Goal: Task Accomplishment & Management: Complete application form

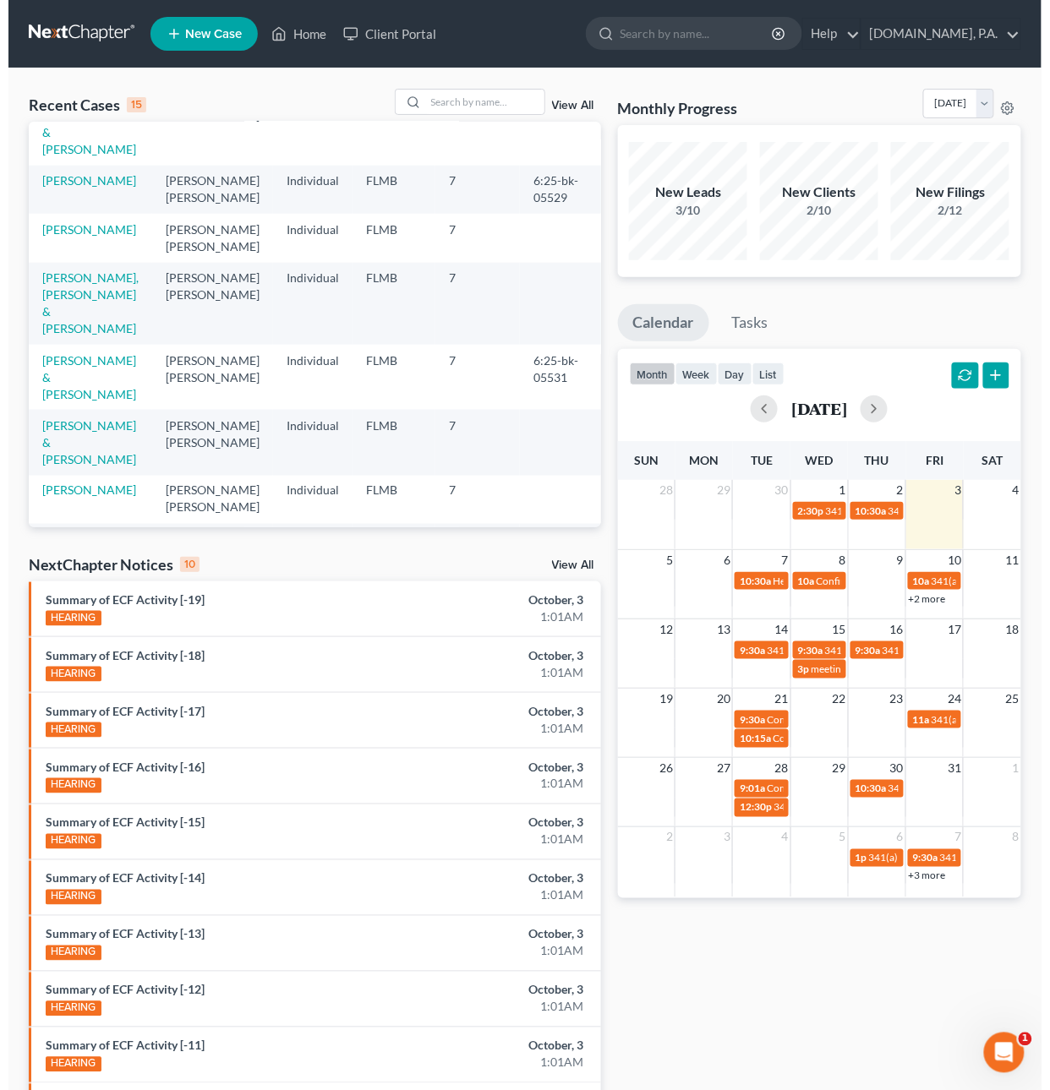
scroll to position [420, 0]
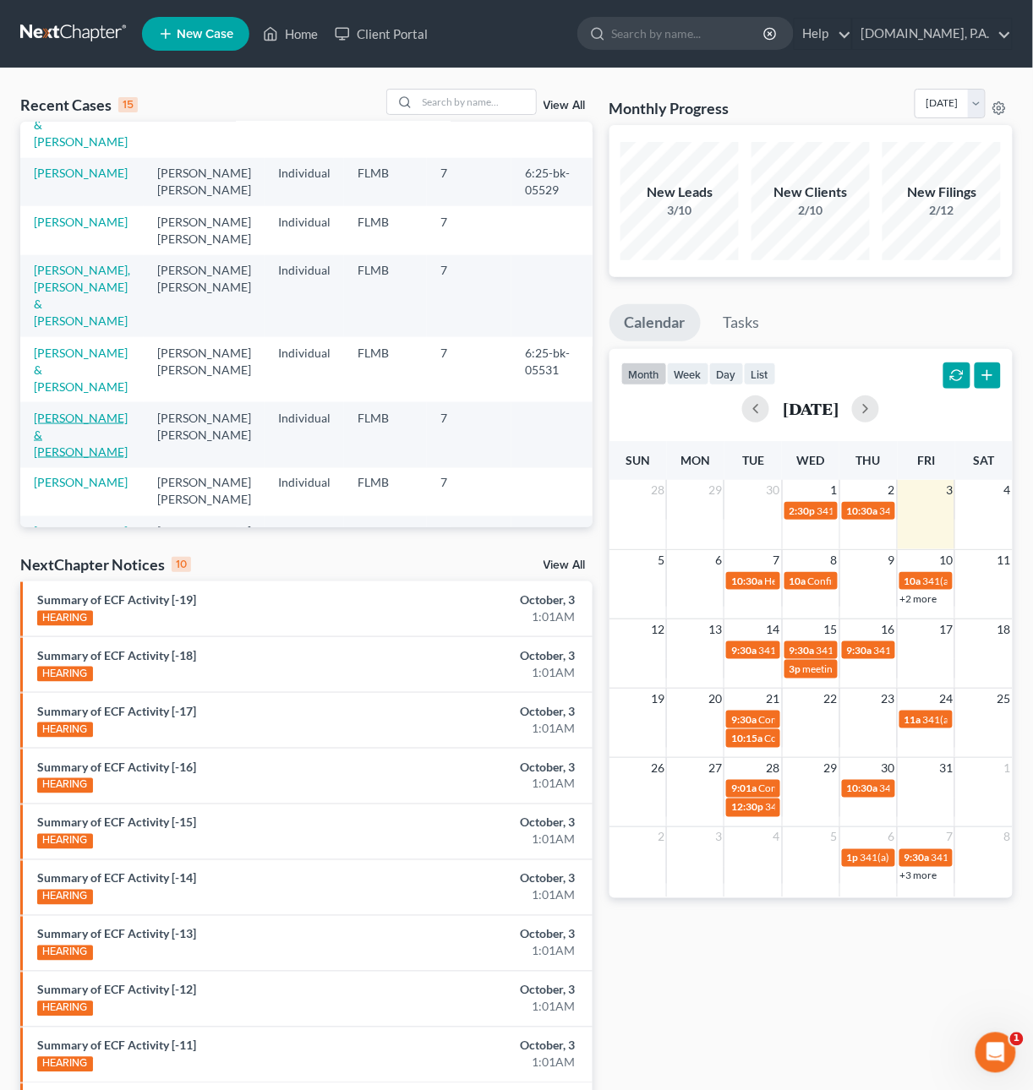
click at [61, 411] on link "[PERSON_NAME] & [PERSON_NAME]" at bounding box center [81, 435] width 94 height 48
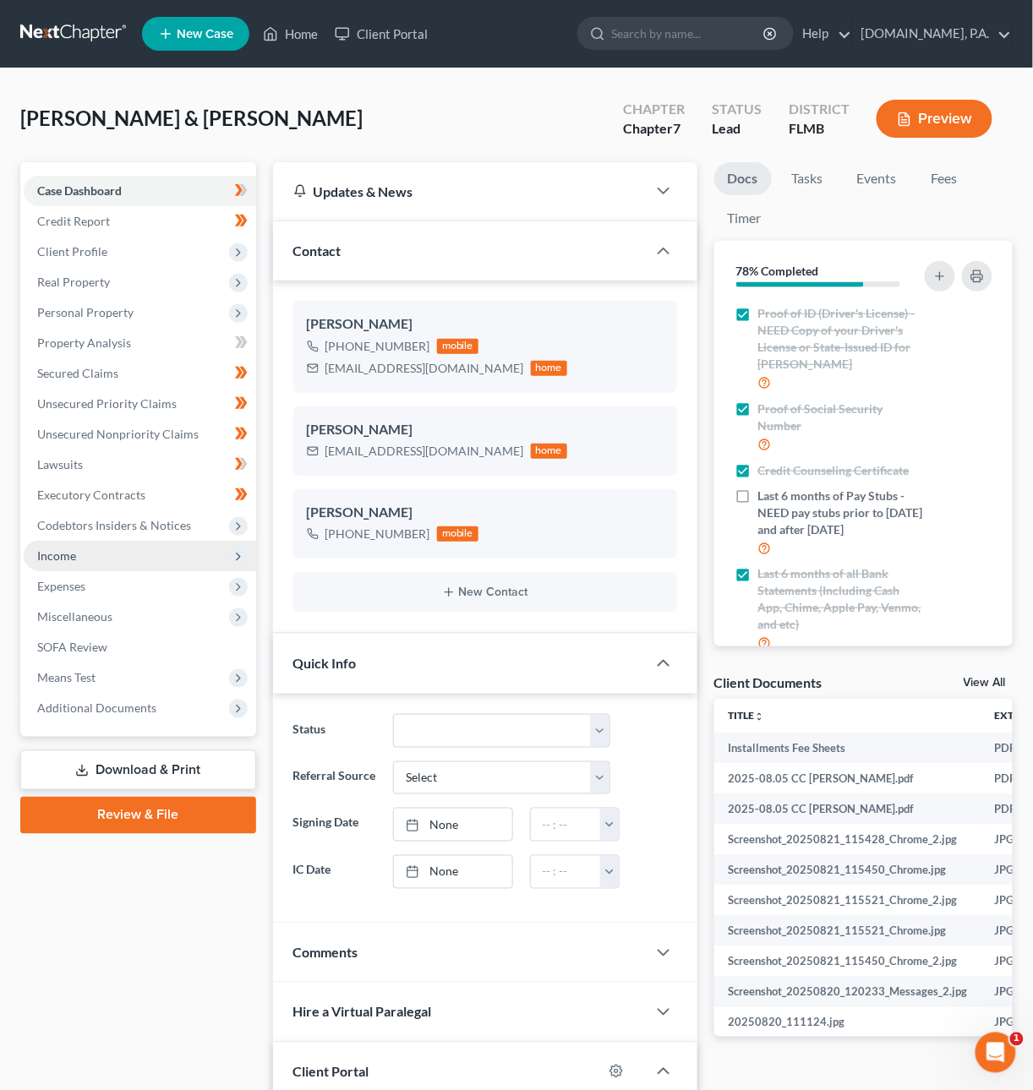
click at [95, 559] on span "Income" at bounding box center [140, 556] width 232 height 30
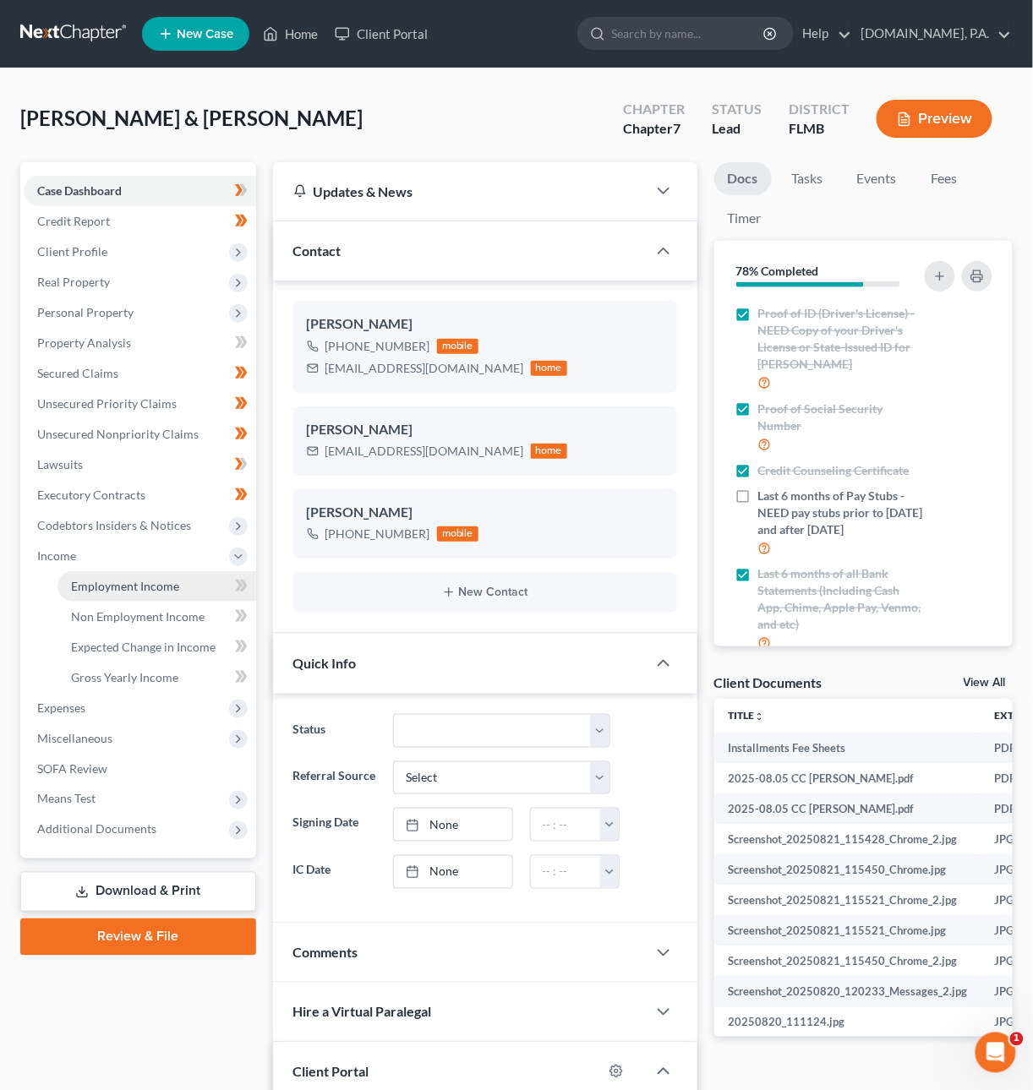
click at [101, 586] on span "Employment Income" at bounding box center [125, 586] width 108 height 14
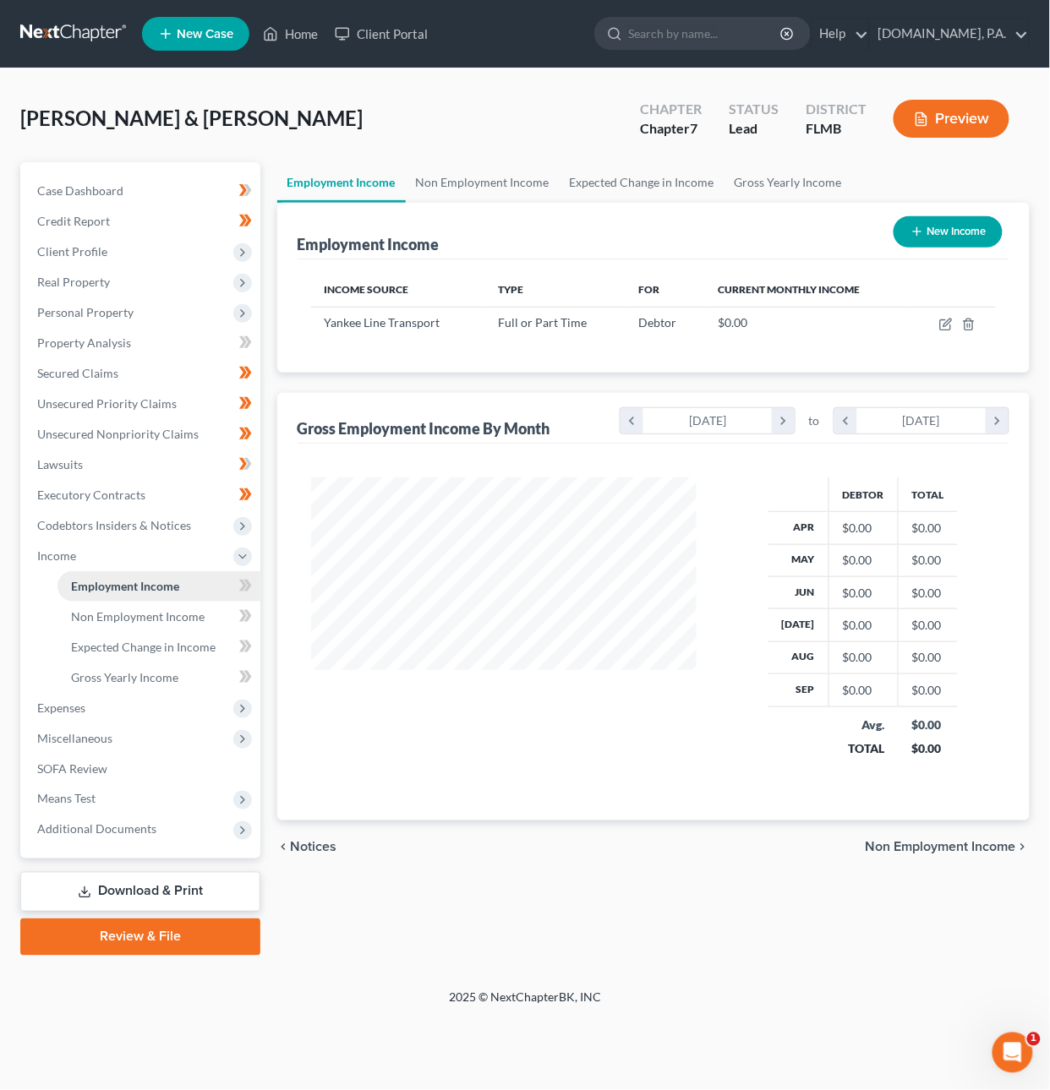
scroll to position [305, 420]
click at [944, 325] on icon "button" at bounding box center [947, 323] width 8 height 8
select select "0"
select select "22"
select select "0"
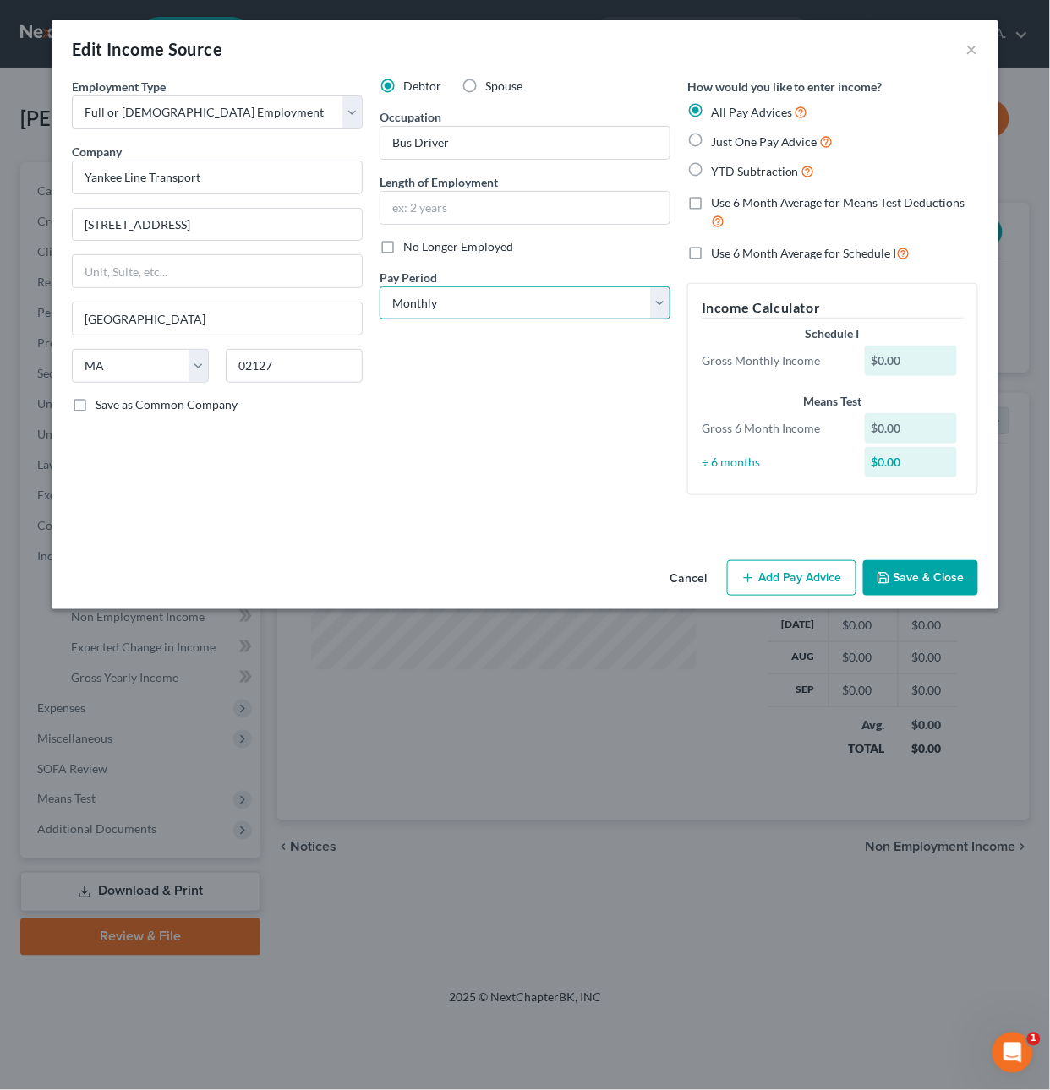
click at [442, 308] on select "Select Monthly Twice Monthly Every Other Week Weekly" at bounding box center [524, 304] width 291 height 34
click at [379, 287] on select "Select Monthly Twice Monthly Every Other Week Weekly" at bounding box center [524, 304] width 291 height 34
click at [724, 143] on span "Just One Pay Advice" at bounding box center [764, 141] width 106 height 14
click at [724, 143] on input "Just One Pay Advice" at bounding box center [723, 137] width 11 height 11
radio input "true"
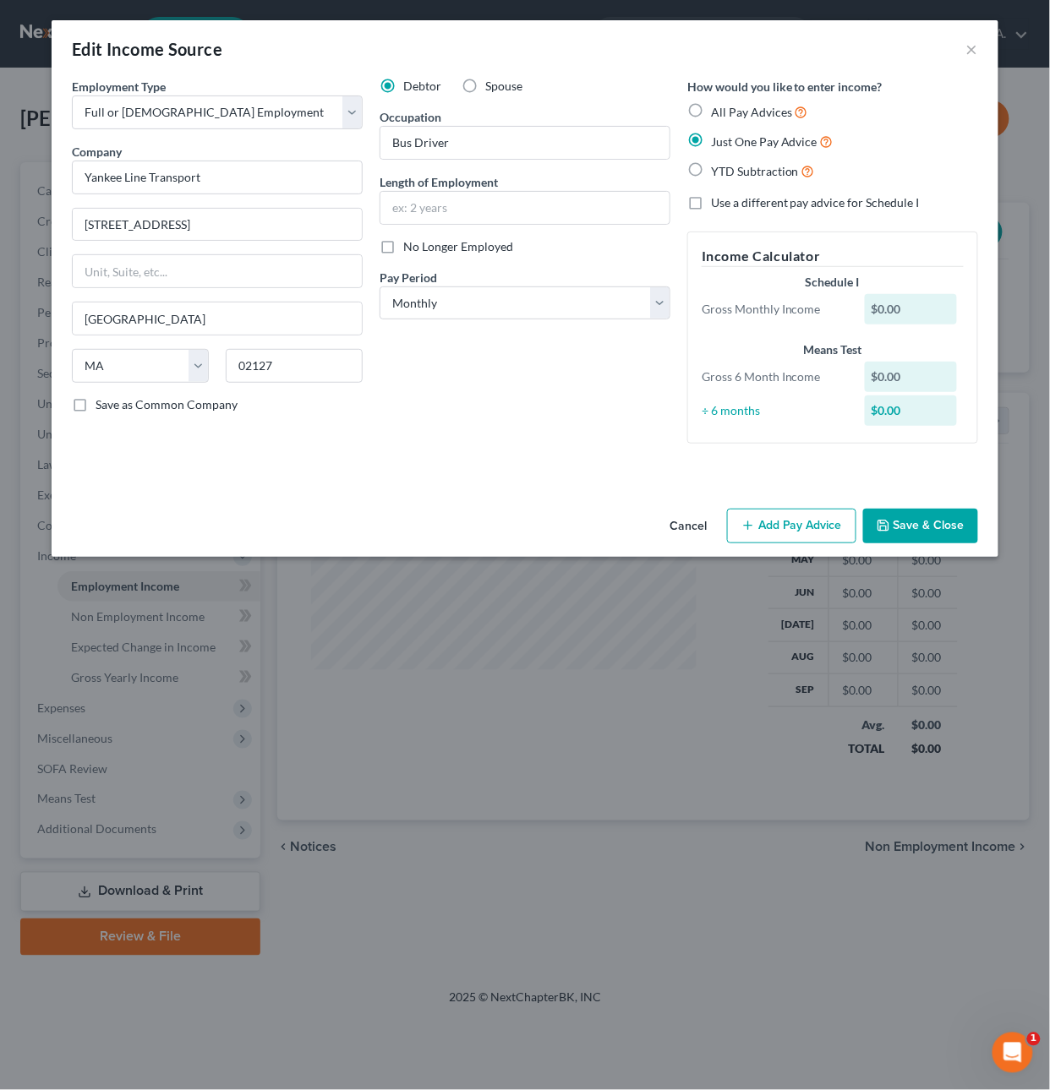
click at [825, 522] on button "Add Pay Advice" at bounding box center [791, 526] width 129 height 35
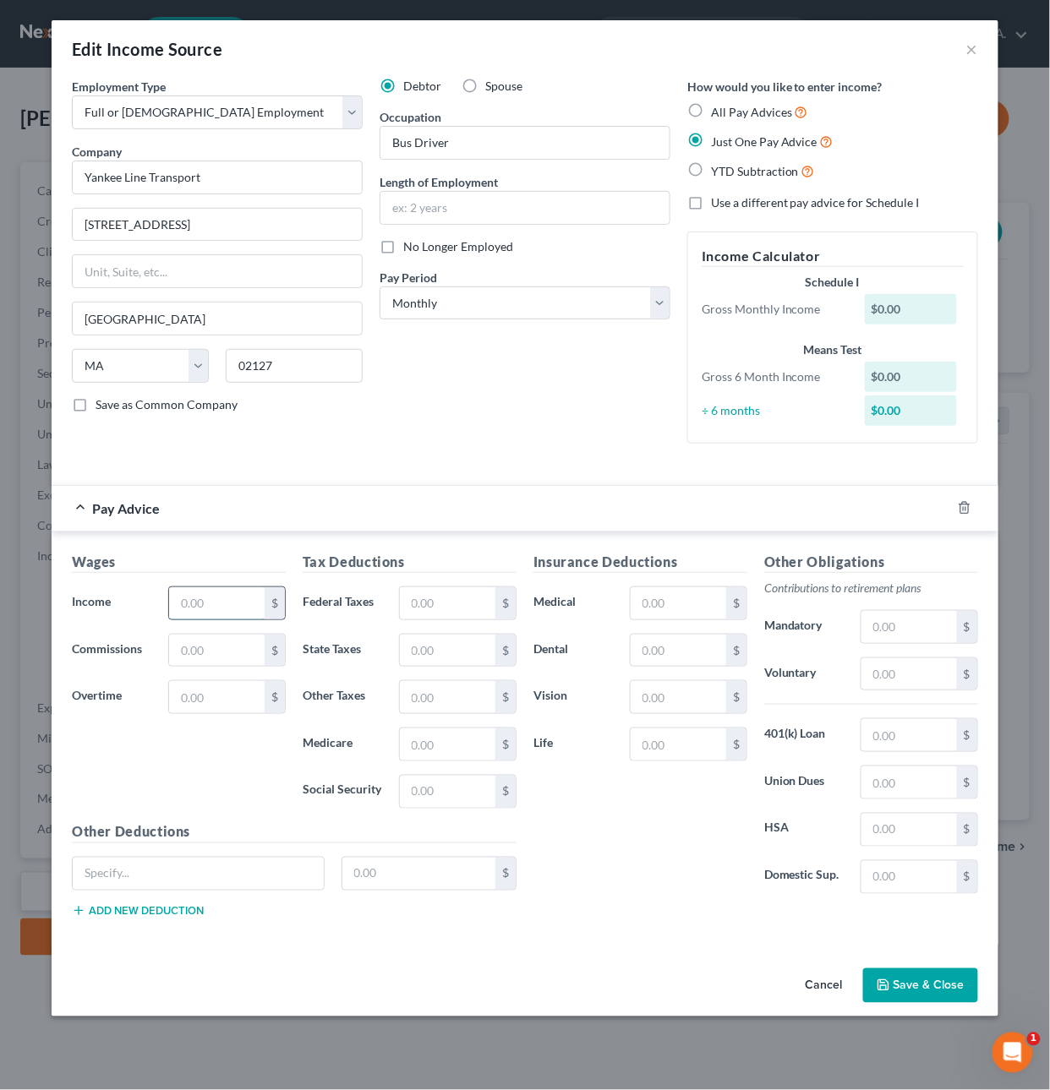
click at [234, 607] on input "text" at bounding box center [217, 603] width 96 height 32
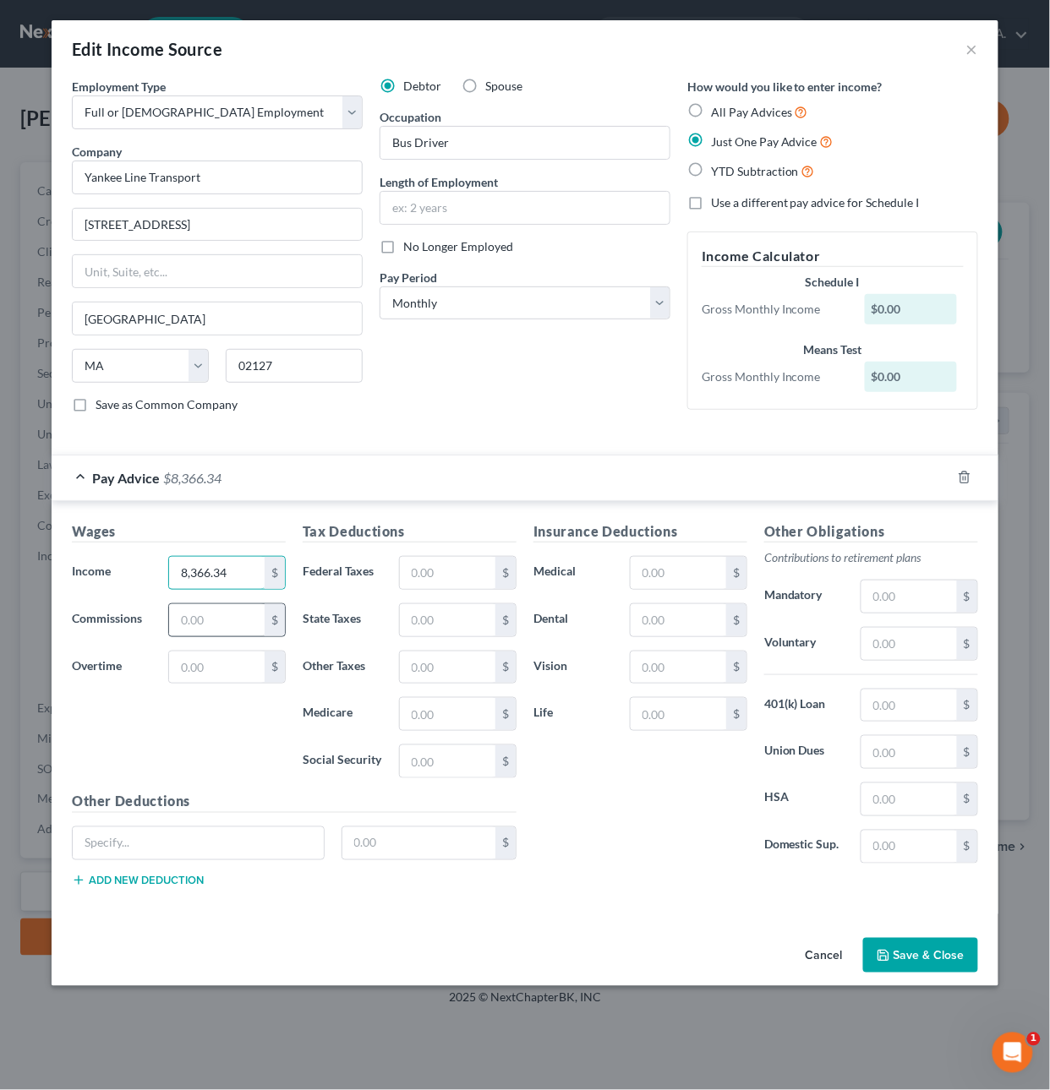
type input "8,366.34"
type input "687.77"
type input "121.21"
type input "518.71"
type input "403.03"
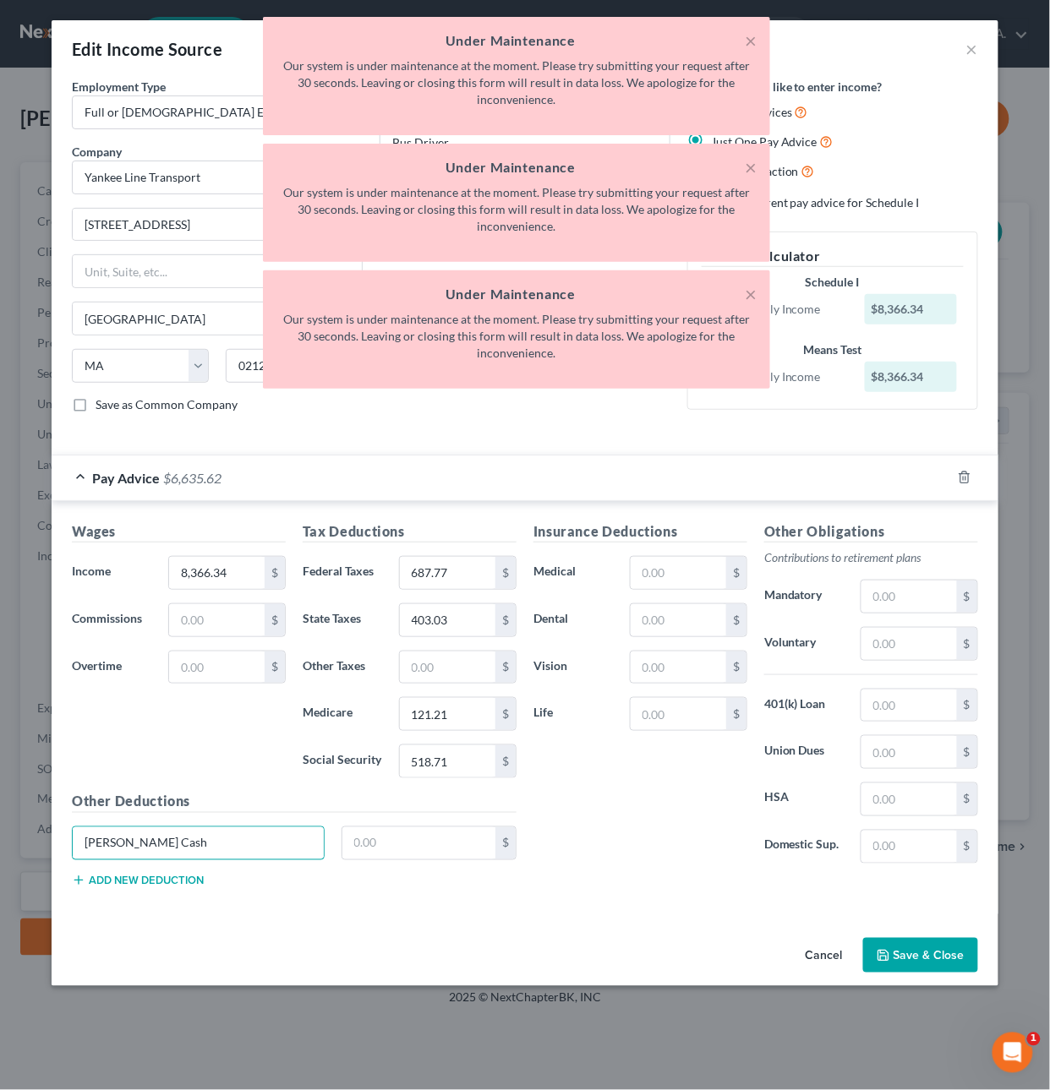
type input "Petty Cash"
click at [840, 953] on button "Cancel" at bounding box center [824, 957] width 64 height 34
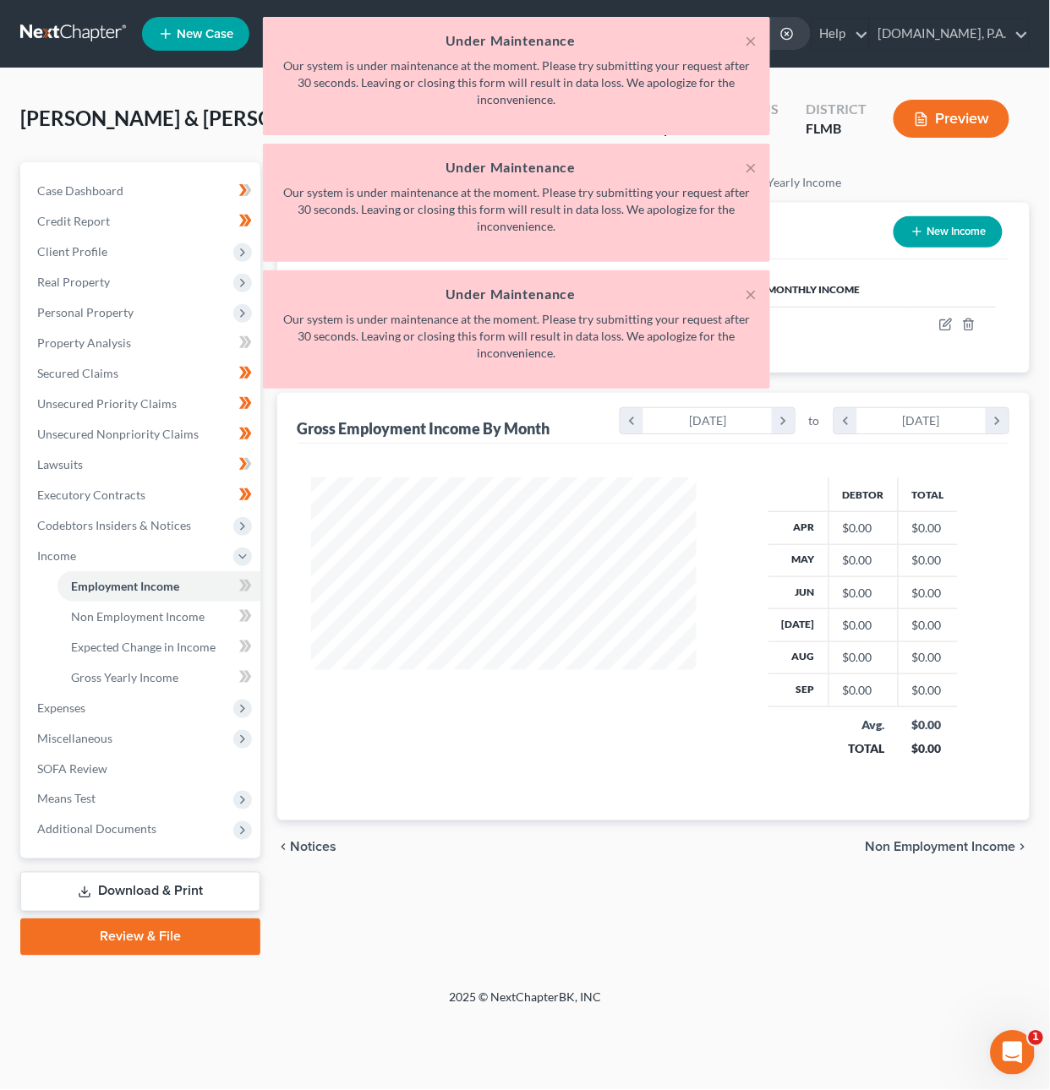
click at [1021, 1044] on icon "Open Intercom Messenger" at bounding box center [1010, 1050] width 28 height 28
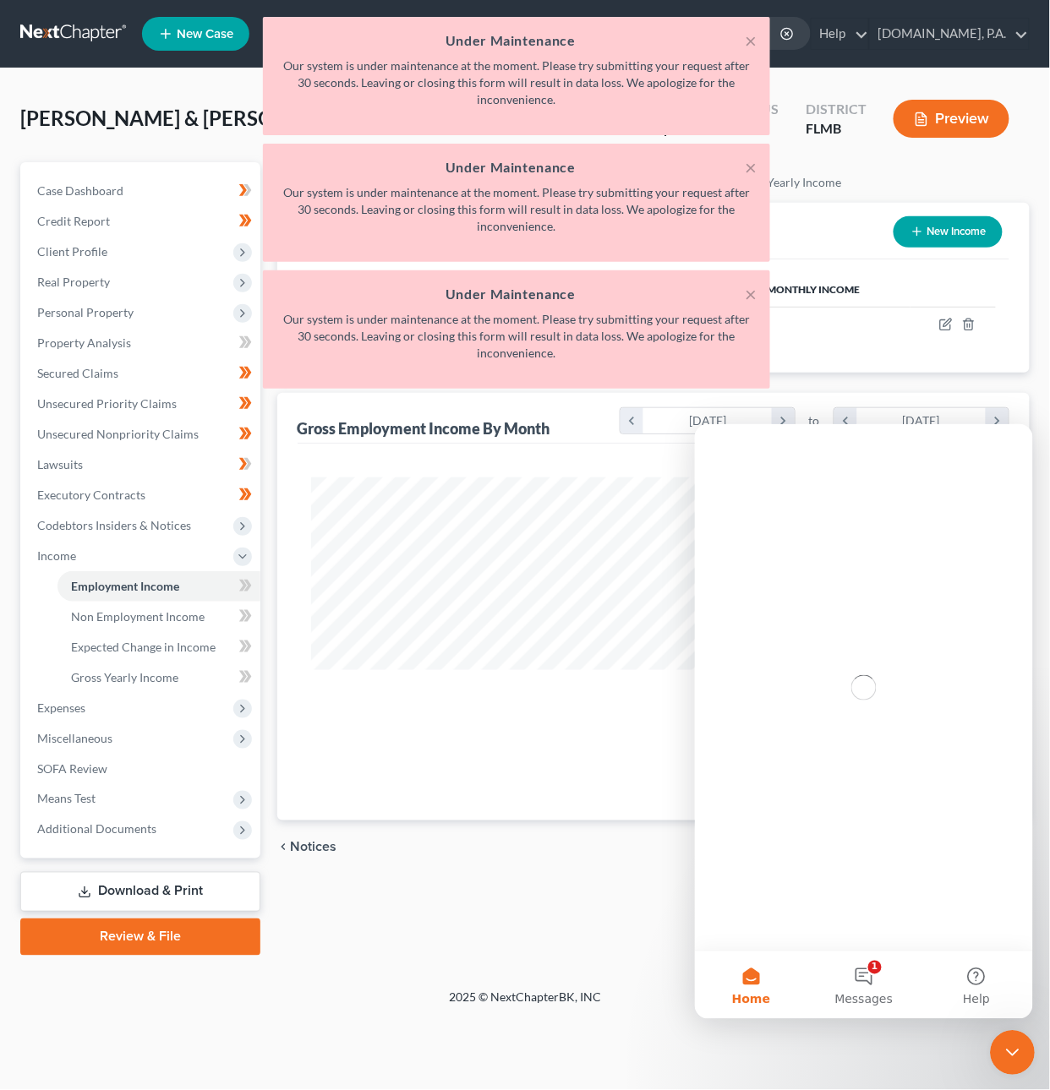
scroll to position [0, 0]
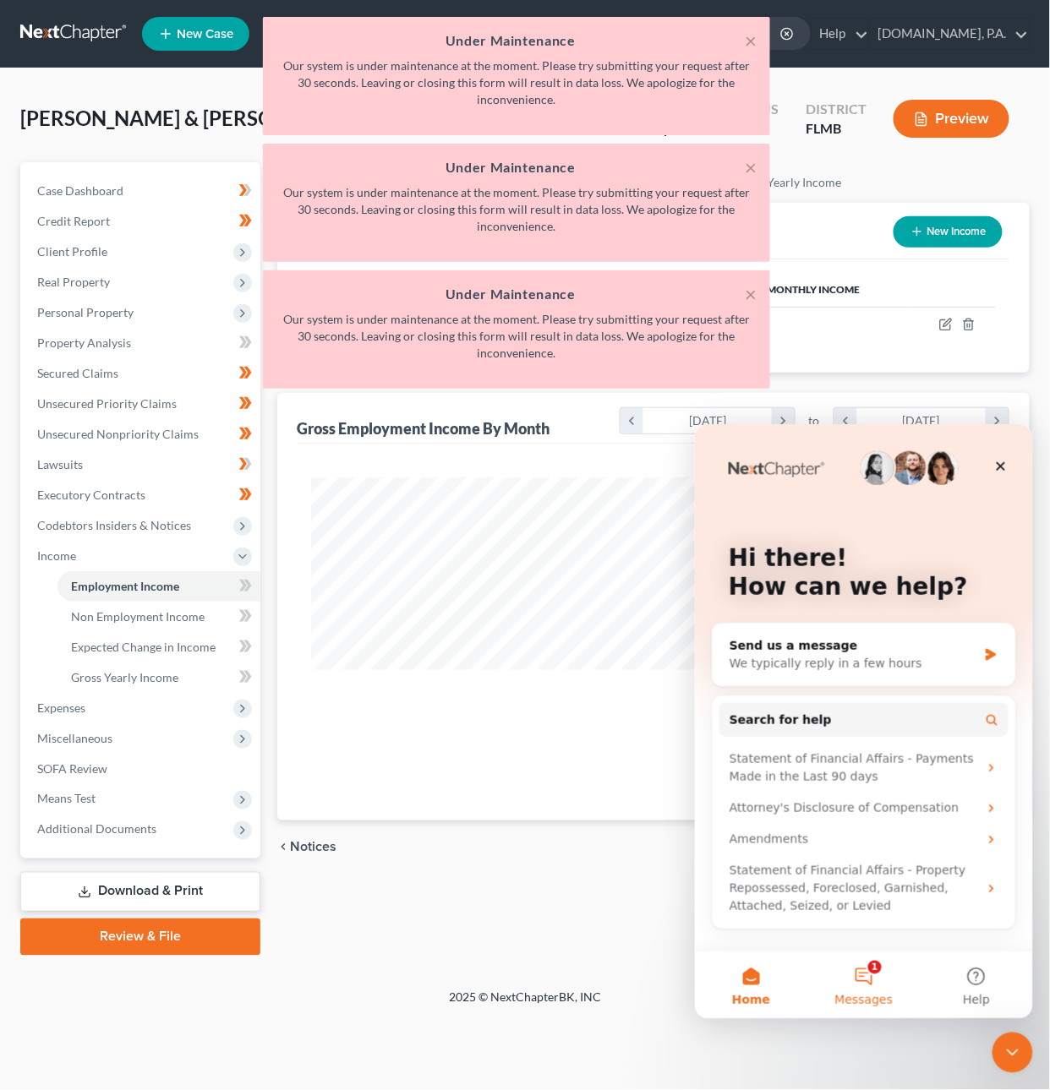
click at [881, 975] on button "1 Messages" at bounding box center [862, 985] width 112 height 68
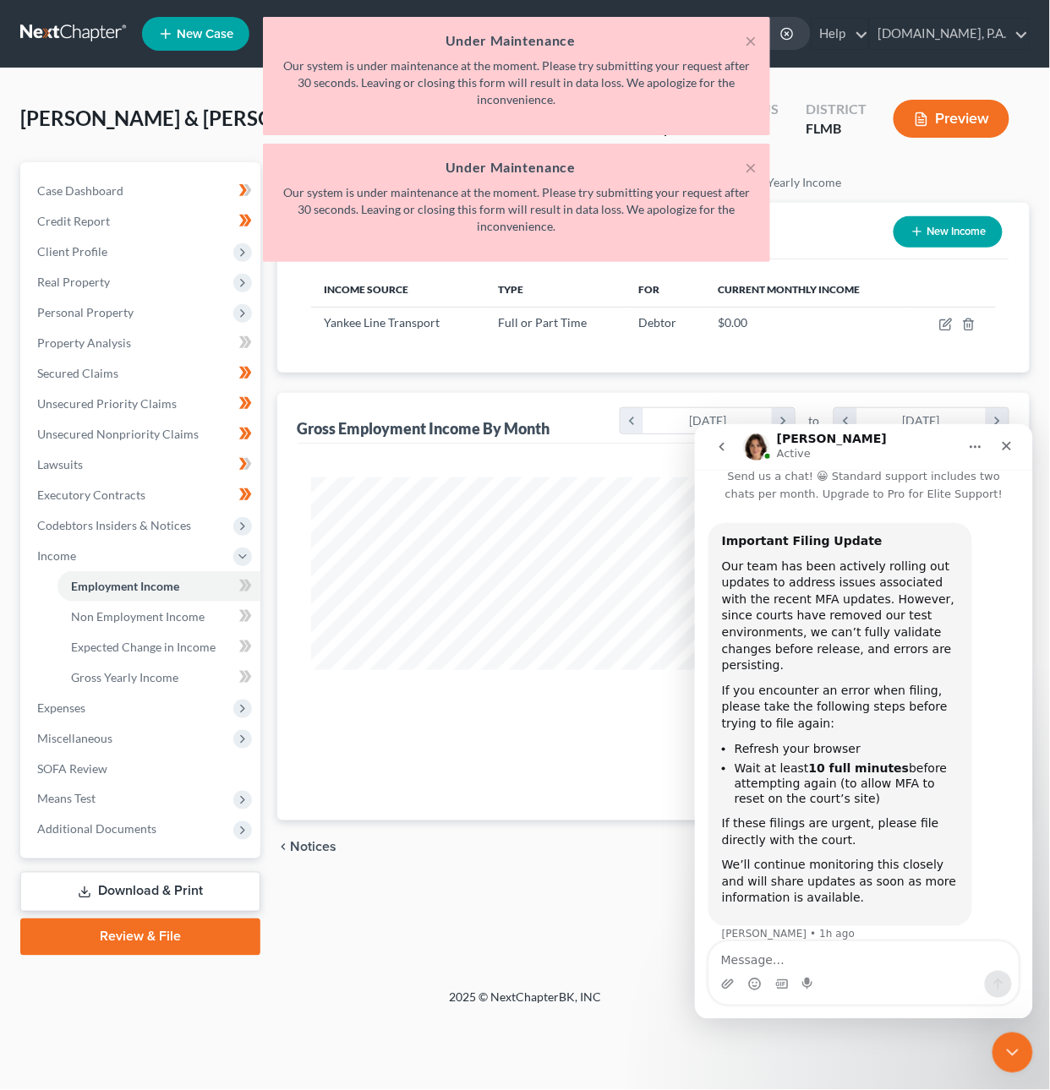
scroll to position [52, 0]
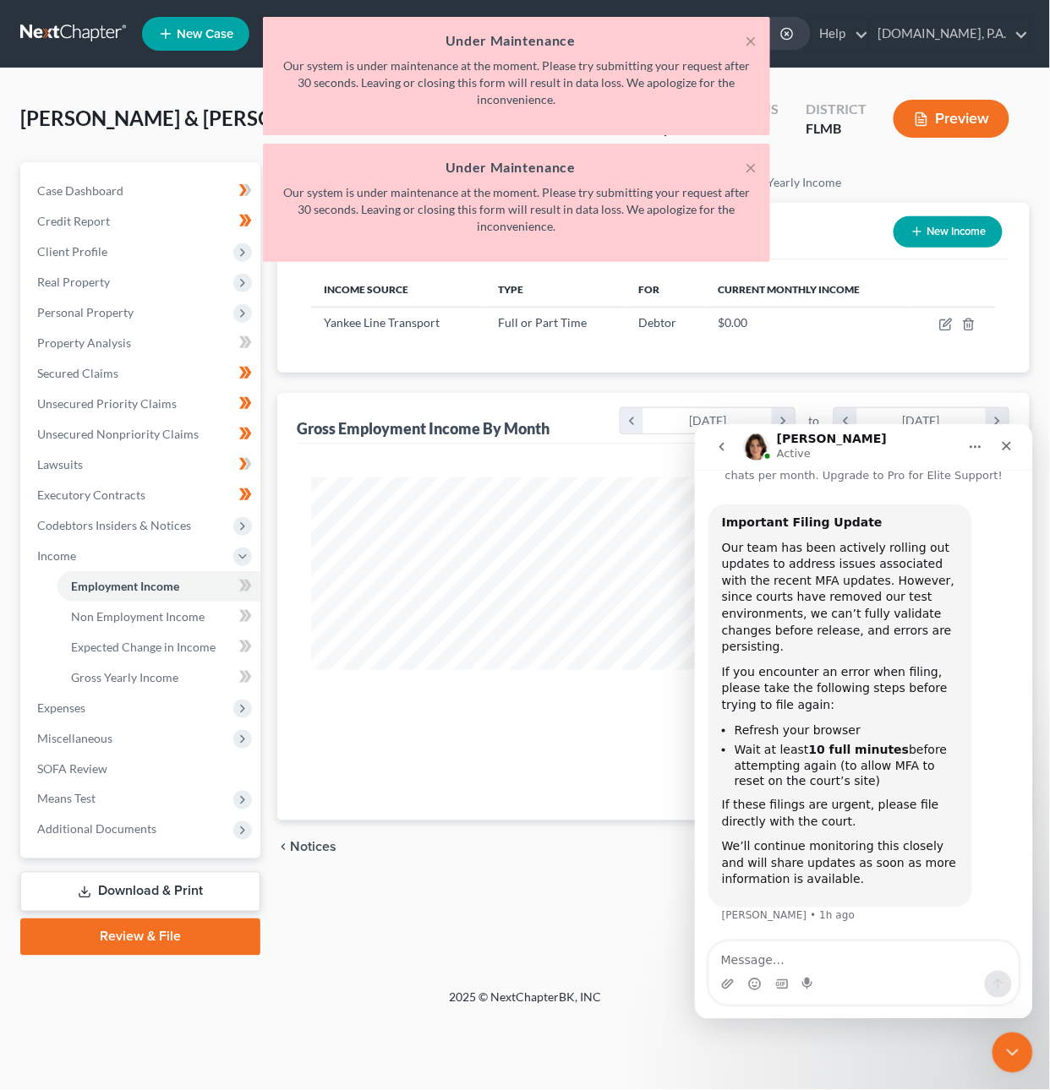
click at [714, 442] on icon "go back" at bounding box center [721, 446] width 14 height 14
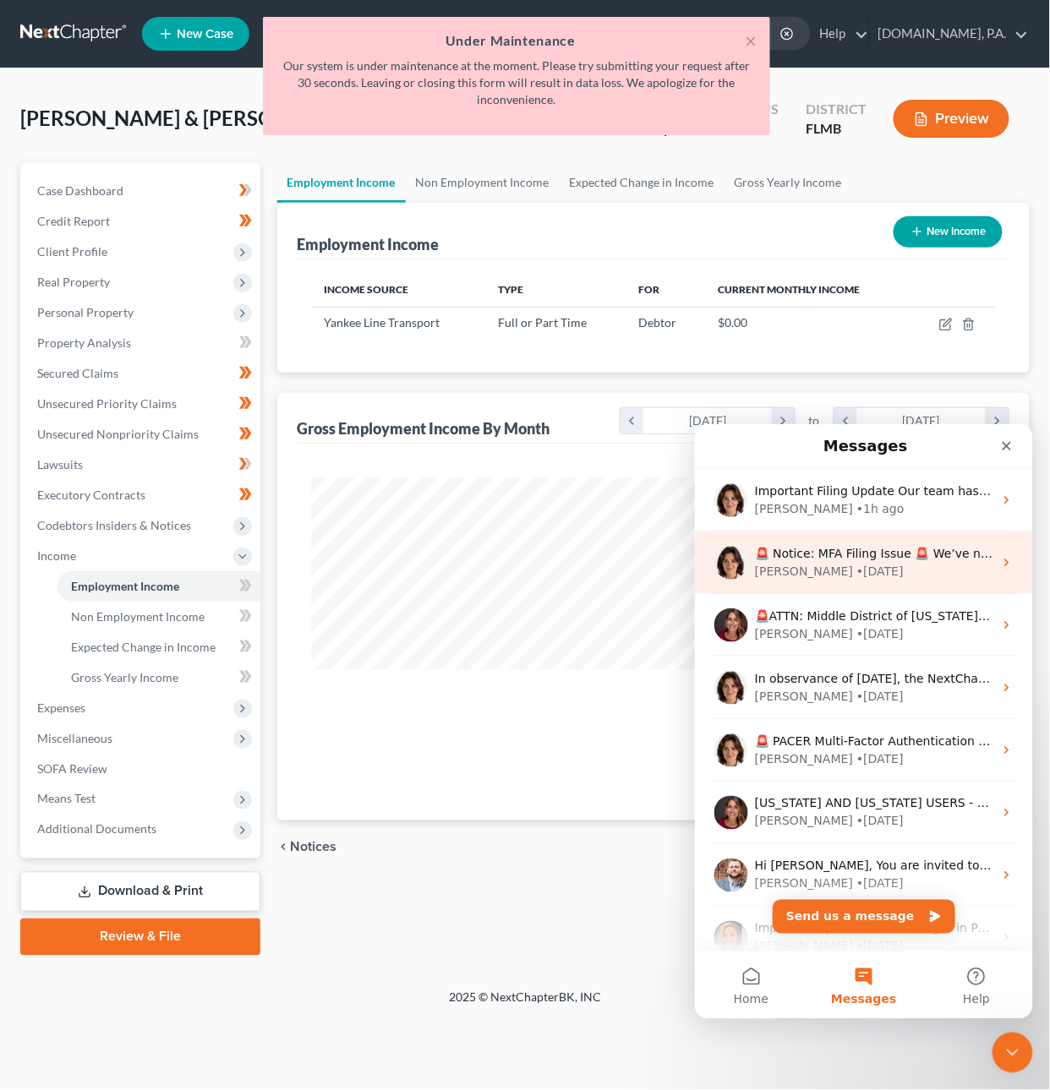
click at [855, 573] on div "• 2d ago" at bounding box center [878, 571] width 47 height 18
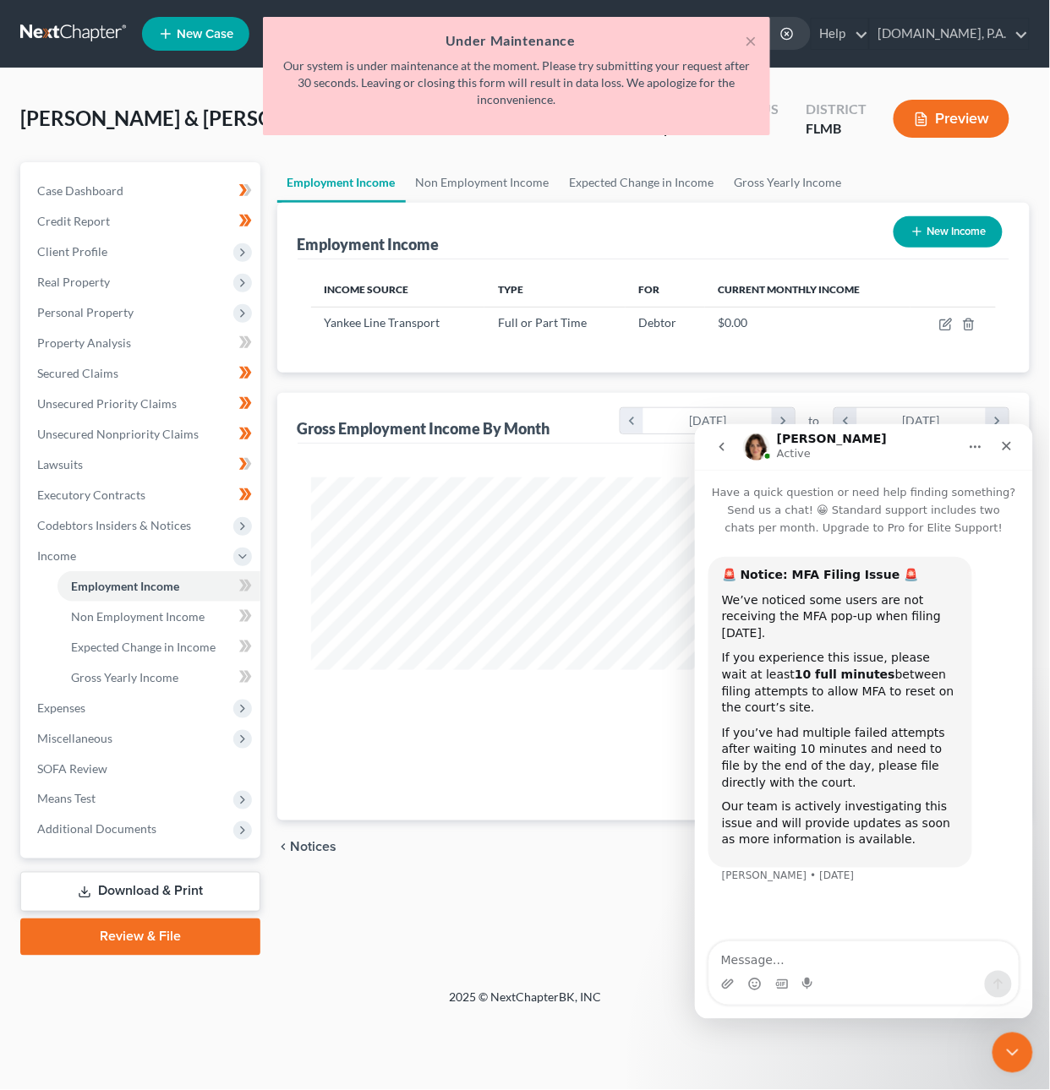
click at [723, 446] on icon "go back" at bounding box center [721, 446] width 14 height 14
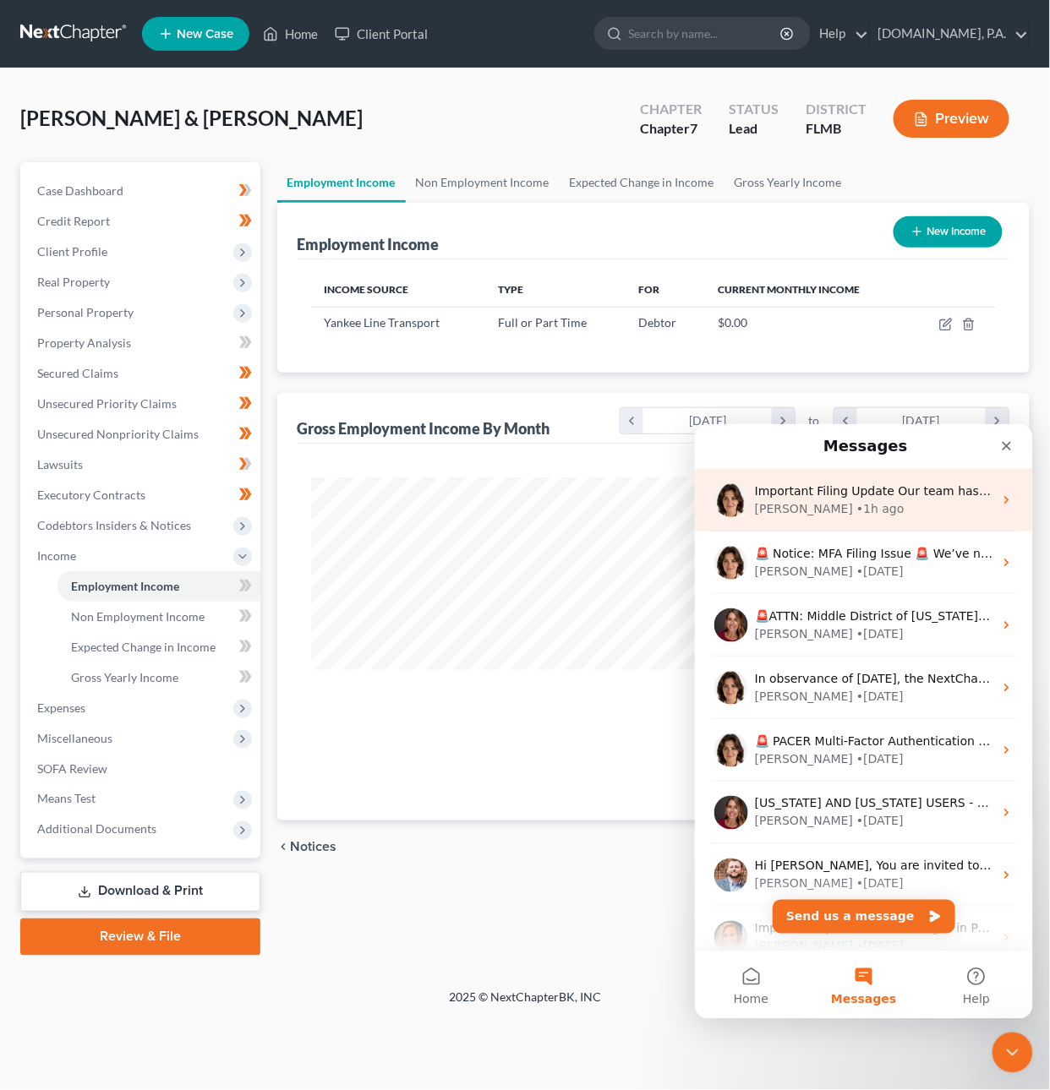
click at [860, 503] on div "Emma • 1h ago" at bounding box center [873, 509] width 238 height 18
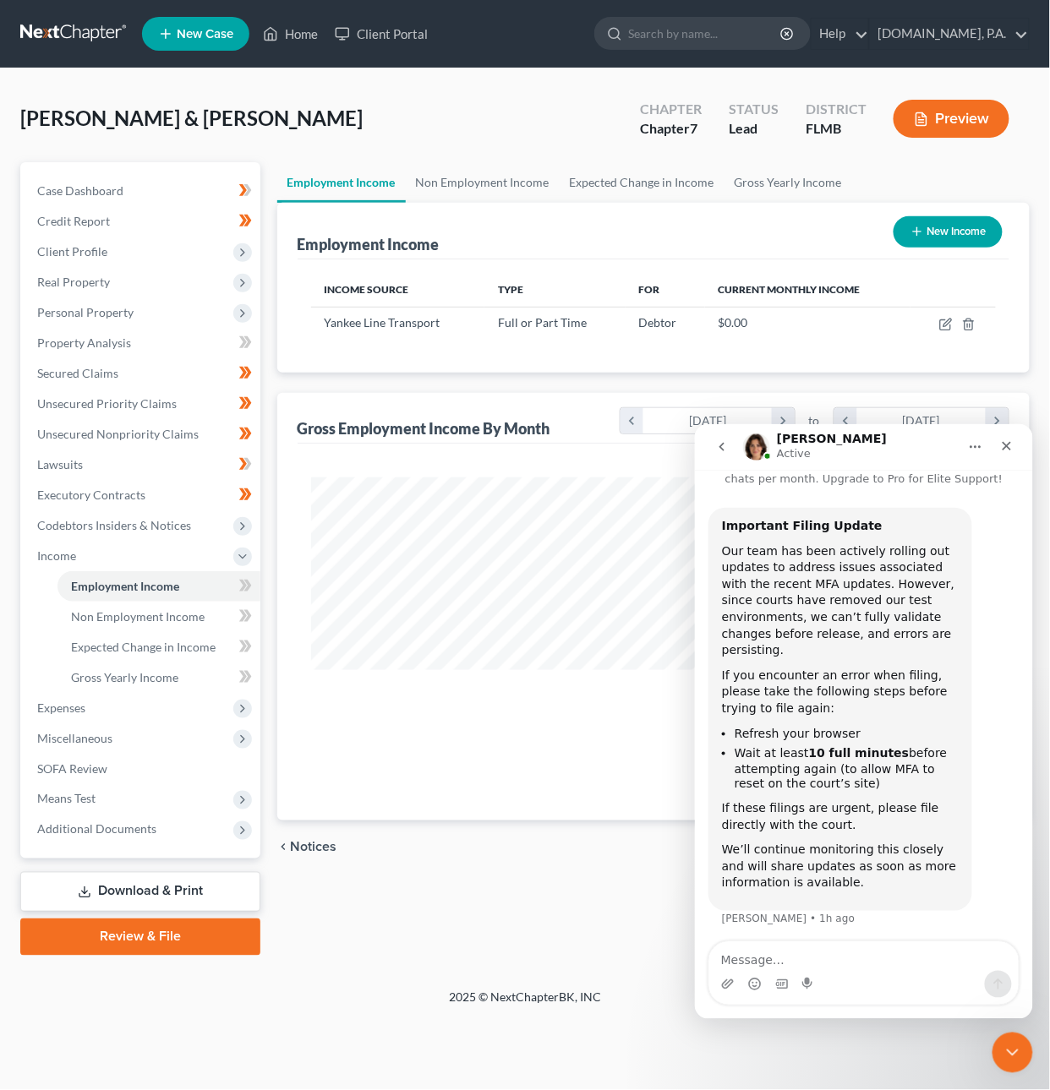
scroll to position [52, 0]
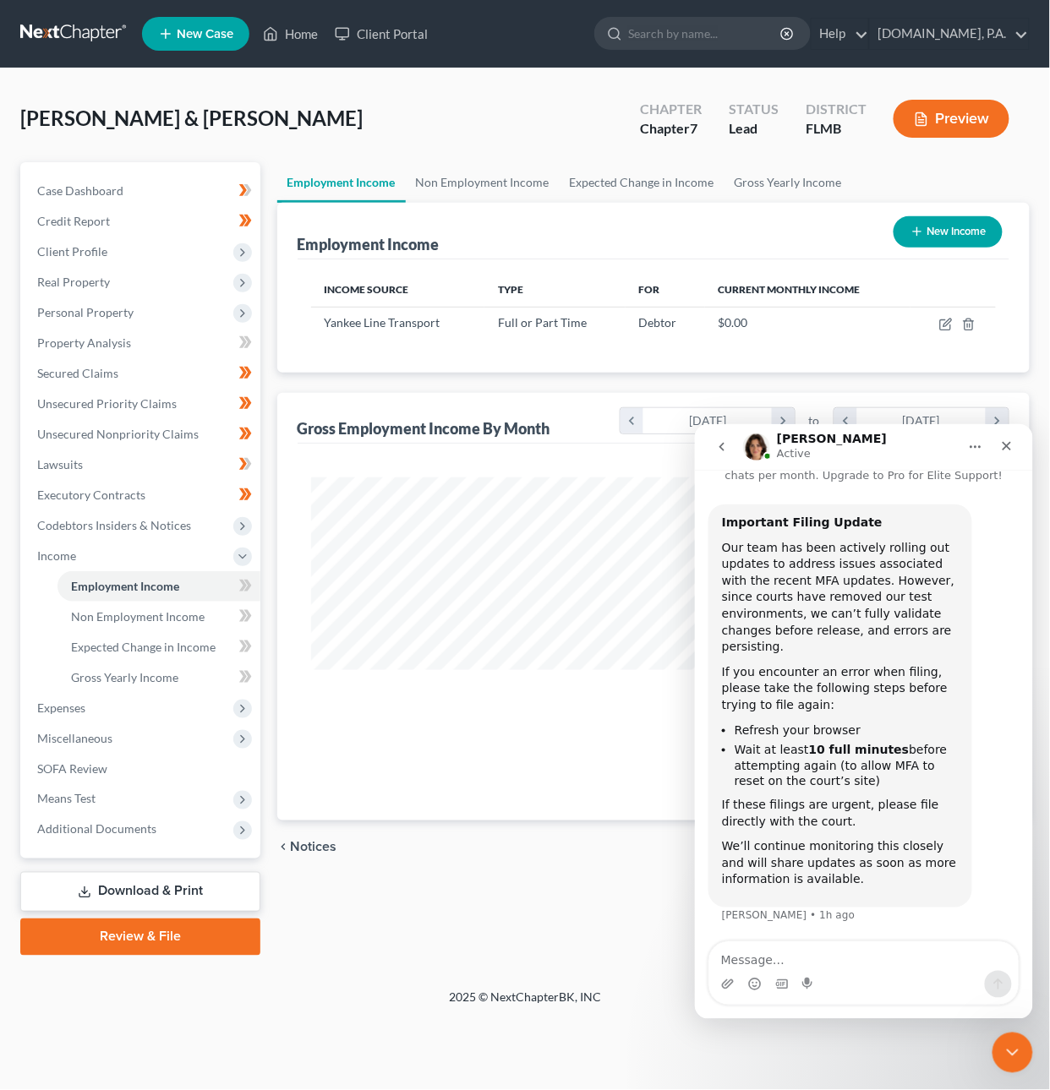
click at [465, 935] on div "Employment Income Non Employment Income Expected Change in Income Gross Yearly …" at bounding box center [654, 559] width 770 height 794
click at [1007, 436] on div "Close" at bounding box center [1006, 445] width 30 height 30
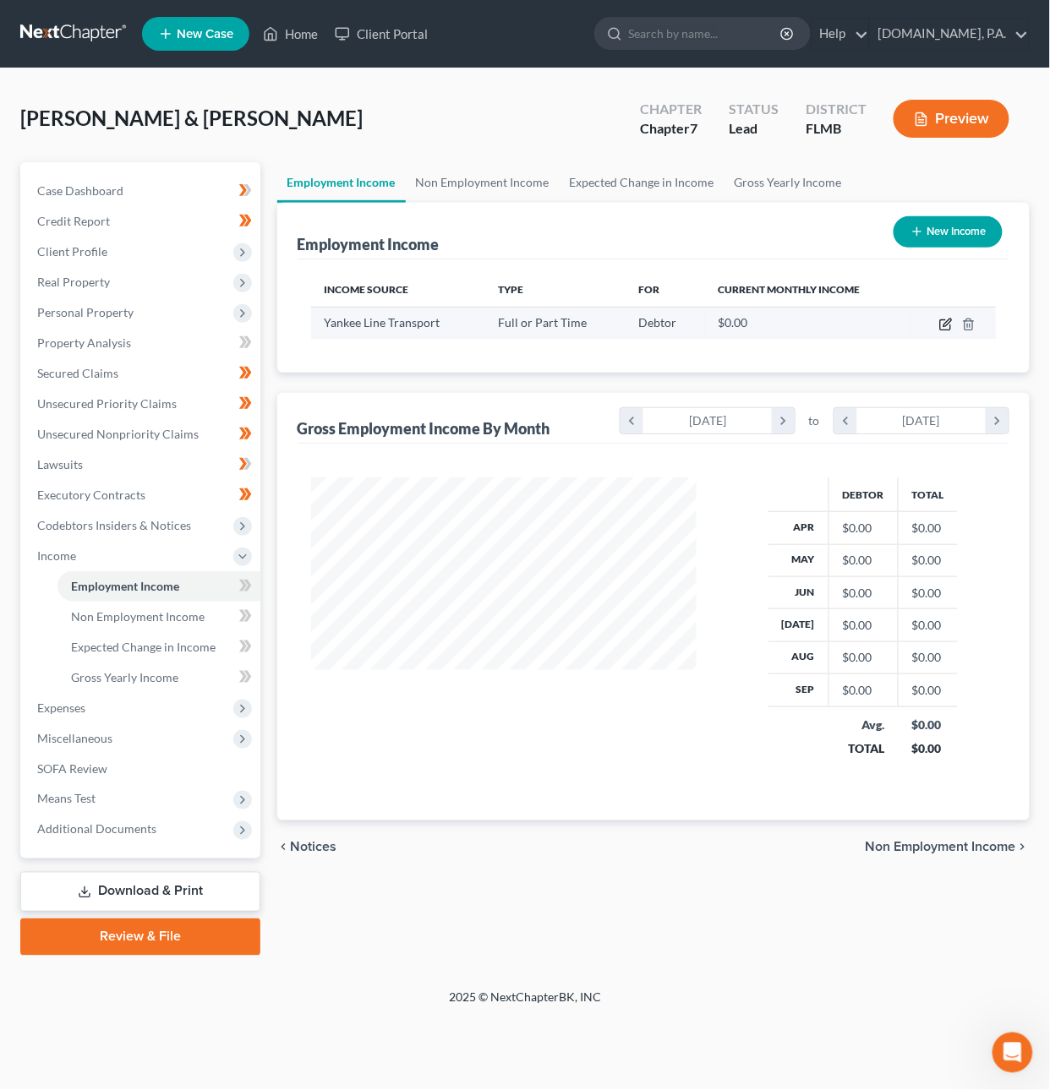
click at [949, 321] on icon "button" at bounding box center [947, 323] width 8 height 8
select select "0"
select select "22"
select select "0"
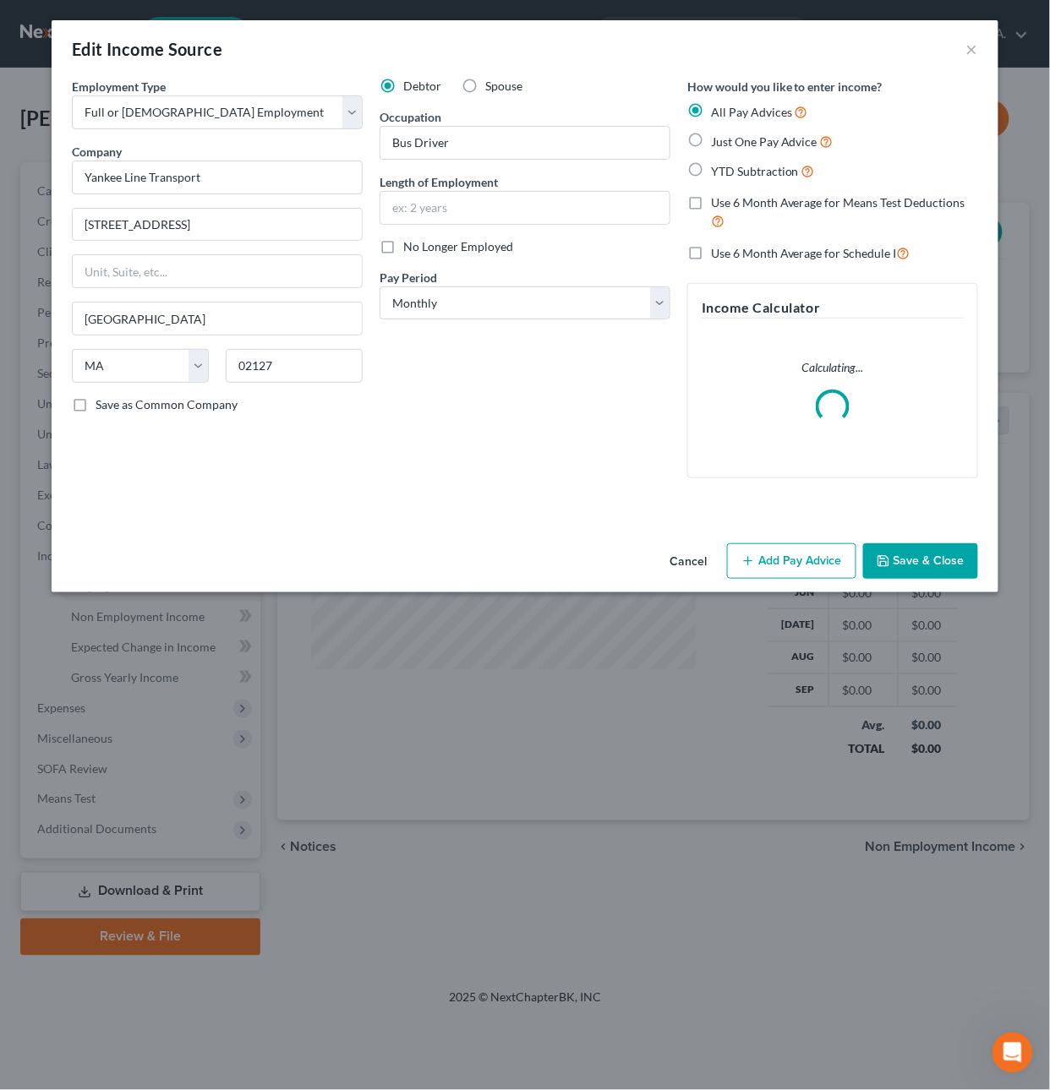
click at [764, 139] on span "Just One Pay Advice" at bounding box center [764, 141] width 106 height 14
click at [729, 139] on input "Just One Pay Advice" at bounding box center [723, 137] width 11 height 11
radio input "true"
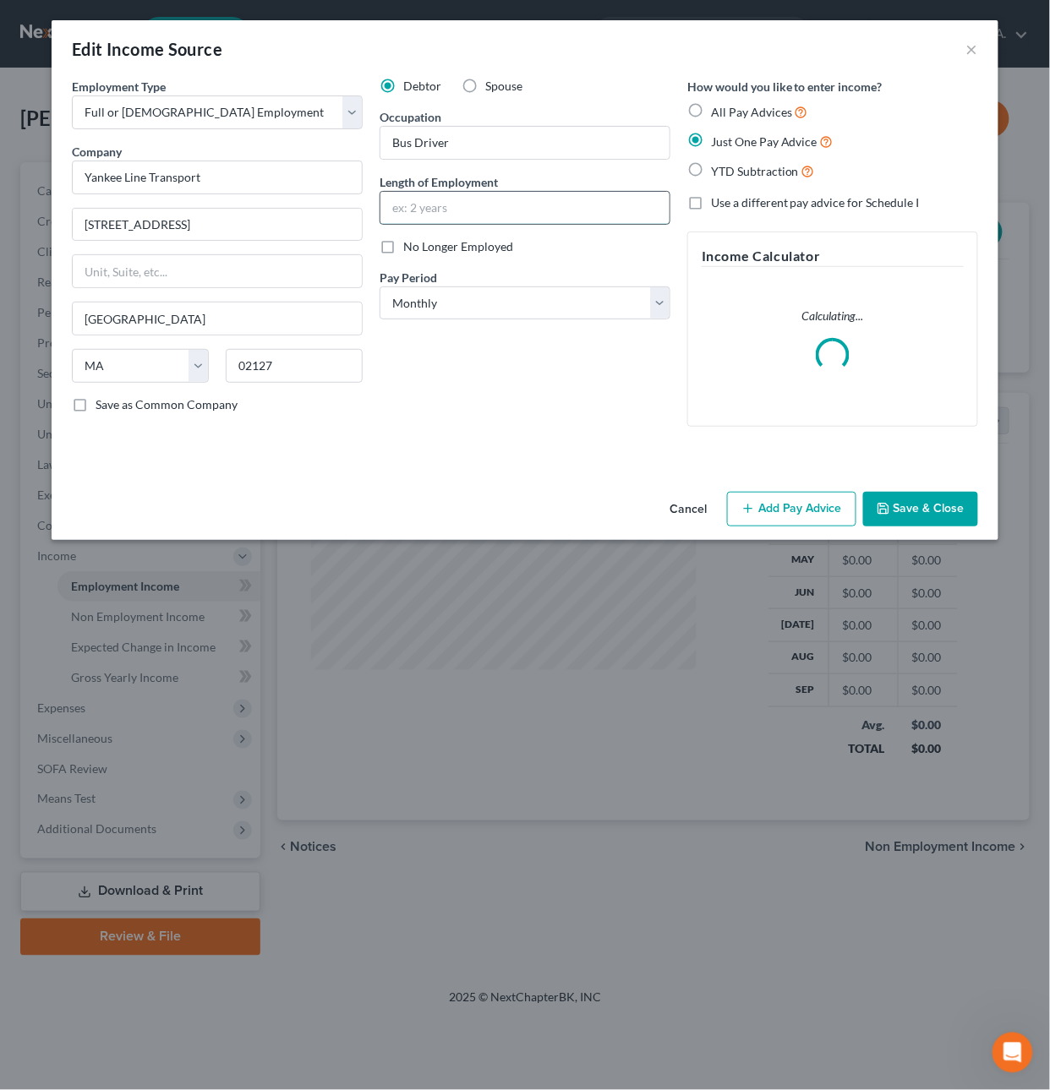
click at [580, 206] on input "text" at bounding box center [524, 208] width 289 height 32
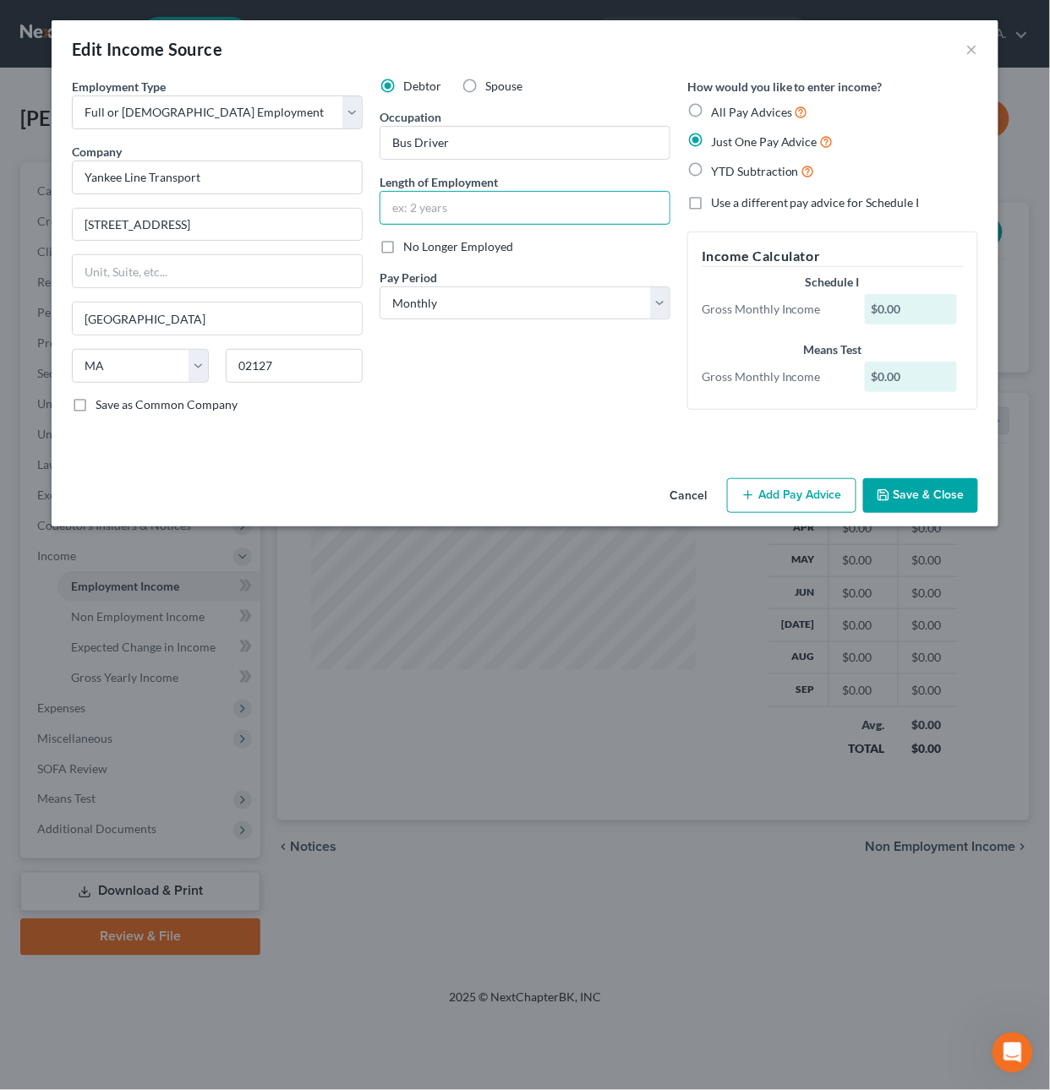
type input "1 year"
click at [801, 490] on button "Add Pay Advice" at bounding box center [791, 495] width 129 height 35
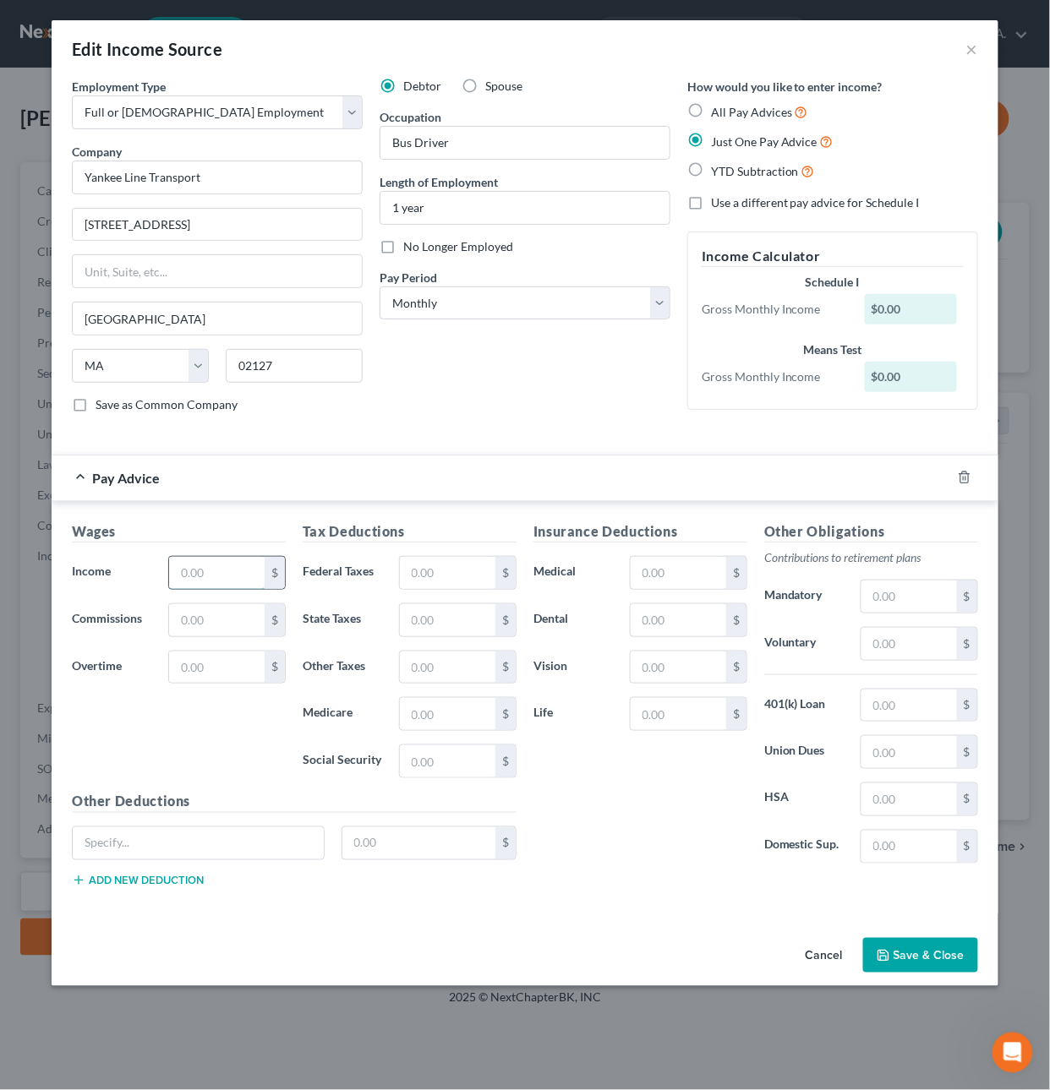
click at [181, 577] on input "text" at bounding box center [217, 573] width 96 height 32
type input "8,366.34"
type input "687.77"
type input "403.03"
type input "121.31"
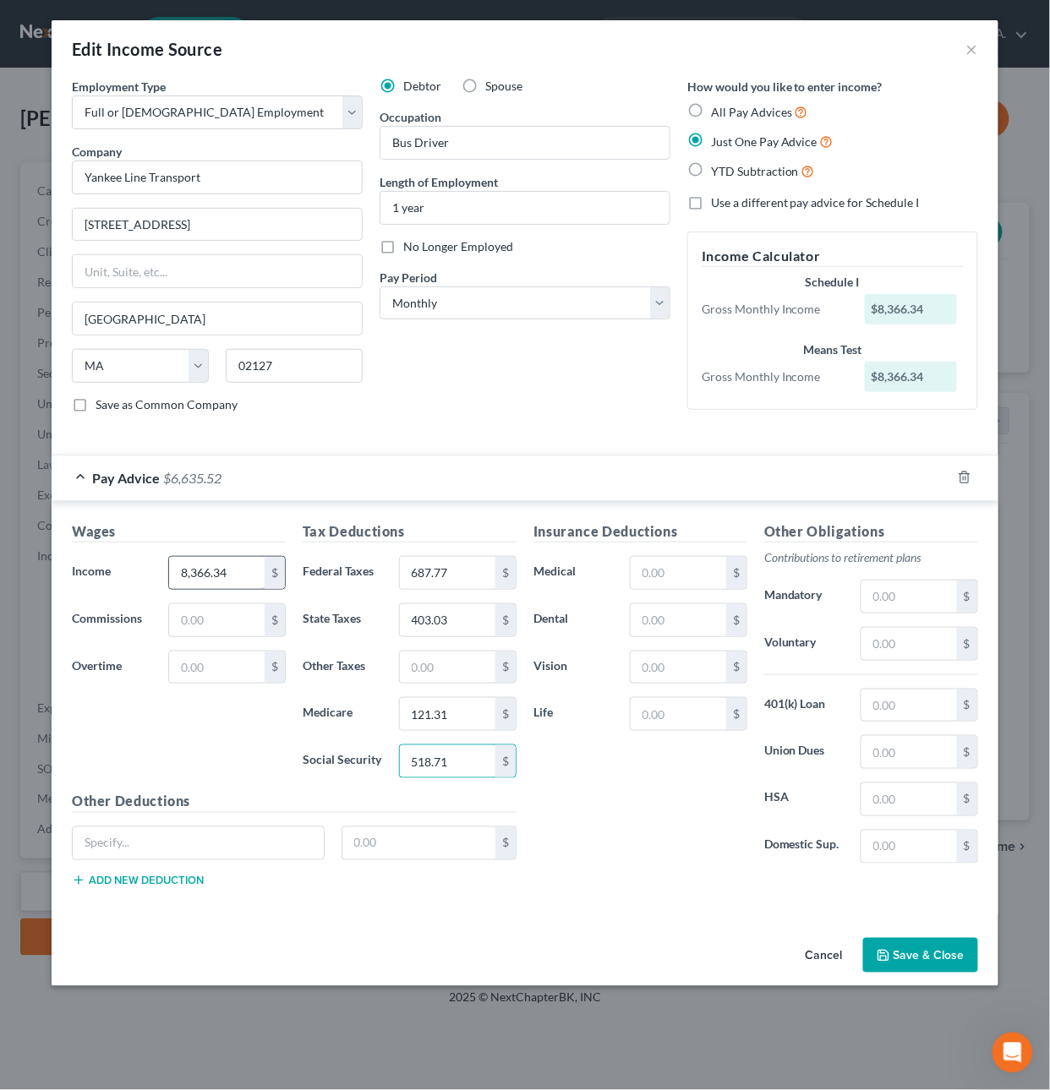
type input "518.71"
type input "Petty Cash"
type input "12.23"
click at [954, 958] on button "Save & Close" at bounding box center [920, 955] width 115 height 35
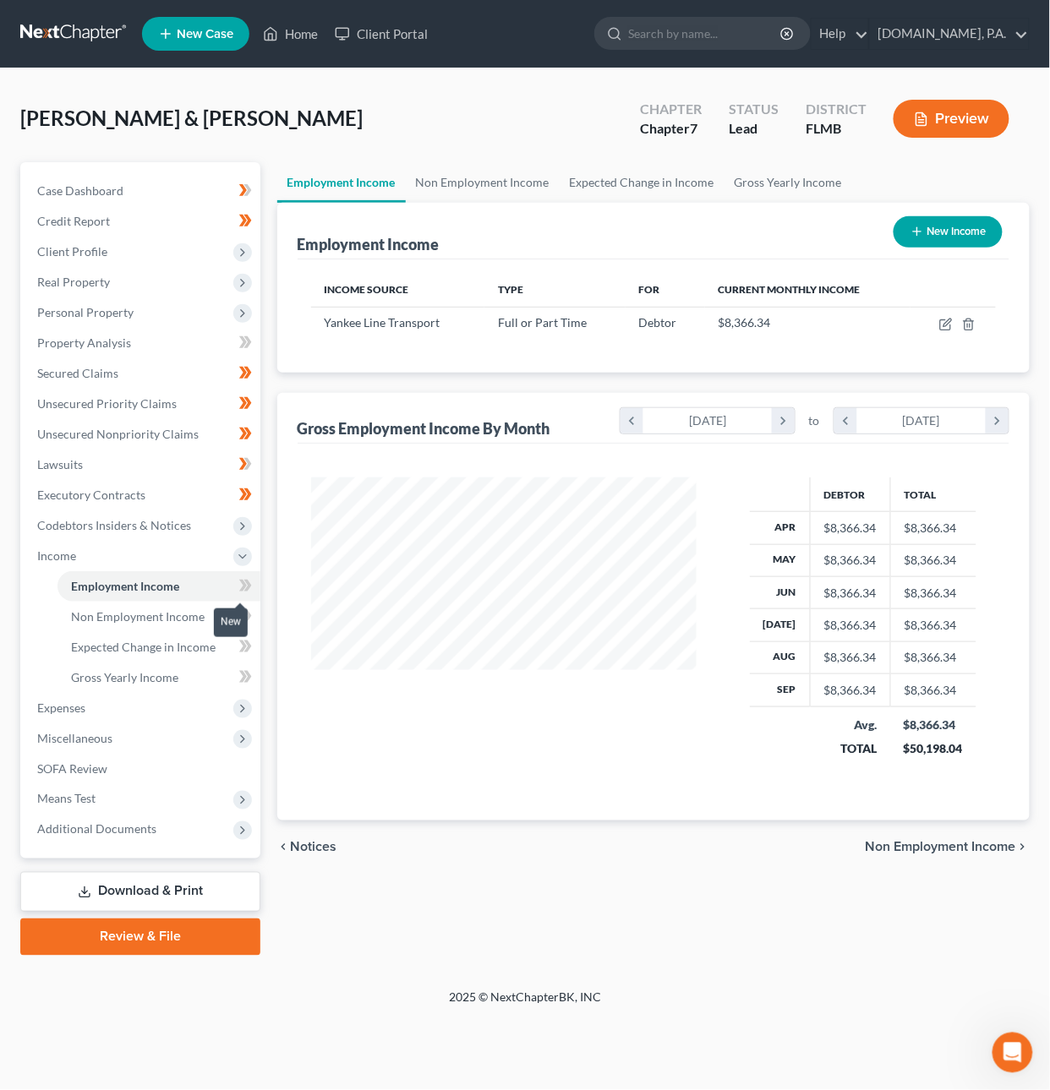
click at [252, 583] on span at bounding box center [246, 588] width 30 height 25
click at [192, 612] on span "Non Employment Income" at bounding box center [138, 616] width 134 height 14
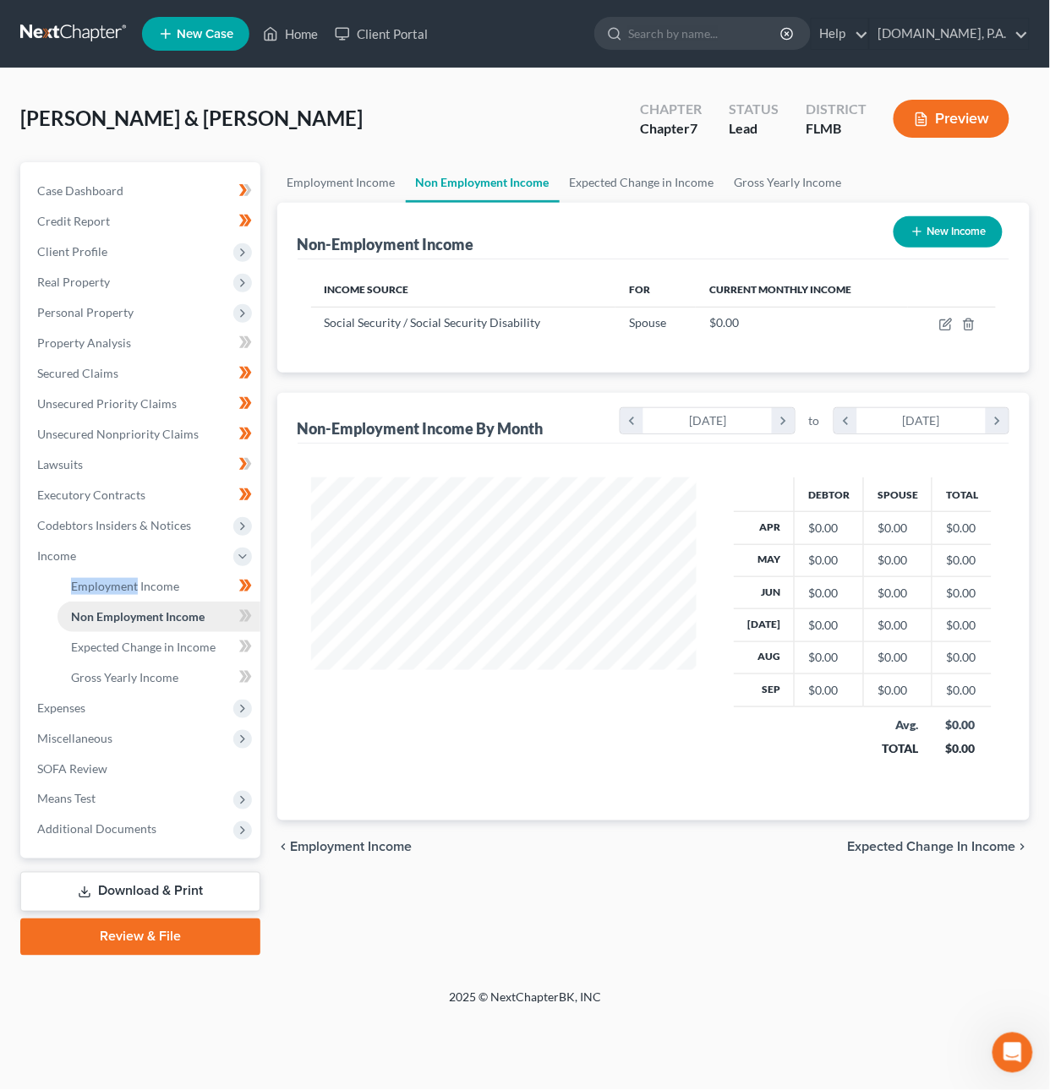
scroll to position [305, 420]
click at [971, 322] on icon "button" at bounding box center [969, 325] width 14 height 14
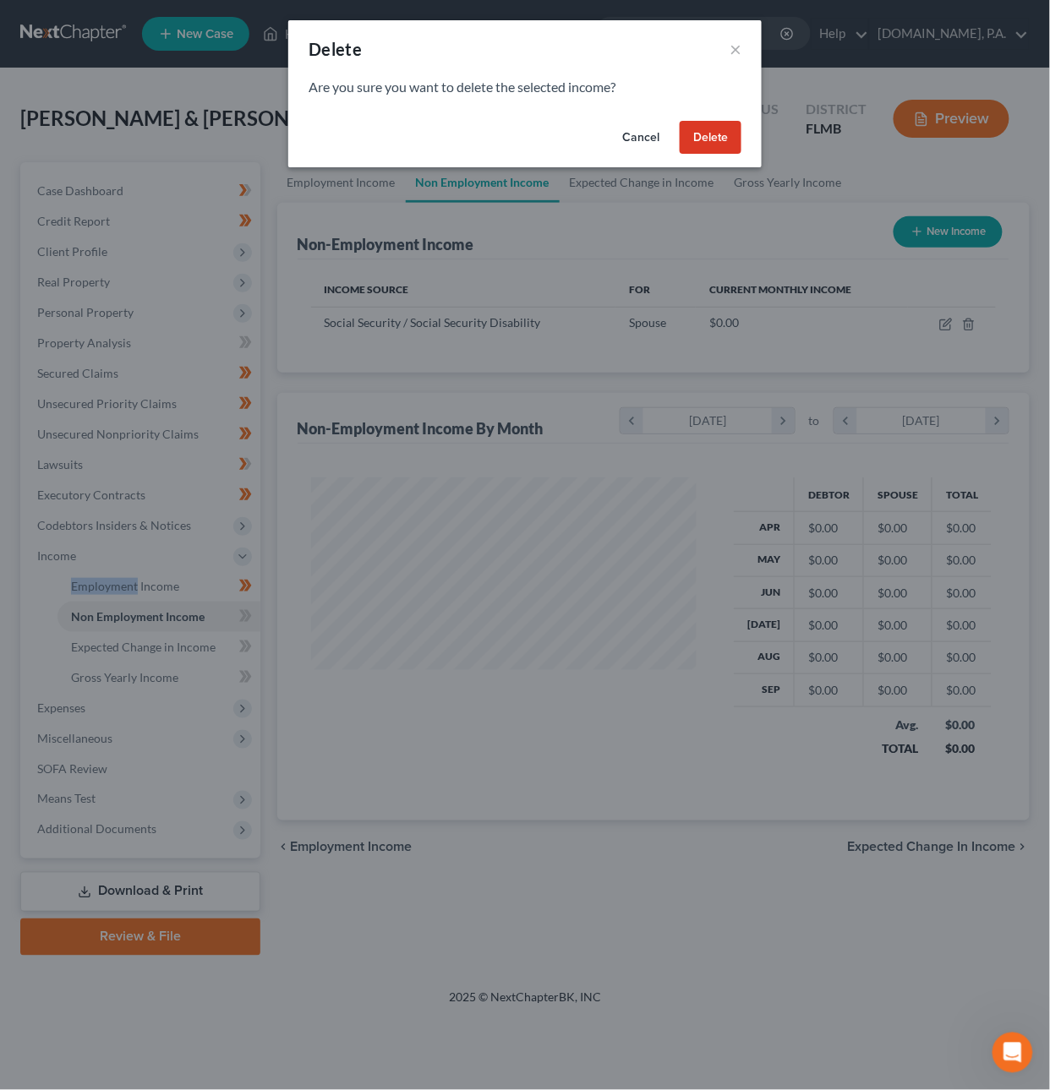
click at [721, 147] on button "Delete" at bounding box center [711, 138] width 62 height 34
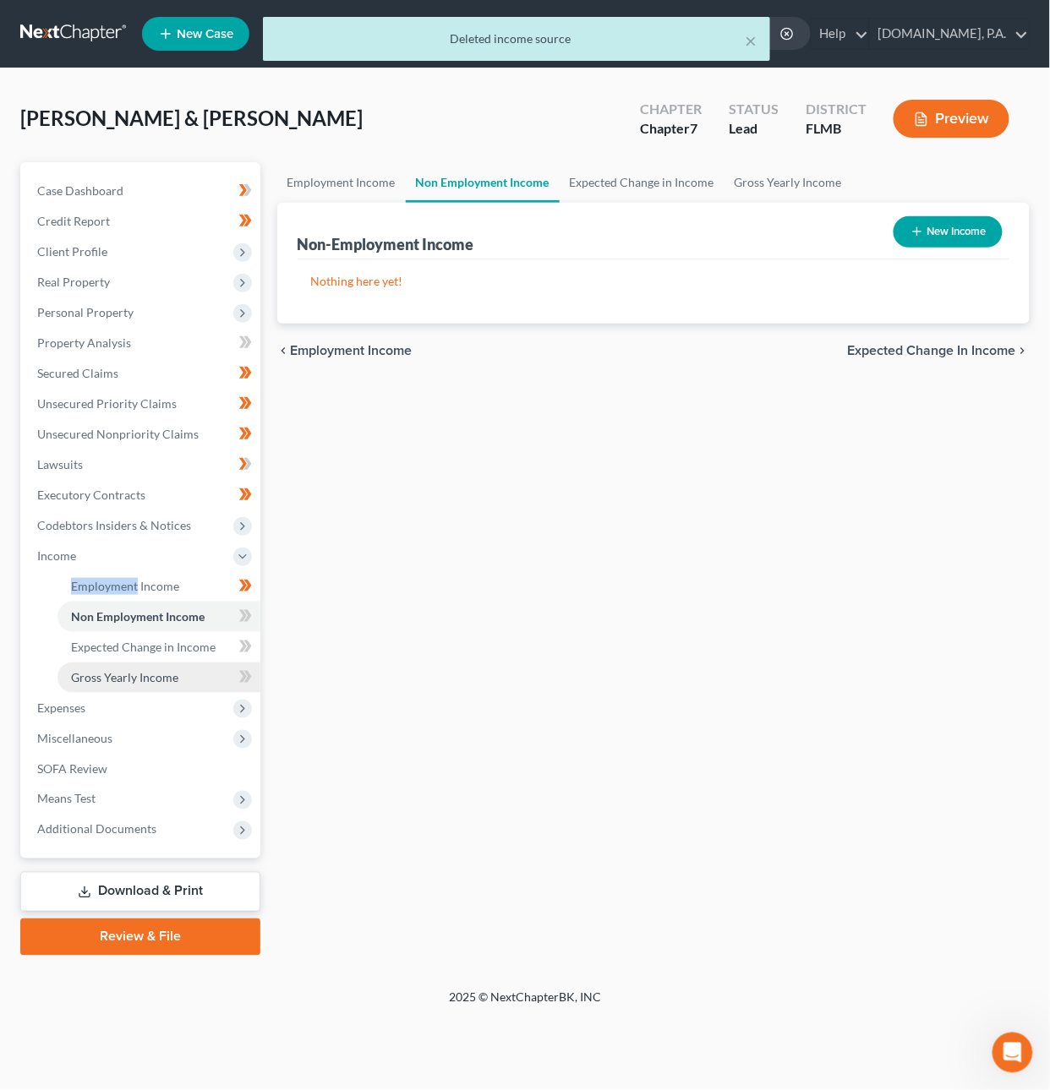
click at [131, 673] on span "Gross Yearly Income" at bounding box center [124, 677] width 107 height 14
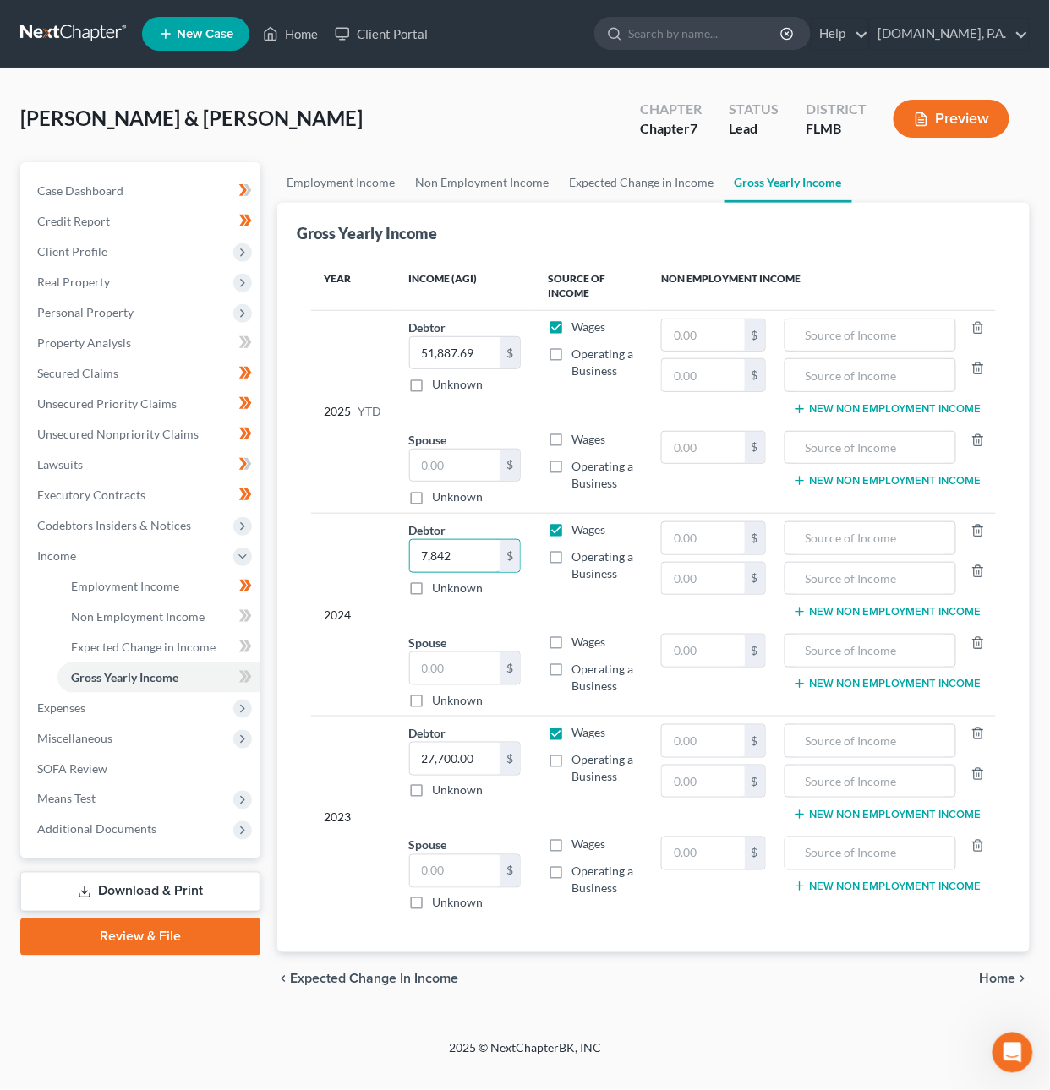
type input "7,842"
click at [469, 769] on input "27,700.00" at bounding box center [455, 759] width 90 height 32
type input "149,086"
click at [460, 363] on input "51,887.69" at bounding box center [455, 353] width 90 height 32
type input "54,736.48"
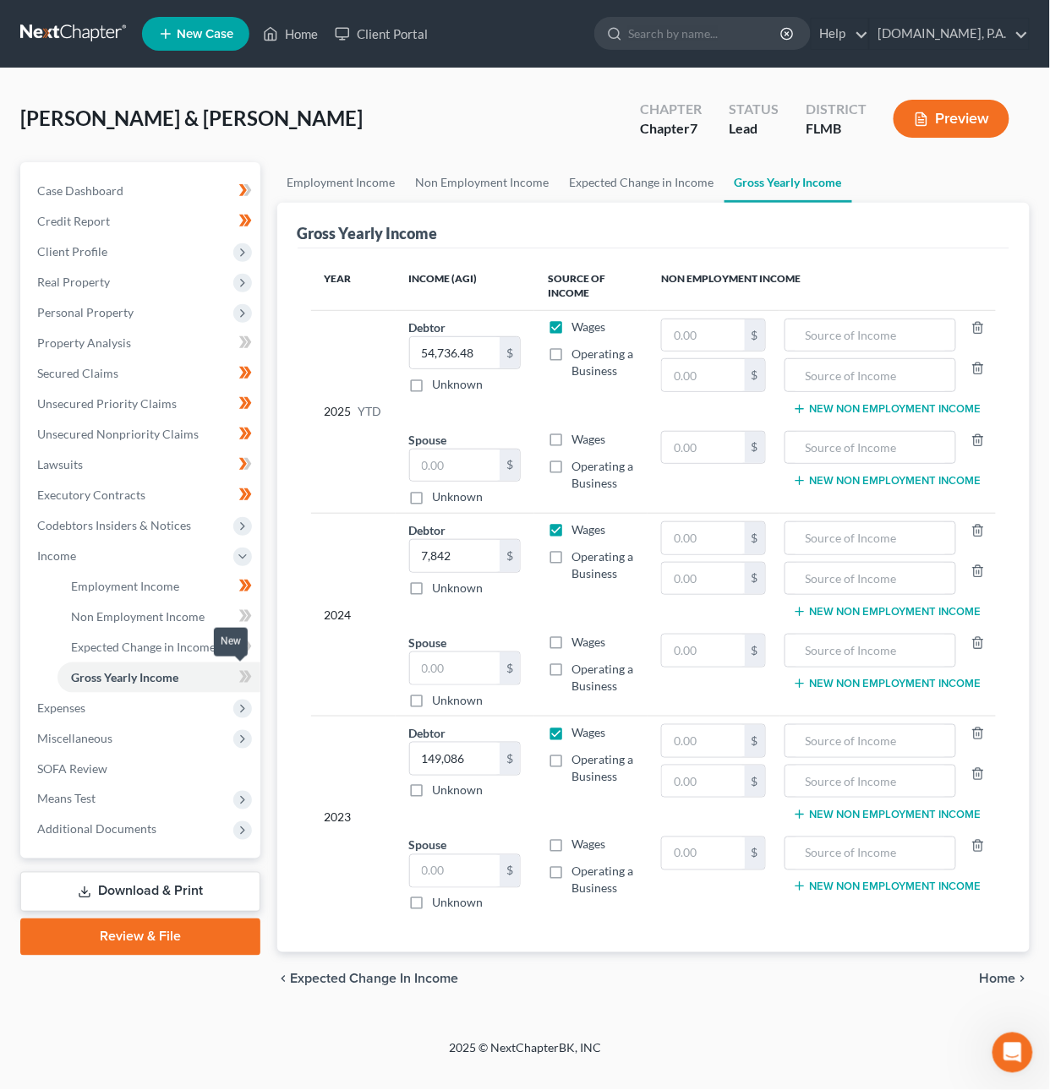
click at [251, 674] on icon at bounding box center [245, 677] width 13 height 21
click at [251, 641] on icon at bounding box center [245, 646] width 13 height 21
click at [254, 615] on span at bounding box center [246, 618] width 30 height 25
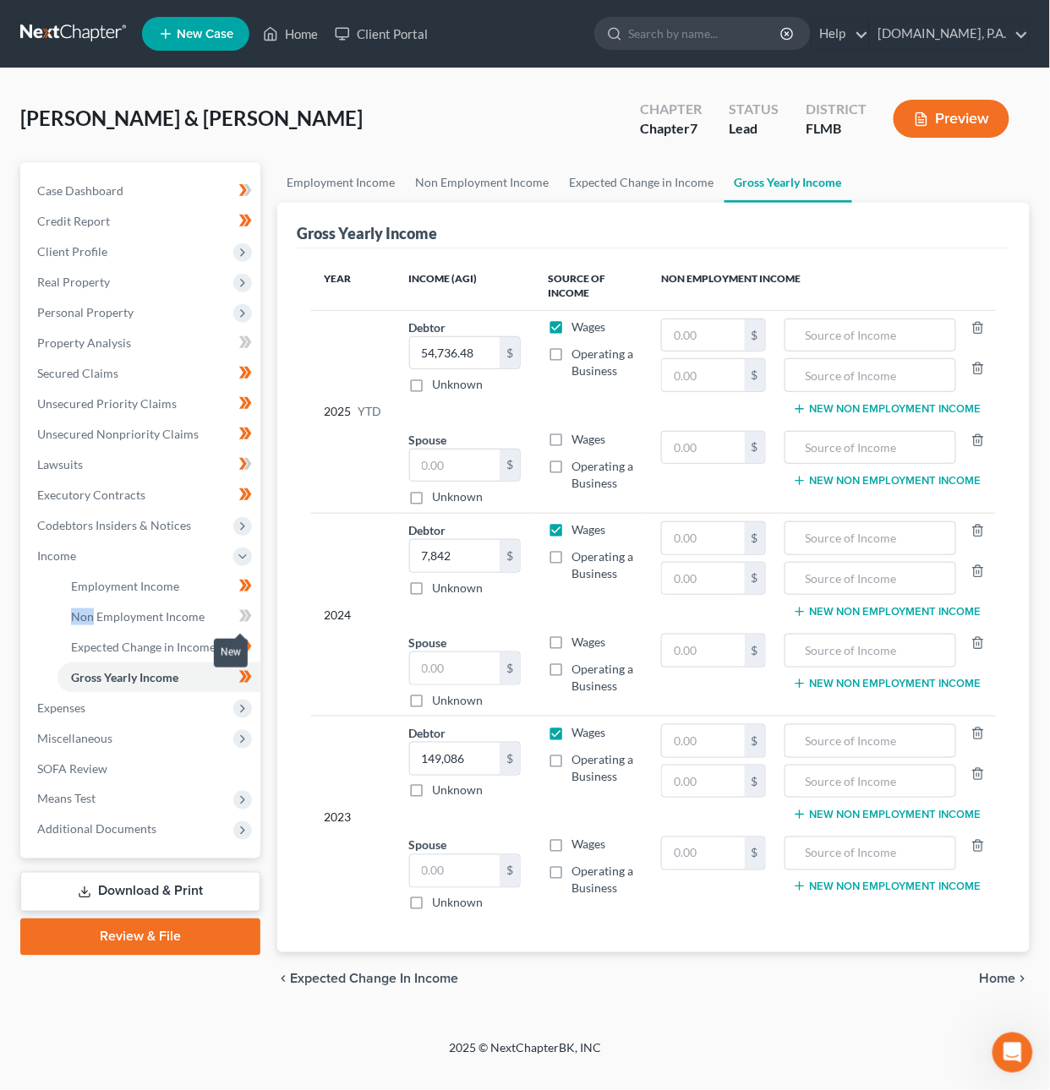
click at [254, 615] on span at bounding box center [246, 618] width 30 height 25
click at [172, 706] on span "Expenses" at bounding box center [142, 708] width 237 height 30
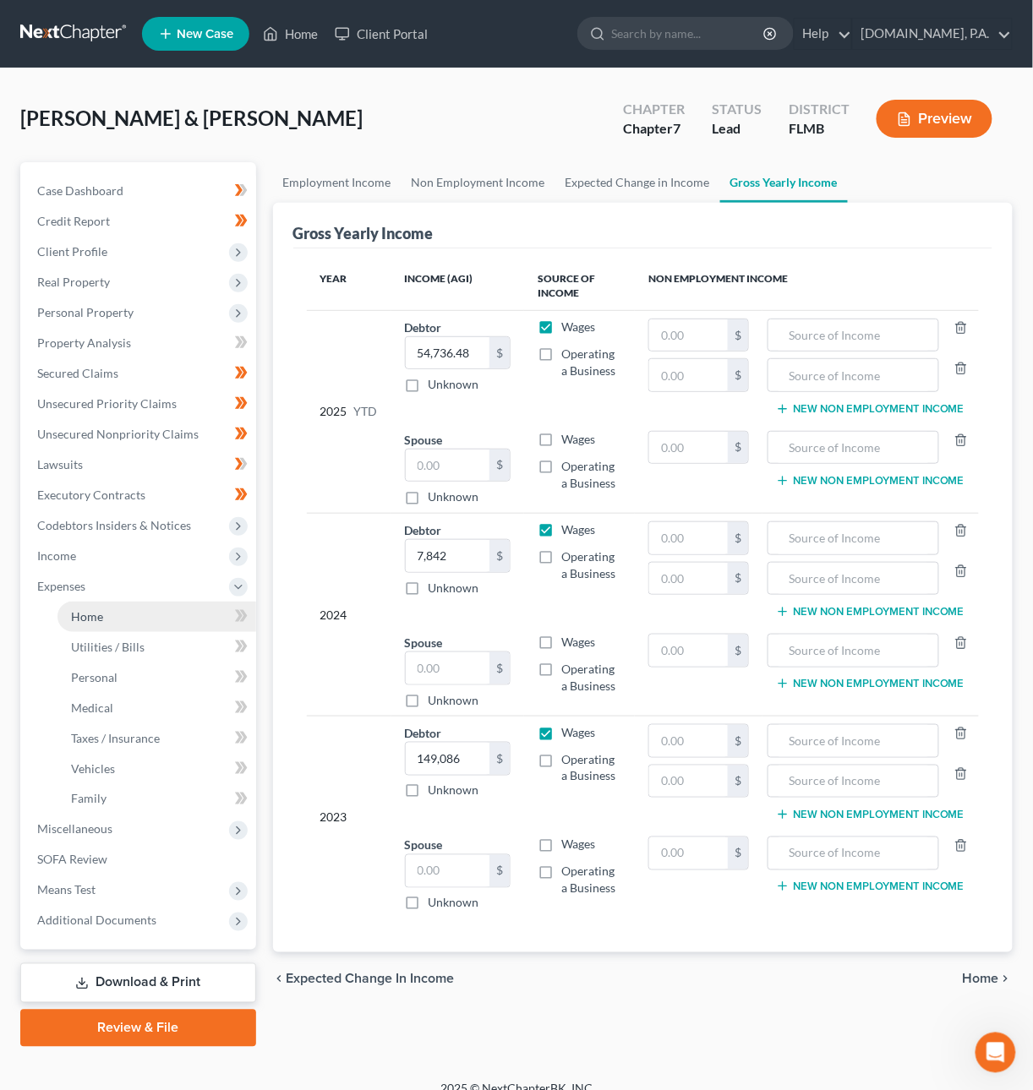
click at [142, 620] on link "Home" at bounding box center [156, 617] width 199 height 30
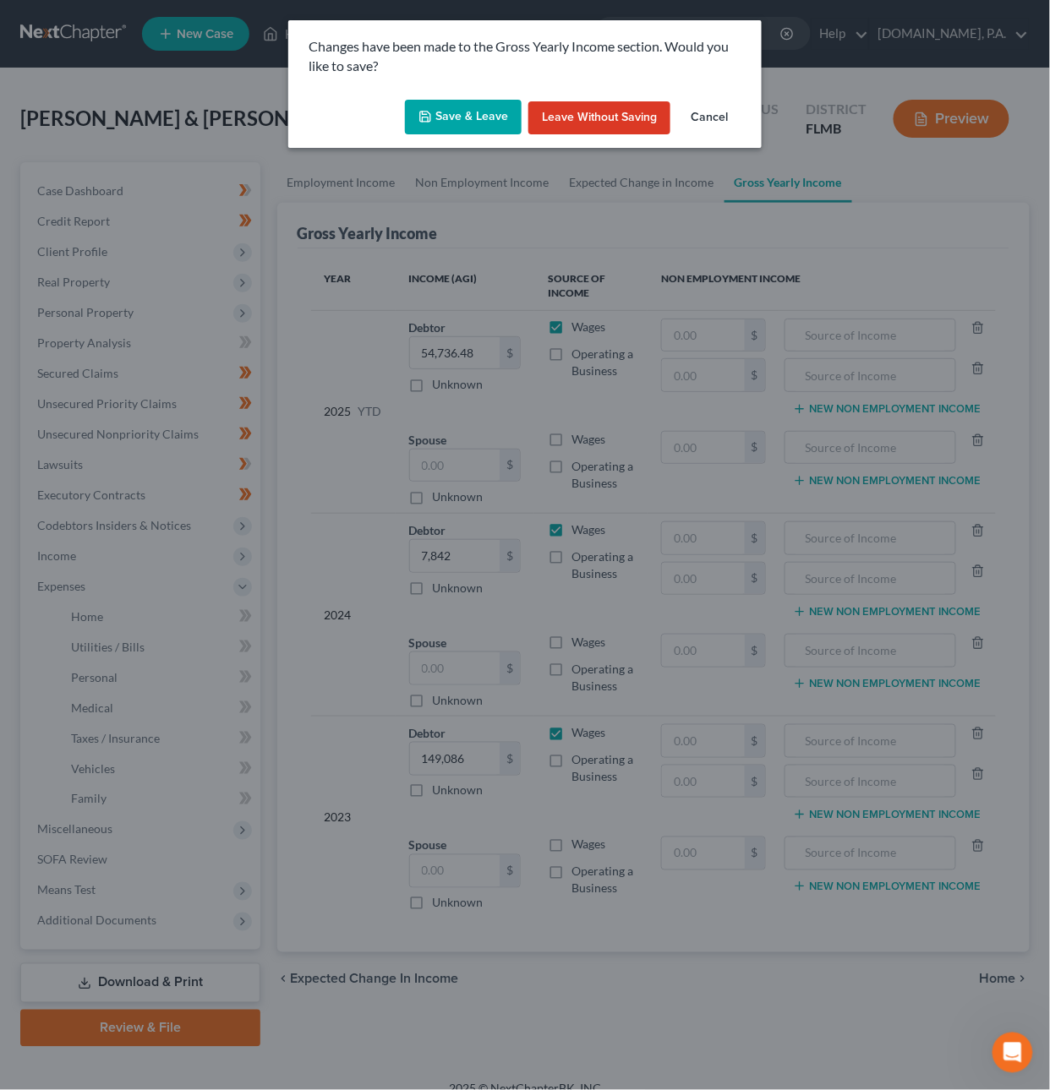
click at [486, 114] on button "Save & Leave" at bounding box center [463, 117] width 117 height 35
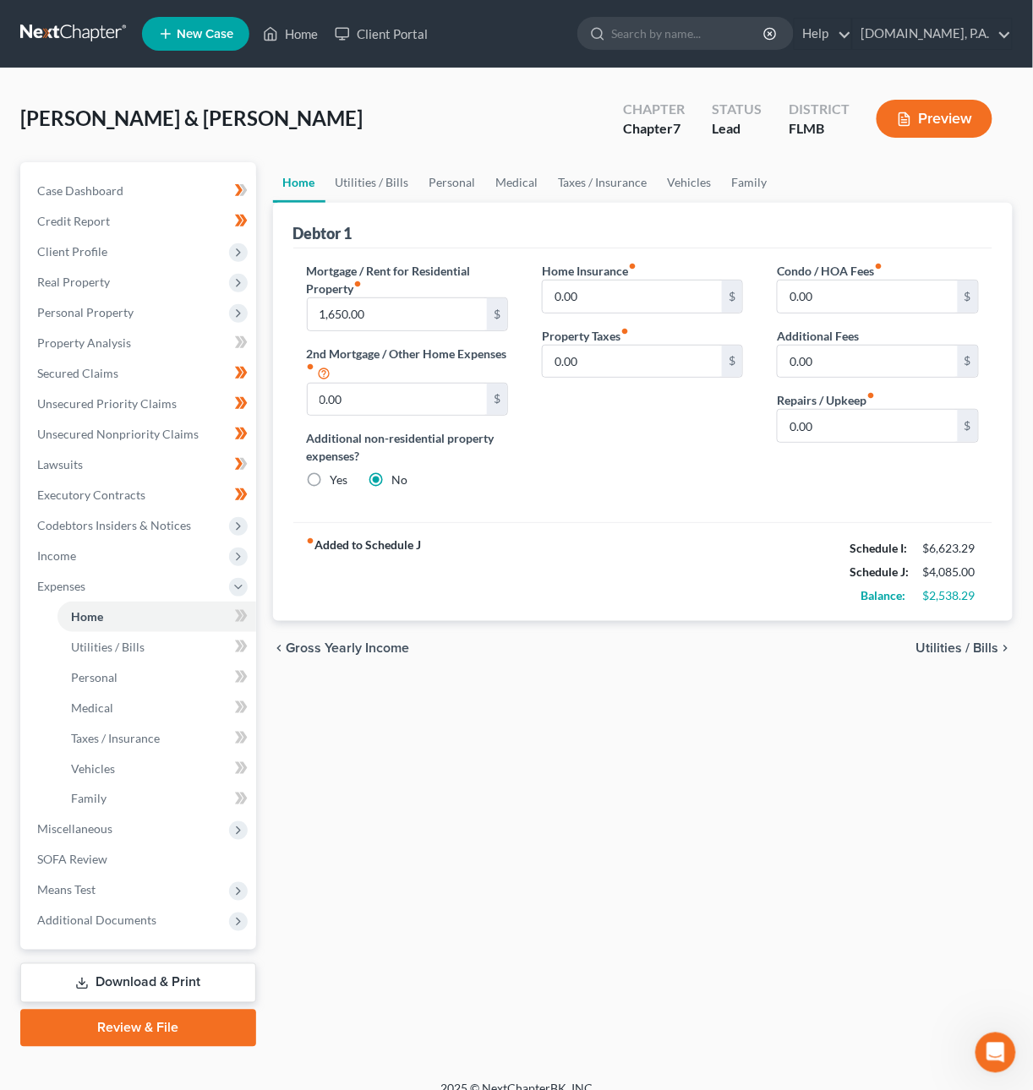
click at [925, 652] on span "Utilities / Bills" at bounding box center [957, 648] width 83 height 14
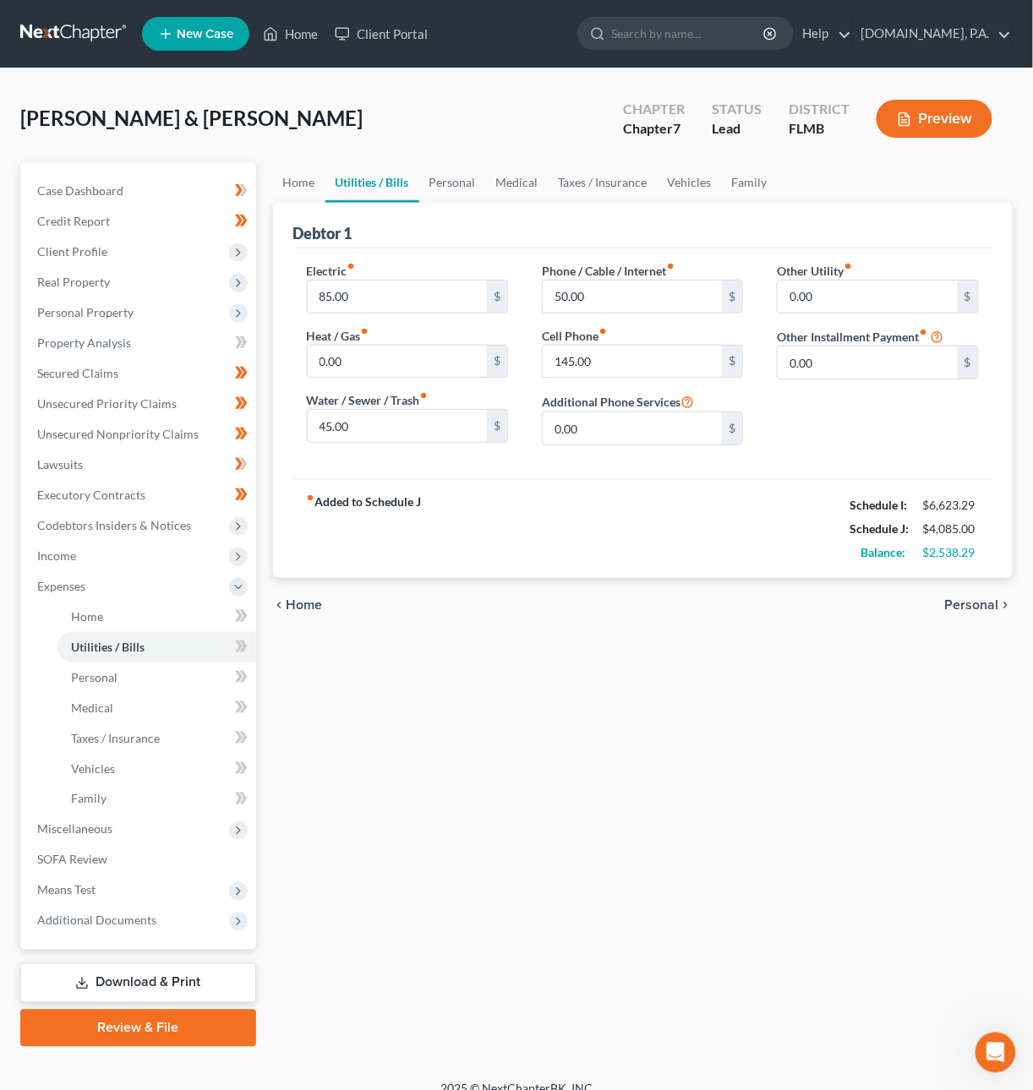
click at [967, 603] on span "Personal" at bounding box center [972, 605] width 54 height 14
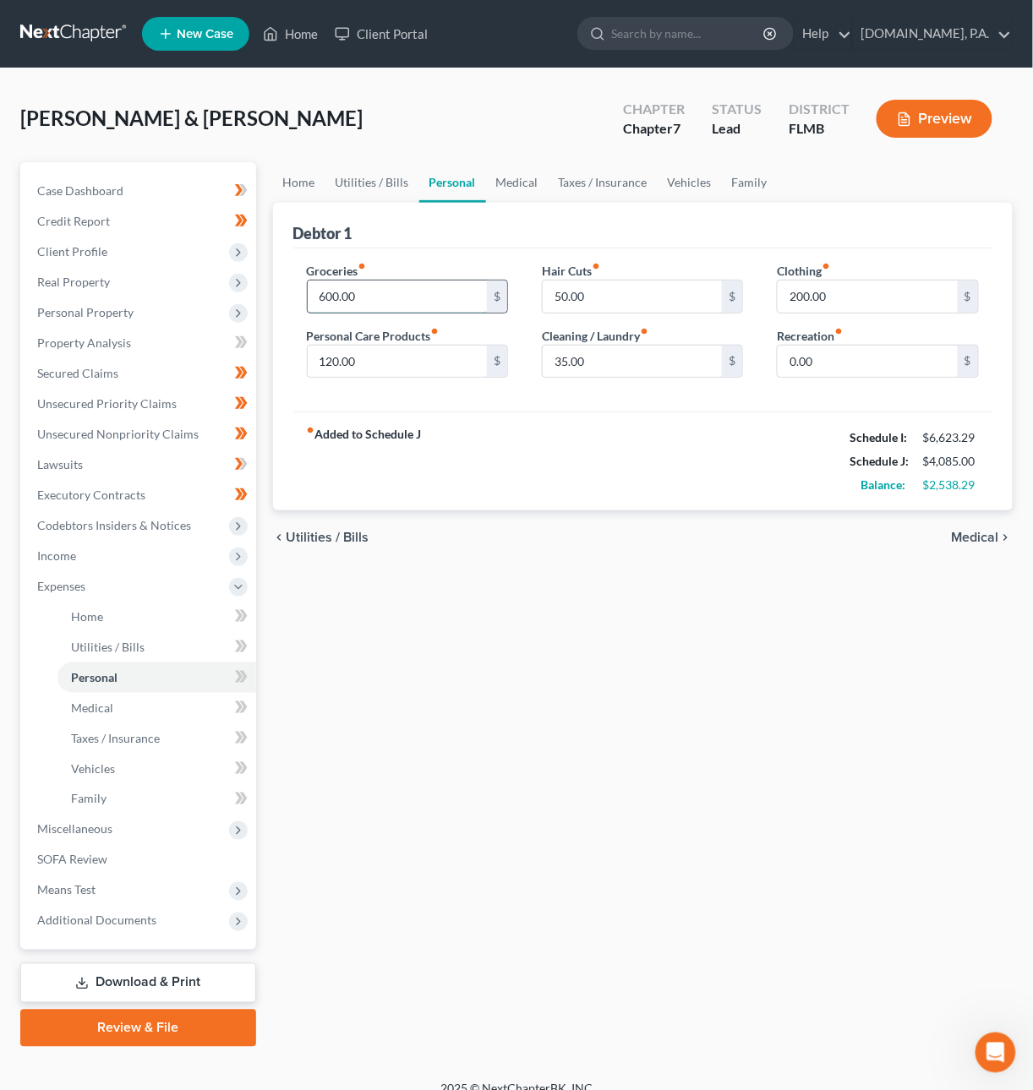
click at [424, 286] on input "600.00" at bounding box center [398, 297] width 180 height 32
type input "800"
type input "120"
type input "100"
click at [974, 542] on span "Medical" at bounding box center [975, 538] width 47 height 14
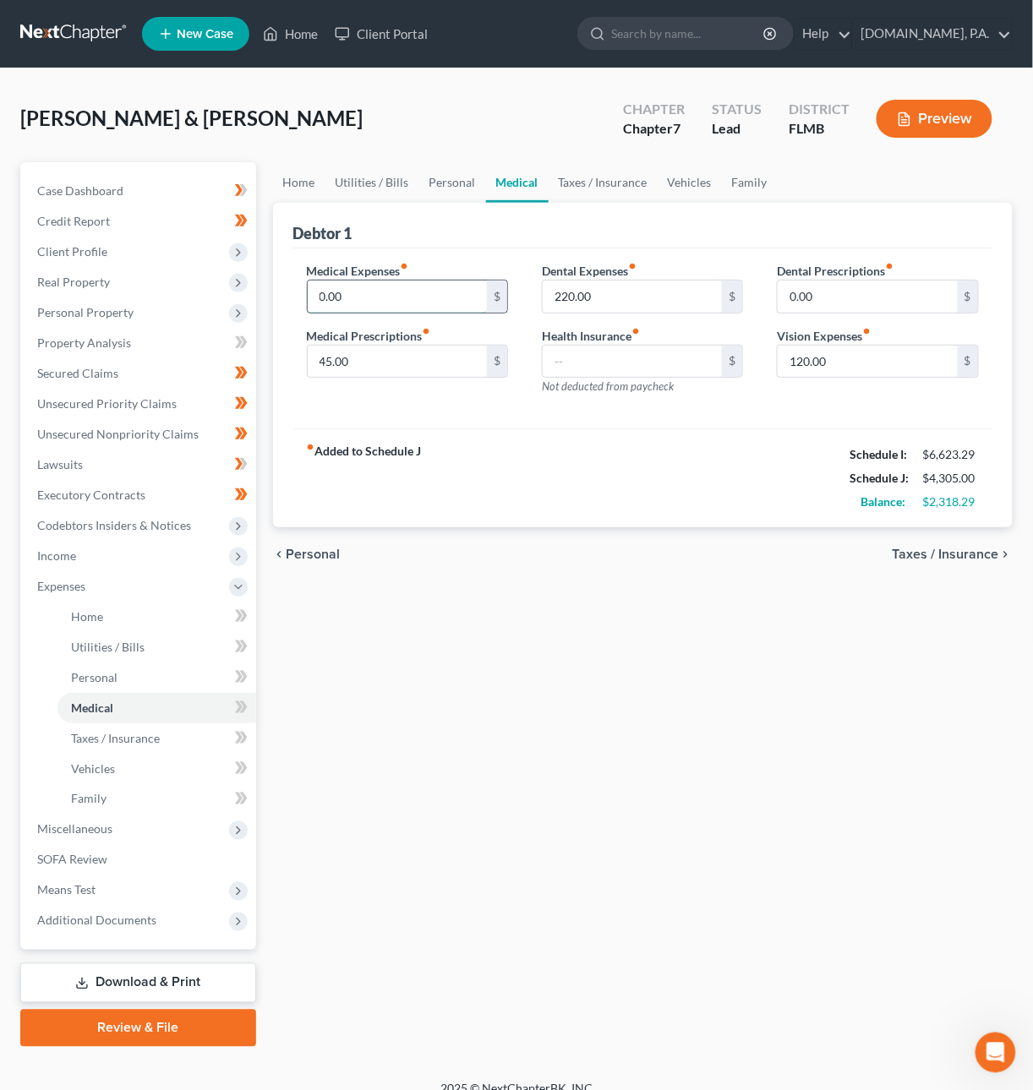
click at [434, 291] on input "0.00" at bounding box center [398, 297] width 180 height 32
type input "80"
click at [941, 559] on span "Taxes / Insurance" at bounding box center [946, 555] width 106 height 14
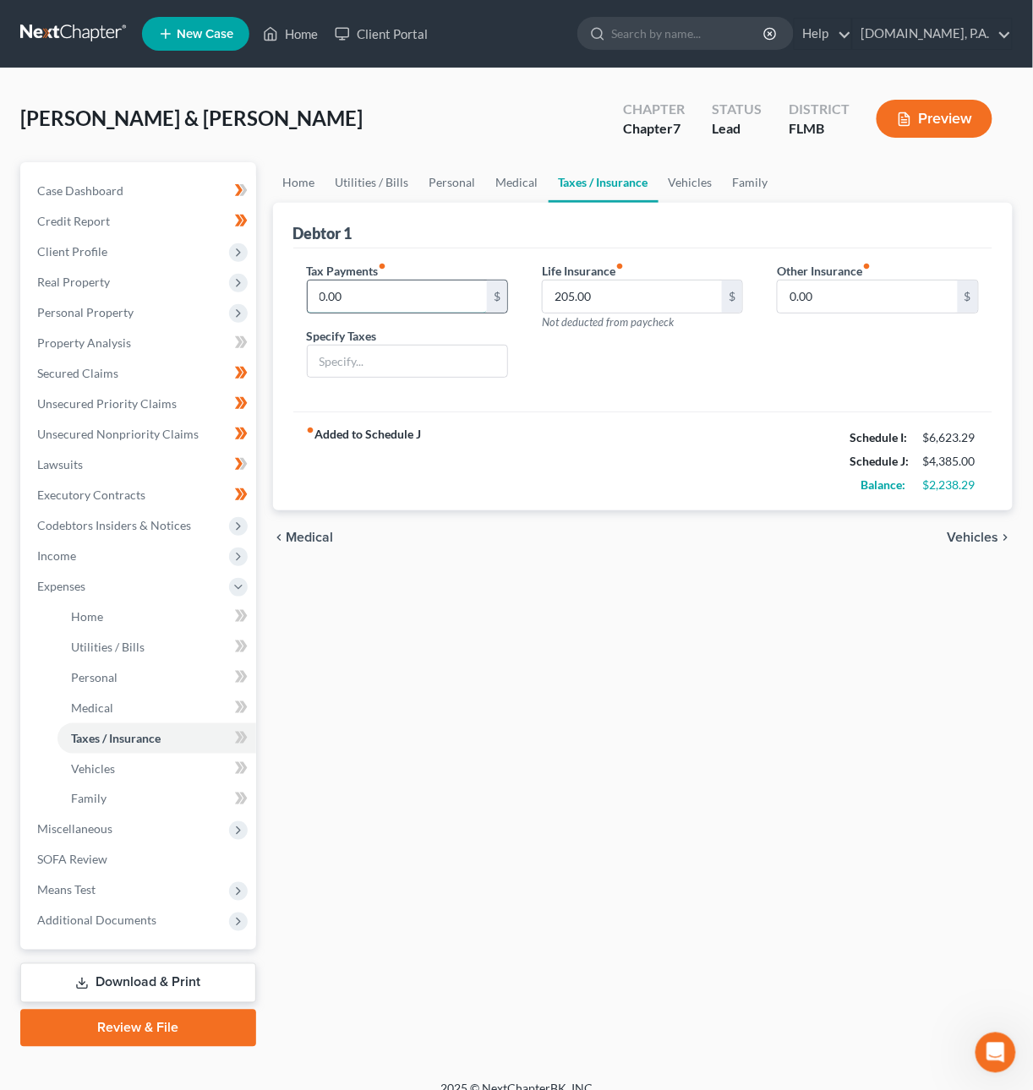
click at [445, 300] on input "0.00" at bounding box center [398, 297] width 180 height 32
type input "8"
type input "105"
type input "Sales and Misc. Taxes & Govt. Fees"
click at [964, 544] on span "Vehicles" at bounding box center [973, 538] width 52 height 14
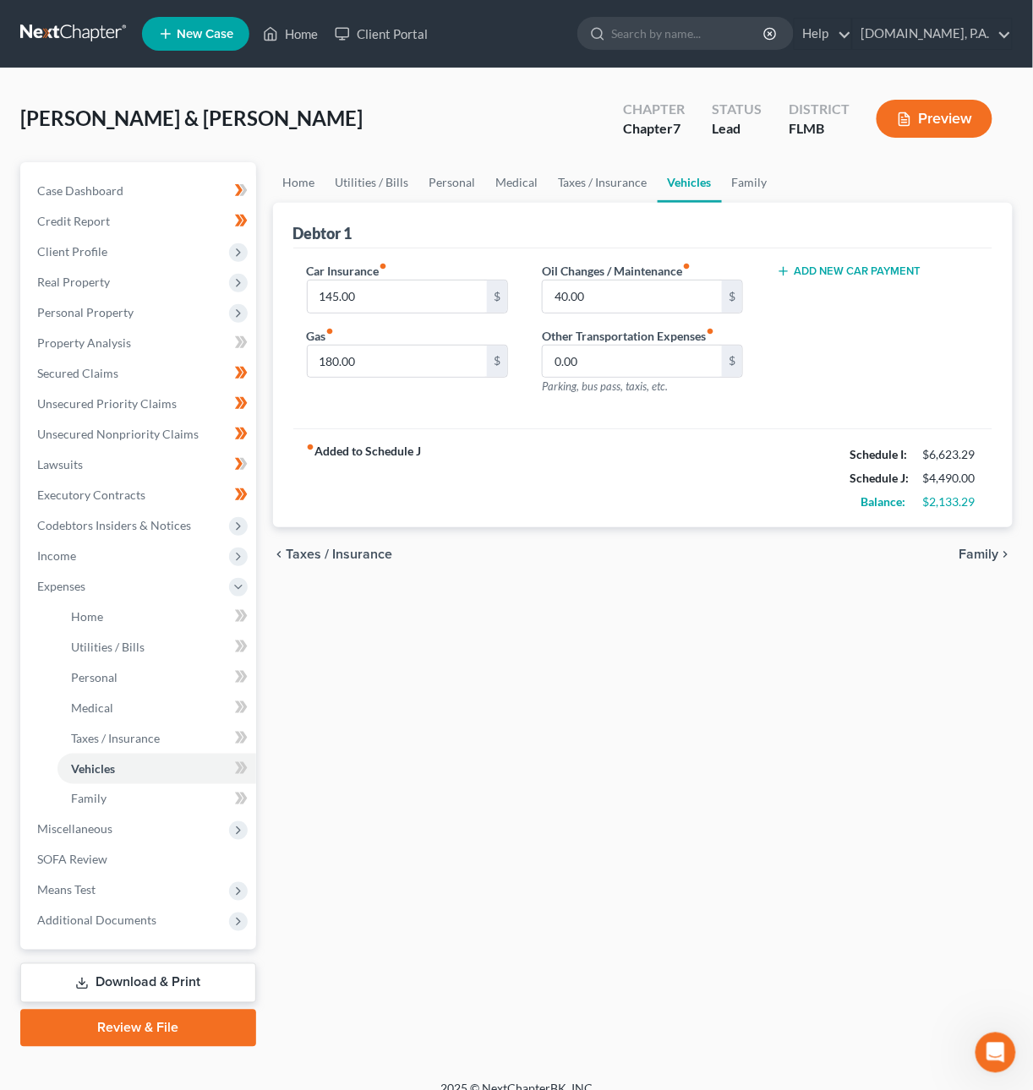
click at [981, 559] on span "Family" at bounding box center [979, 555] width 40 height 14
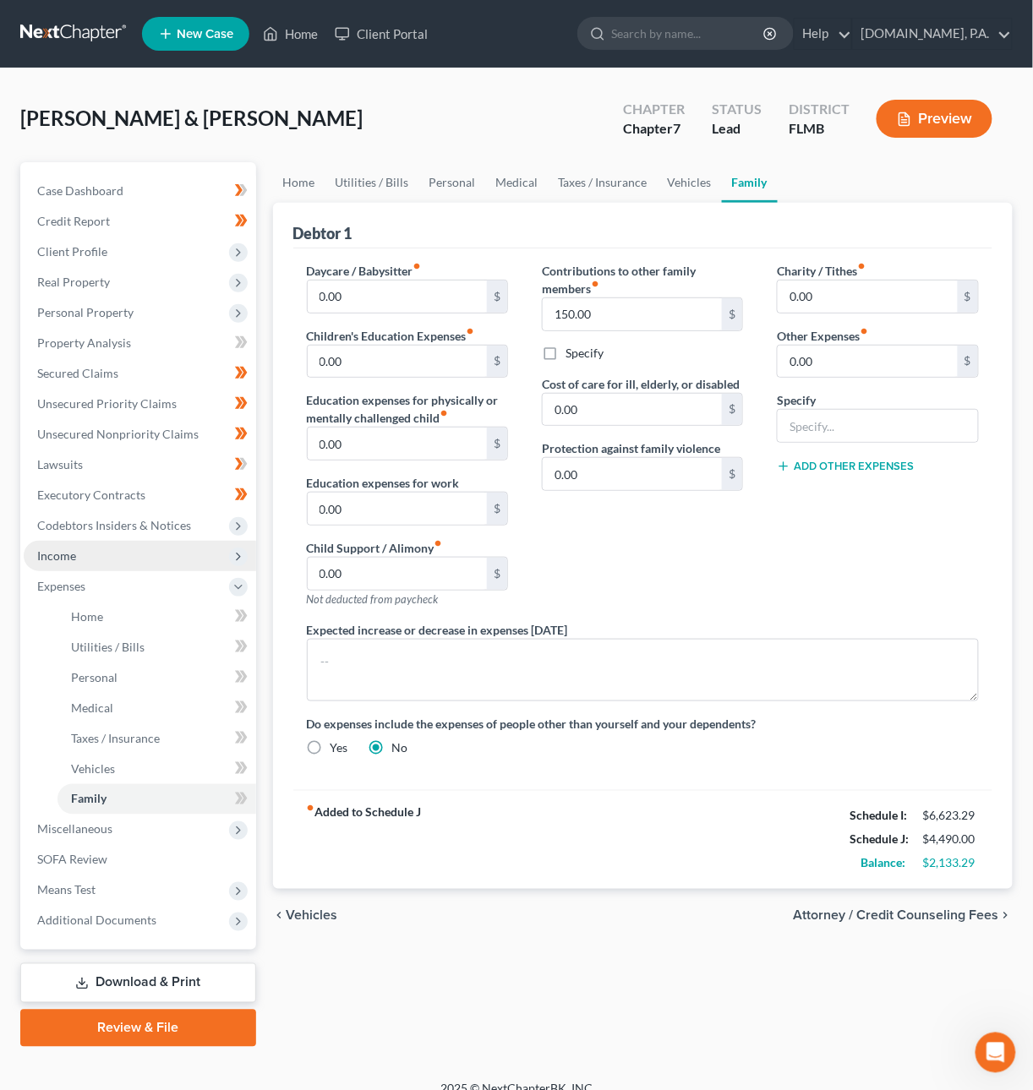
click at [123, 550] on span "Income" at bounding box center [140, 556] width 232 height 30
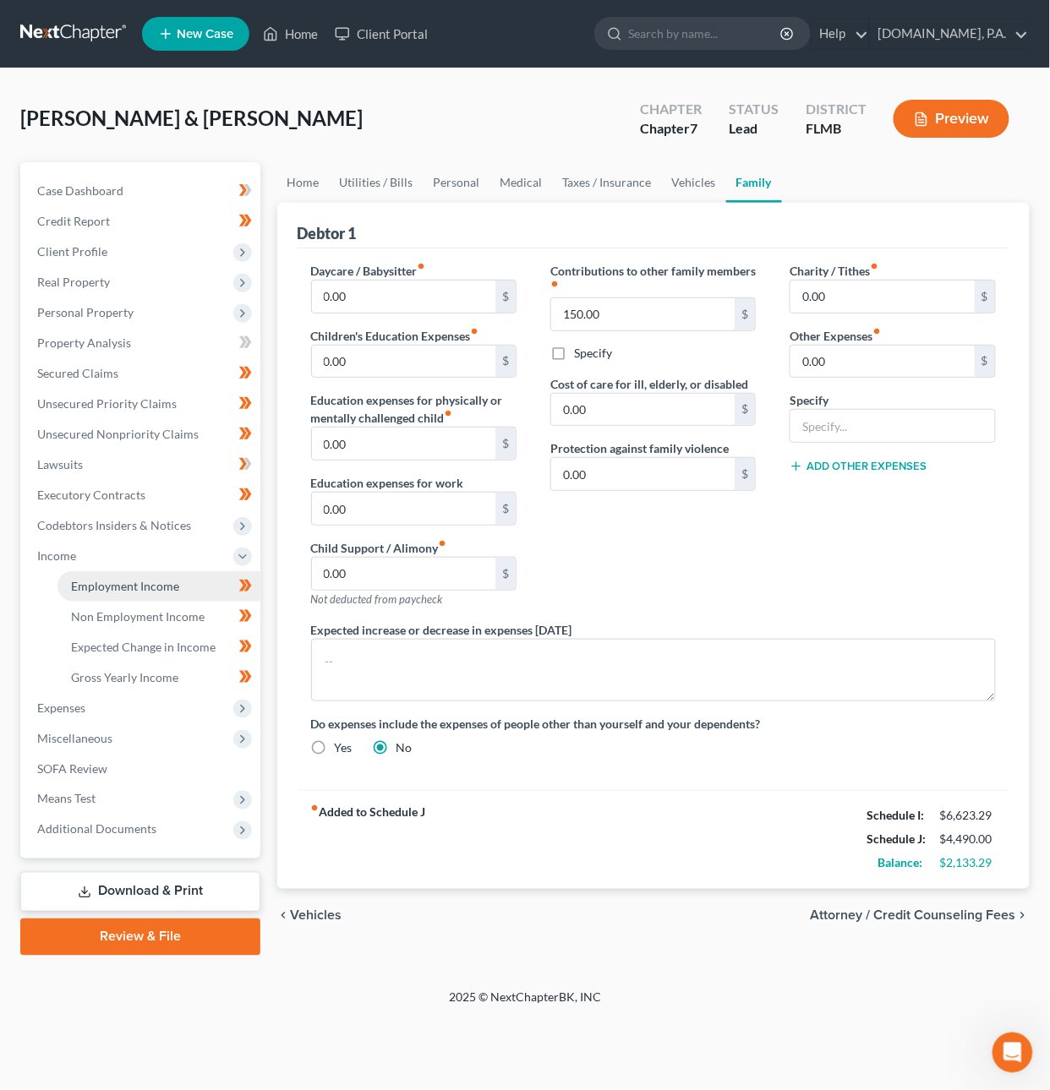
click at [134, 574] on link "Employment Income" at bounding box center [158, 586] width 203 height 30
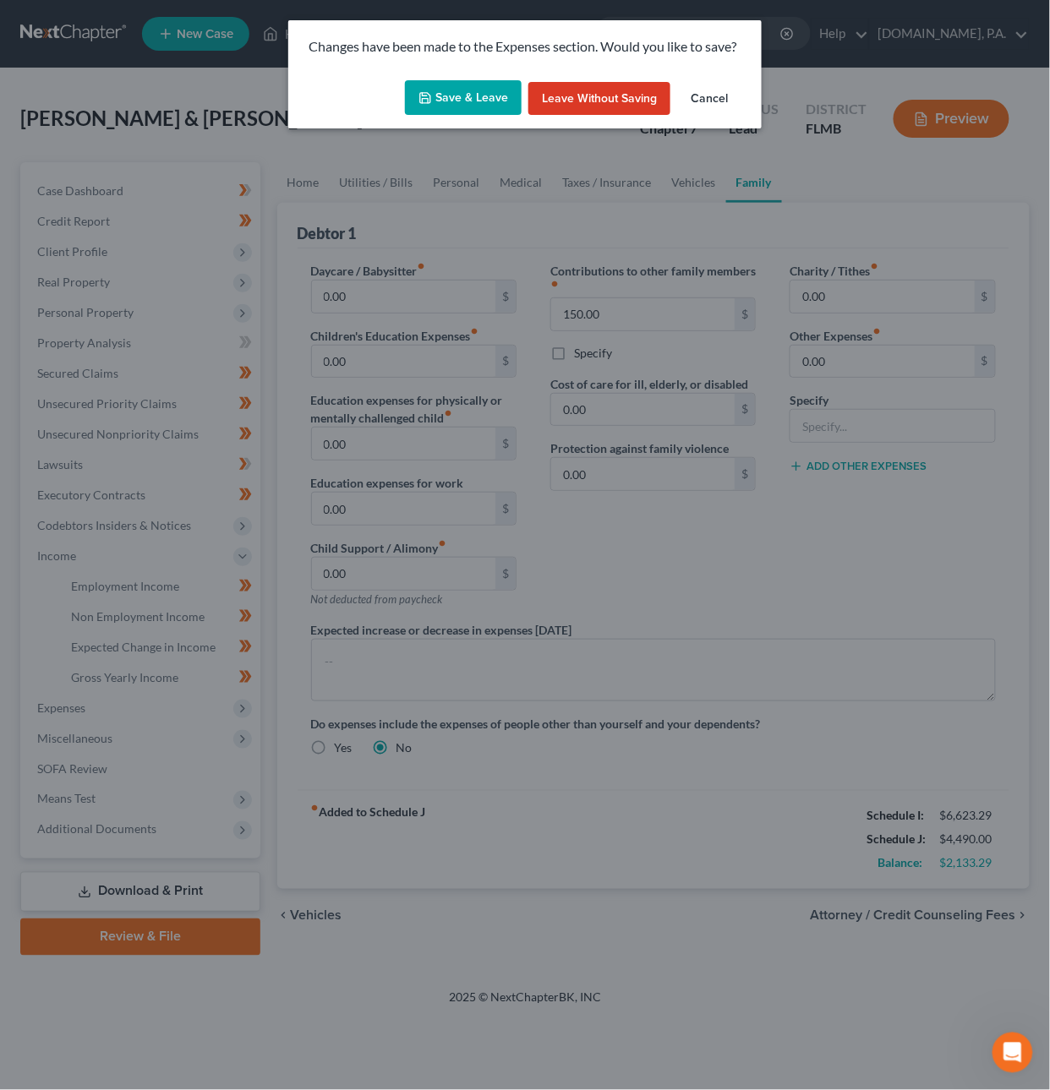
click at [495, 102] on button "Save & Leave" at bounding box center [463, 97] width 117 height 35
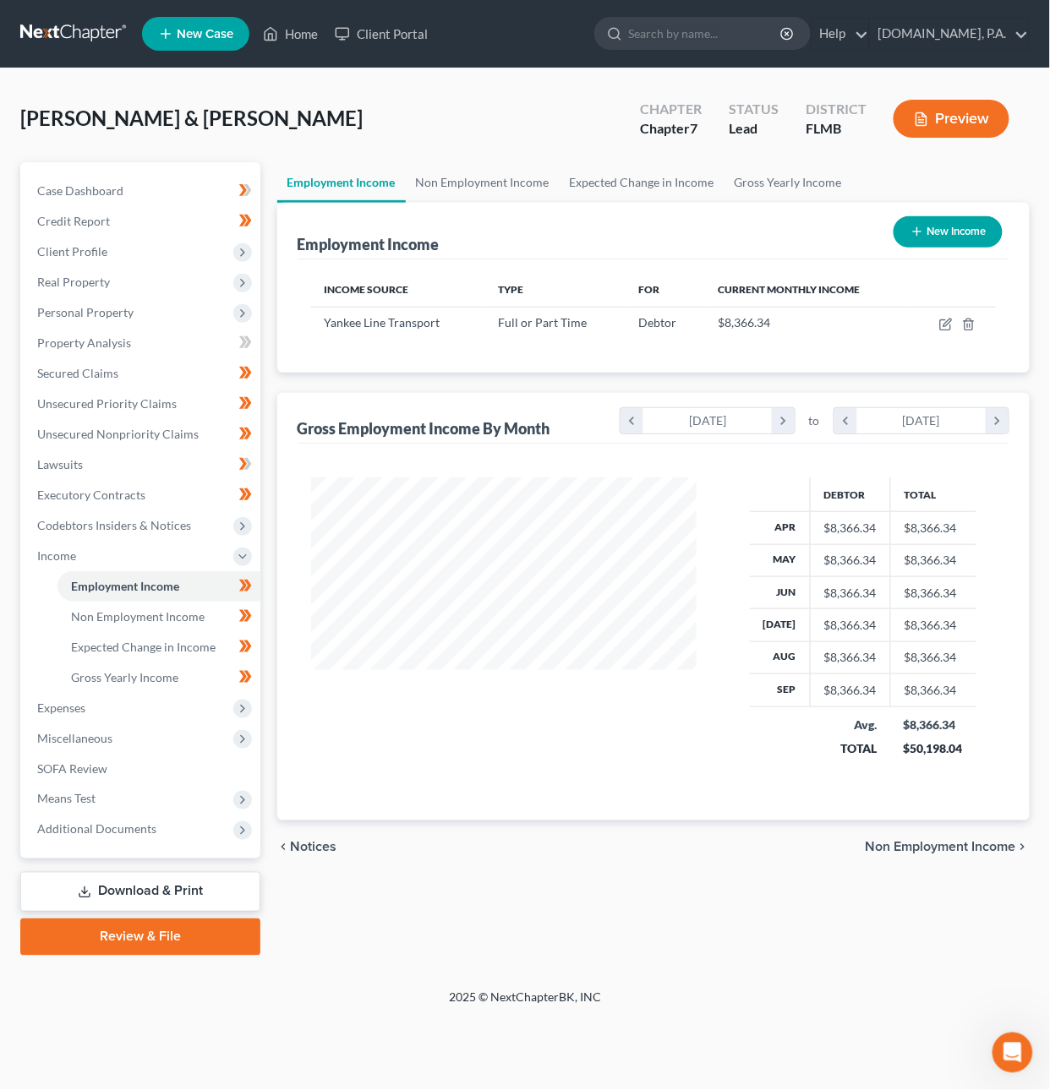
scroll to position [305, 420]
click at [951, 321] on icon "button" at bounding box center [946, 325] width 14 height 14
select select "0"
select select "22"
select select "0"
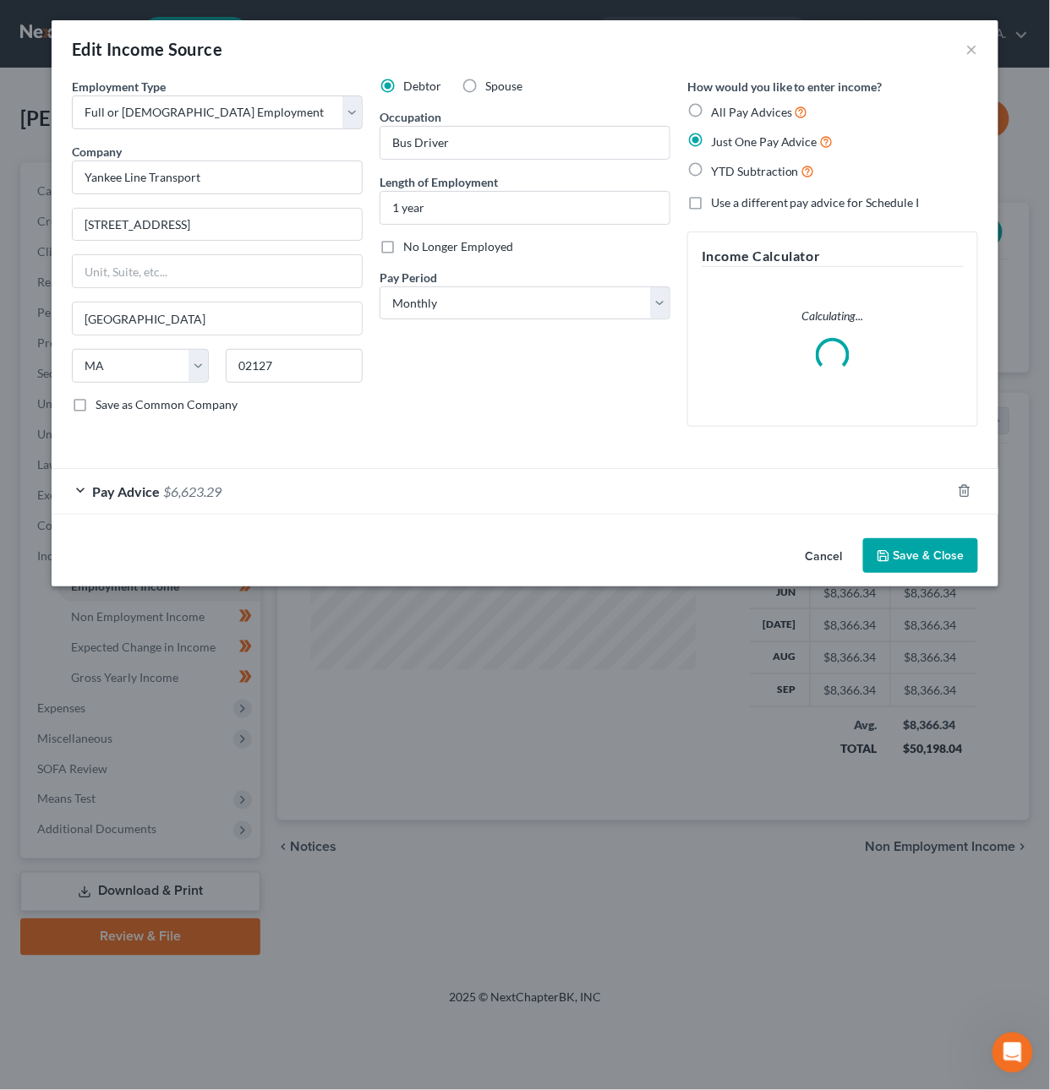
click at [243, 491] on div "Pay Advice $6,623.29" at bounding box center [501, 491] width 899 height 45
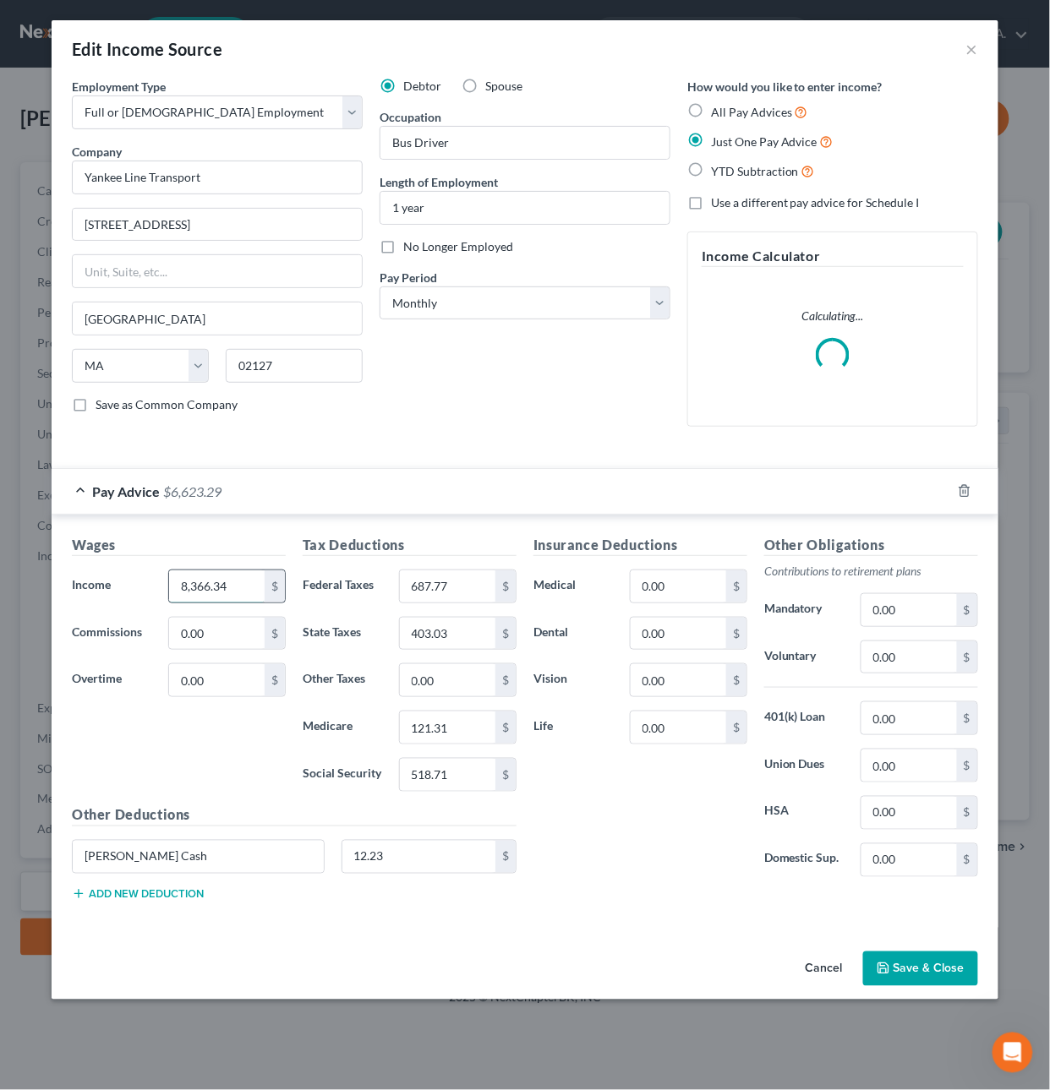
click at [220, 583] on input "8,366.34" at bounding box center [217, 586] width 96 height 32
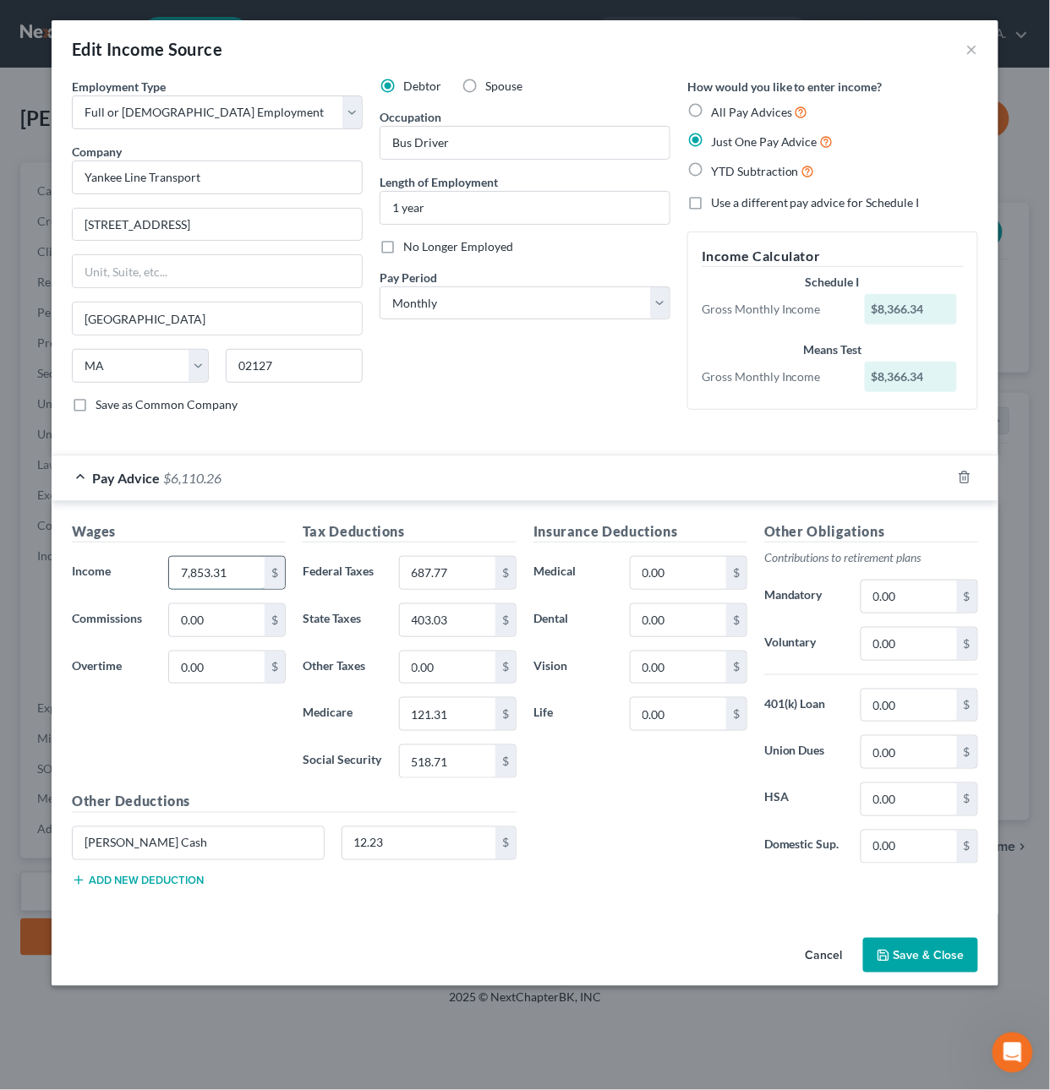
type input "7,853.31"
type input "4"
type input "645.6"
type input "378.32"
type input "113.87"
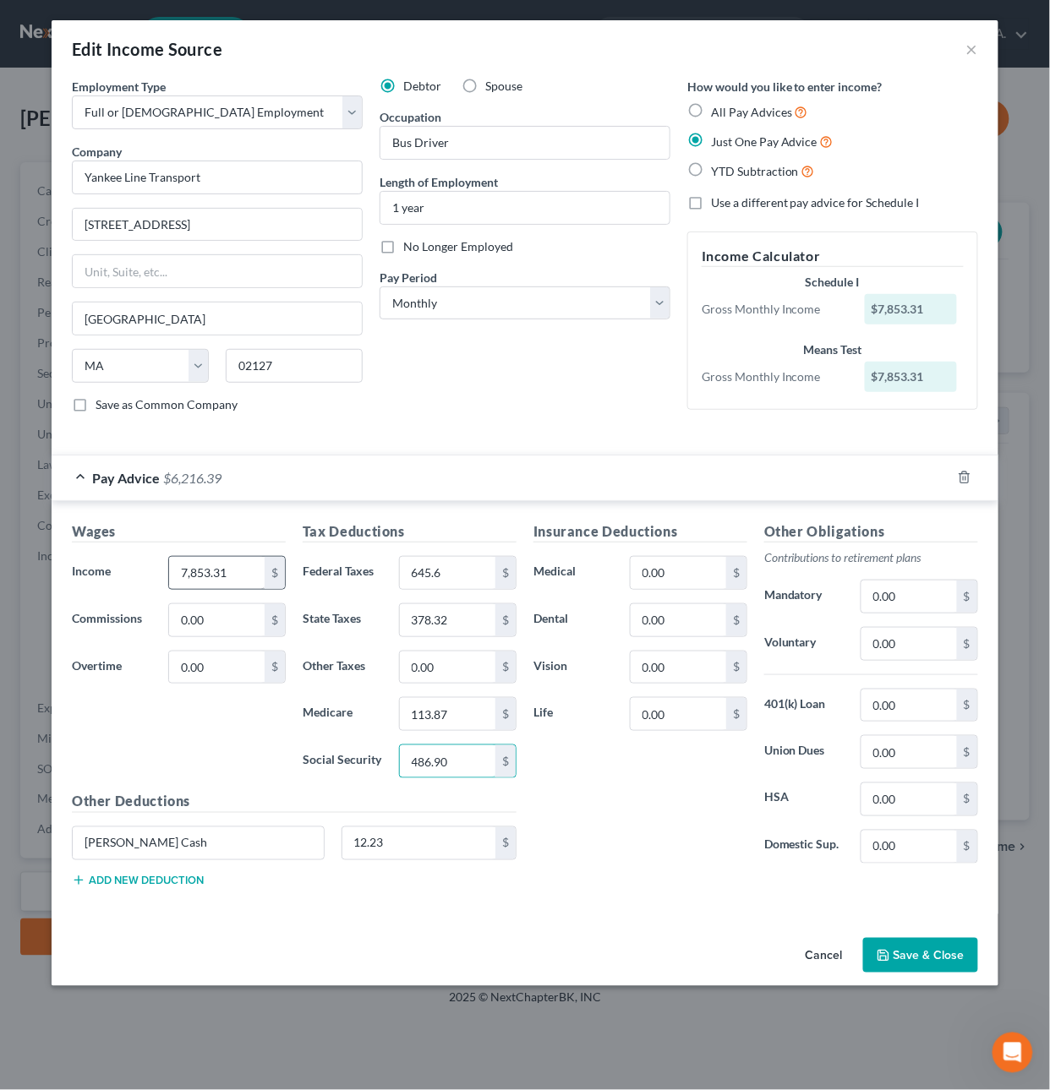
type input "486.90"
type input "11.48"
click at [914, 968] on button "Save & Close" at bounding box center [920, 955] width 115 height 35
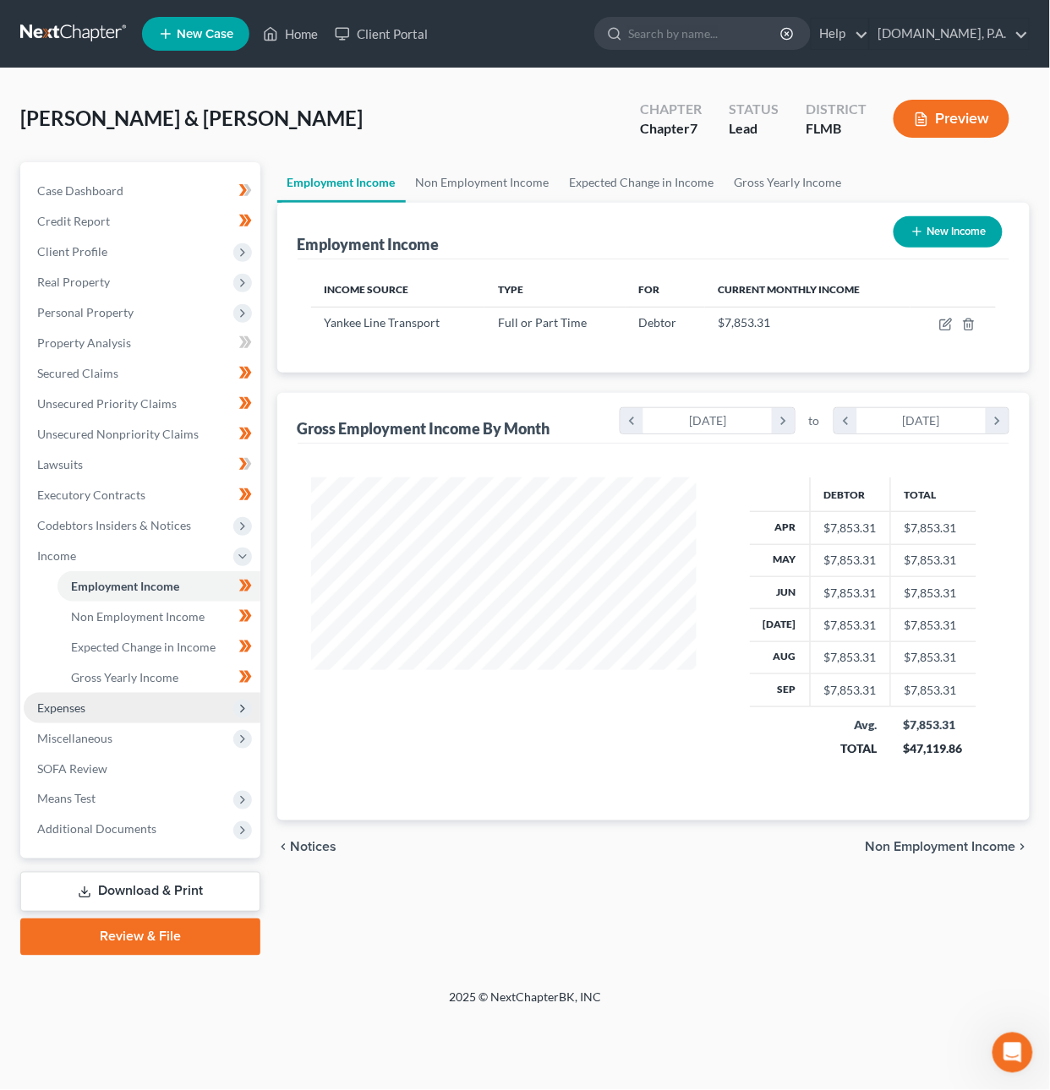
click at [120, 707] on span "Expenses" at bounding box center [142, 708] width 237 height 30
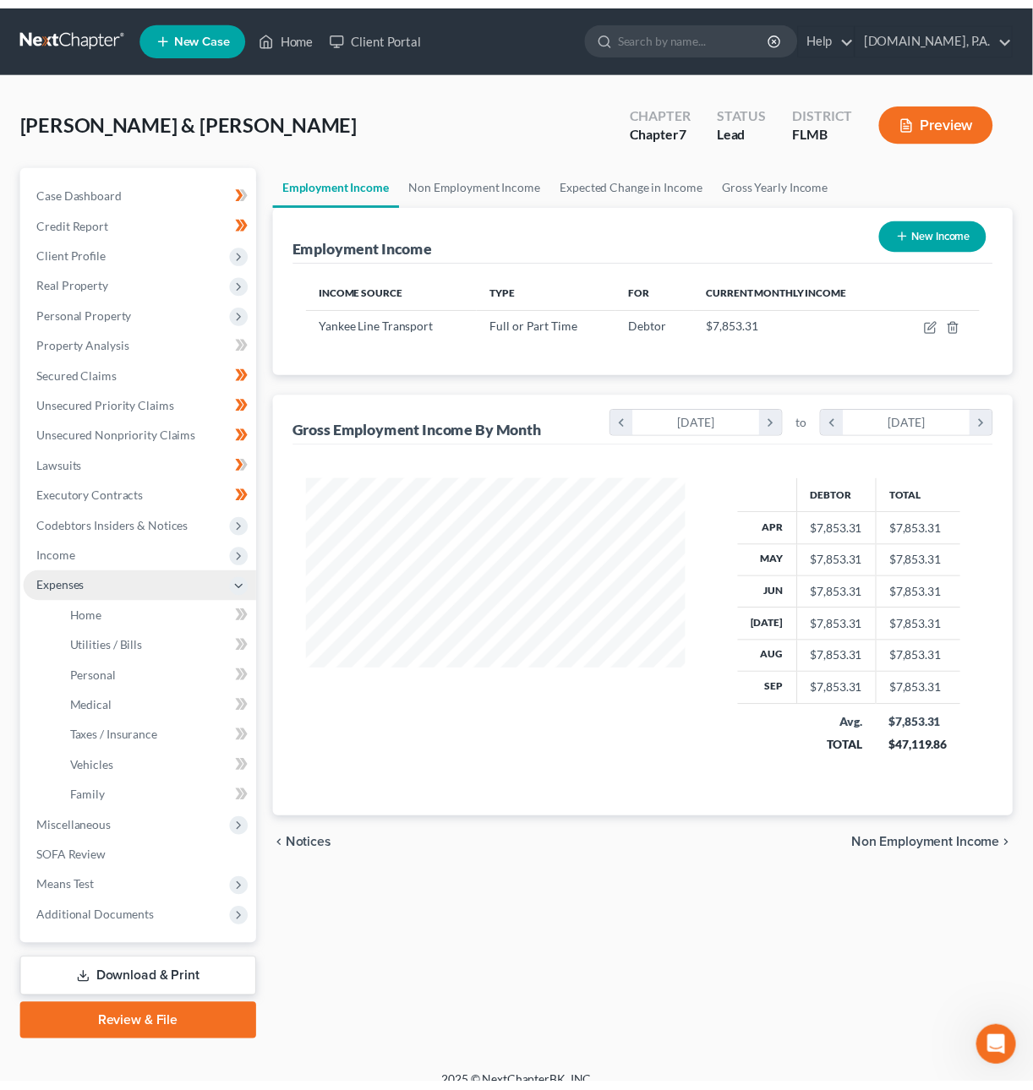
scroll to position [844875, 844766]
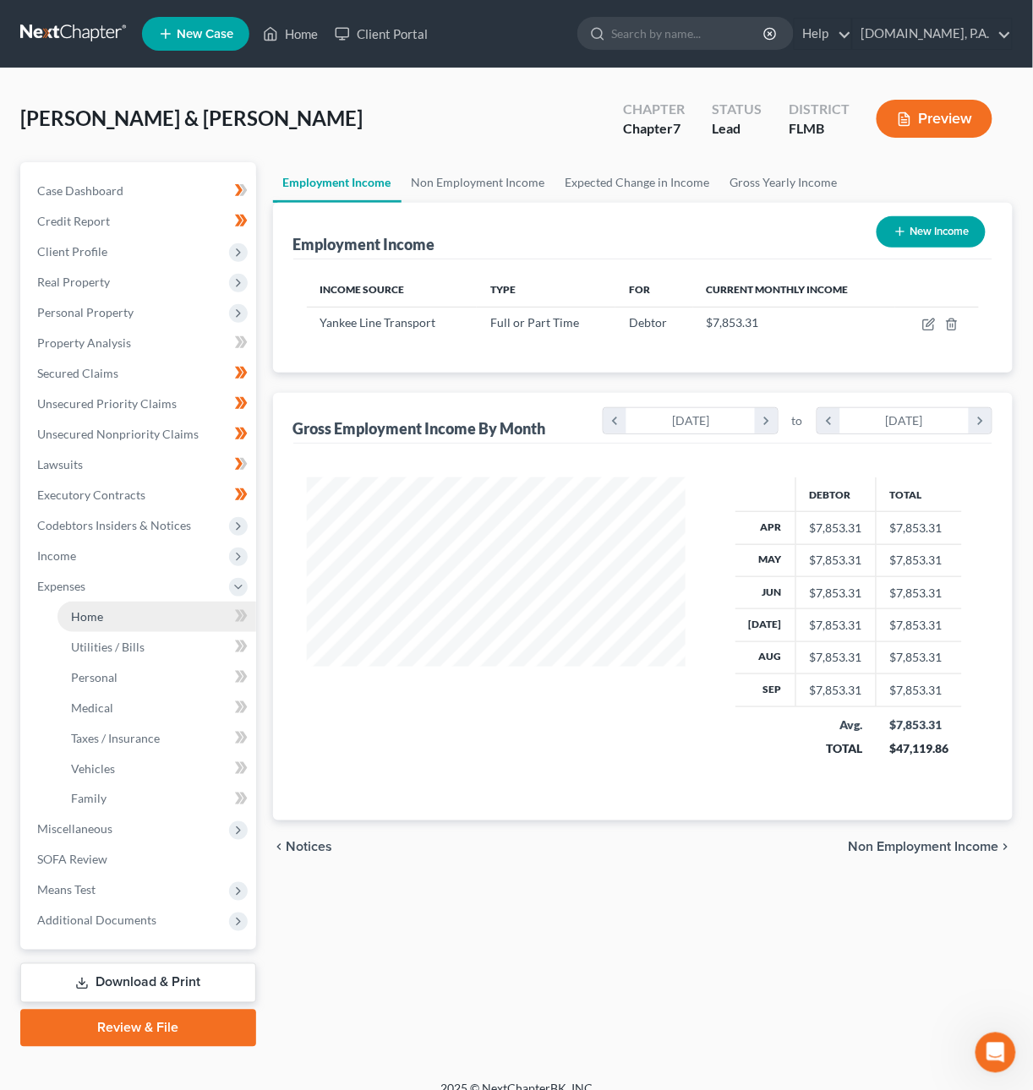
click at [86, 612] on span "Home" at bounding box center [87, 616] width 32 height 14
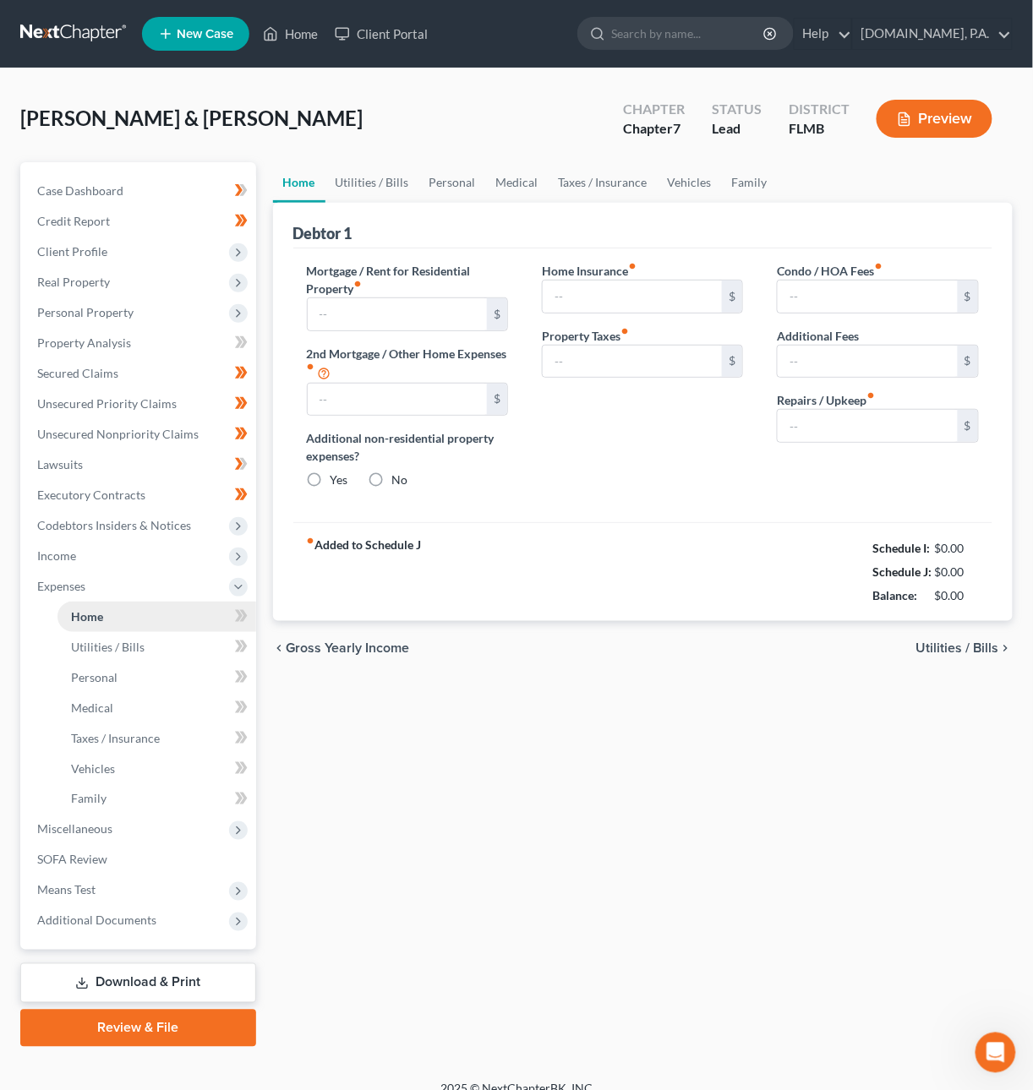
type input "1,650.00"
type input "0.00"
radio input "true"
type input "0.00"
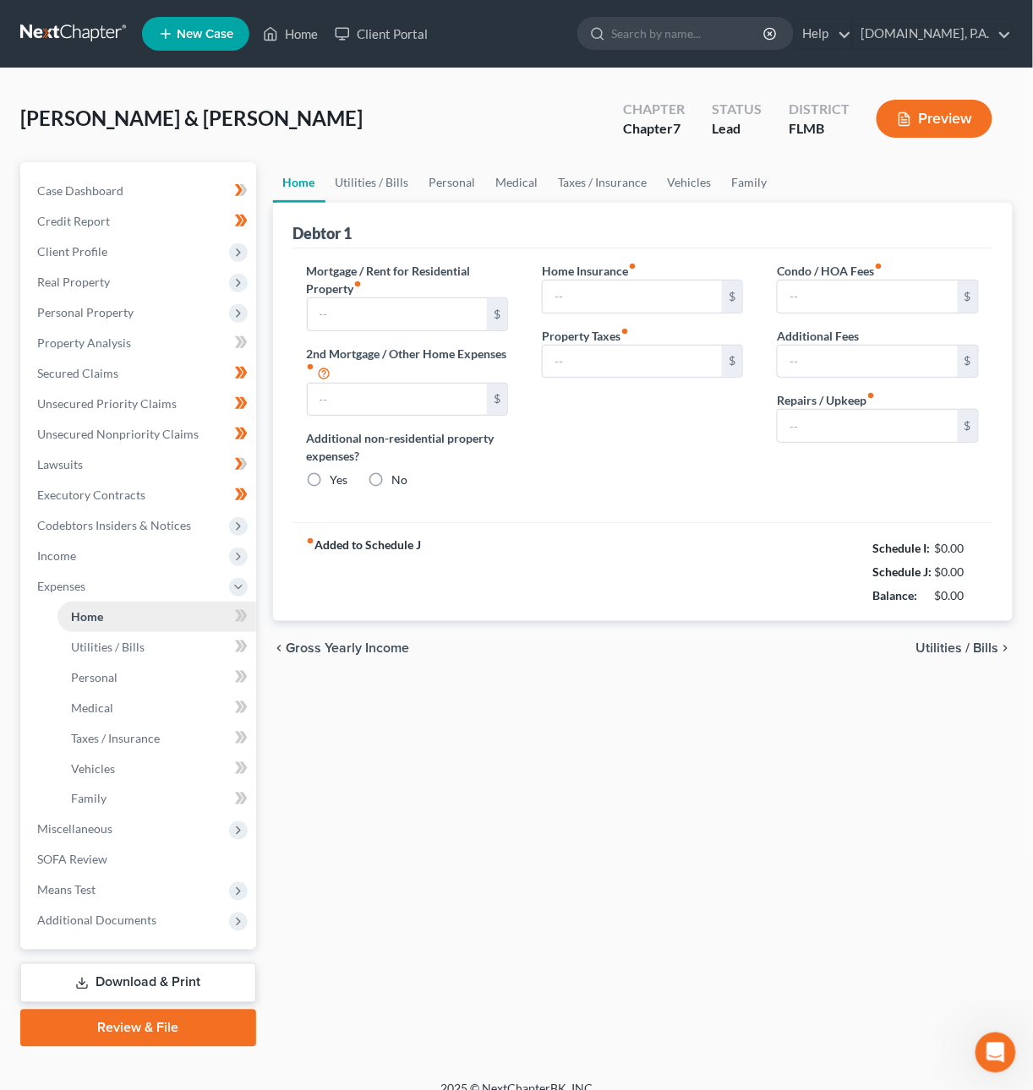
type input "0.00"
click at [98, 32] on link at bounding box center [74, 34] width 108 height 30
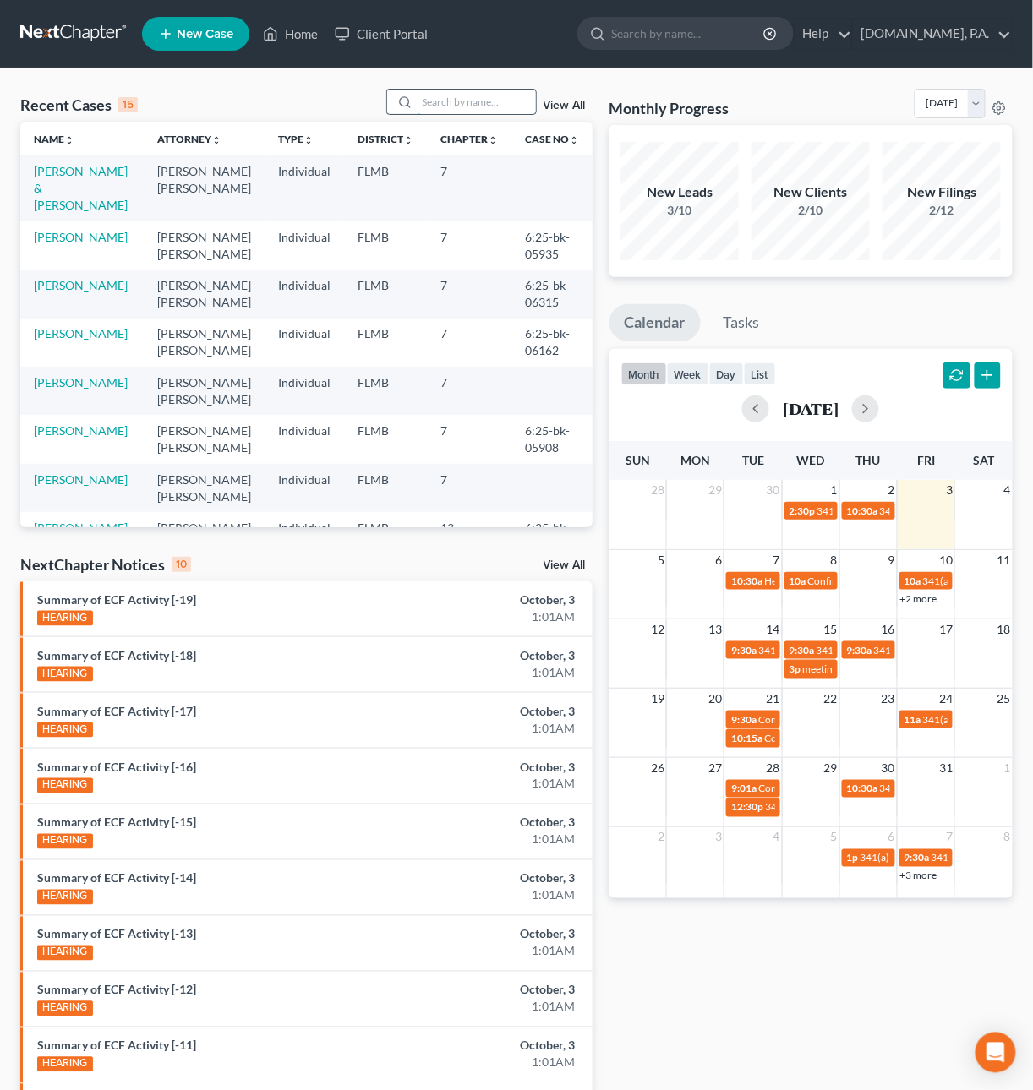
click at [461, 101] on input "search" at bounding box center [477, 102] width 118 height 25
click at [370, 40] on link "Client Portal" at bounding box center [381, 34] width 110 height 30
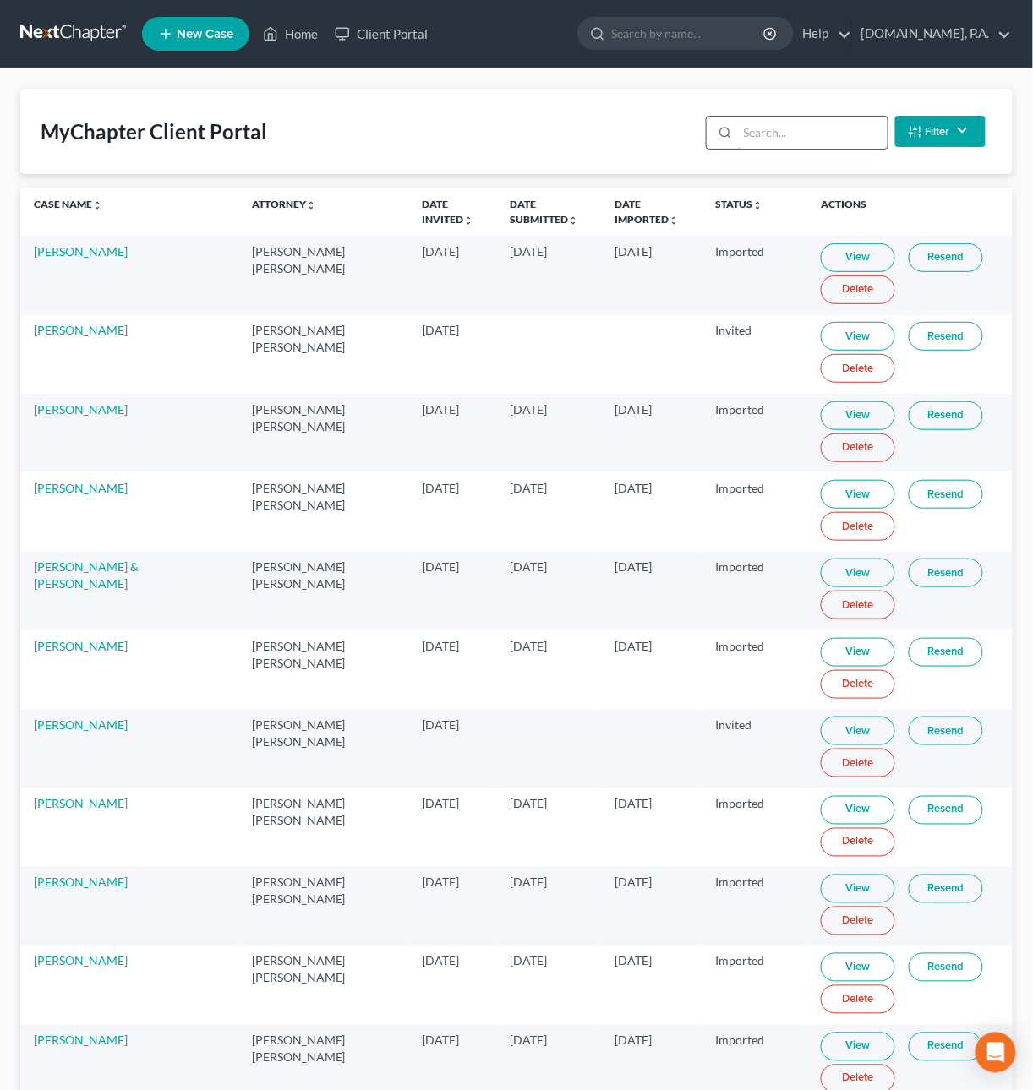
click at [766, 130] on input "search" at bounding box center [813, 133] width 150 height 32
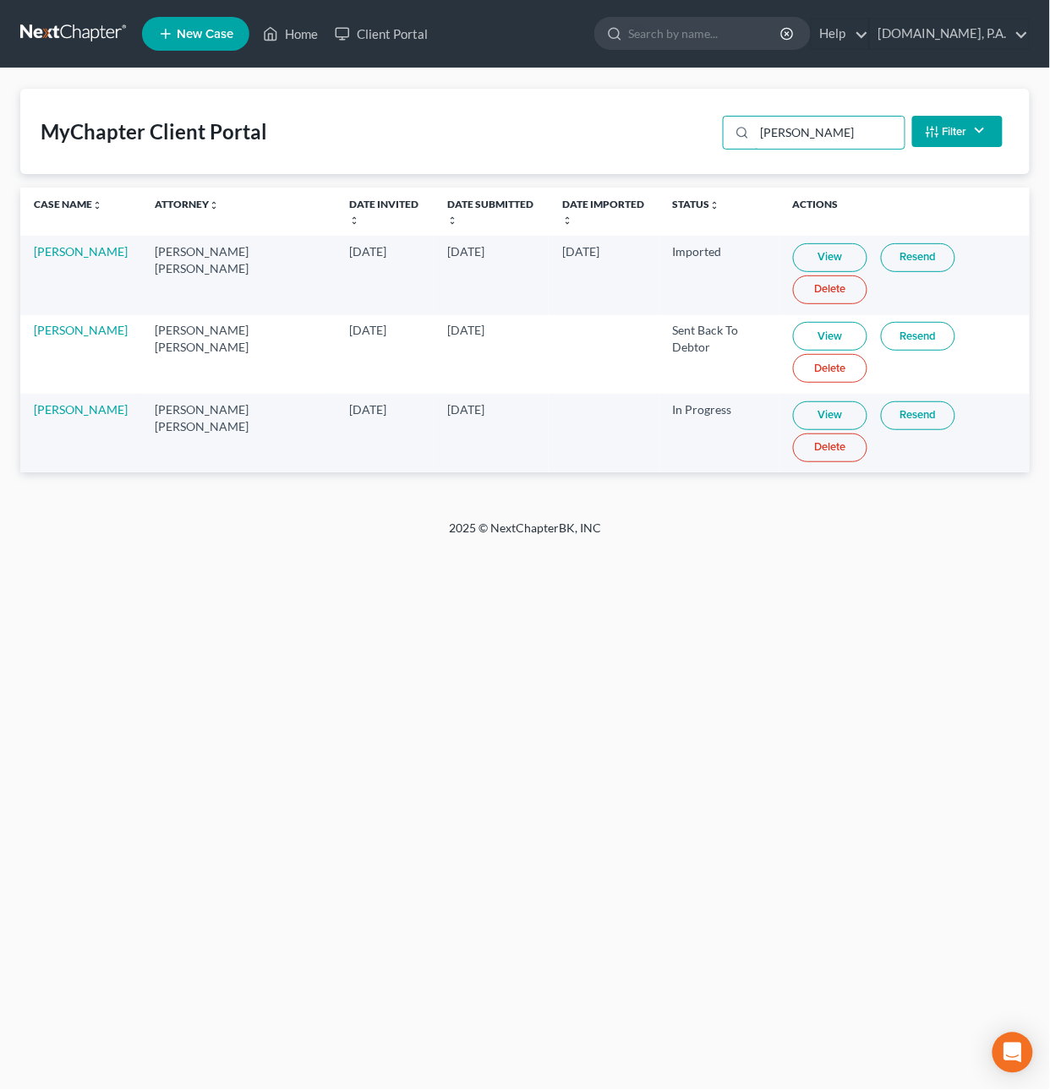
type input "dani"
click at [882, 335] on link "Resend" at bounding box center [918, 336] width 74 height 29
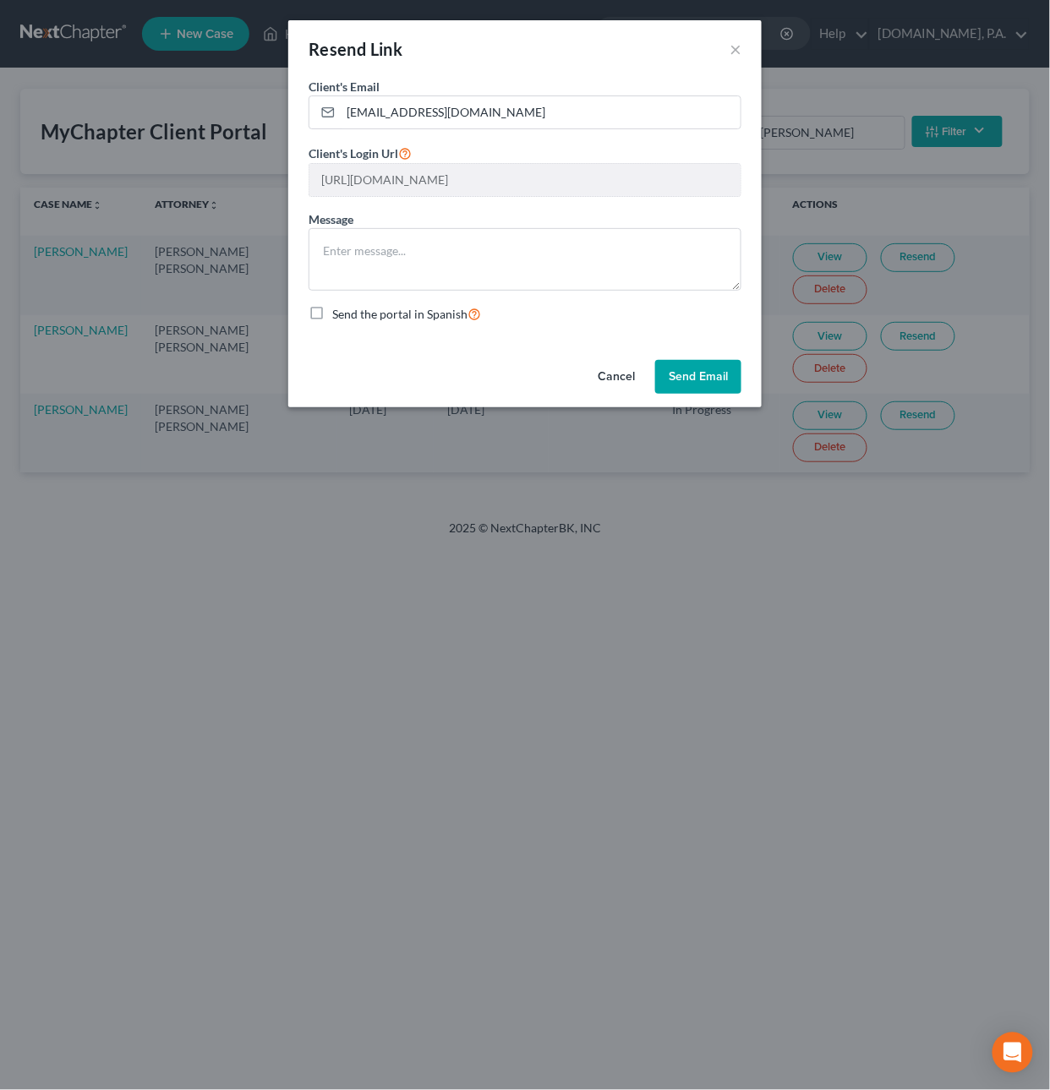
click at [612, 375] on button "Cancel" at bounding box center [616, 377] width 64 height 34
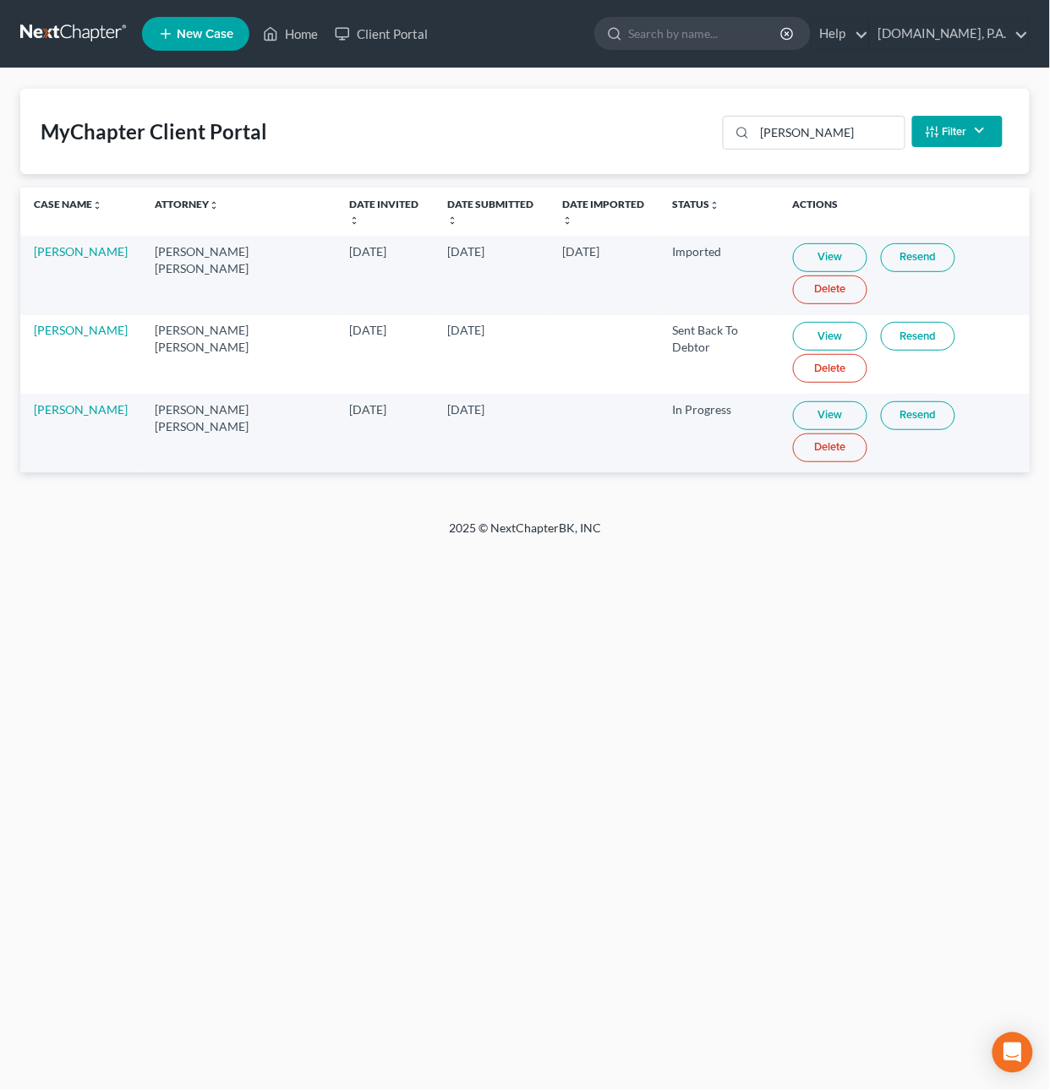
click at [68, 28] on link at bounding box center [74, 34] width 108 height 30
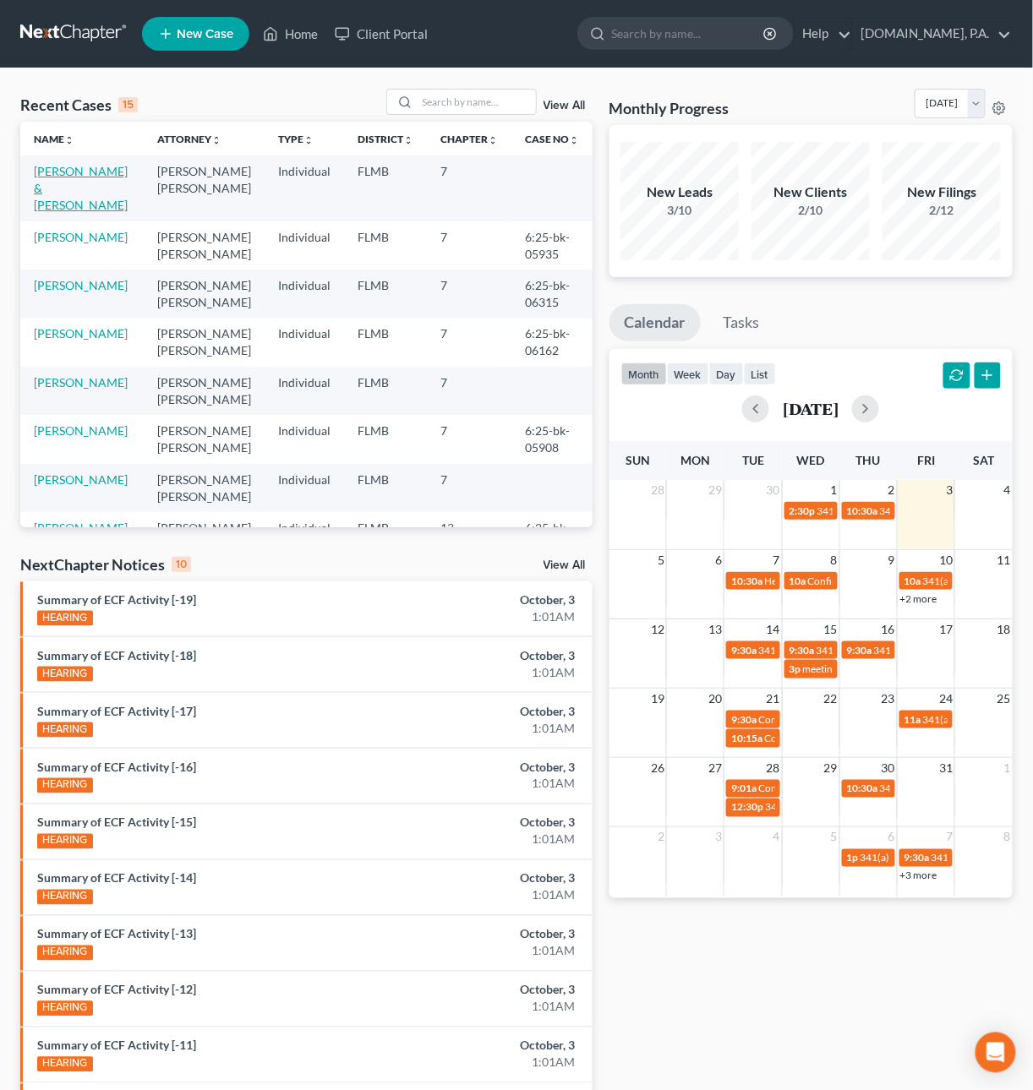
click at [99, 183] on link "[PERSON_NAME] & [PERSON_NAME]" at bounding box center [81, 188] width 94 height 48
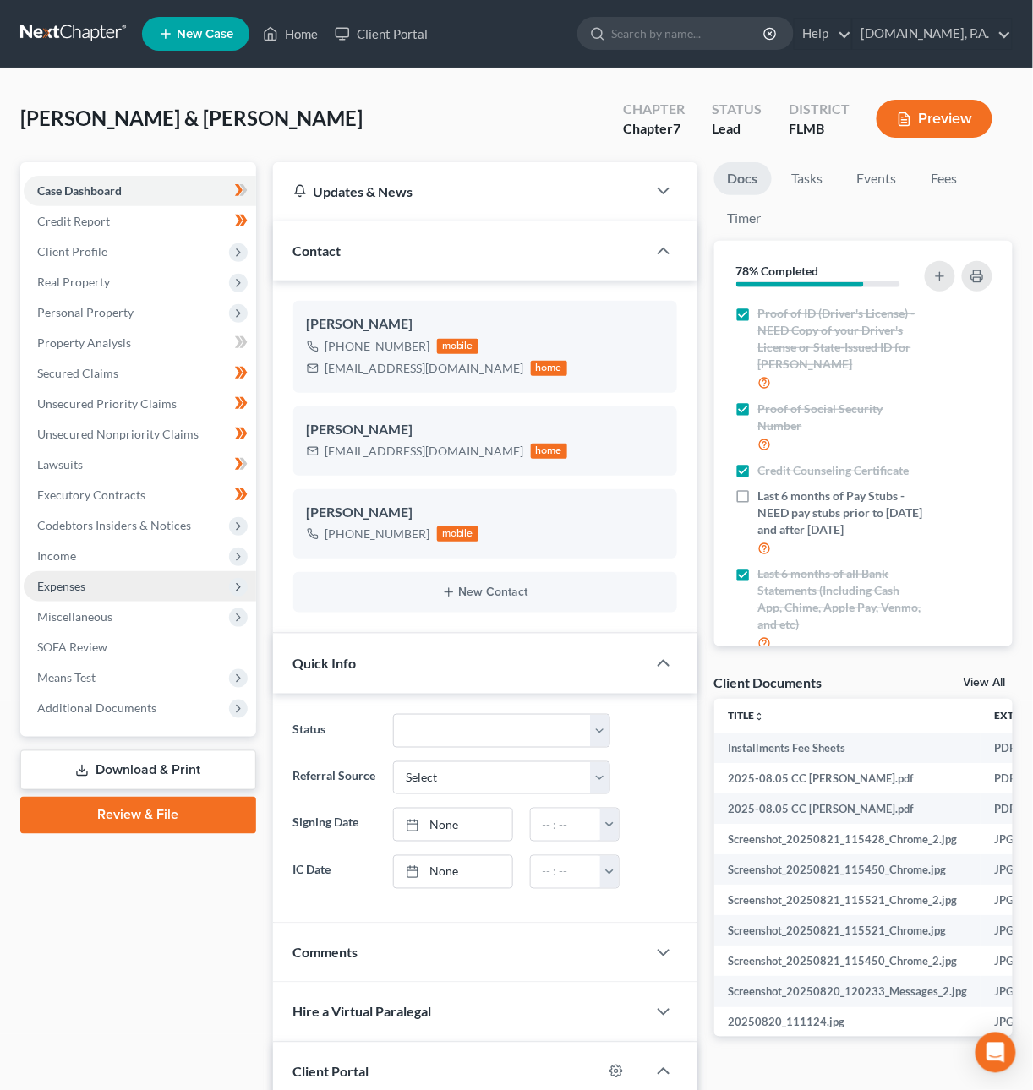
click at [80, 583] on span "Expenses" at bounding box center [61, 586] width 48 height 14
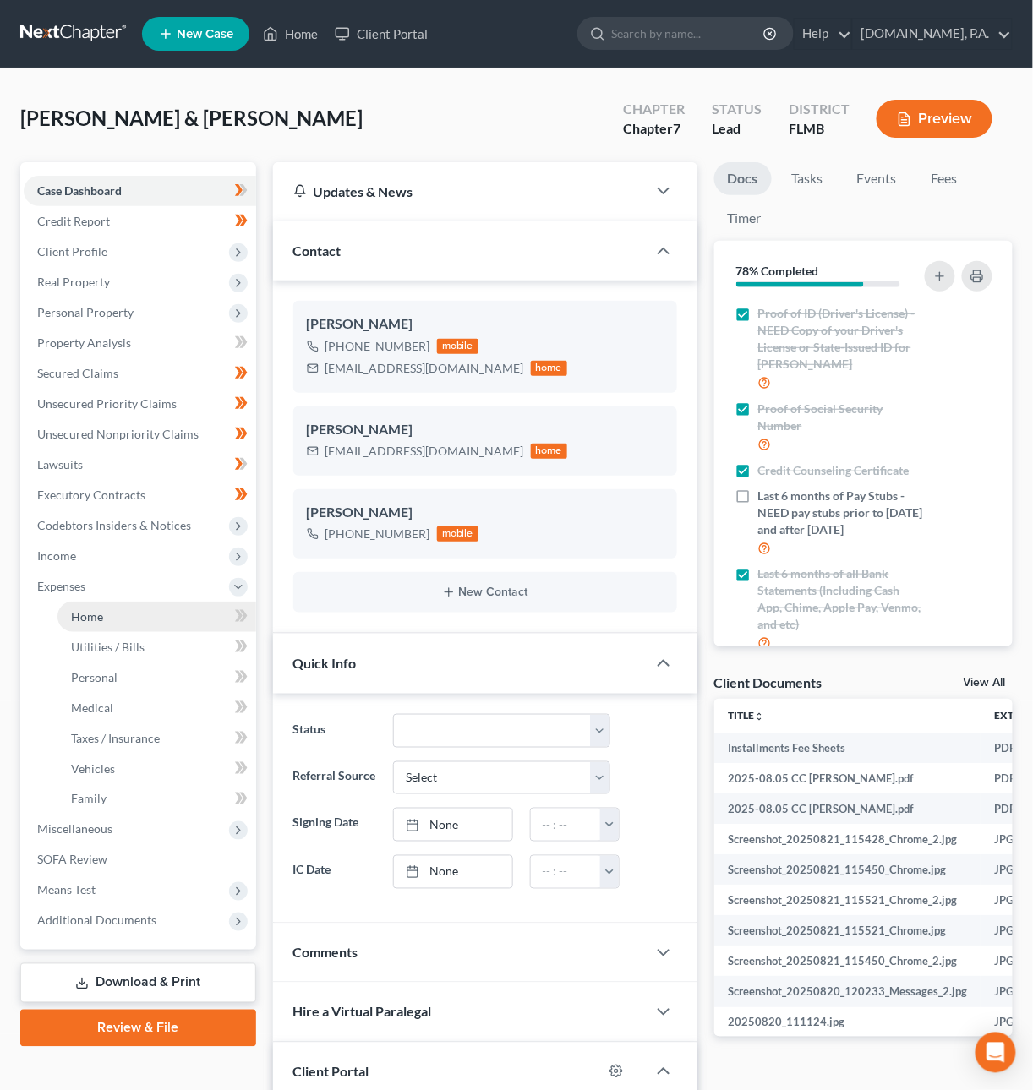
click at [91, 614] on span "Home" at bounding box center [87, 616] width 32 height 14
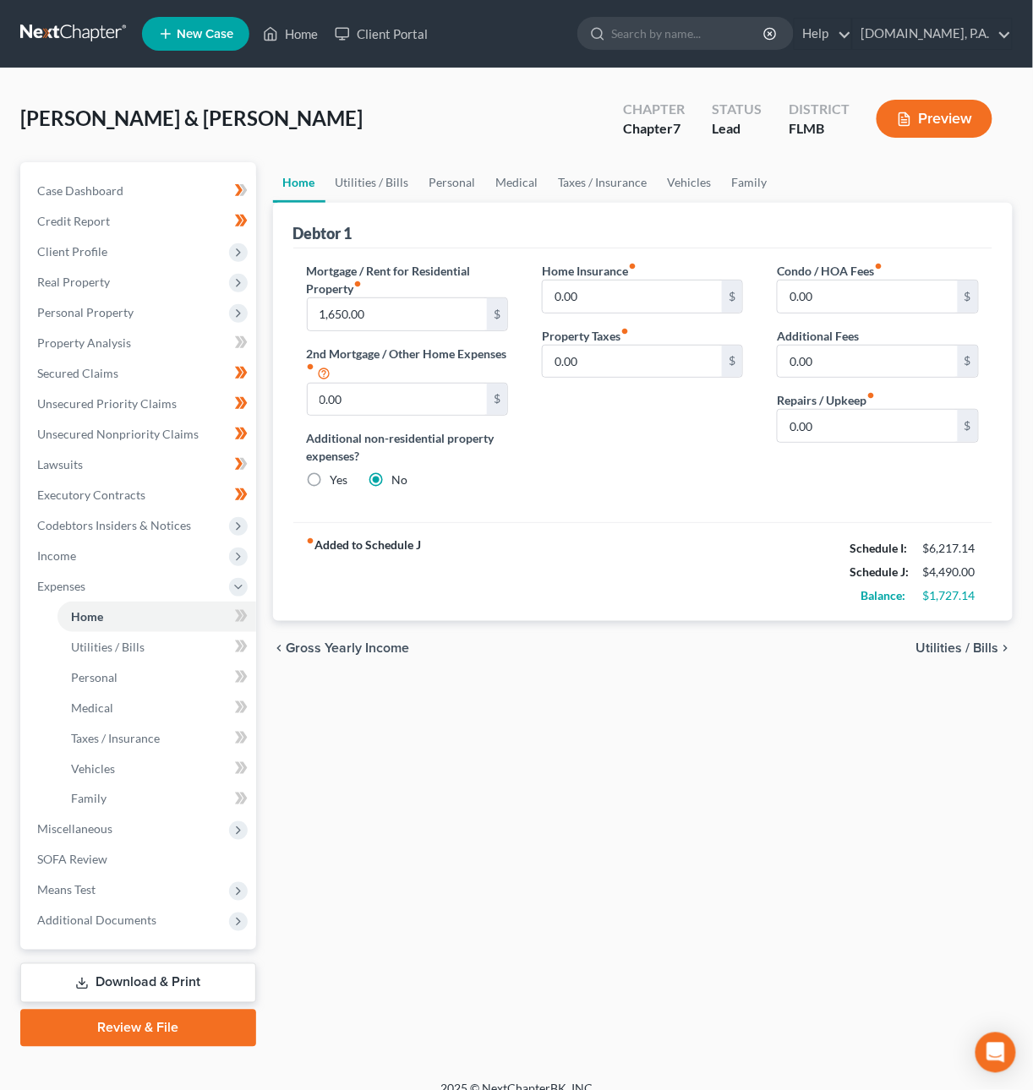
click at [969, 646] on span "Utilities / Bills" at bounding box center [957, 648] width 83 height 14
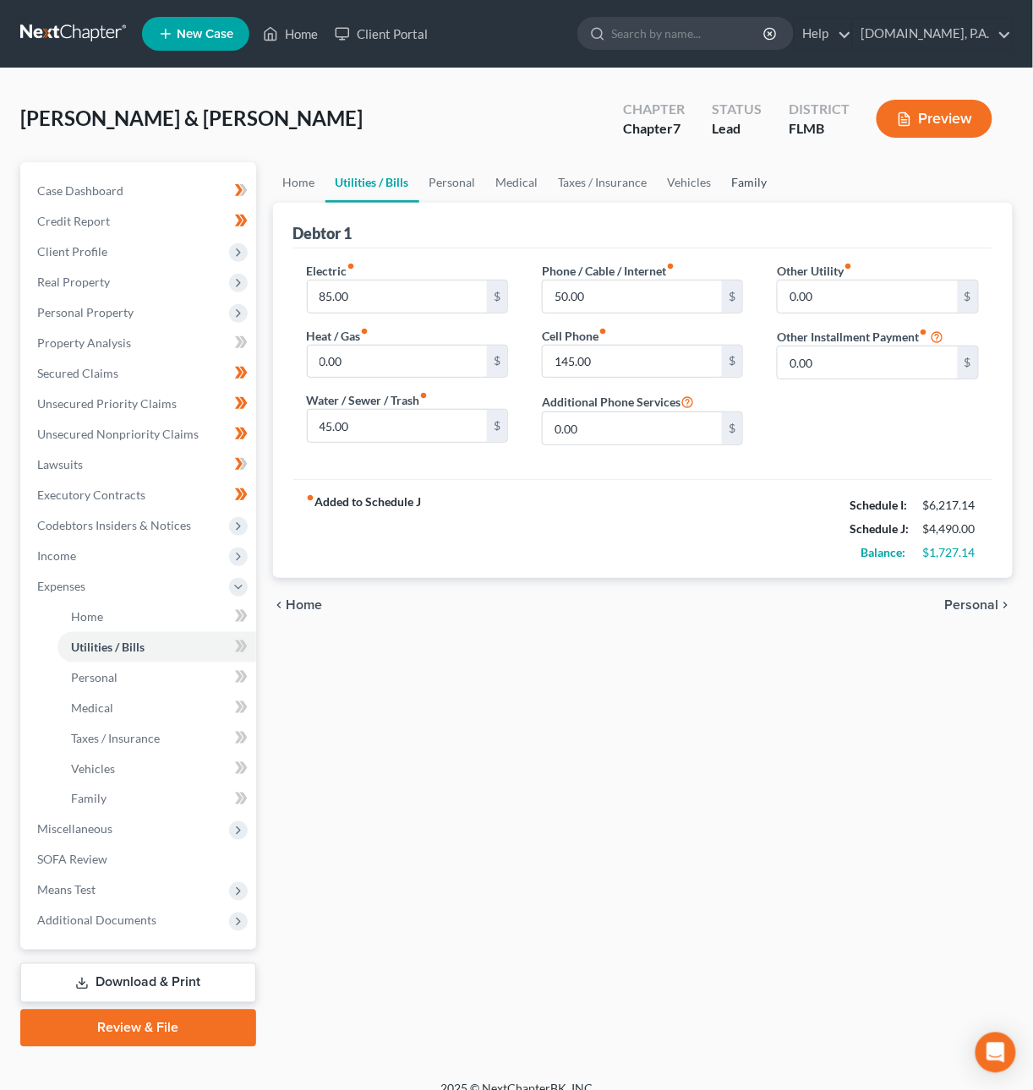
click at [745, 183] on link "Family" at bounding box center [750, 182] width 56 height 41
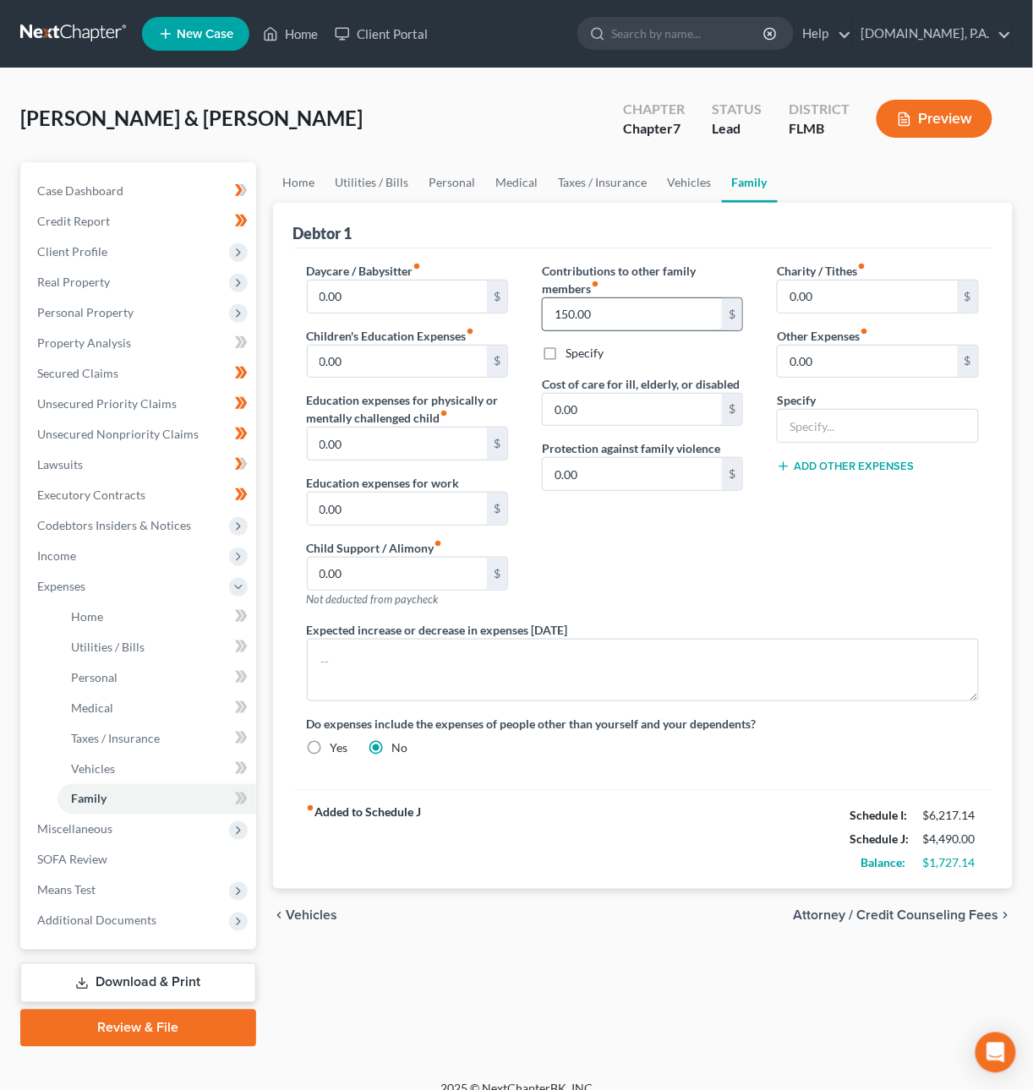
click at [663, 316] on input "150.00" at bounding box center [633, 314] width 180 height 32
type input "200"
click at [304, 917] on span "Vehicles" at bounding box center [313, 916] width 52 height 14
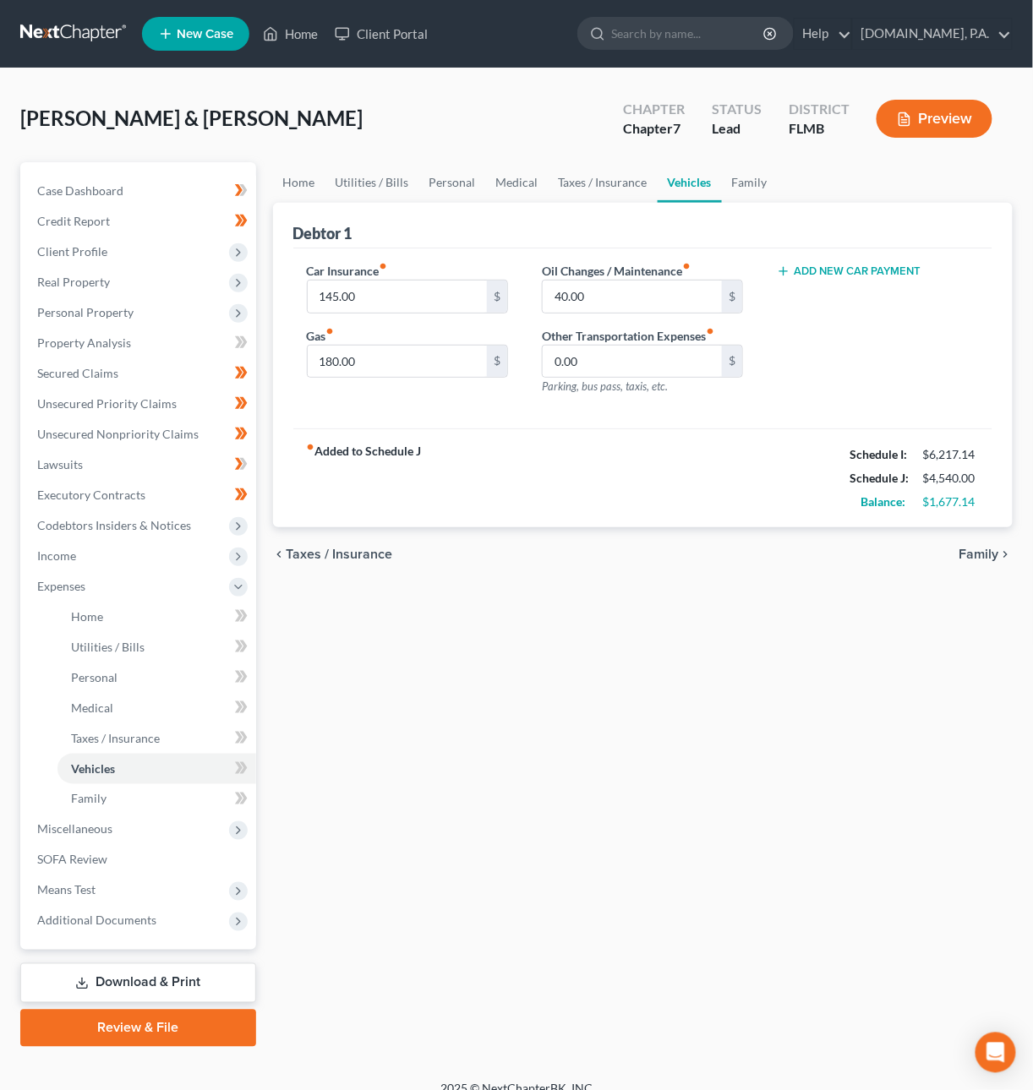
click at [981, 553] on span "Family" at bounding box center [979, 555] width 40 height 14
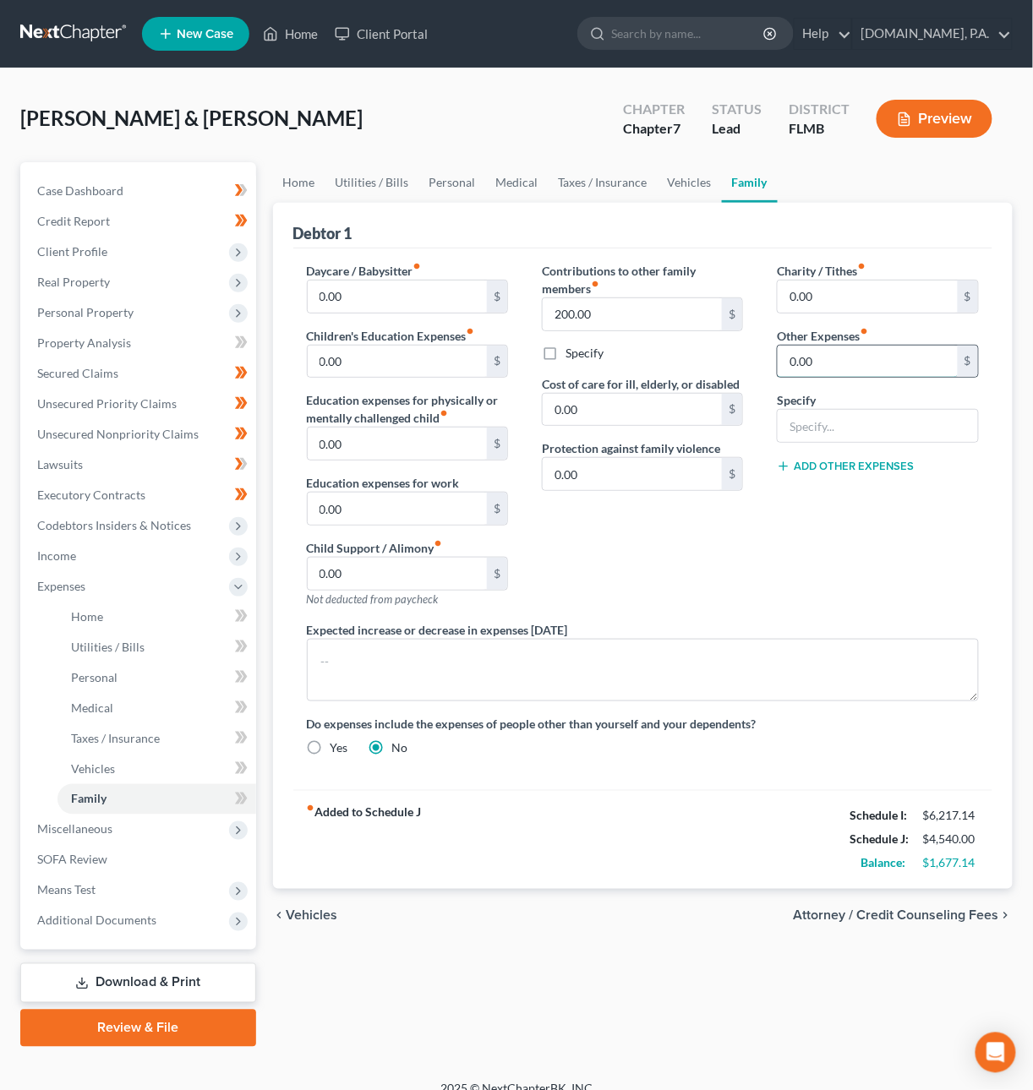
click at [820, 370] on input "0.00" at bounding box center [868, 362] width 180 height 32
type input "275"
type input "Attorney Fees"
type input "312.50"
click at [324, 920] on span "Vehicles" at bounding box center [313, 916] width 52 height 14
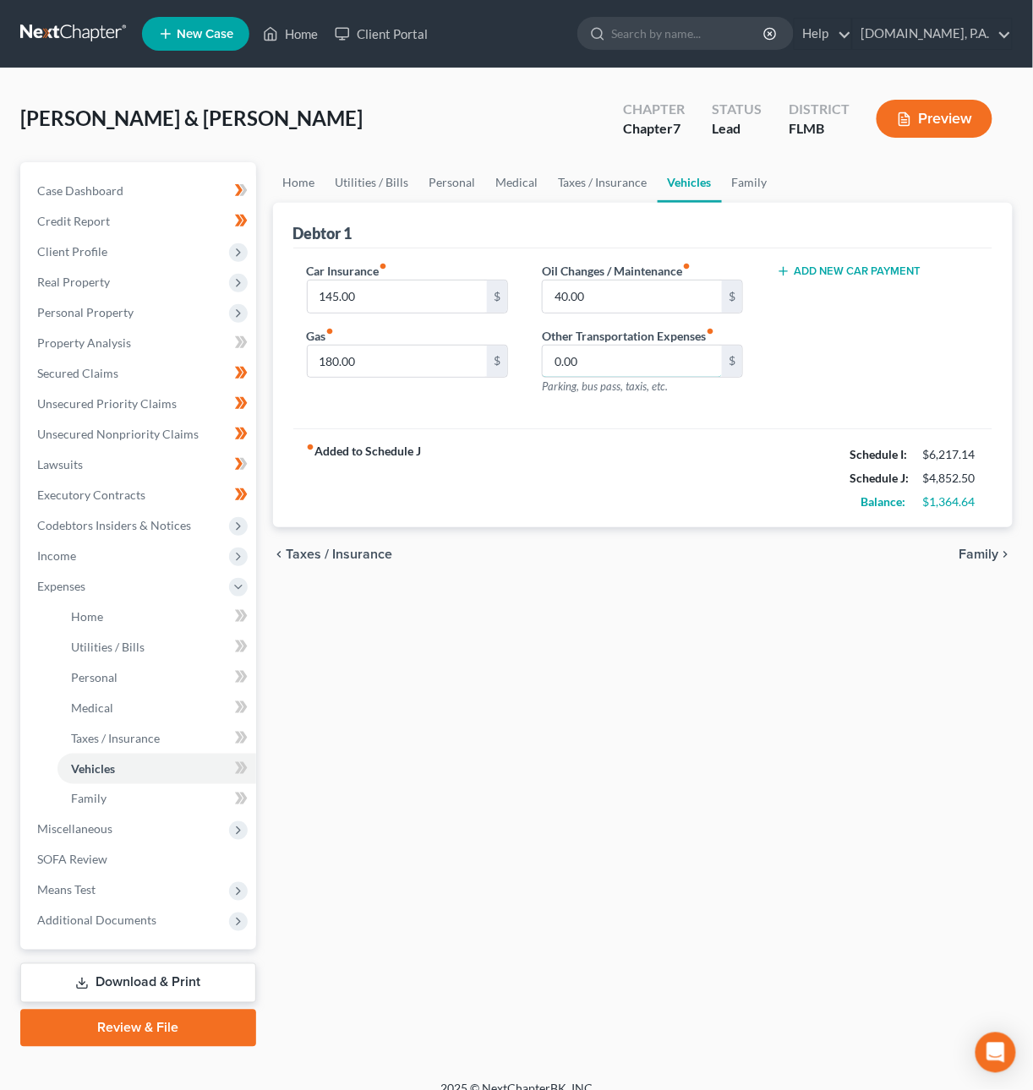
drag, startPoint x: 574, startPoint y: 363, endPoint x: 634, endPoint y: 398, distance: 69.3
click at [574, 363] on input "0.00" at bounding box center [633, 362] width 180 height 32
type input "60"
click at [313, 561] on span "Taxes / Insurance" at bounding box center [340, 555] width 106 height 14
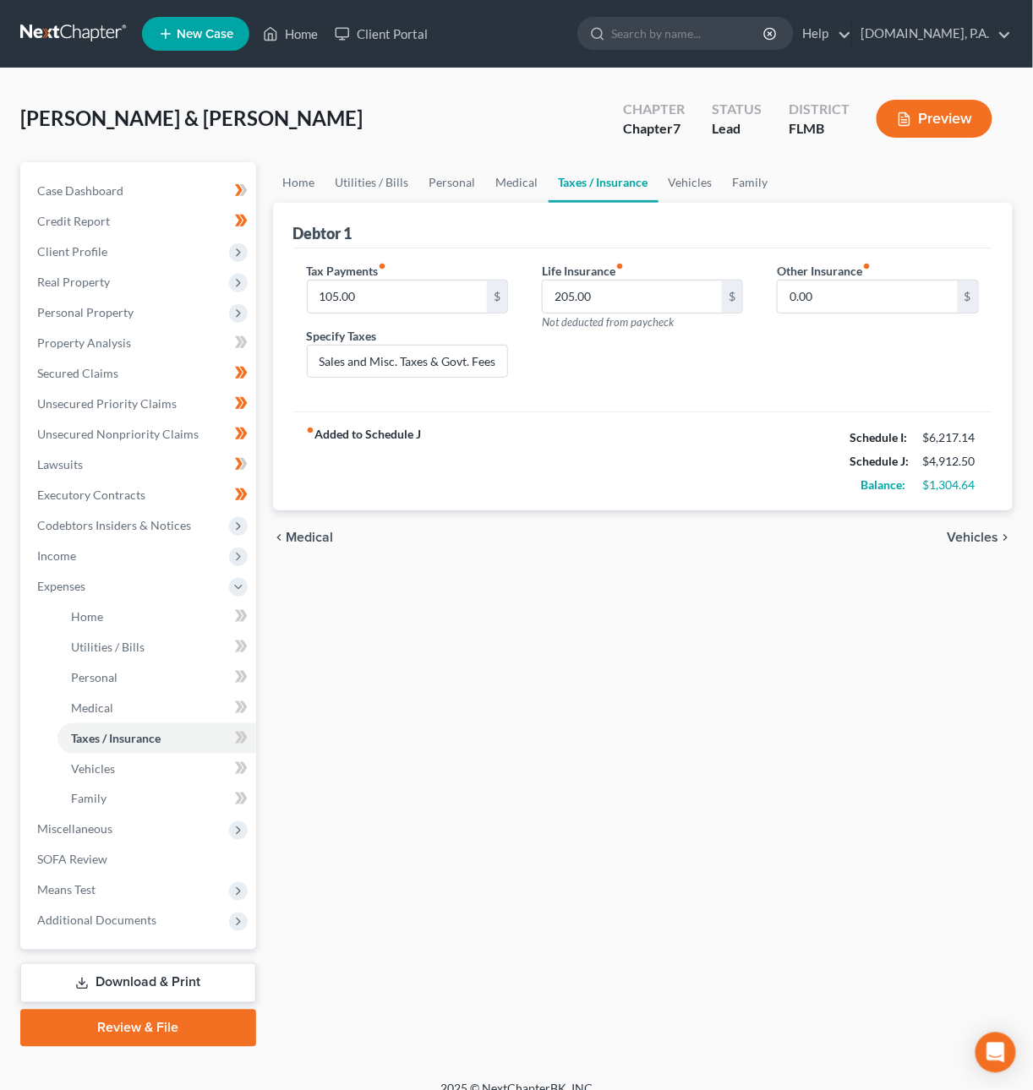
click at [310, 543] on span "Medical" at bounding box center [310, 538] width 47 height 14
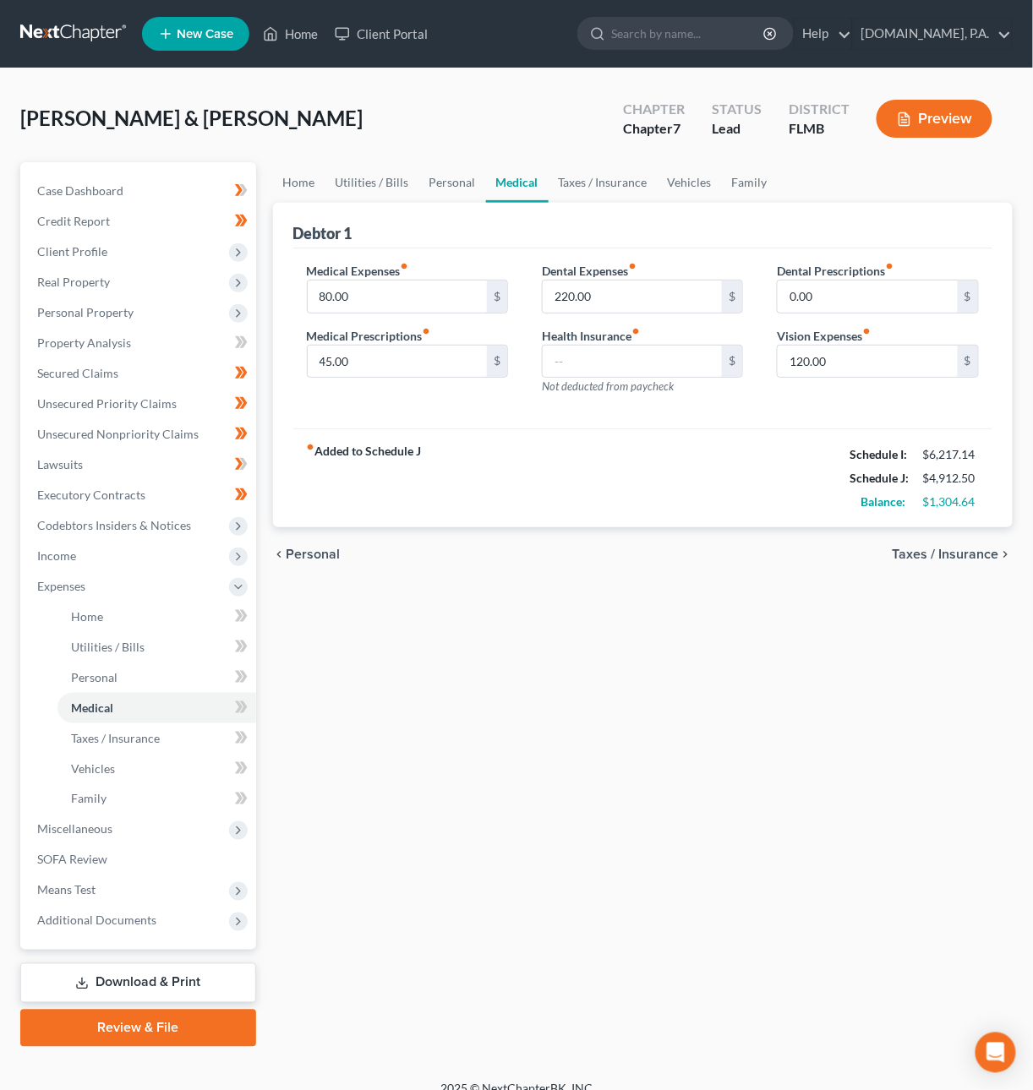
click at [308, 559] on span "Personal" at bounding box center [314, 555] width 54 height 14
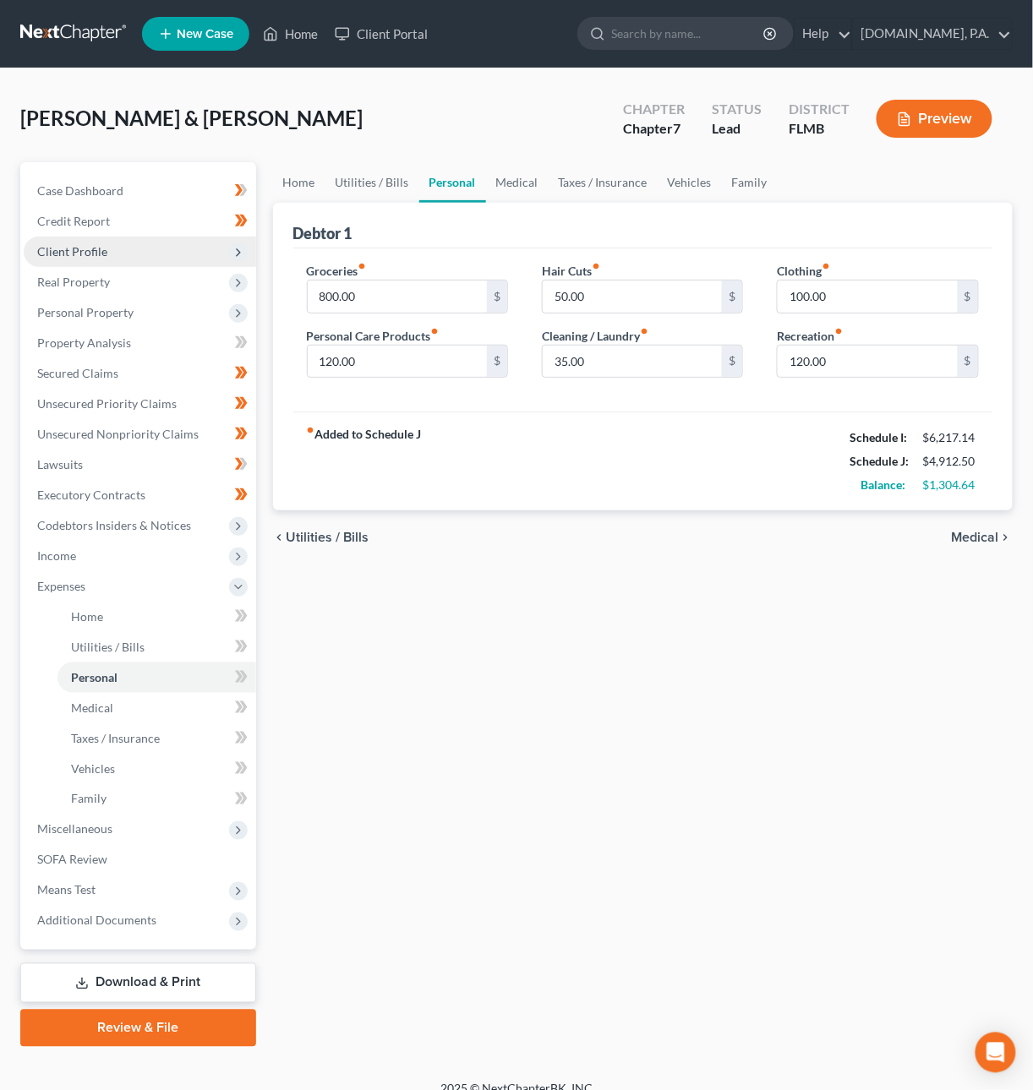
click at [93, 249] on span "Client Profile" at bounding box center [72, 251] width 70 height 14
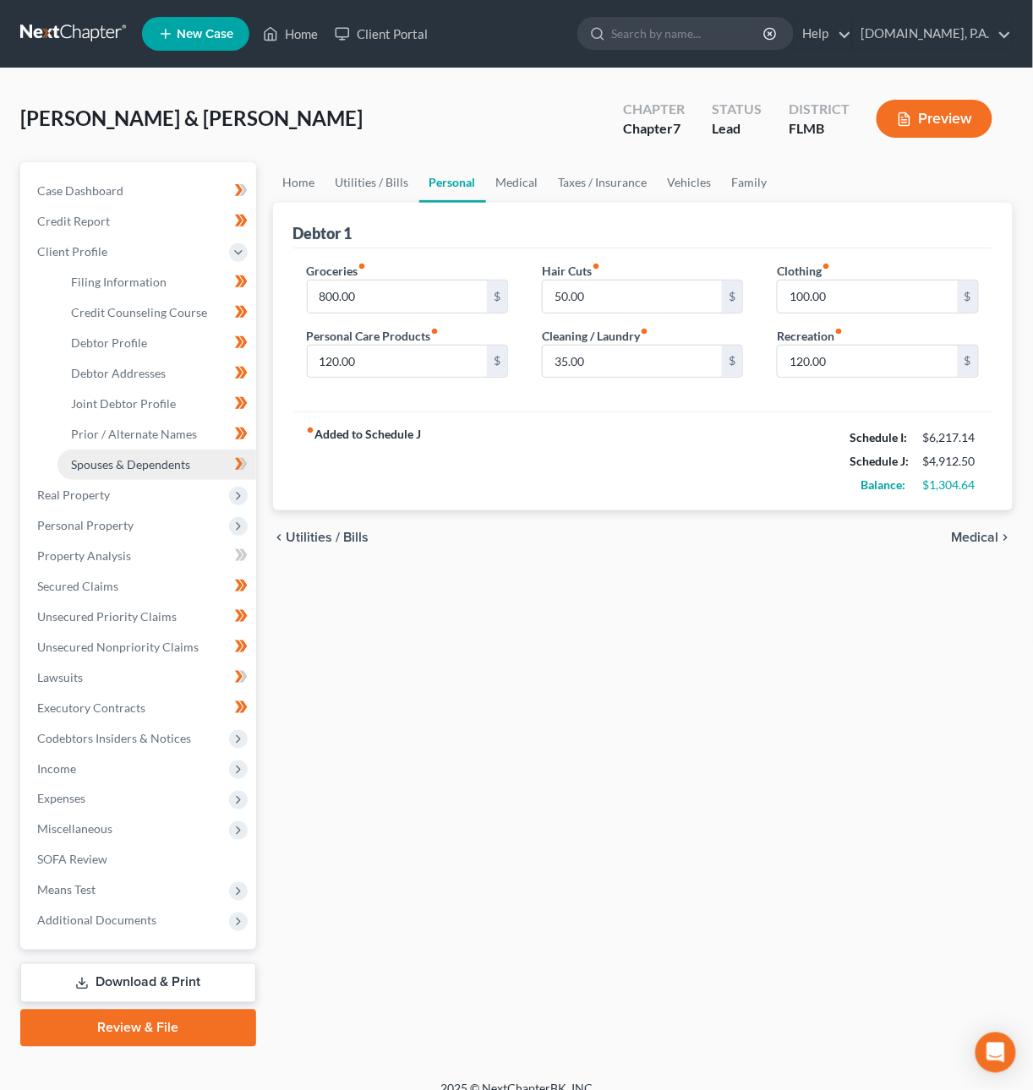
click at [110, 463] on span "Spouses & Dependents" at bounding box center [130, 464] width 119 height 14
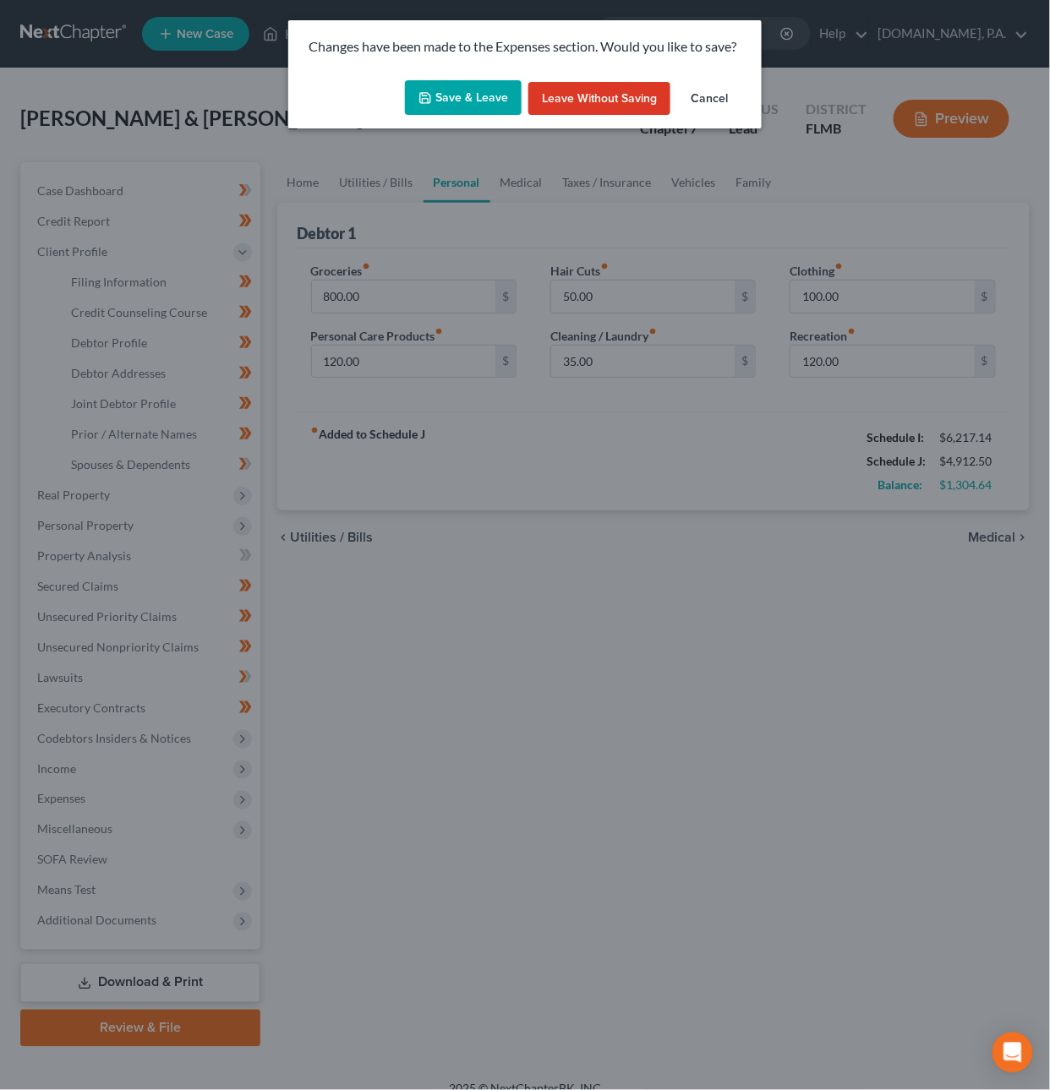
click at [489, 95] on button "Save & Leave" at bounding box center [463, 97] width 117 height 35
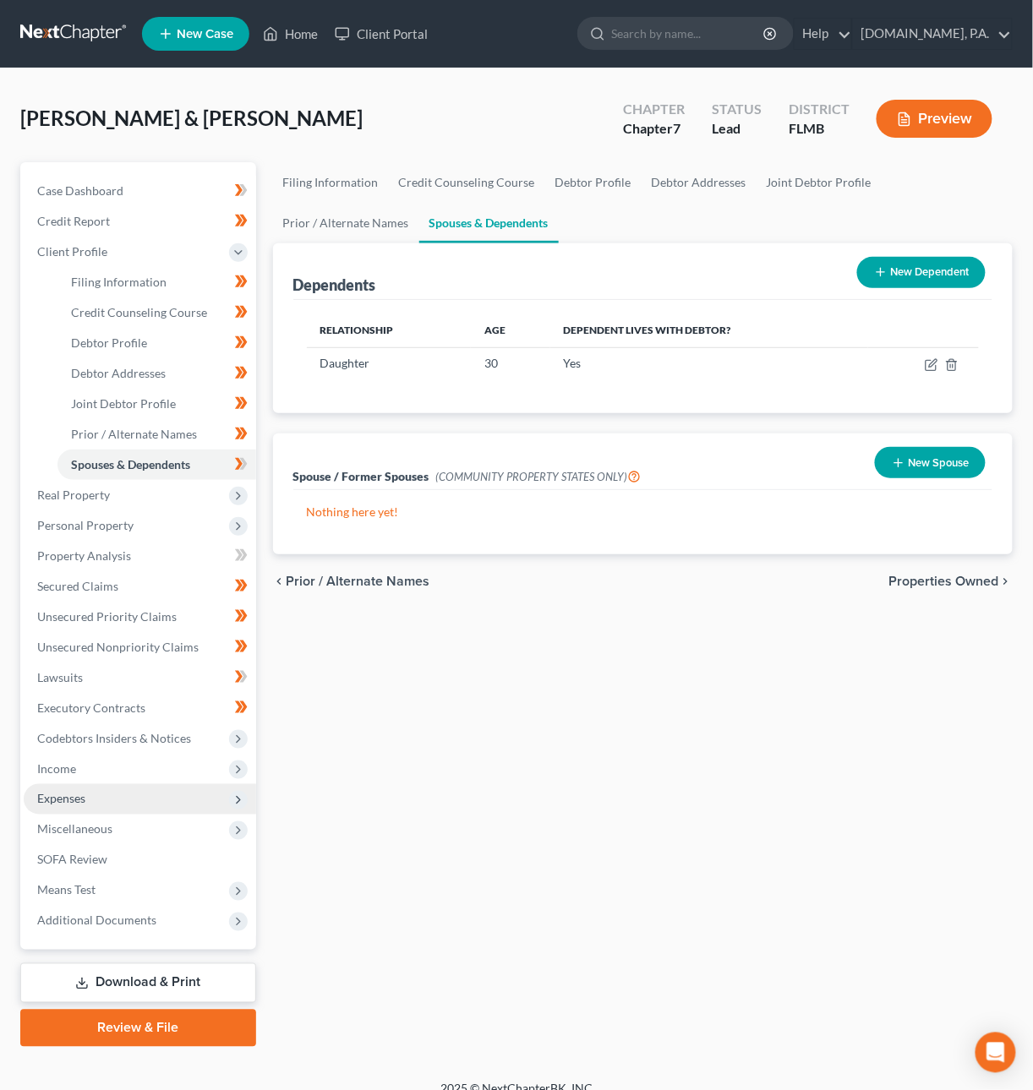
click at [52, 805] on span "Expenses" at bounding box center [140, 799] width 232 height 30
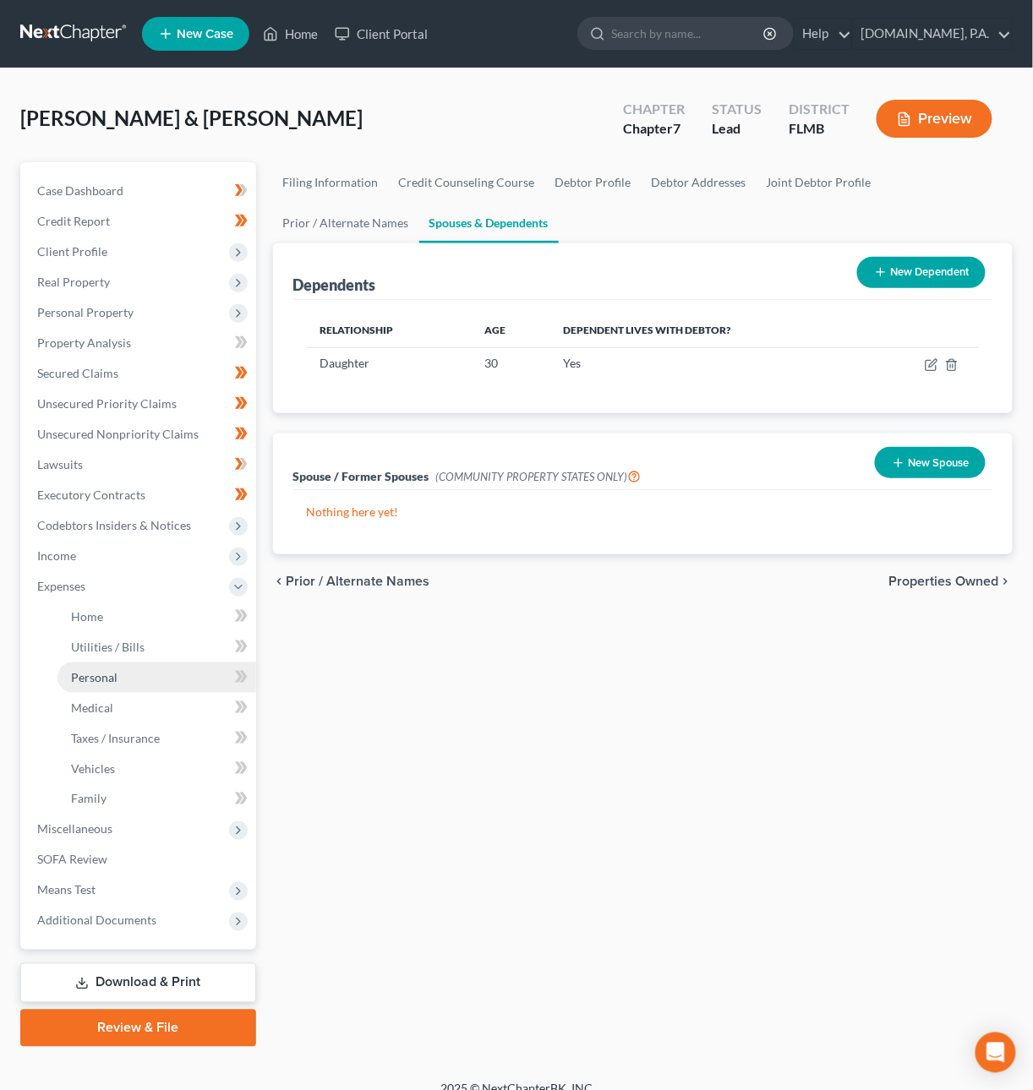
click at [99, 680] on span "Personal" at bounding box center [94, 677] width 46 height 14
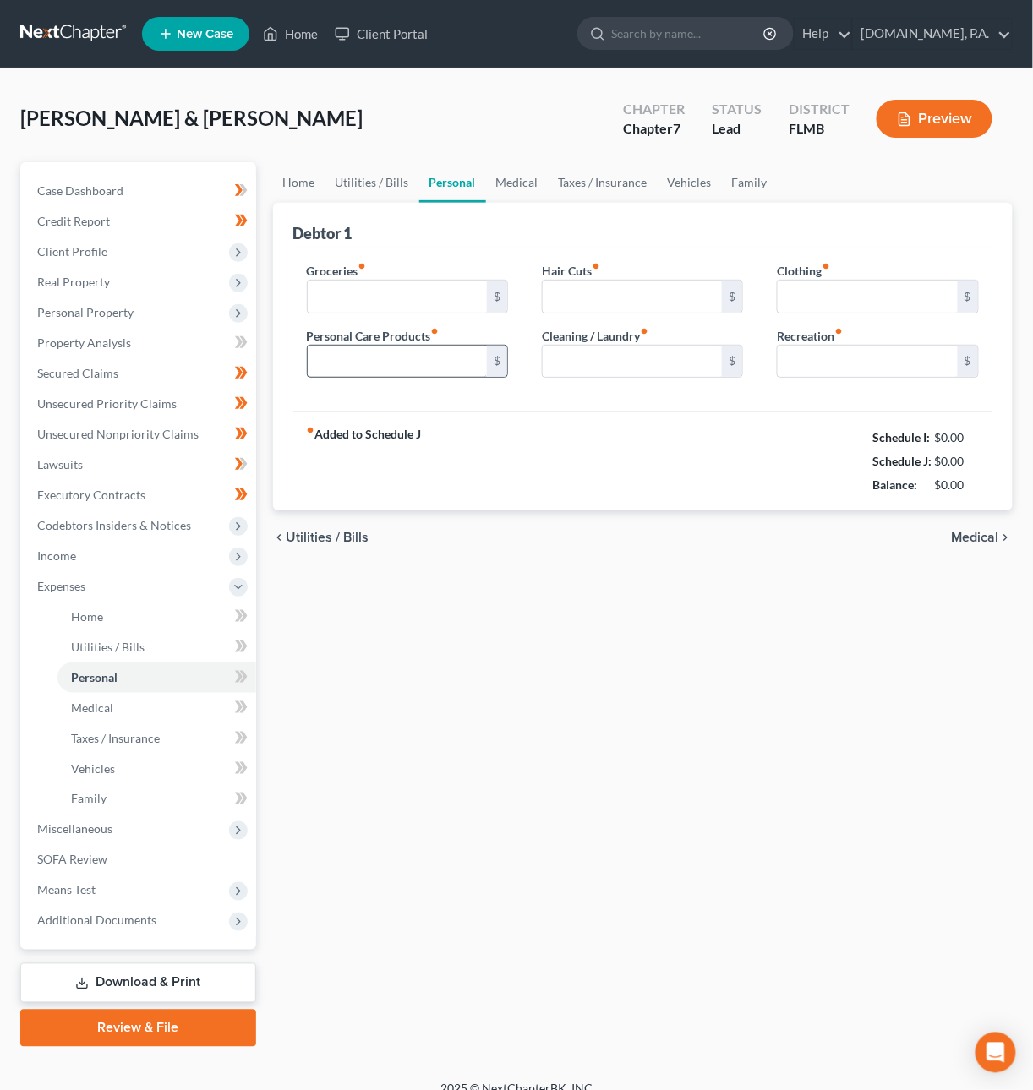
type input "800.00"
type input "120.00"
type input "50.00"
type input "35.00"
type input "100.00"
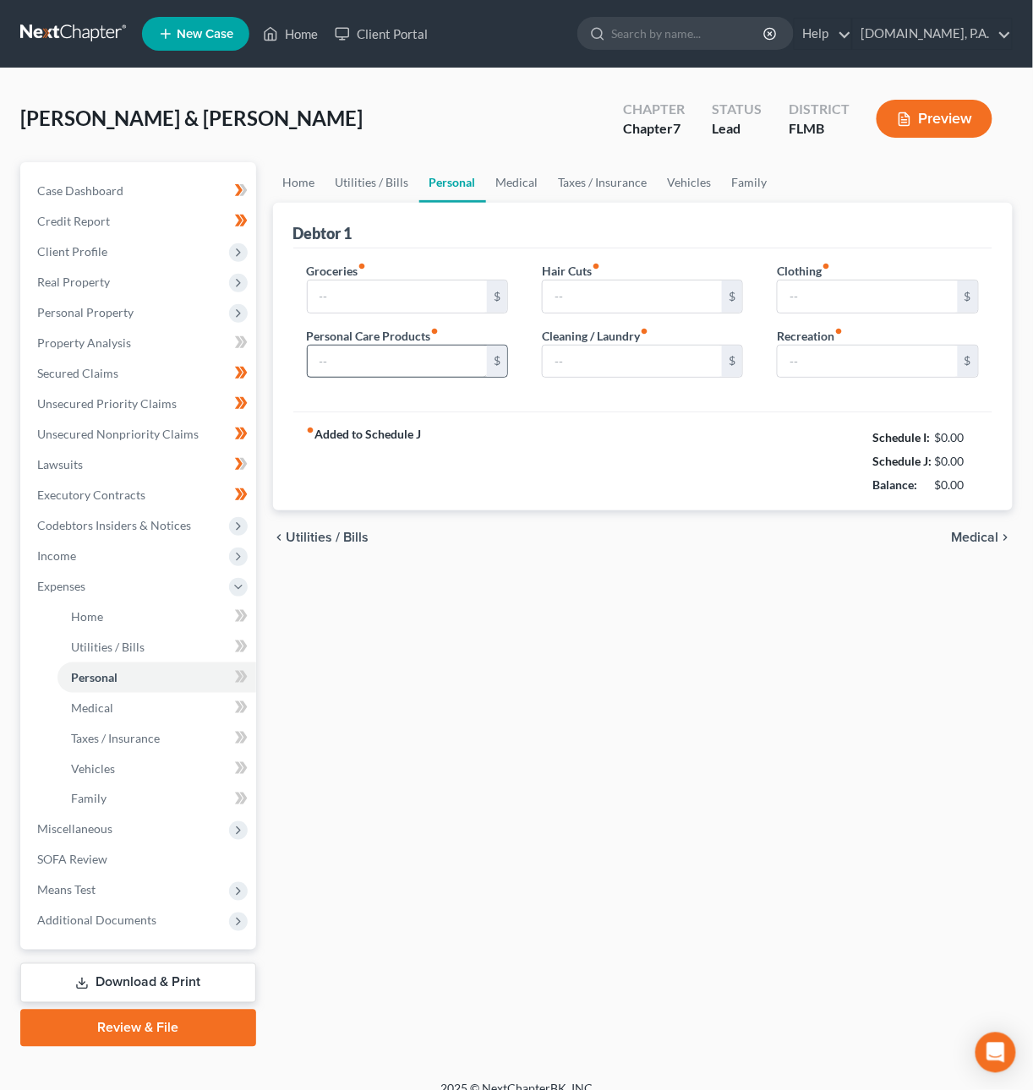
type input "120.00"
click at [389, 304] on input "800.00" at bounding box center [398, 297] width 180 height 32
type input "1,150"
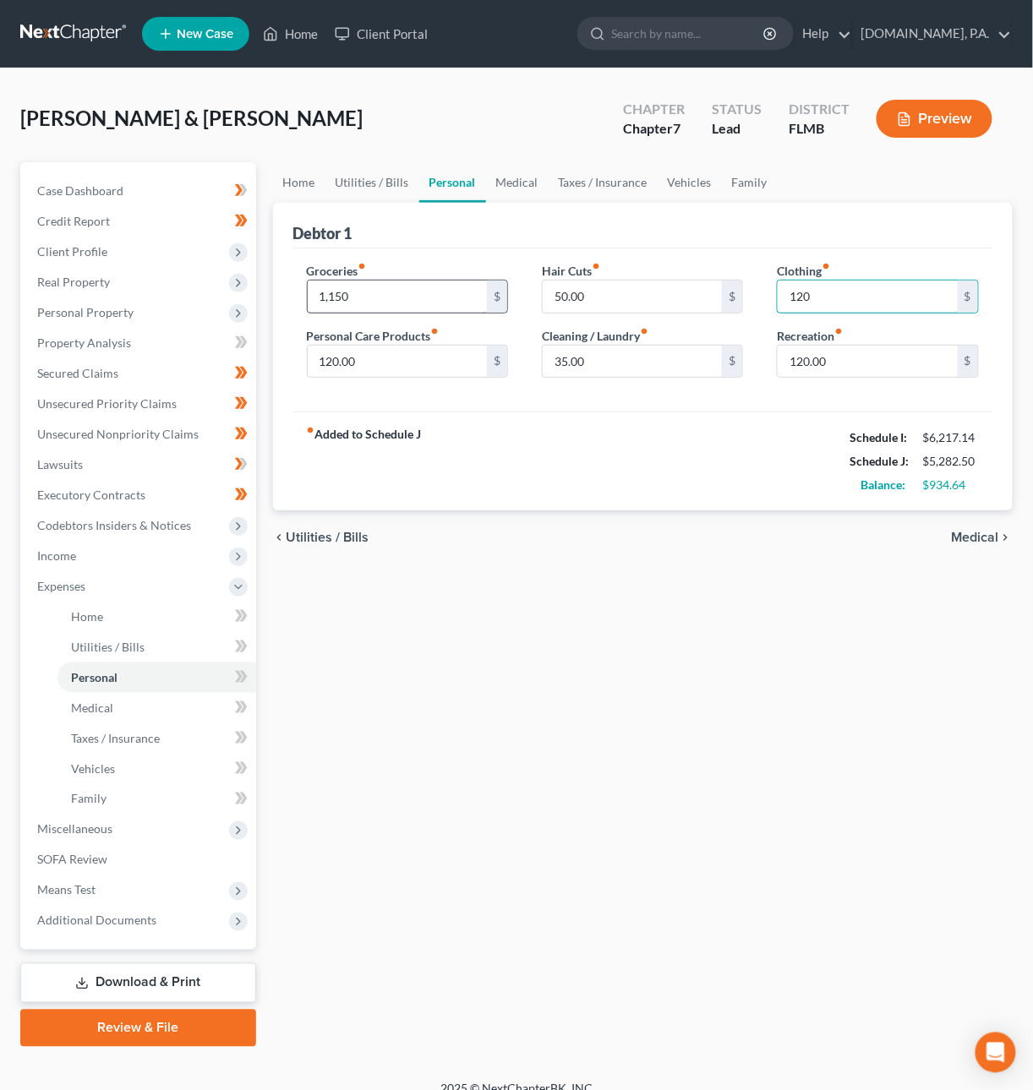
type input "120"
type input "180"
click at [363, 534] on span "Utilities / Bills" at bounding box center [328, 538] width 83 height 14
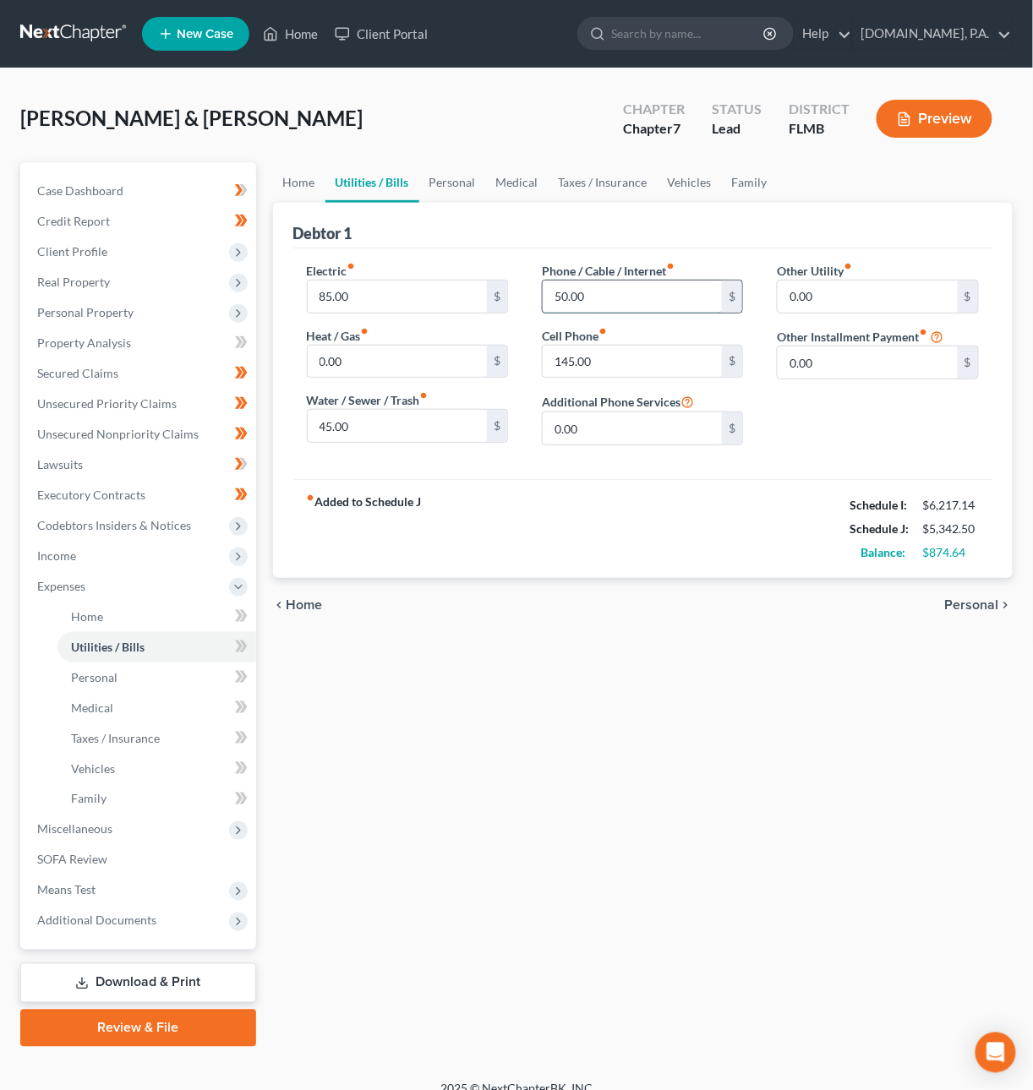
click at [587, 294] on input "50.00" at bounding box center [633, 297] width 180 height 32
type input "75"
type input "185"
click at [303, 183] on link "Home" at bounding box center [299, 182] width 52 height 41
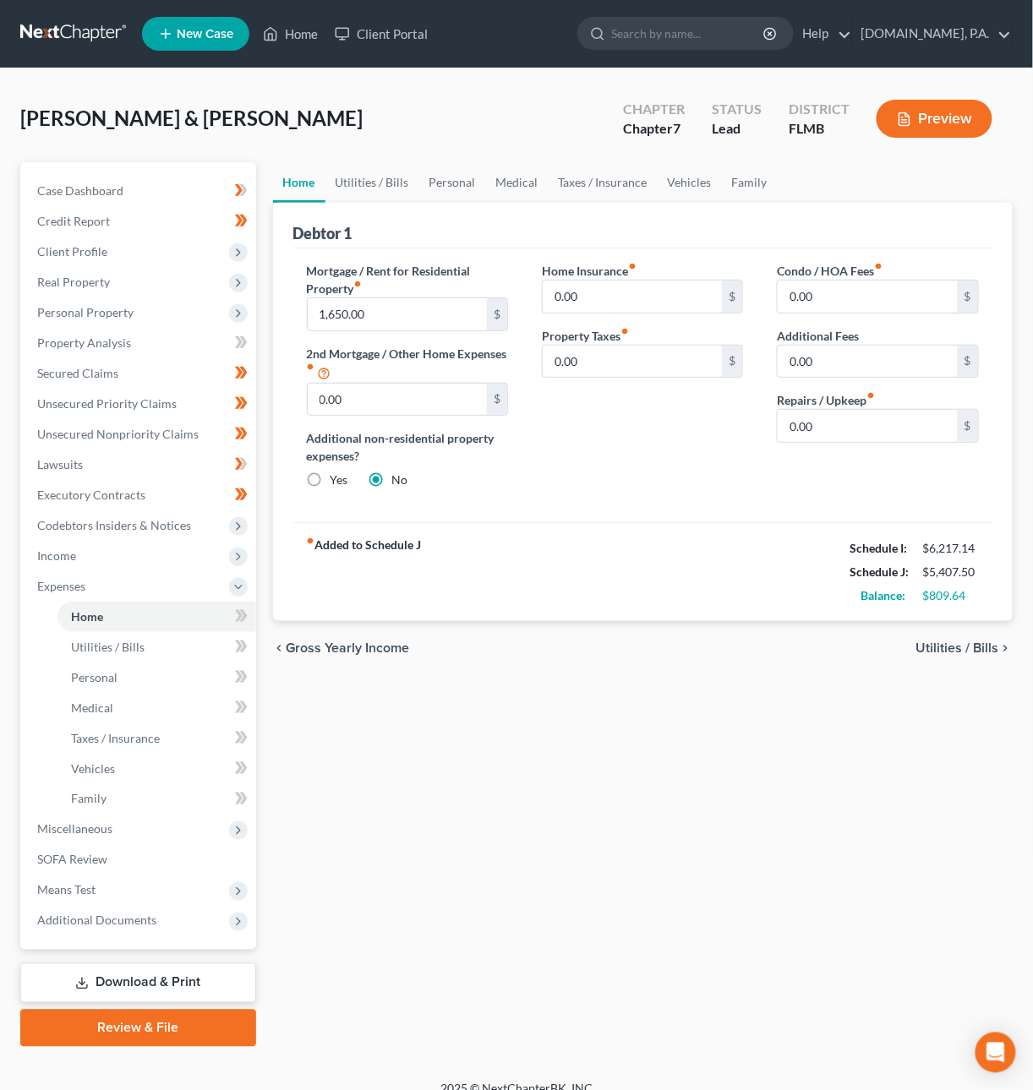
click at [962, 647] on span "Utilities / Bills" at bounding box center [957, 648] width 83 height 14
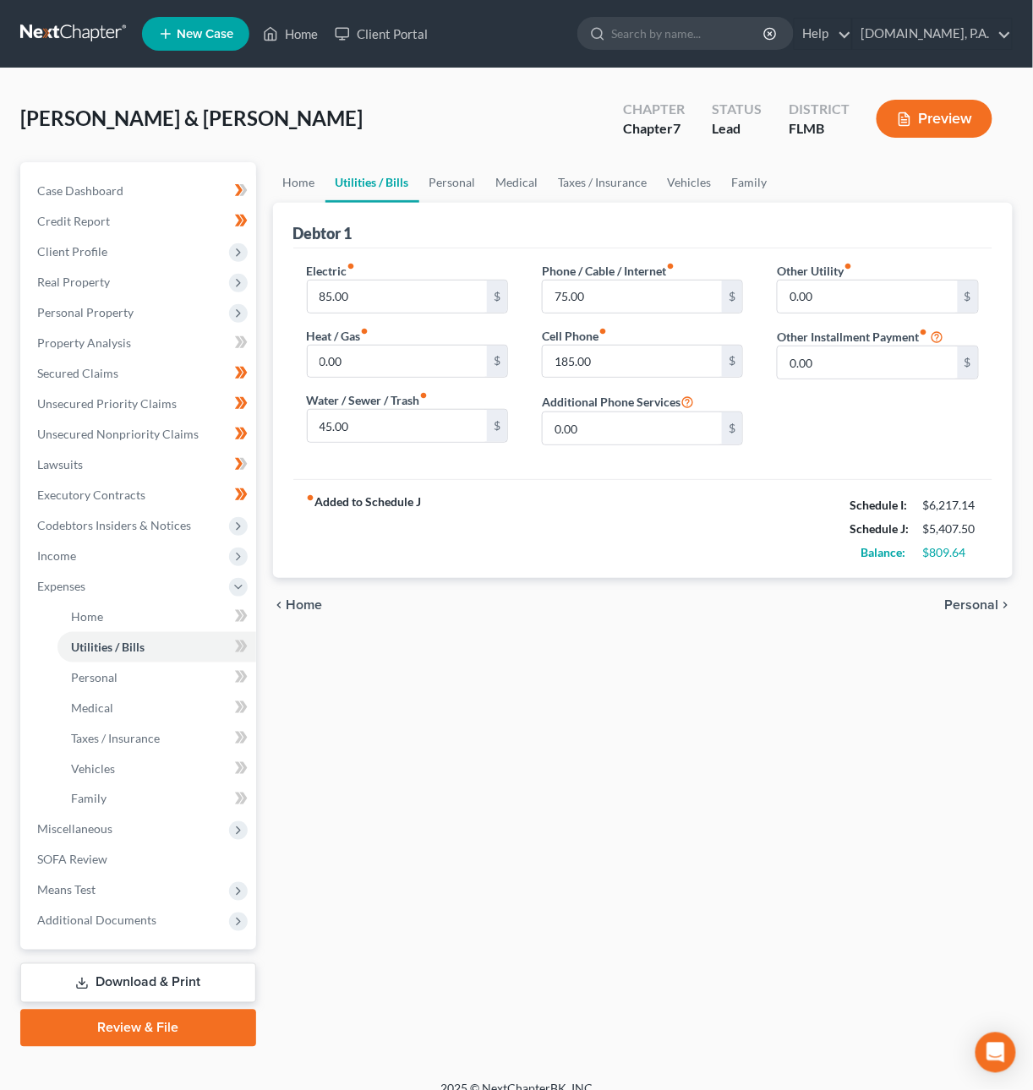
click at [965, 604] on span "Personal" at bounding box center [972, 605] width 54 height 14
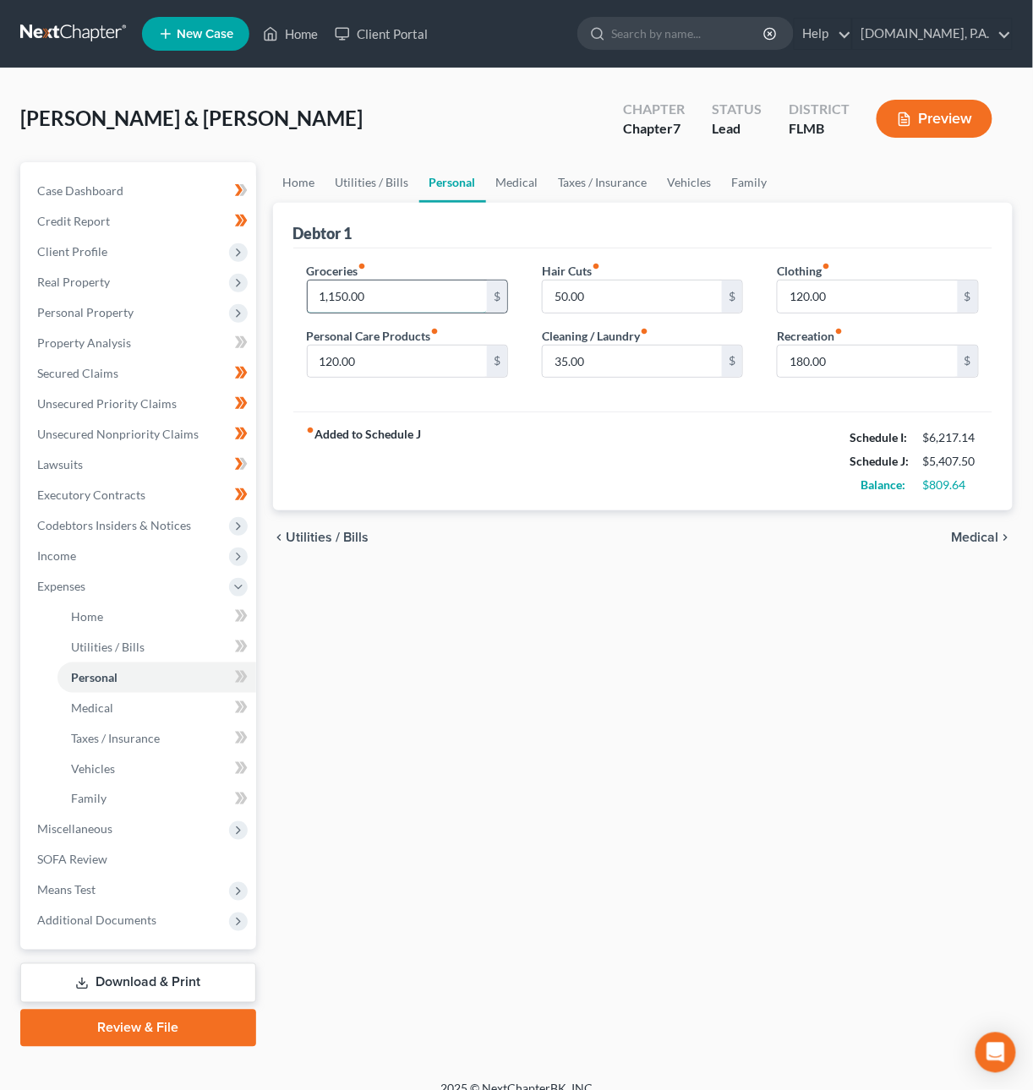
click at [377, 297] on input "1,150.00" at bounding box center [398, 297] width 180 height 32
type input "1,750"
click at [835, 363] on input "180.00" at bounding box center [868, 362] width 180 height 32
type input "200"
click at [502, 554] on div "chevron_left Utilities / Bills Medical chevron_right" at bounding box center [643, 537] width 740 height 54
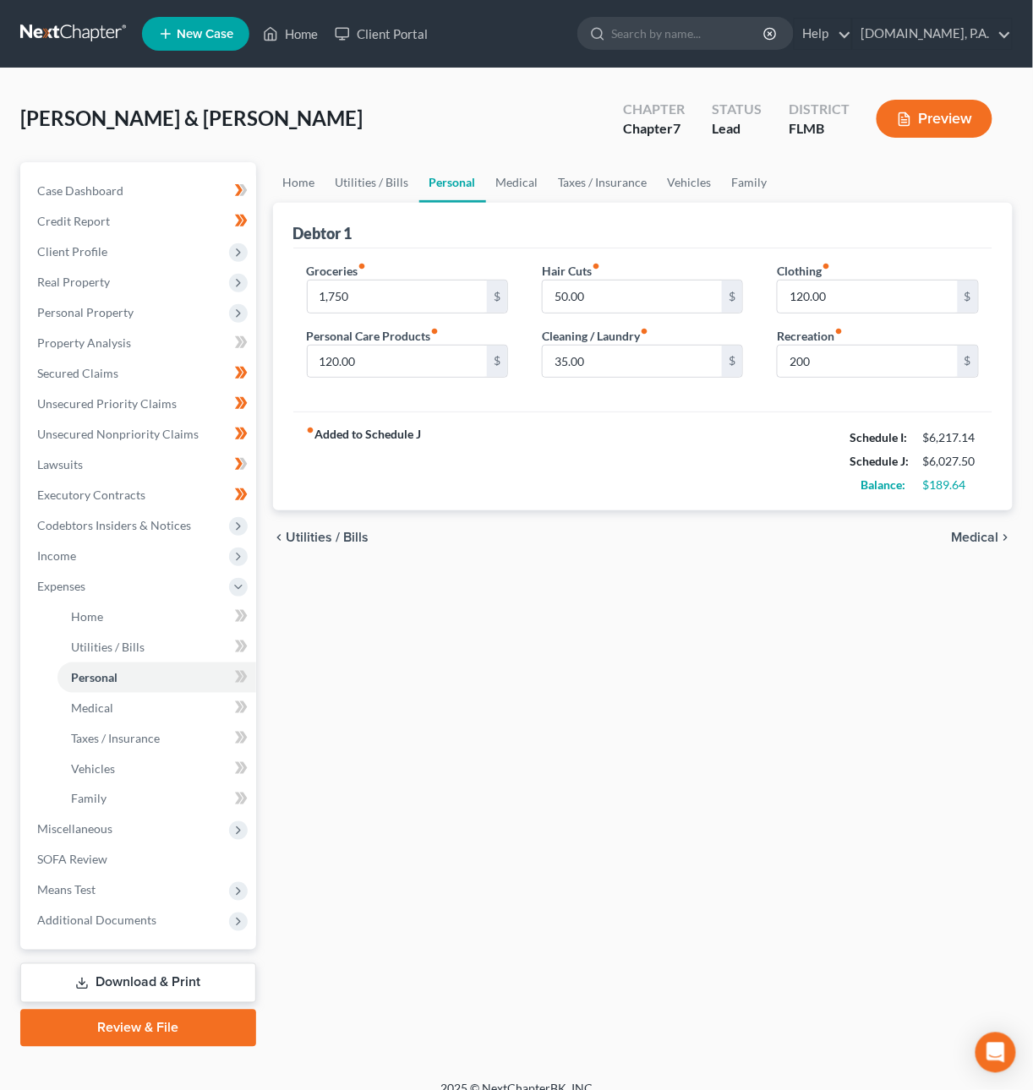
click at [974, 538] on span "Medical" at bounding box center [975, 538] width 47 height 14
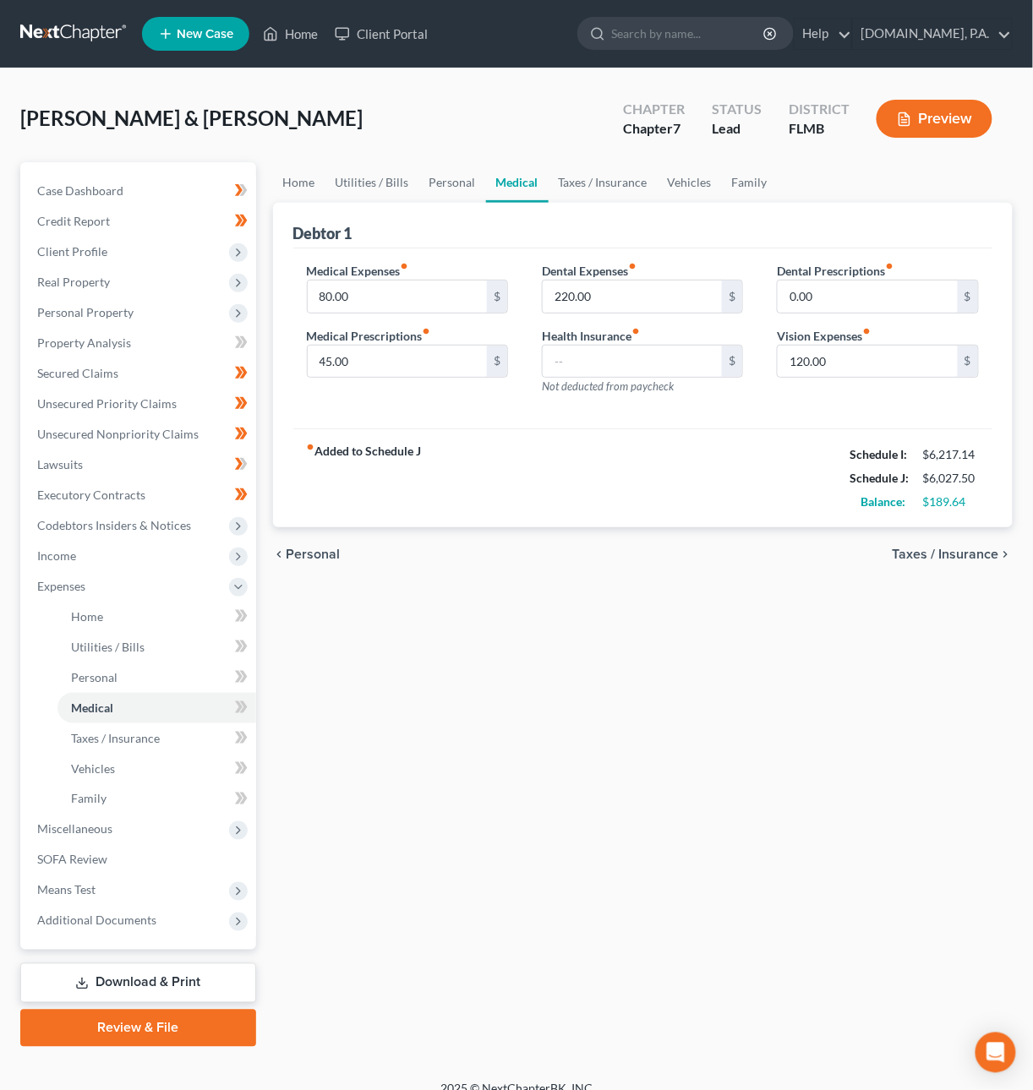
click at [959, 554] on span "Taxes / Insurance" at bounding box center [946, 555] width 106 height 14
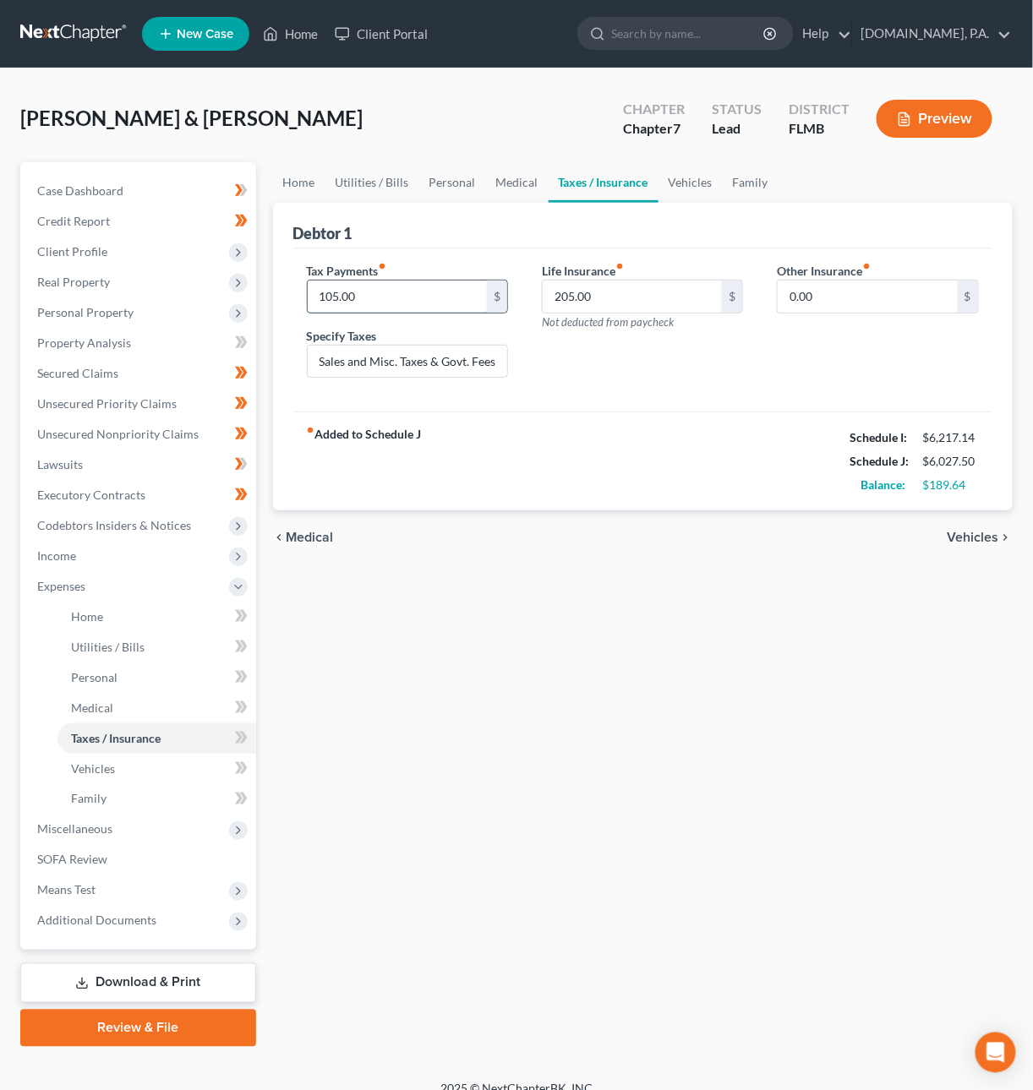
click at [378, 291] on input "105.00" at bounding box center [398, 297] width 180 height 32
type input "80"
click at [996, 535] on span "Vehicles" at bounding box center [973, 538] width 52 height 14
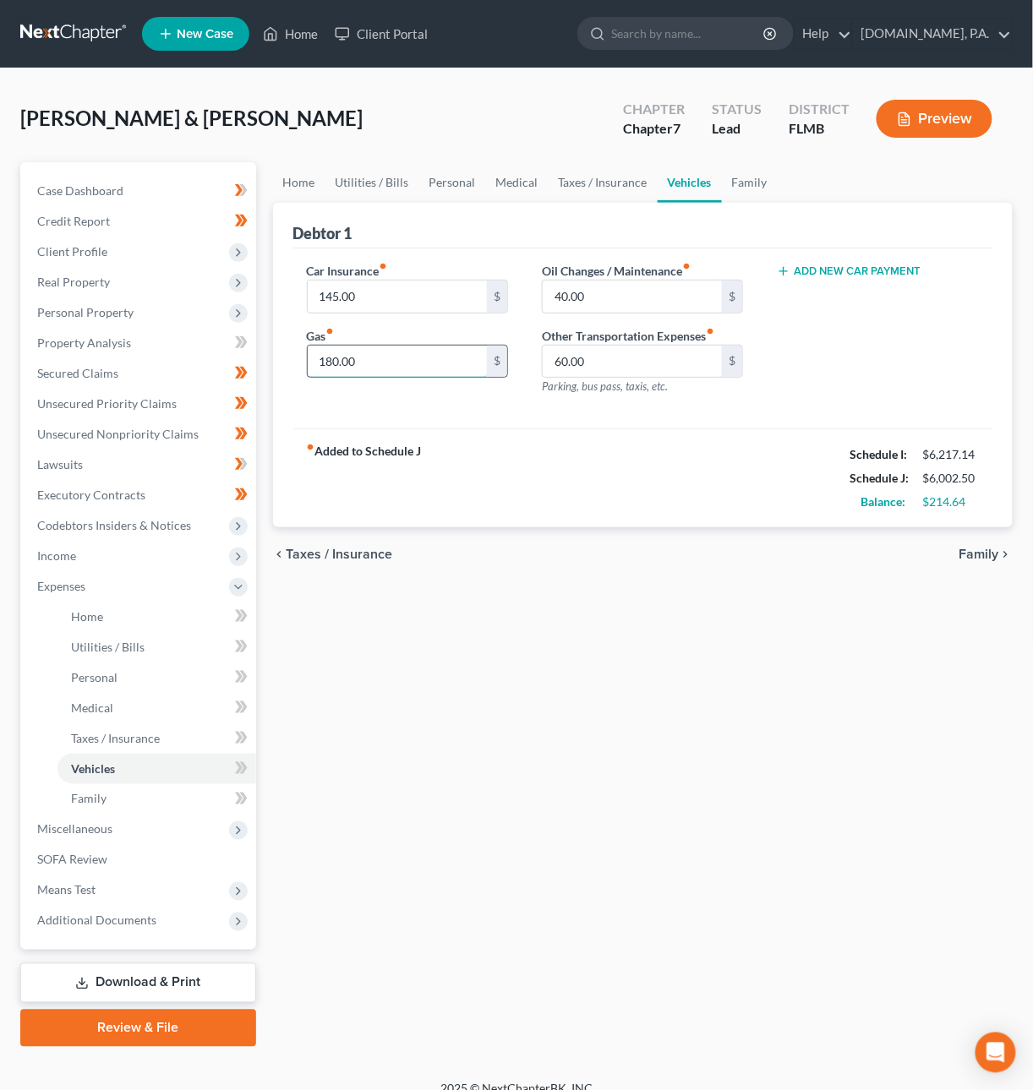
click at [385, 368] on input "180.00" at bounding box center [398, 362] width 180 height 32
click at [587, 296] on input "40.00" at bounding box center [633, 297] width 180 height 32
type input "120"
click at [355, 560] on span "Taxes / Insurance" at bounding box center [340, 555] width 106 height 14
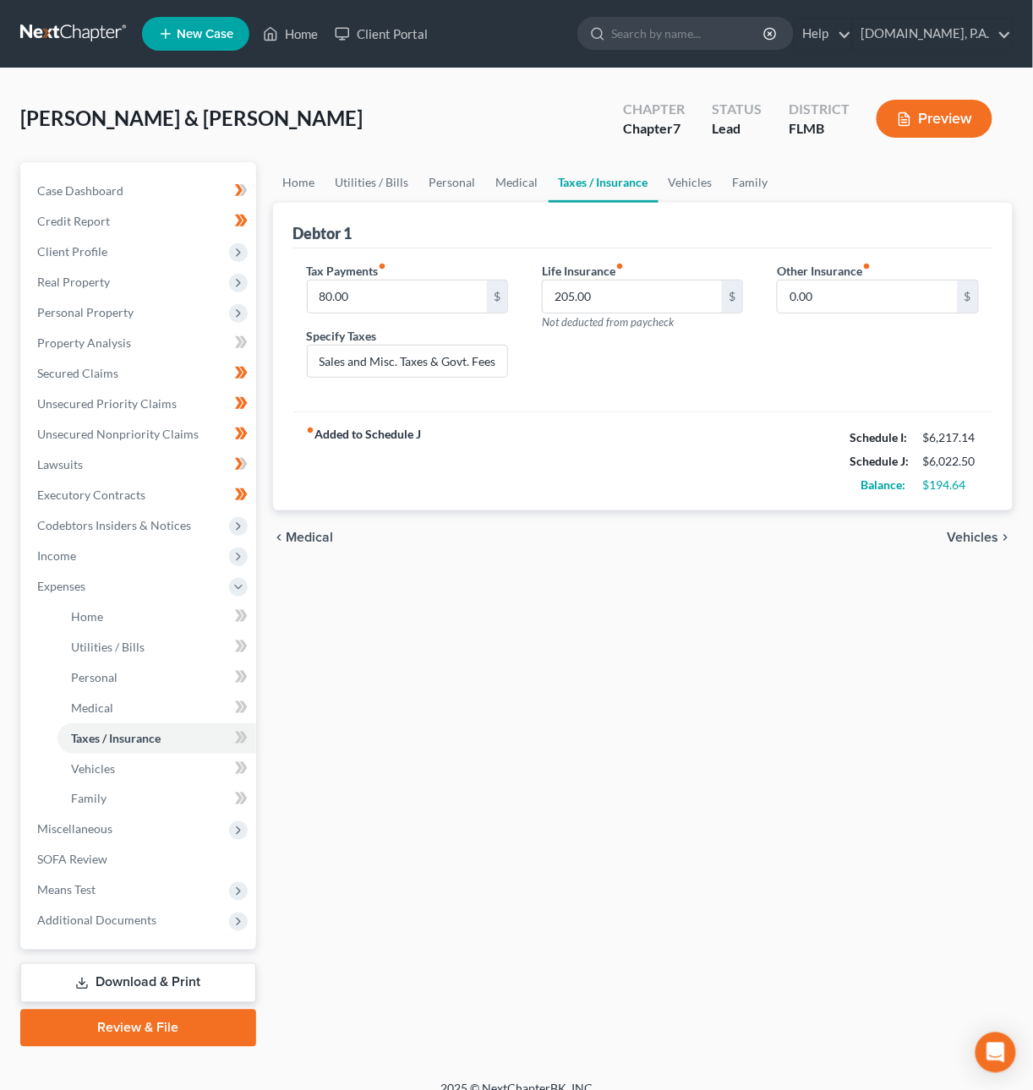
click at [314, 537] on span "Medical" at bounding box center [310, 538] width 47 height 14
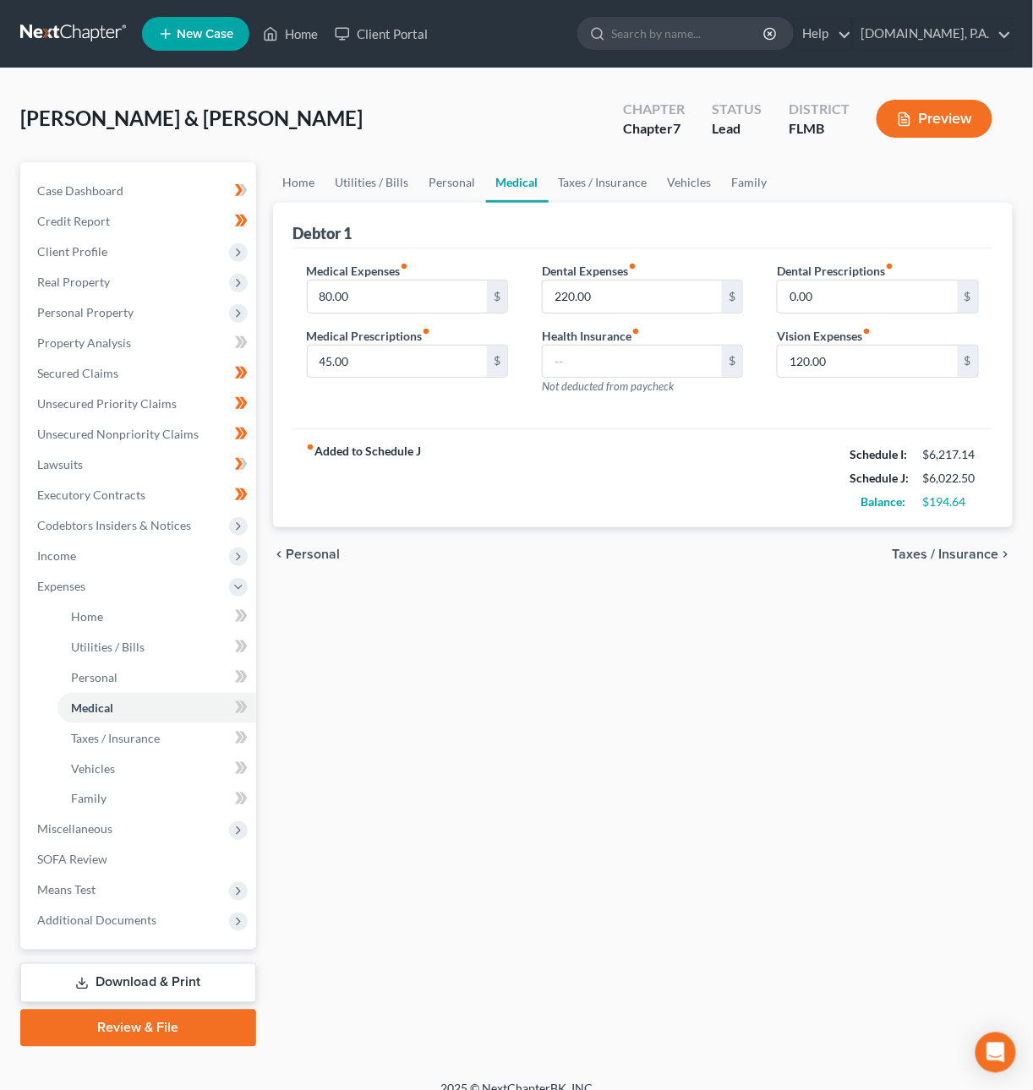
click at [980, 548] on span "Taxes / Insurance" at bounding box center [946, 555] width 106 height 14
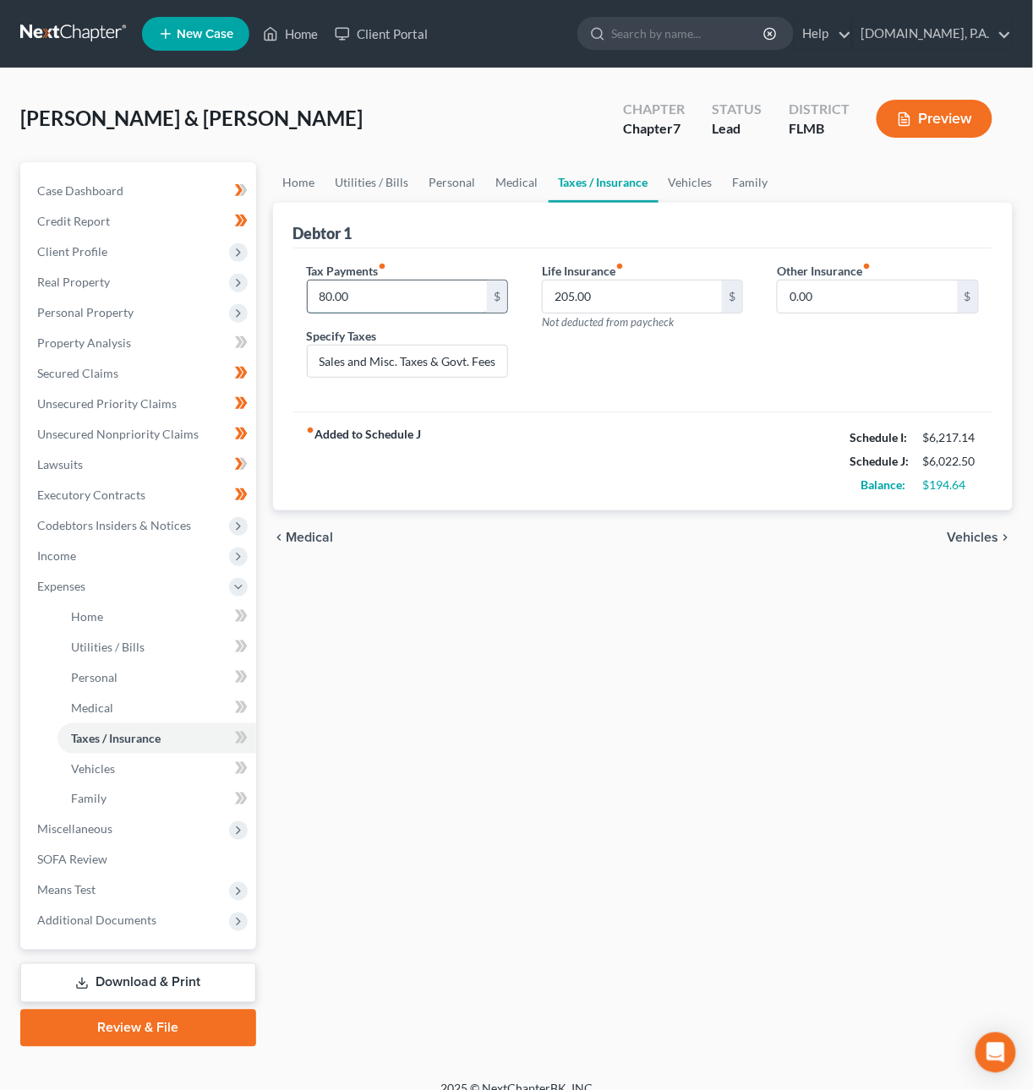
click at [419, 297] on input "80.00" at bounding box center [398, 297] width 180 height 32
type input "105.00"
click at [323, 536] on span "Medical" at bounding box center [310, 538] width 47 height 14
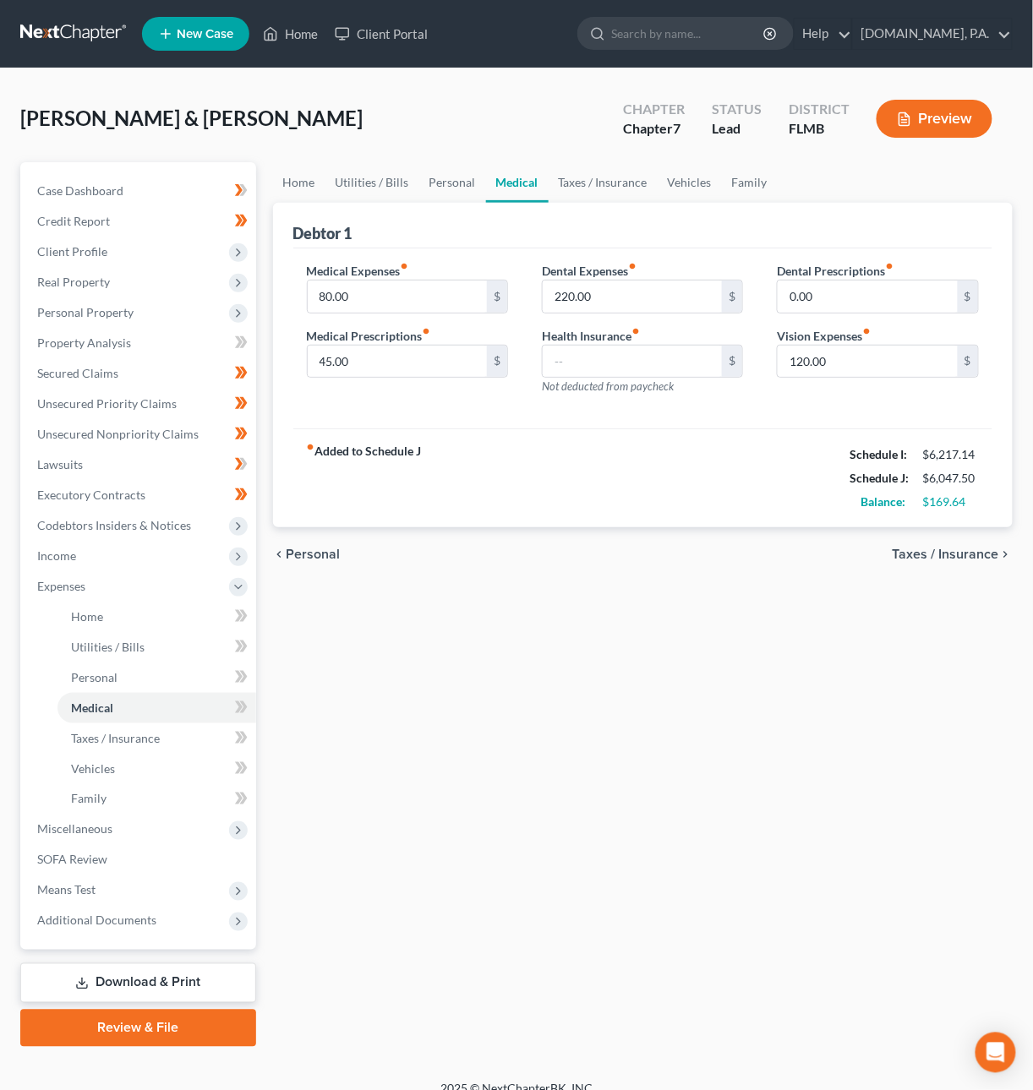
click at [308, 556] on span "Personal" at bounding box center [314, 555] width 54 height 14
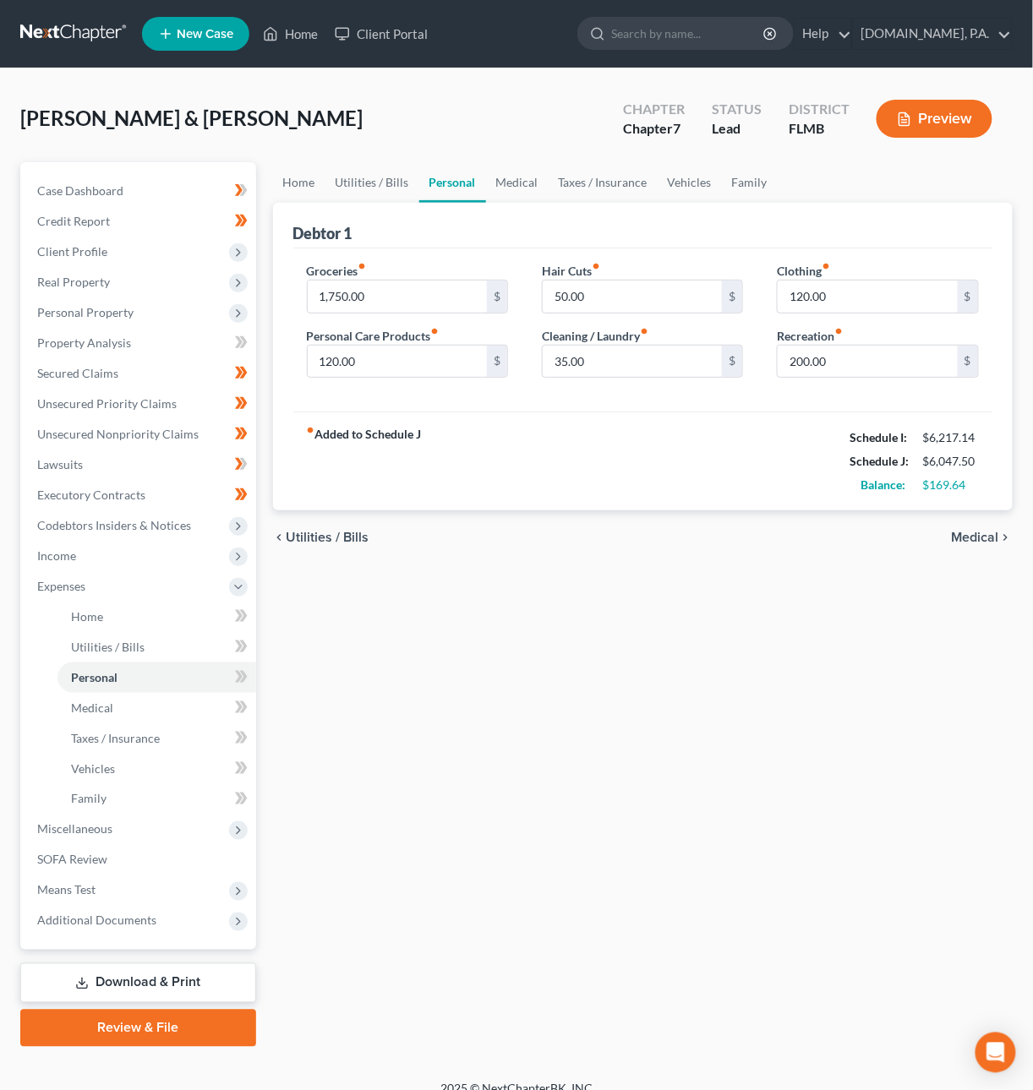
click at [305, 541] on span "Utilities / Bills" at bounding box center [328, 538] width 83 height 14
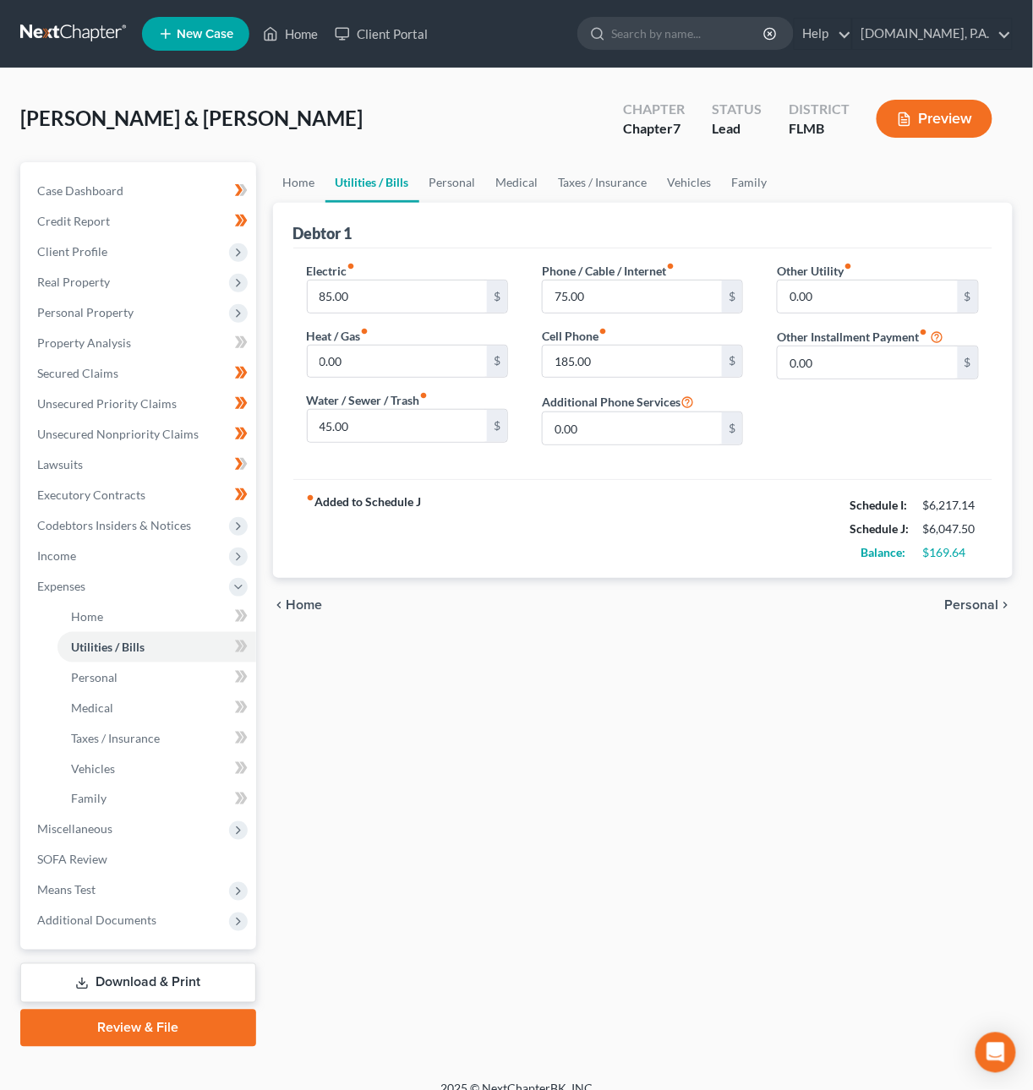
click at [311, 604] on span "Home" at bounding box center [305, 605] width 36 height 14
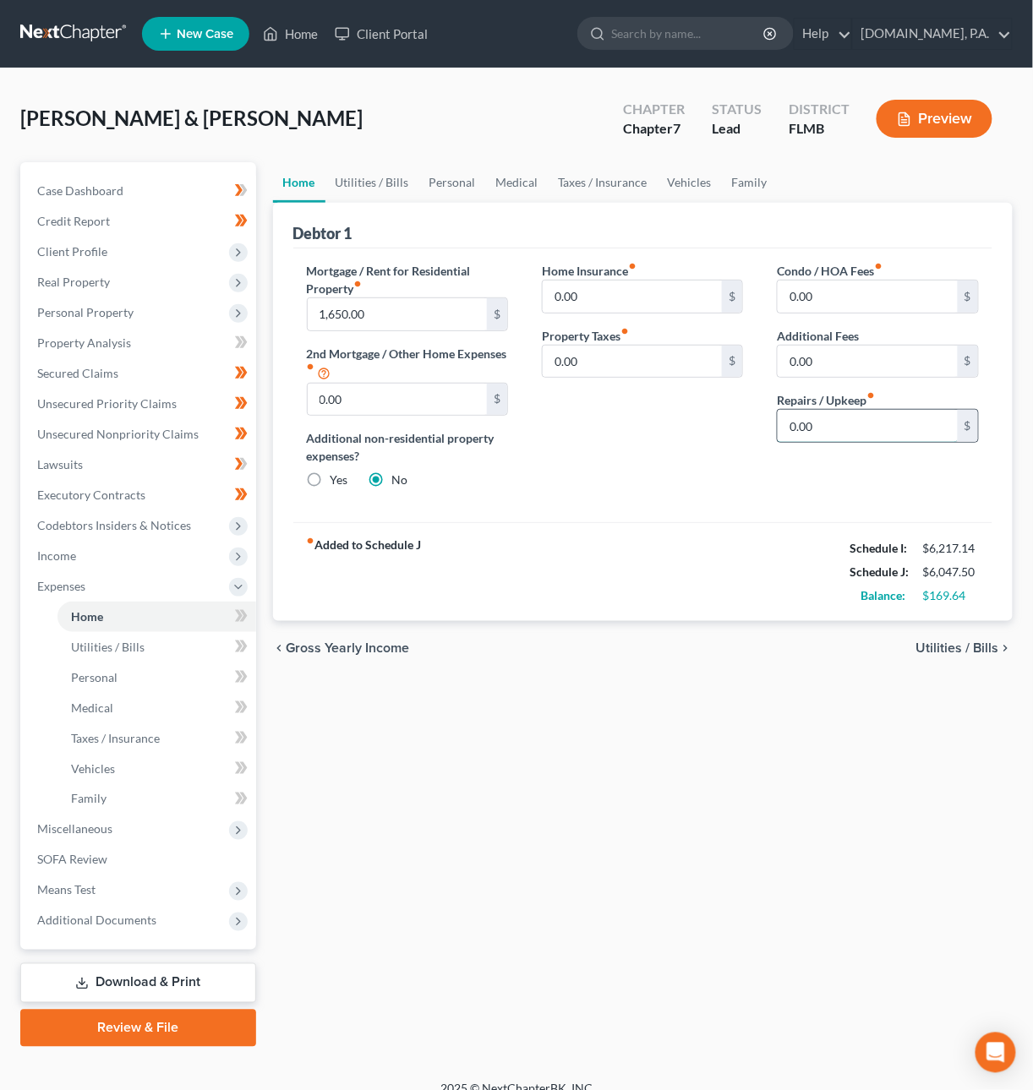
click at [811, 429] on input "0.00" at bounding box center [868, 426] width 180 height 32
type input "40"
click at [973, 644] on span "Utilities / Bills" at bounding box center [957, 648] width 83 height 14
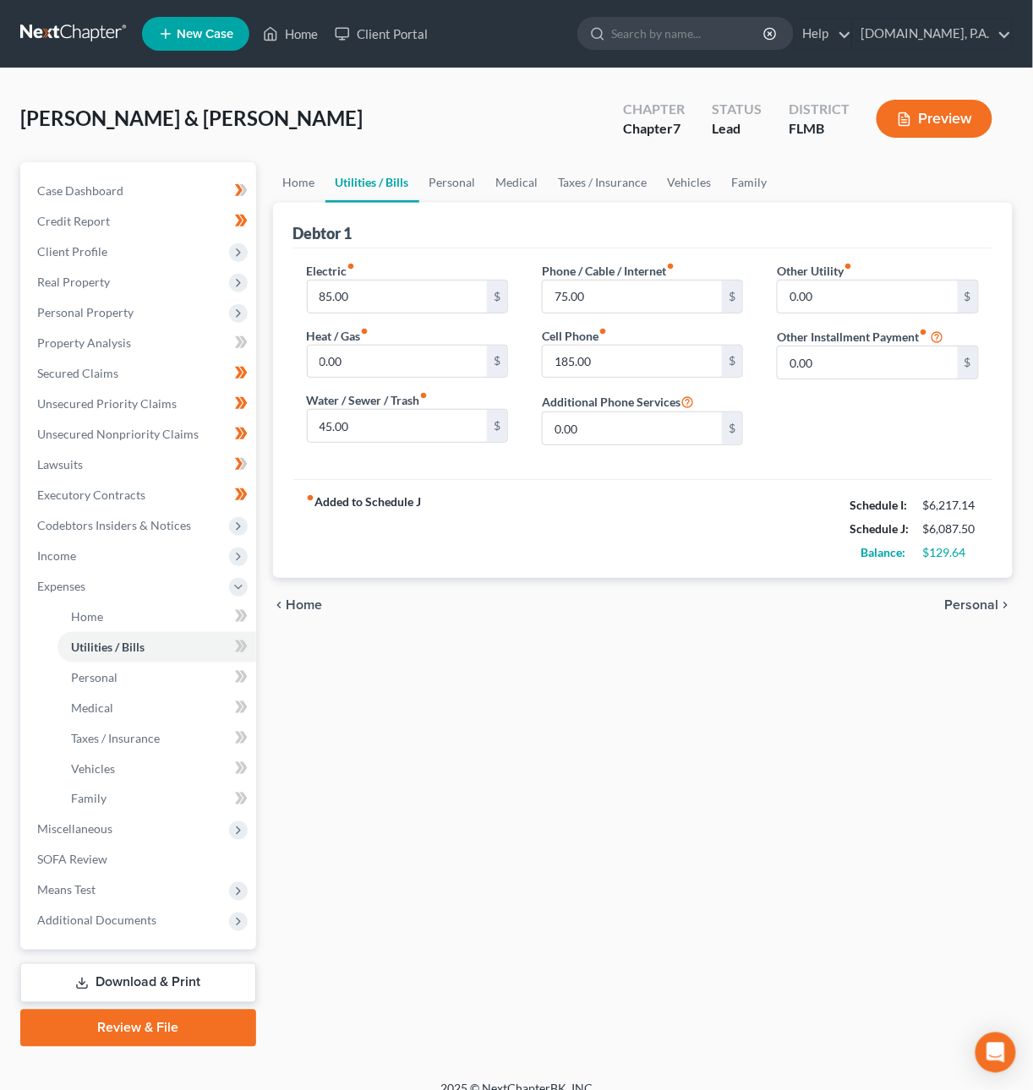
click at [971, 603] on span "Personal" at bounding box center [972, 605] width 54 height 14
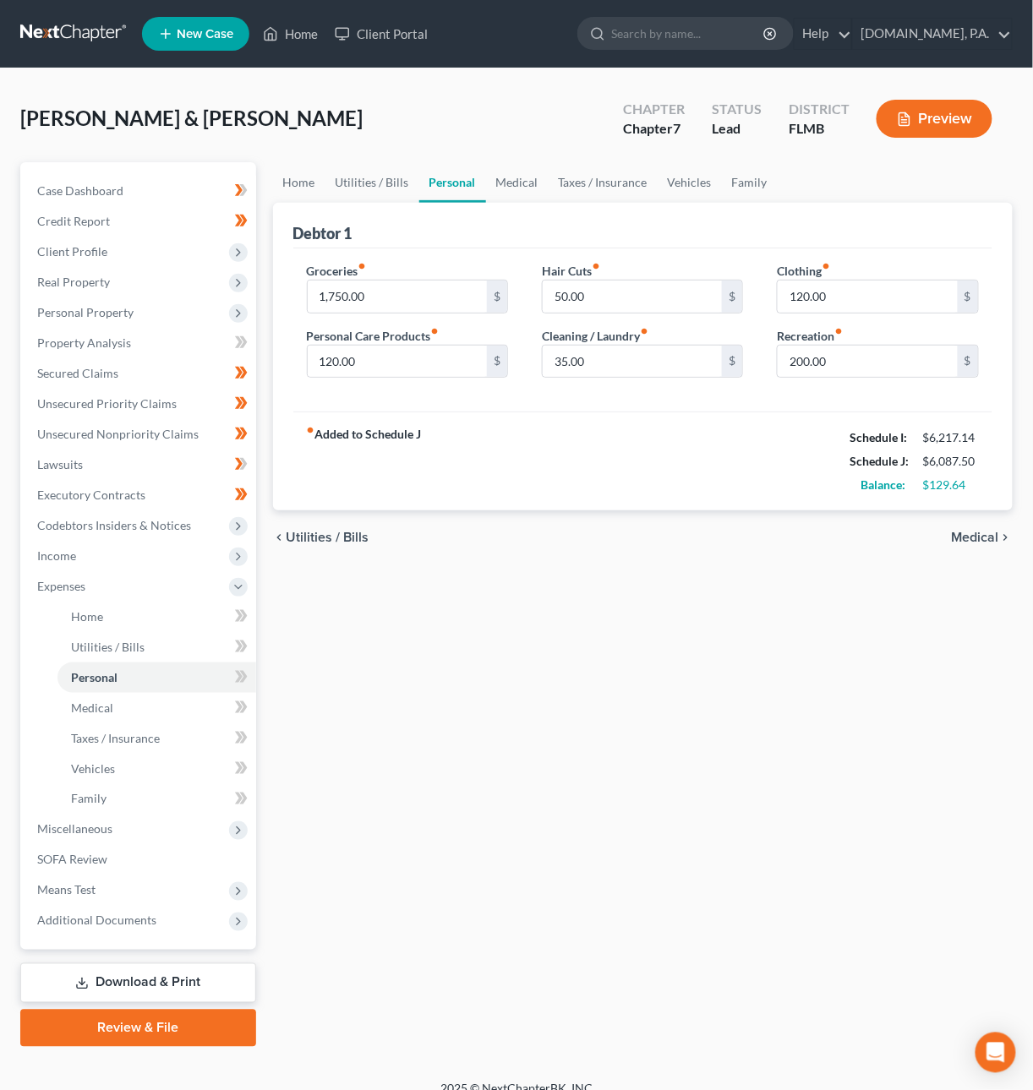
click at [980, 532] on span "Medical" at bounding box center [975, 538] width 47 height 14
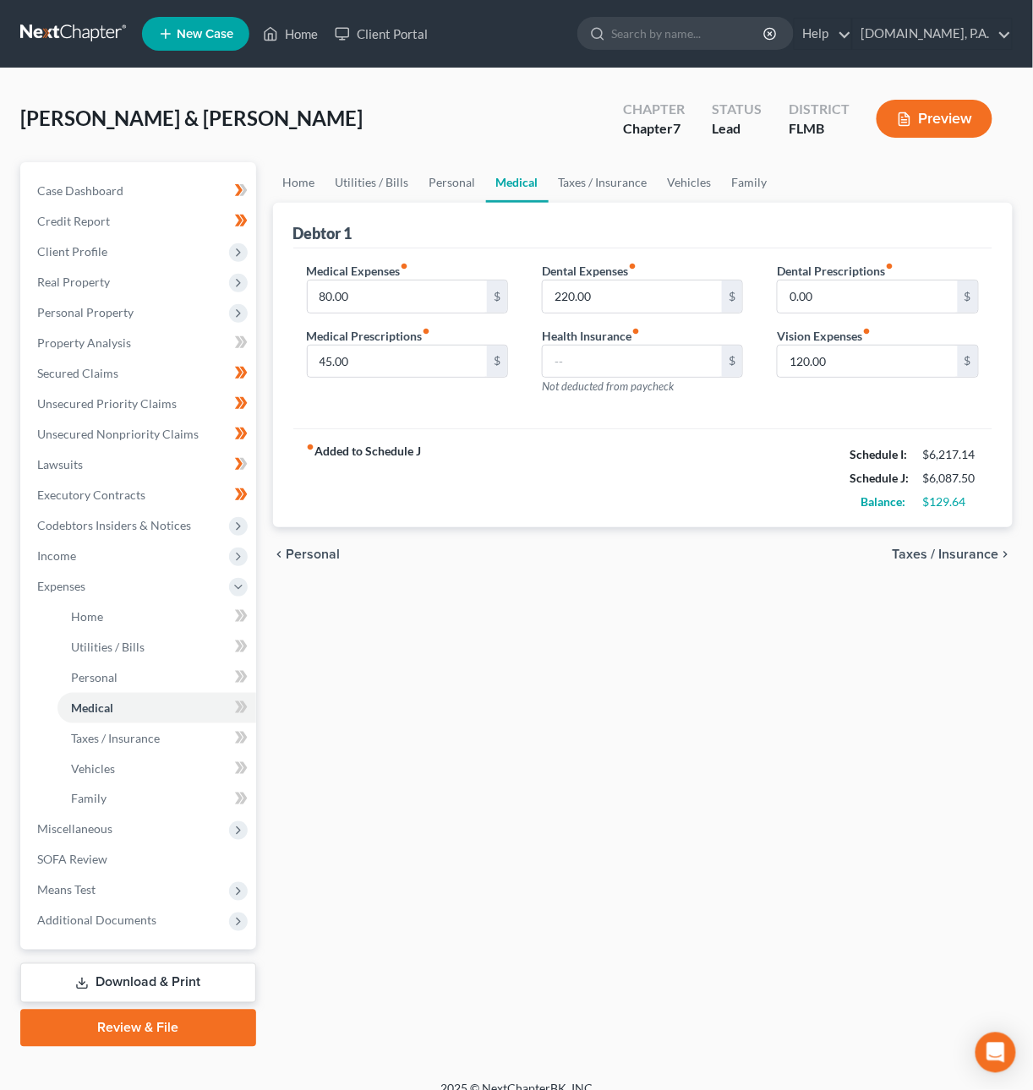
click at [977, 556] on span "Taxes / Insurance" at bounding box center [946, 555] width 106 height 14
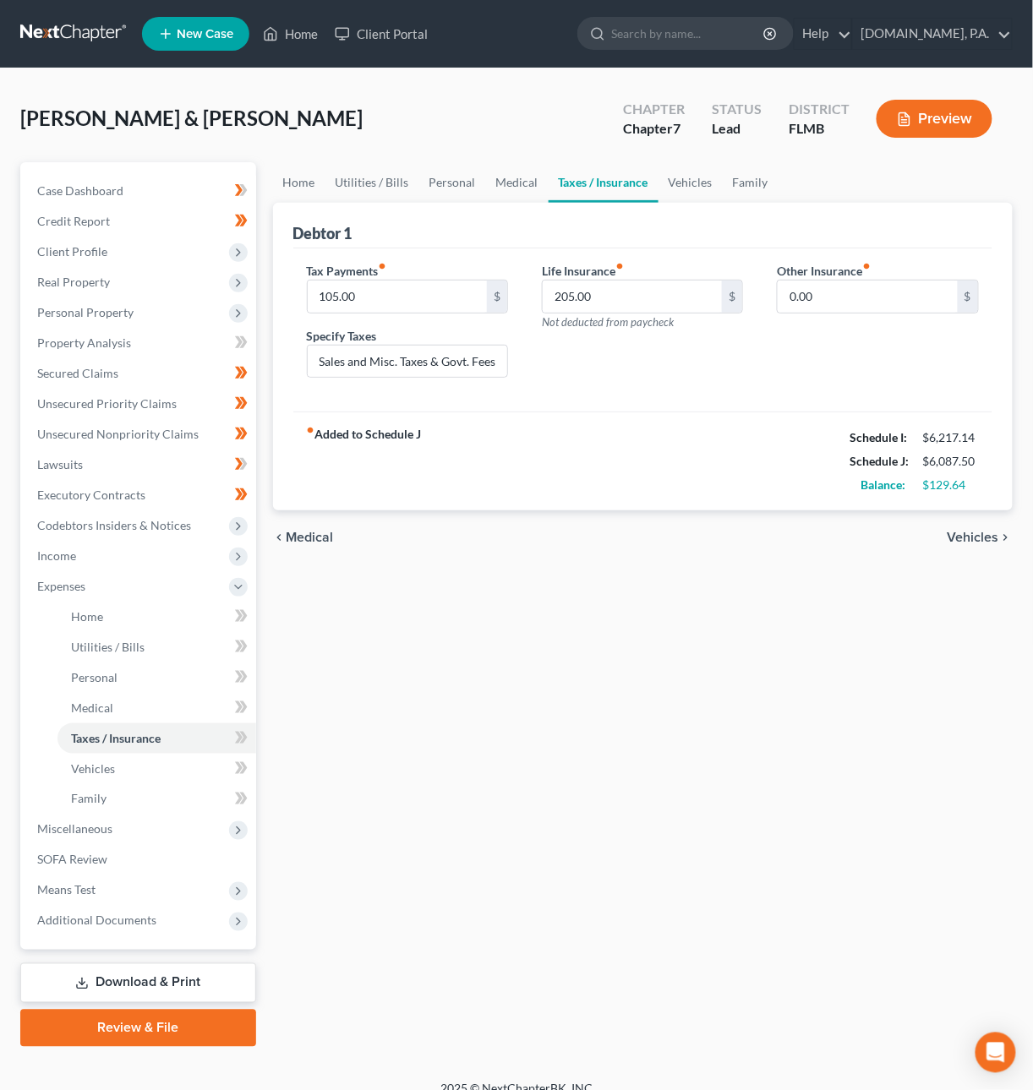
click at [977, 540] on span "Vehicles" at bounding box center [973, 538] width 52 height 14
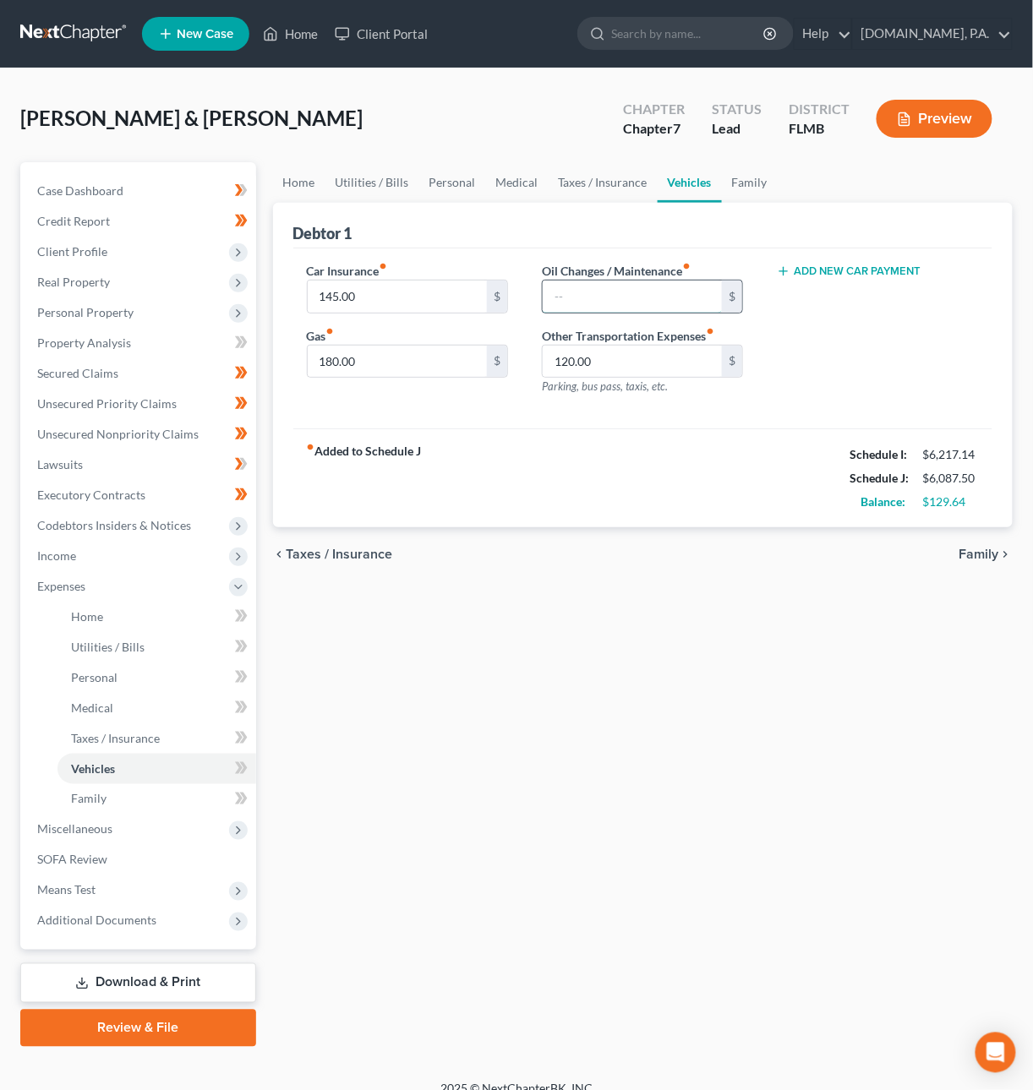
click at [691, 306] on input "text" at bounding box center [633, 297] width 180 height 32
type input "40"
click at [978, 549] on span "Family" at bounding box center [979, 555] width 40 height 14
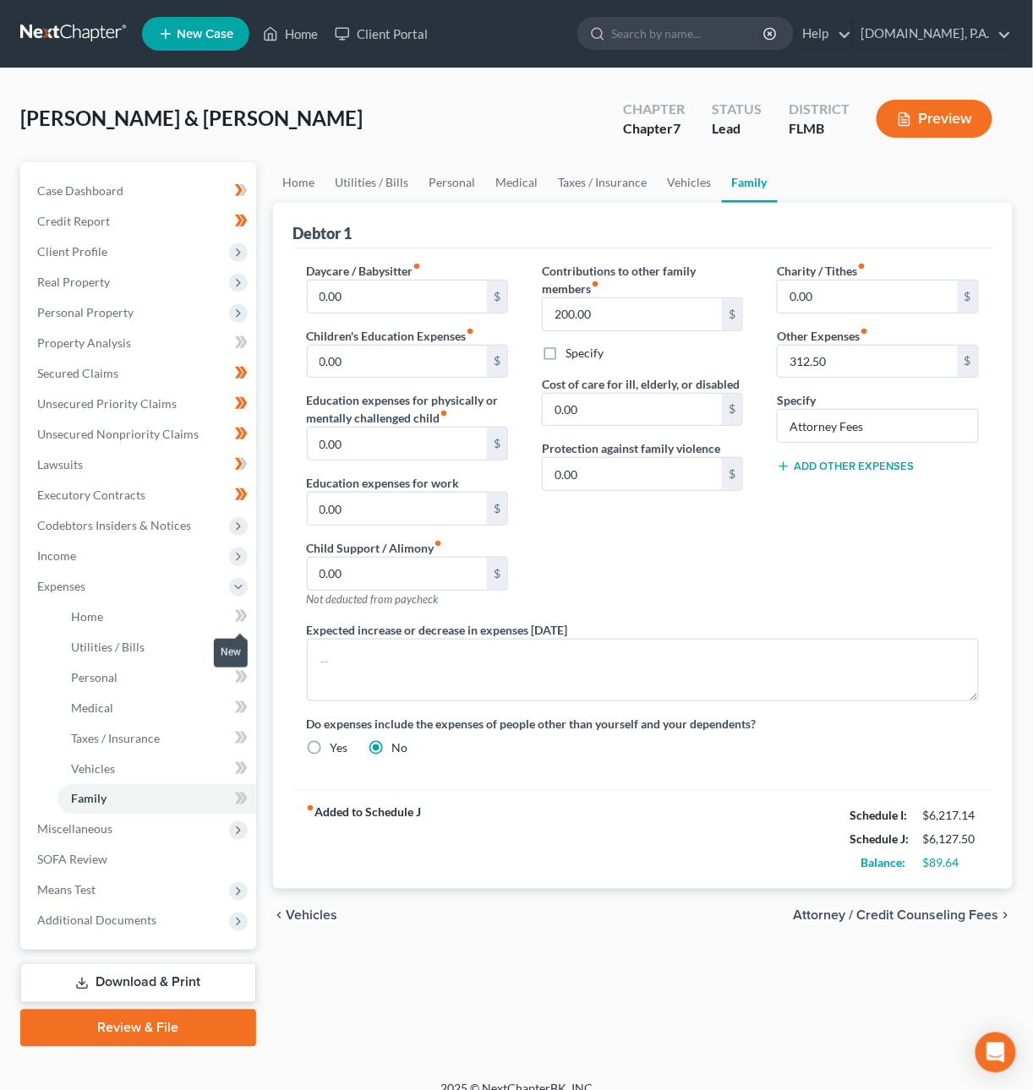
drag, startPoint x: 242, startPoint y: 609, endPoint x: 244, endPoint y: 621, distance: 12.9
click at [243, 609] on icon at bounding box center [241, 616] width 13 height 21
click at [240, 641] on icon at bounding box center [243, 647] width 8 height 12
click at [242, 672] on icon at bounding box center [243, 677] width 8 height 12
click at [242, 711] on icon at bounding box center [243, 707] width 8 height 12
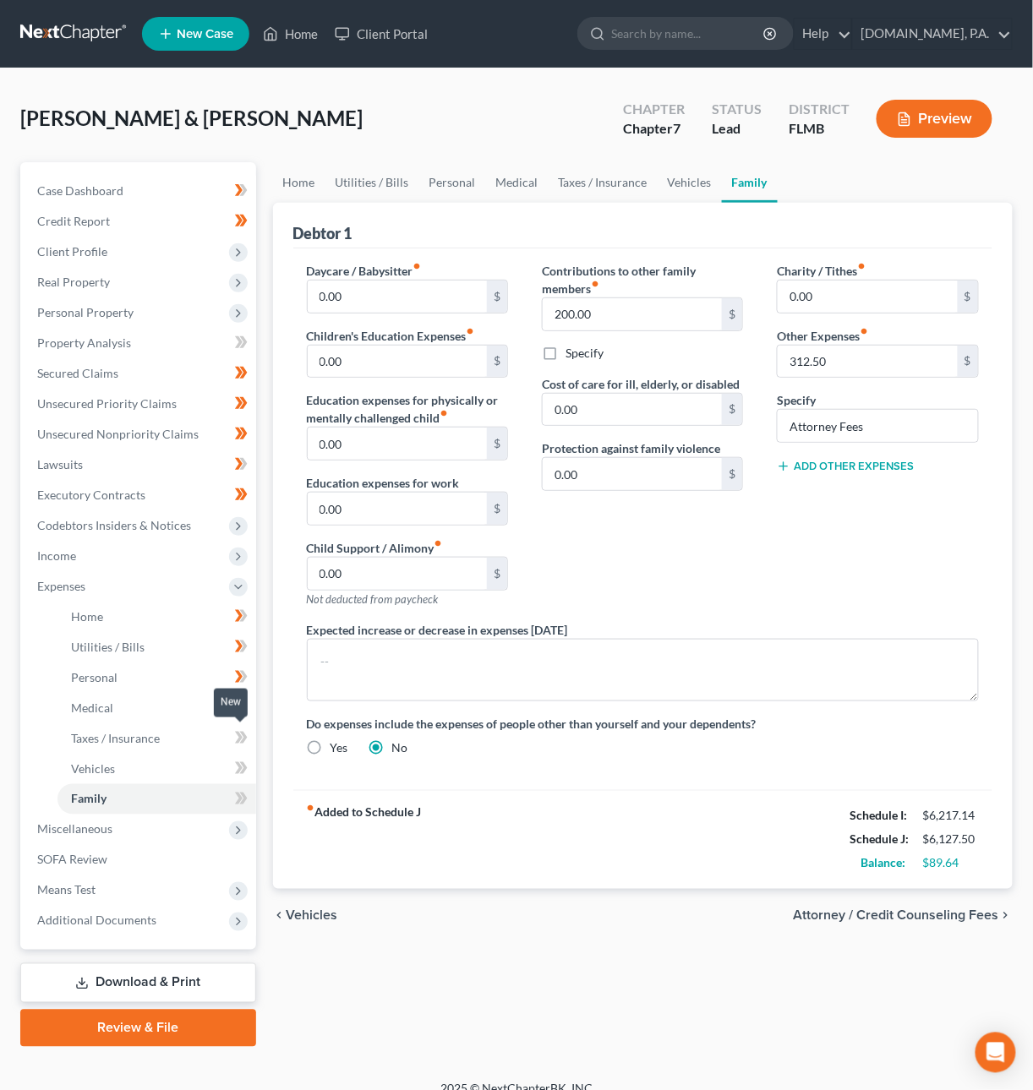
drag, startPoint x: 243, startPoint y: 731, endPoint x: 242, endPoint y: 751, distance: 19.5
click at [243, 732] on icon at bounding box center [243, 738] width 8 height 12
click at [243, 767] on icon at bounding box center [241, 768] width 13 height 21
click at [243, 800] on icon at bounding box center [243, 799] width 8 height 12
click at [128, 836] on span "Miscellaneous" at bounding box center [140, 830] width 232 height 30
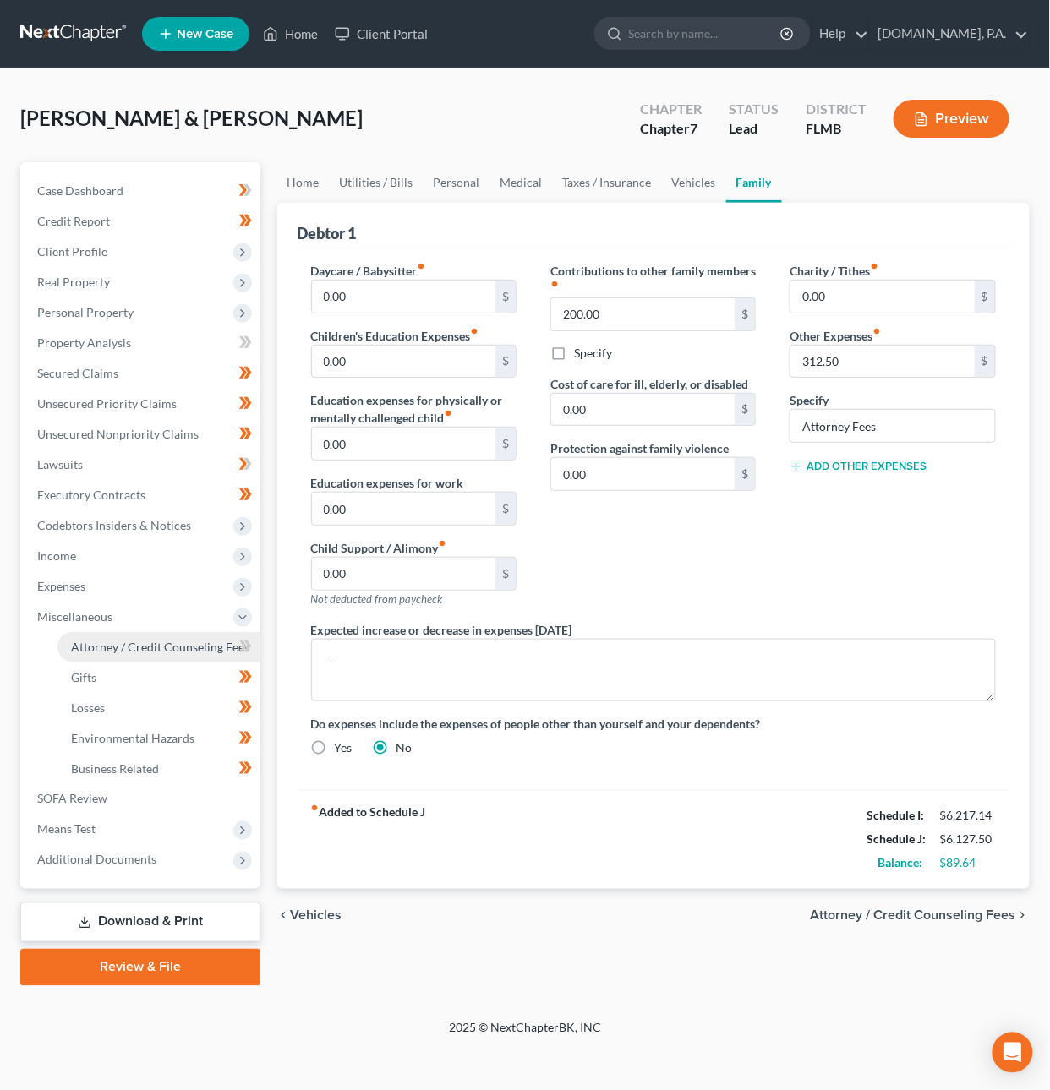
click at [159, 648] on span "Attorney / Credit Counseling Fees" at bounding box center [160, 647] width 178 height 14
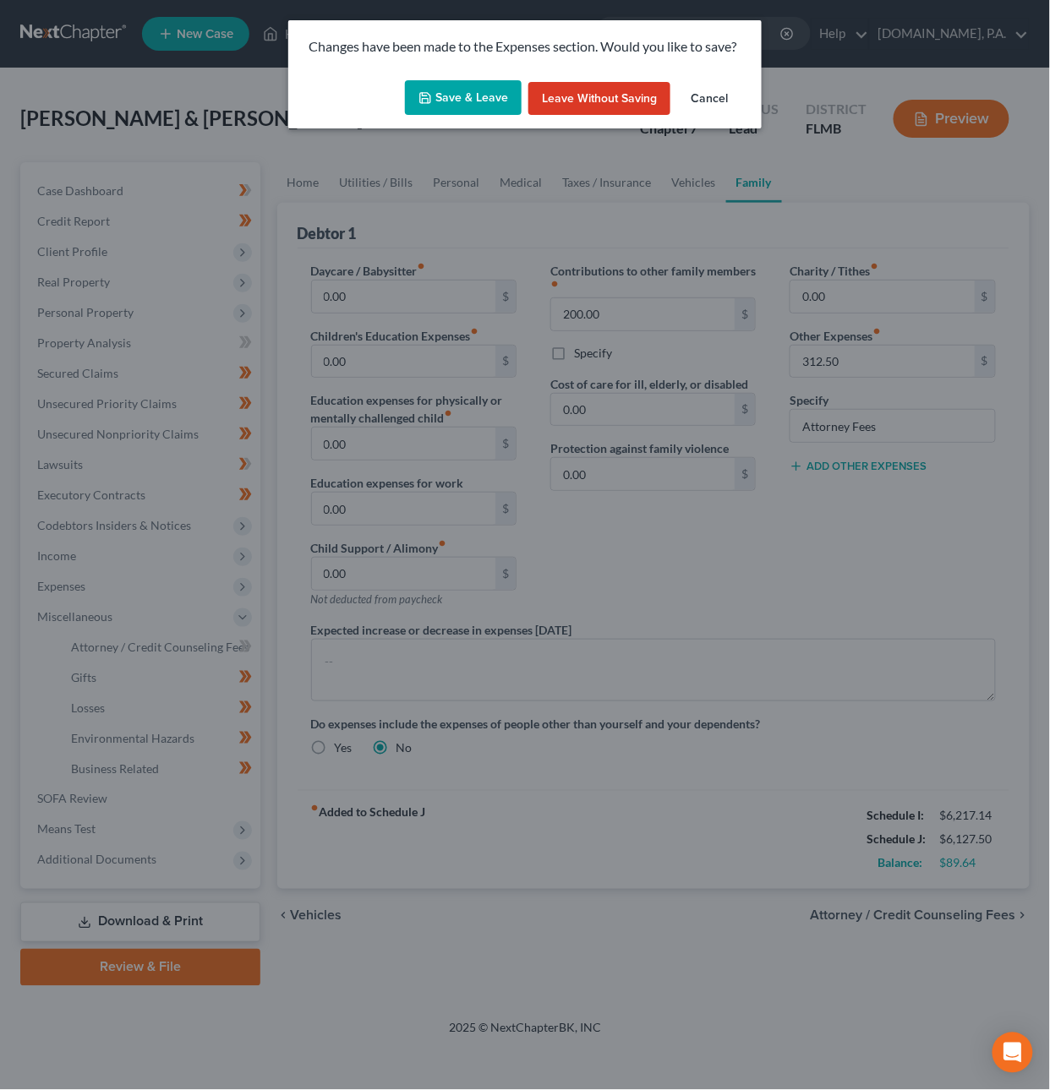
click at [457, 101] on button "Save & Leave" at bounding box center [463, 97] width 117 height 35
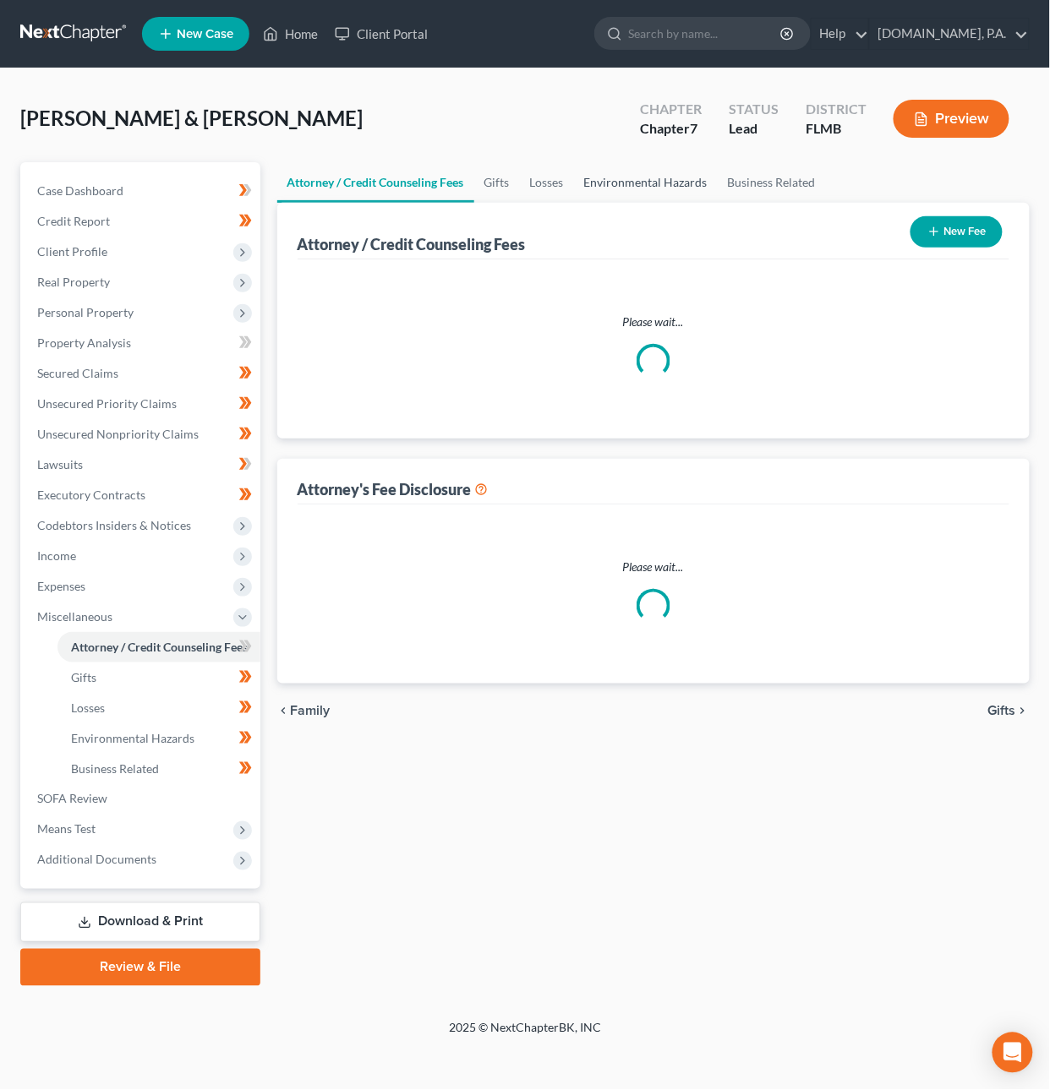
select select "3"
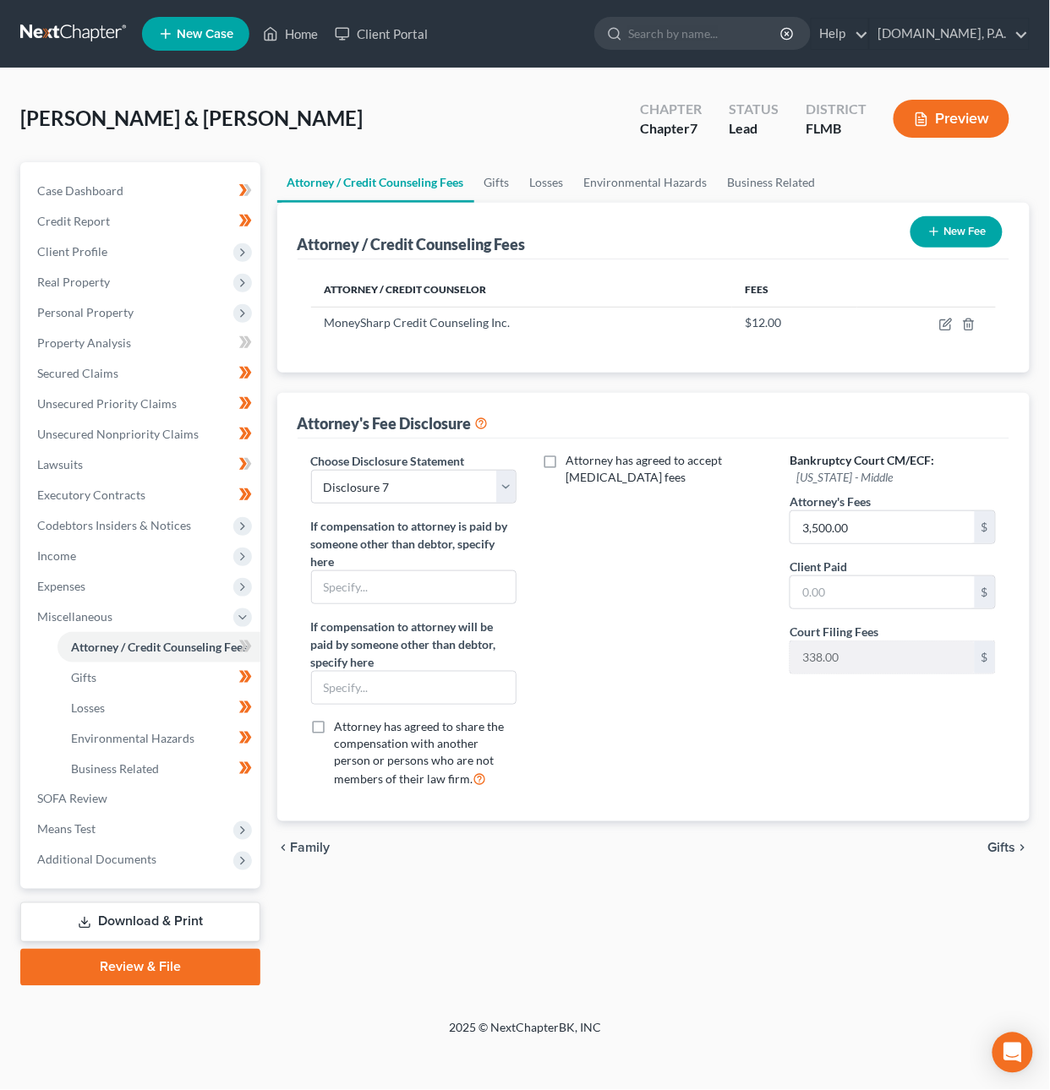
click at [953, 238] on button "New Fee" at bounding box center [956, 231] width 92 height 31
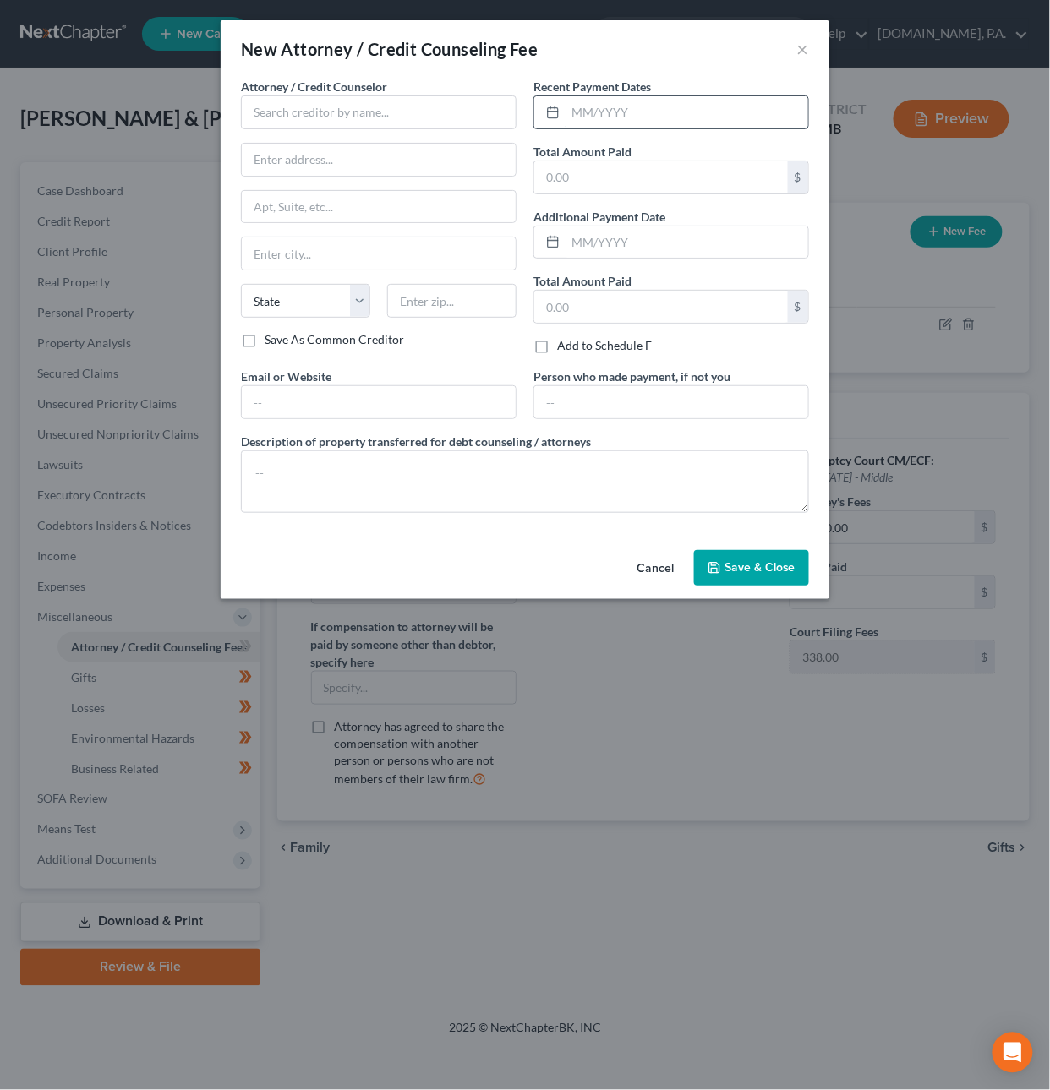
click at [629, 105] on input "text" at bounding box center [686, 112] width 243 height 32
type input "09/2025"
click at [264, 108] on input "text" at bounding box center [379, 113] width 276 height 34
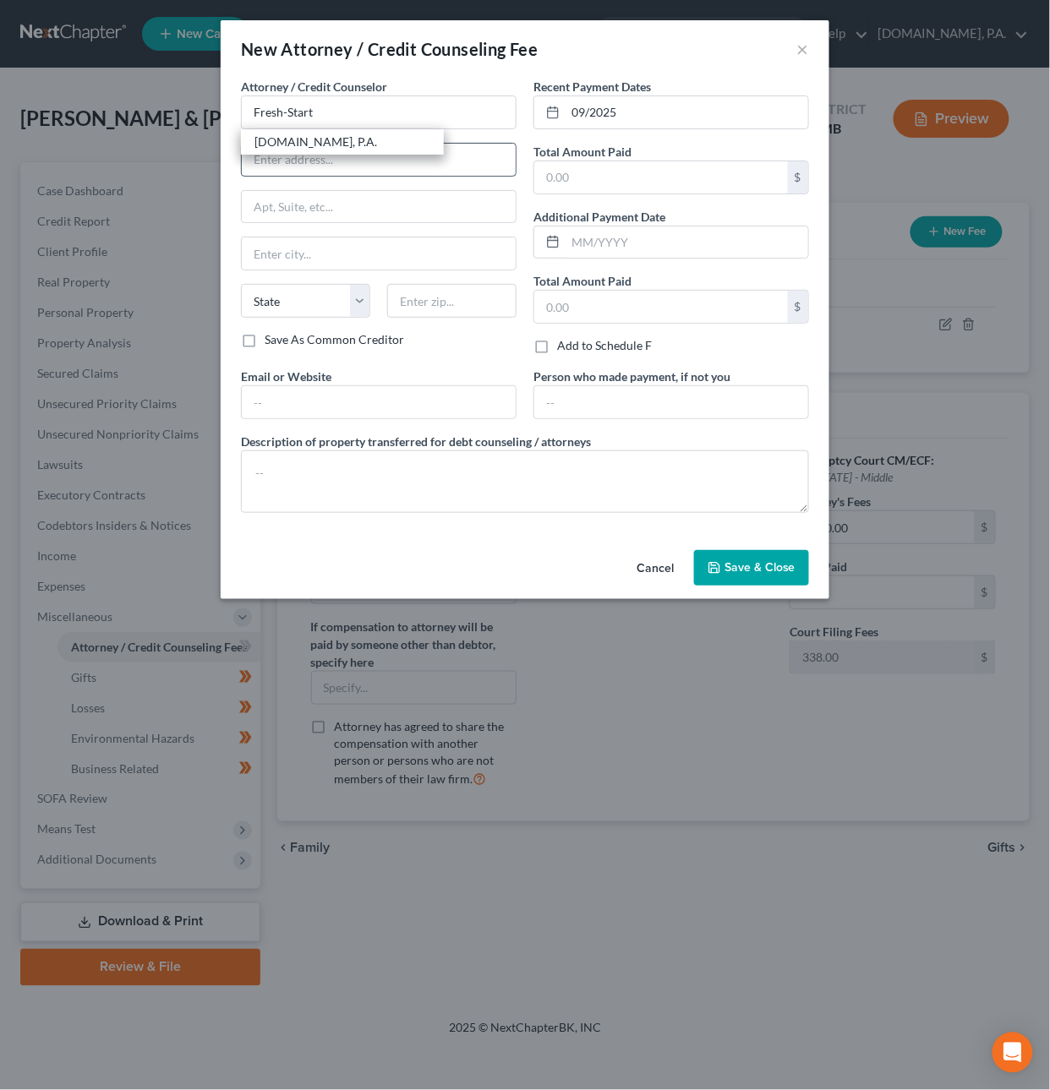
click at [305, 145] on div "[DOMAIN_NAME], P.A." at bounding box center [342, 142] width 176 height 17
type input "[DOMAIN_NAME], P.A."
type input "498 Palm Springs Drive"
type input "Ste 100"
type input "Altamonte Springs"
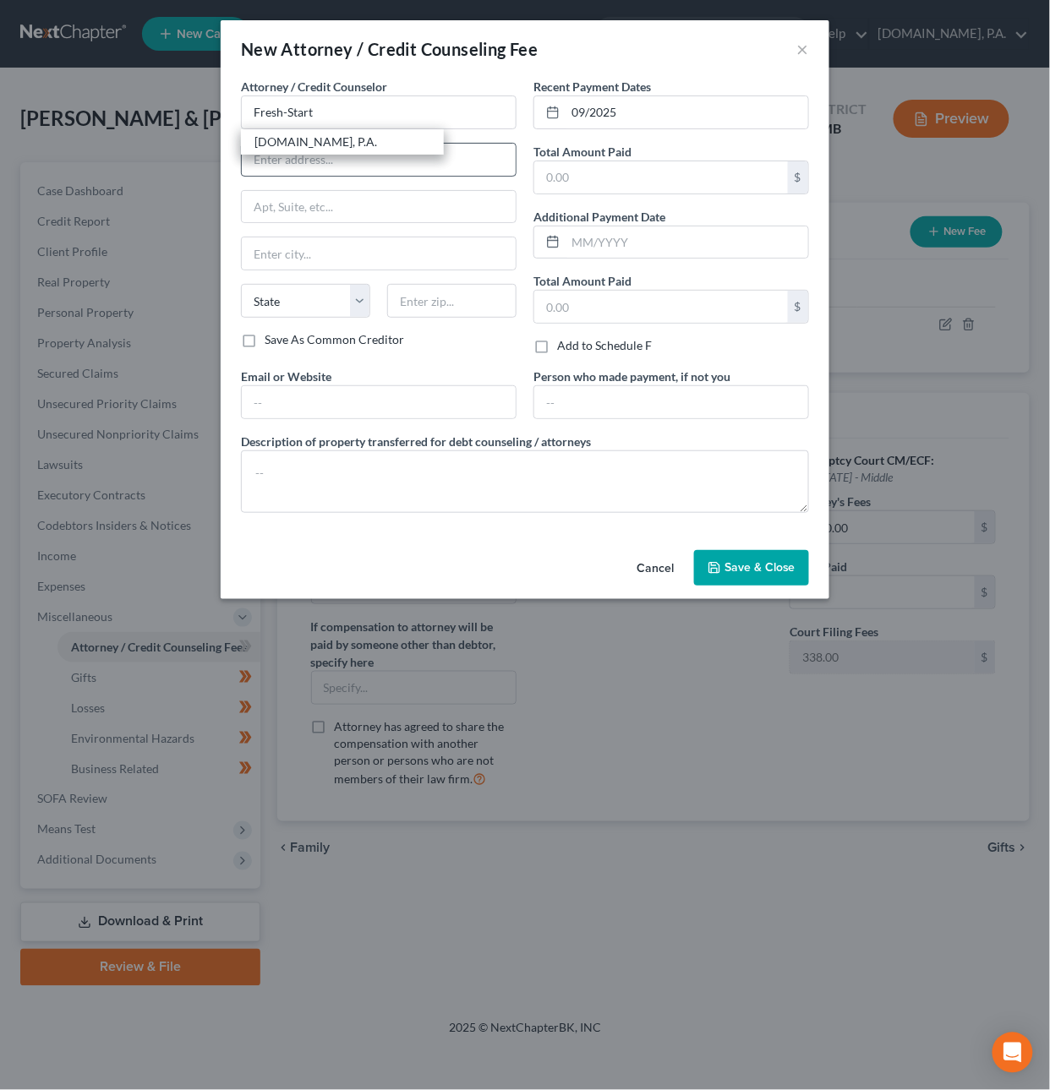
select select "9"
type input "32701"
click at [615, 172] on input "text" at bounding box center [661, 177] width 254 height 32
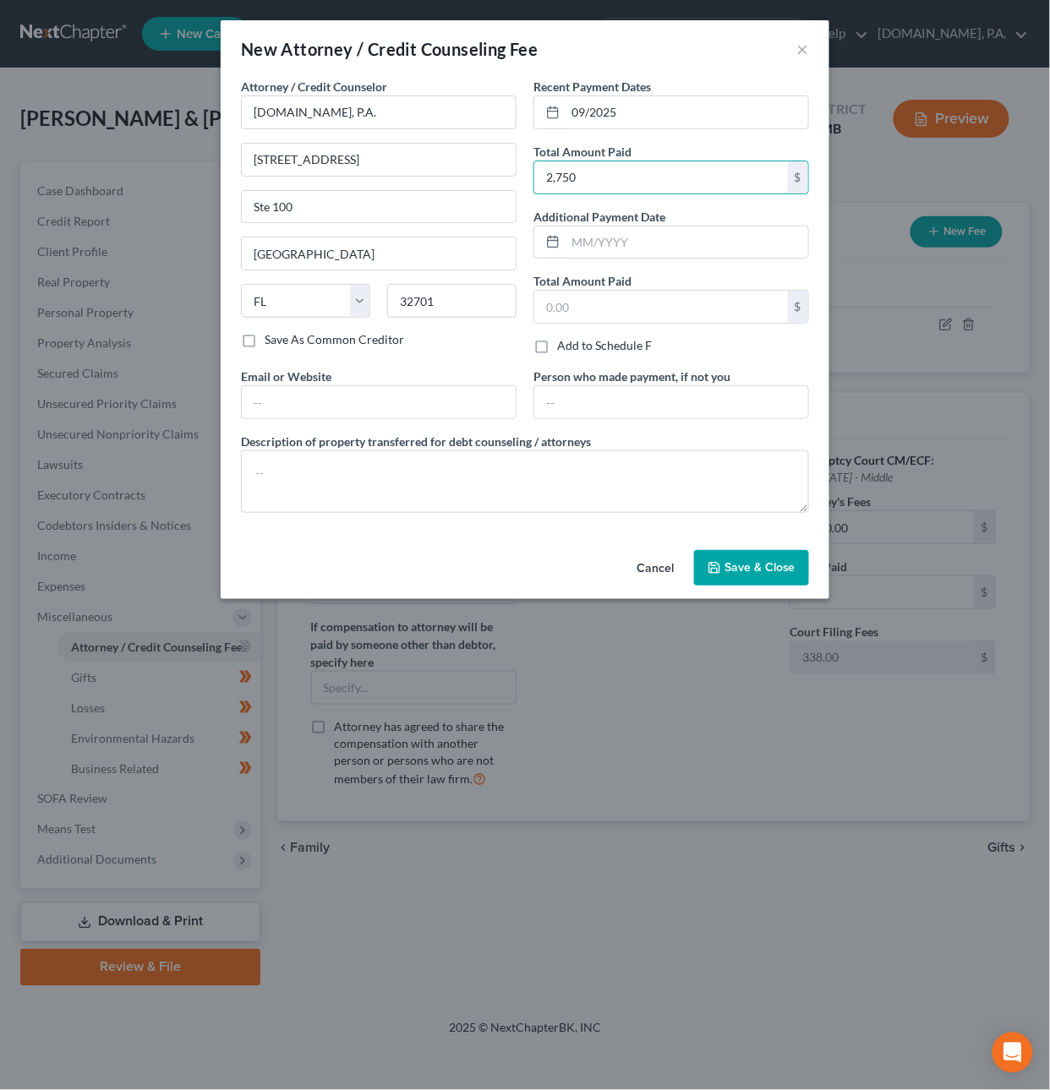
type input "2,750"
click at [740, 571] on span "Save & Close" at bounding box center [759, 567] width 71 height 14
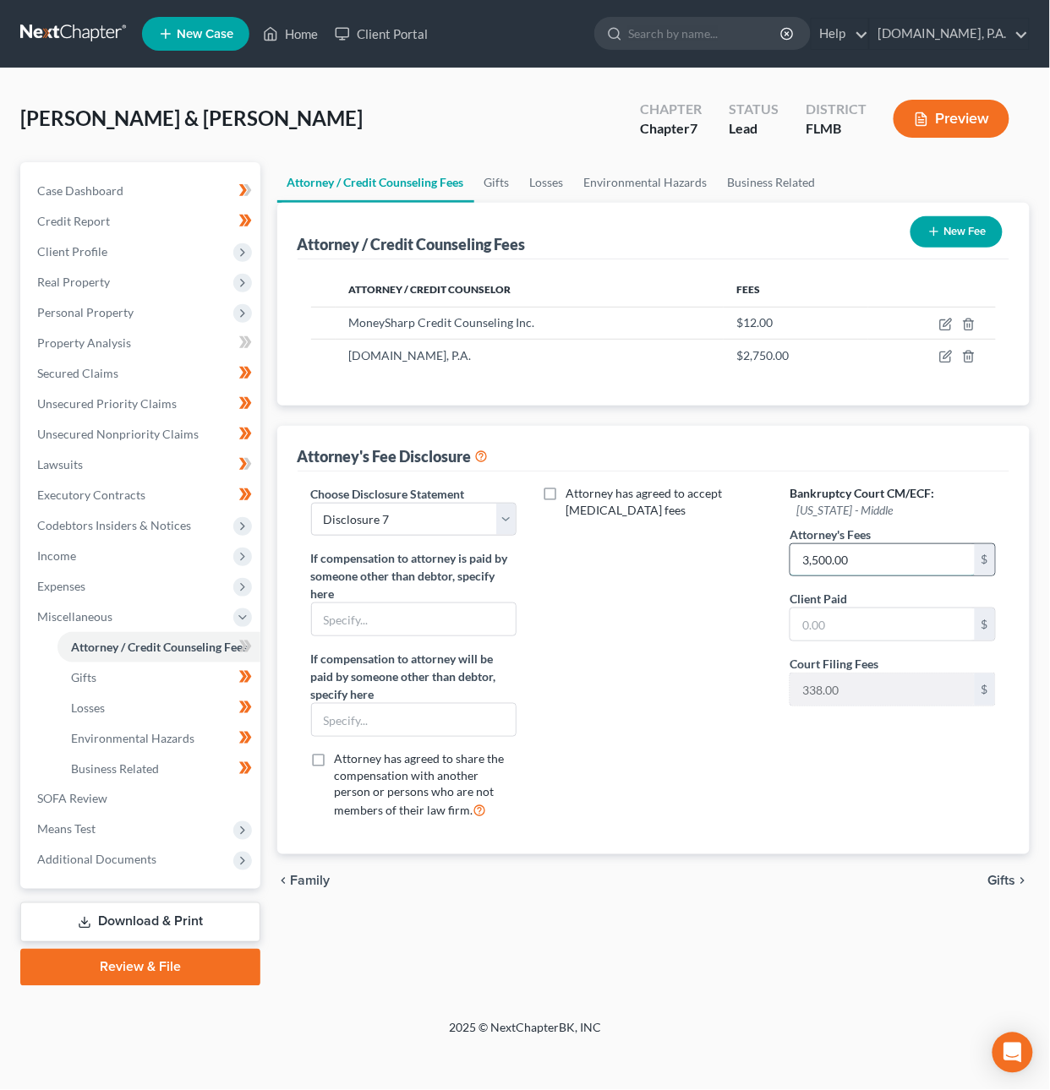
click at [845, 559] on input "3,500.00" at bounding box center [882, 560] width 184 height 32
type input "2,750"
click at [1004, 880] on span "Gifts" at bounding box center [1002, 882] width 28 height 14
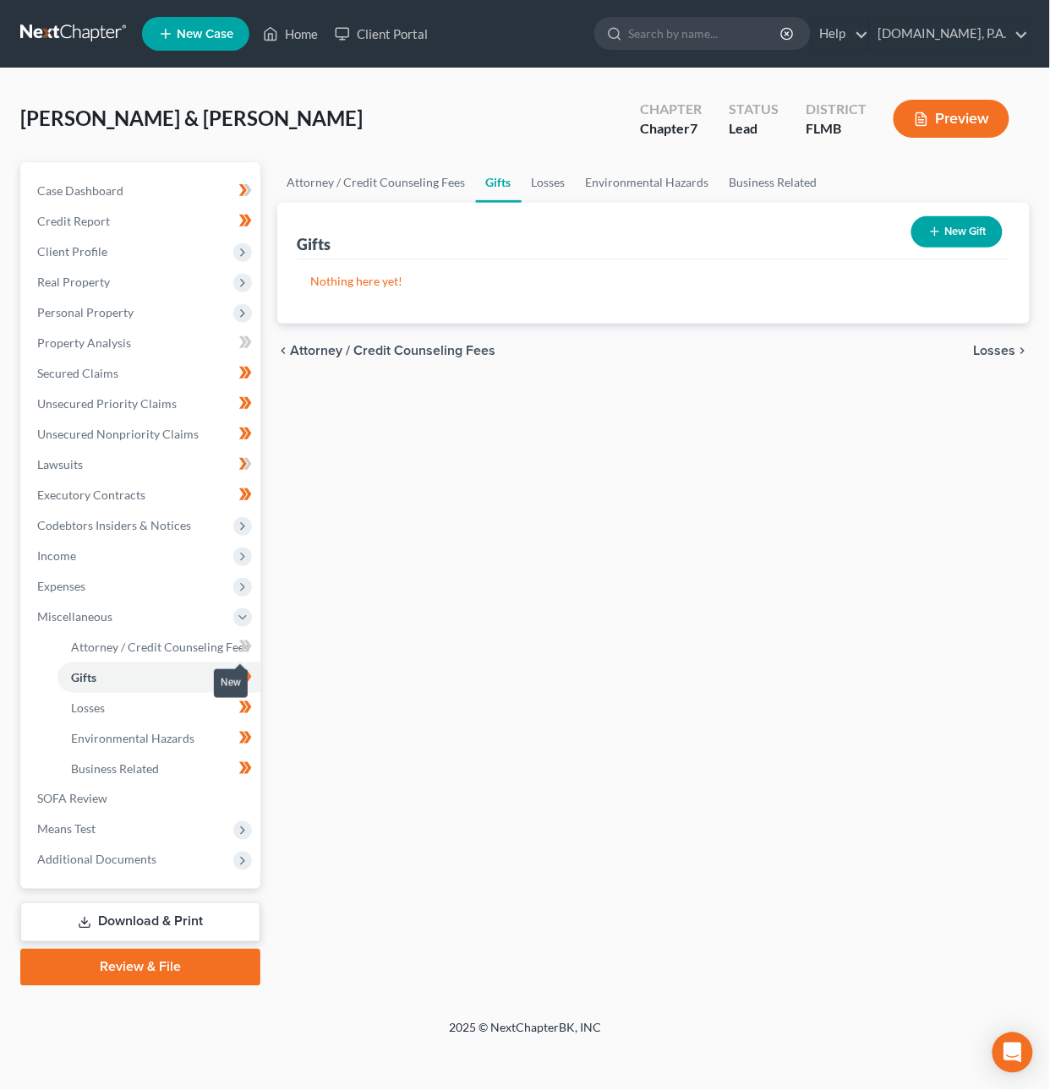
click at [252, 648] on span at bounding box center [246, 648] width 30 height 25
click at [95, 792] on span "SOFA Review" at bounding box center [72, 799] width 70 height 14
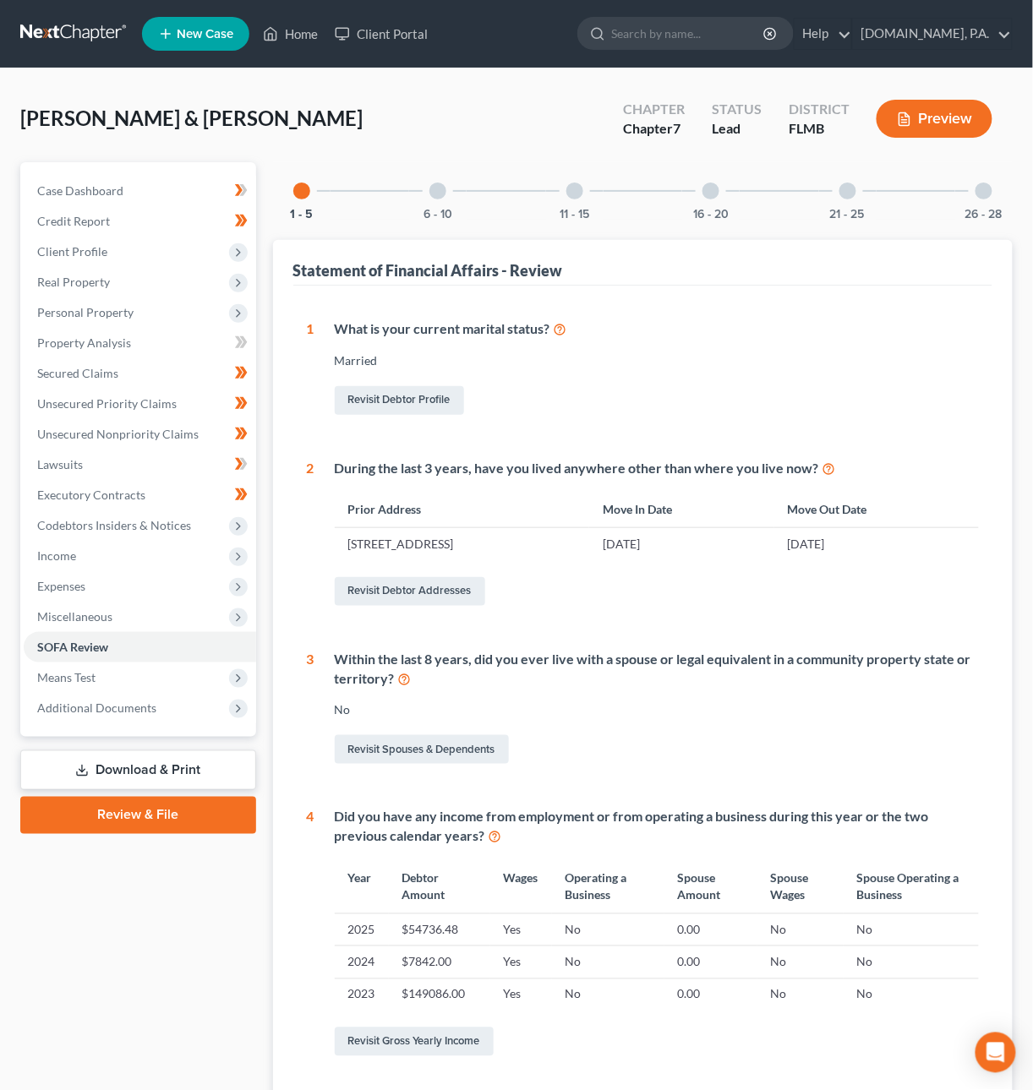
drag, startPoint x: 431, startPoint y: 196, endPoint x: 502, endPoint y: 196, distance: 71.0
click at [431, 196] on div at bounding box center [437, 191] width 17 height 17
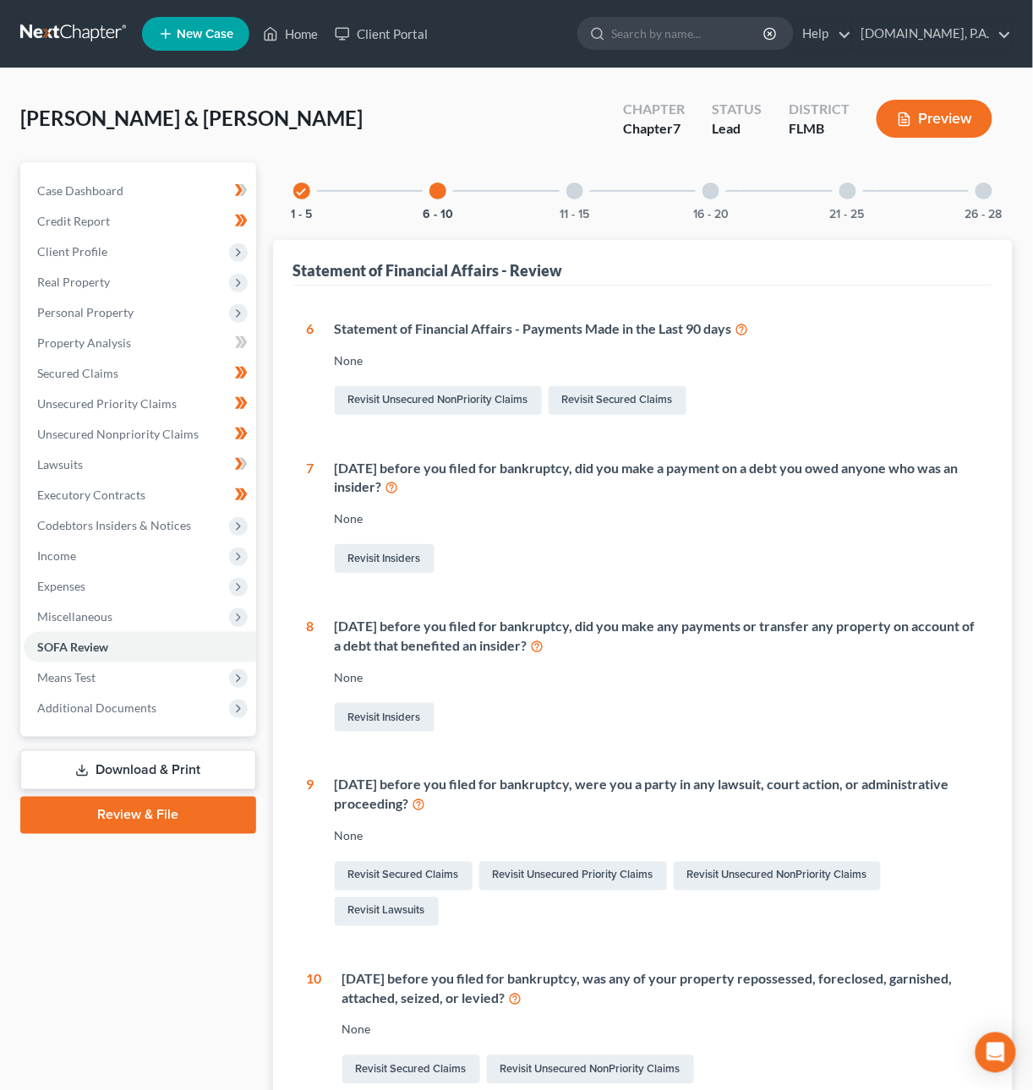
click at [590, 188] on div "11 - 15" at bounding box center [574, 190] width 57 height 57
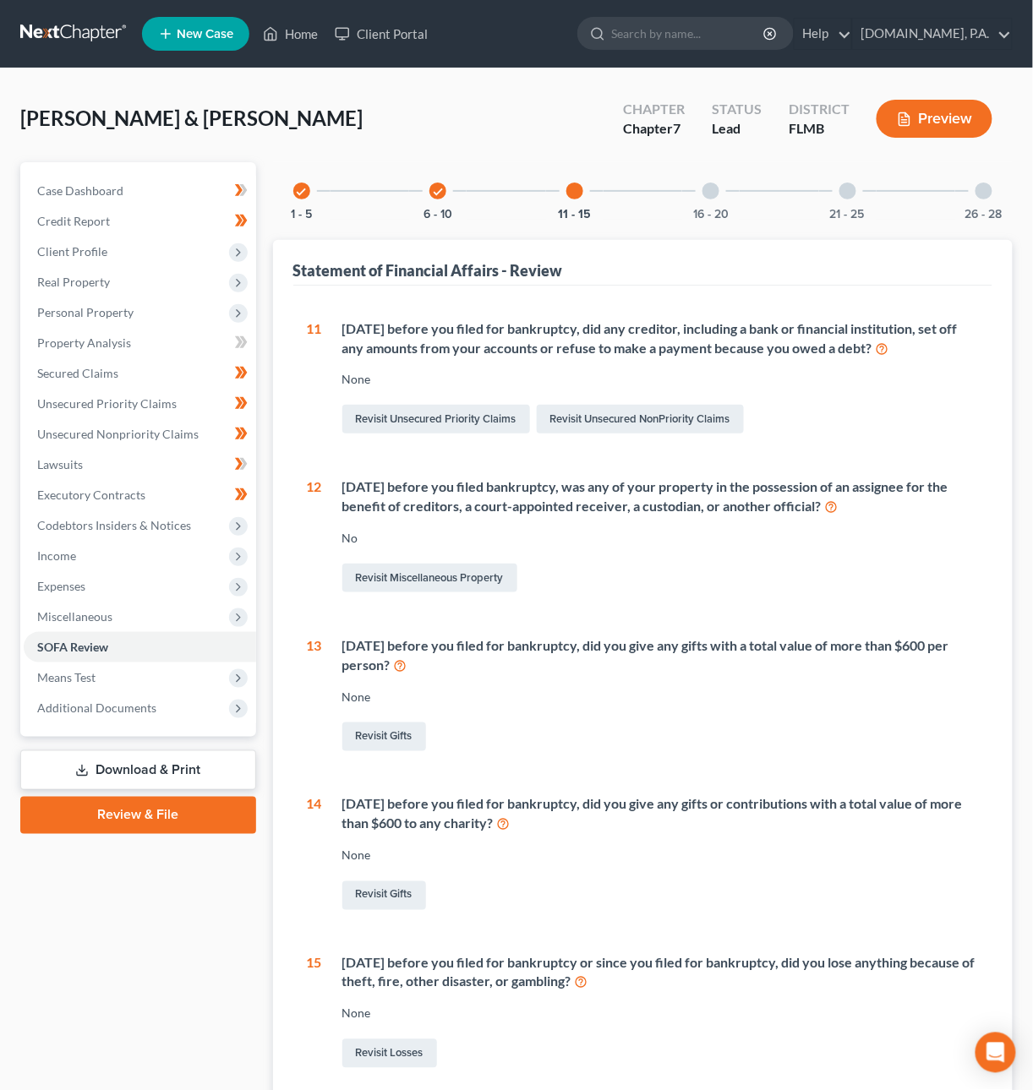
click at [712, 197] on div at bounding box center [710, 191] width 17 height 17
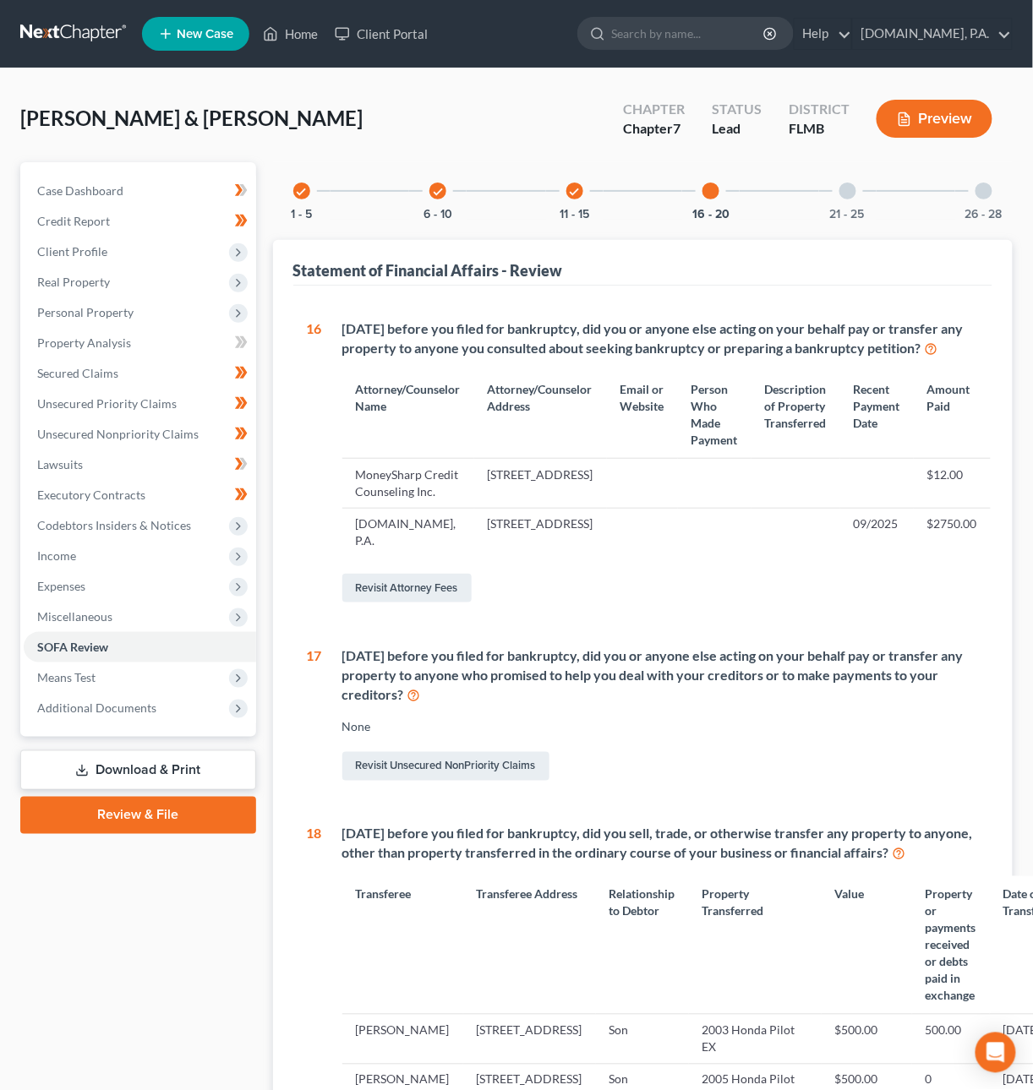
click at [837, 193] on div "21 - 25" at bounding box center [847, 190] width 57 height 57
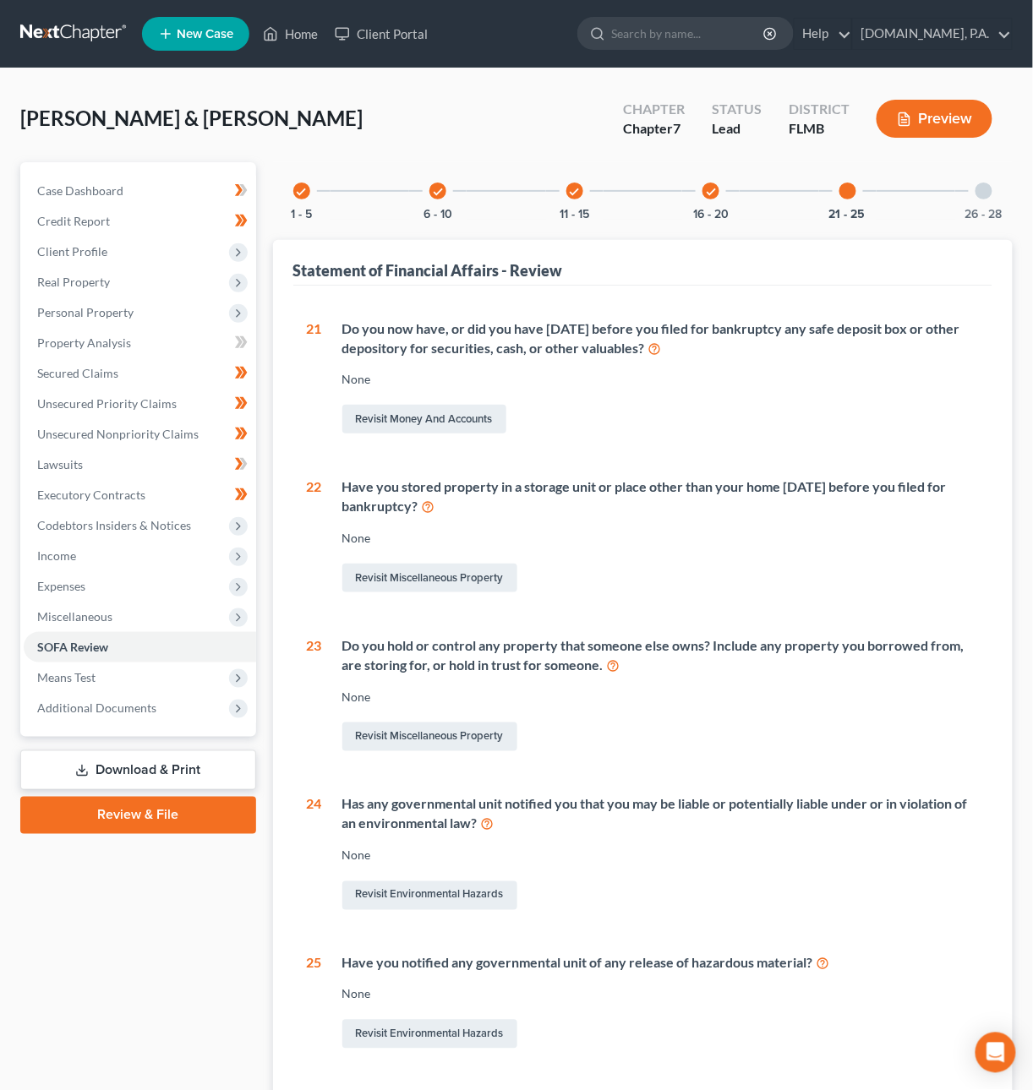
drag, startPoint x: 984, startPoint y: 186, endPoint x: 926, endPoint y: 221, distance: 67.6
click at [984, 187] on div at bounding box center [983, 191] width 17 height 17
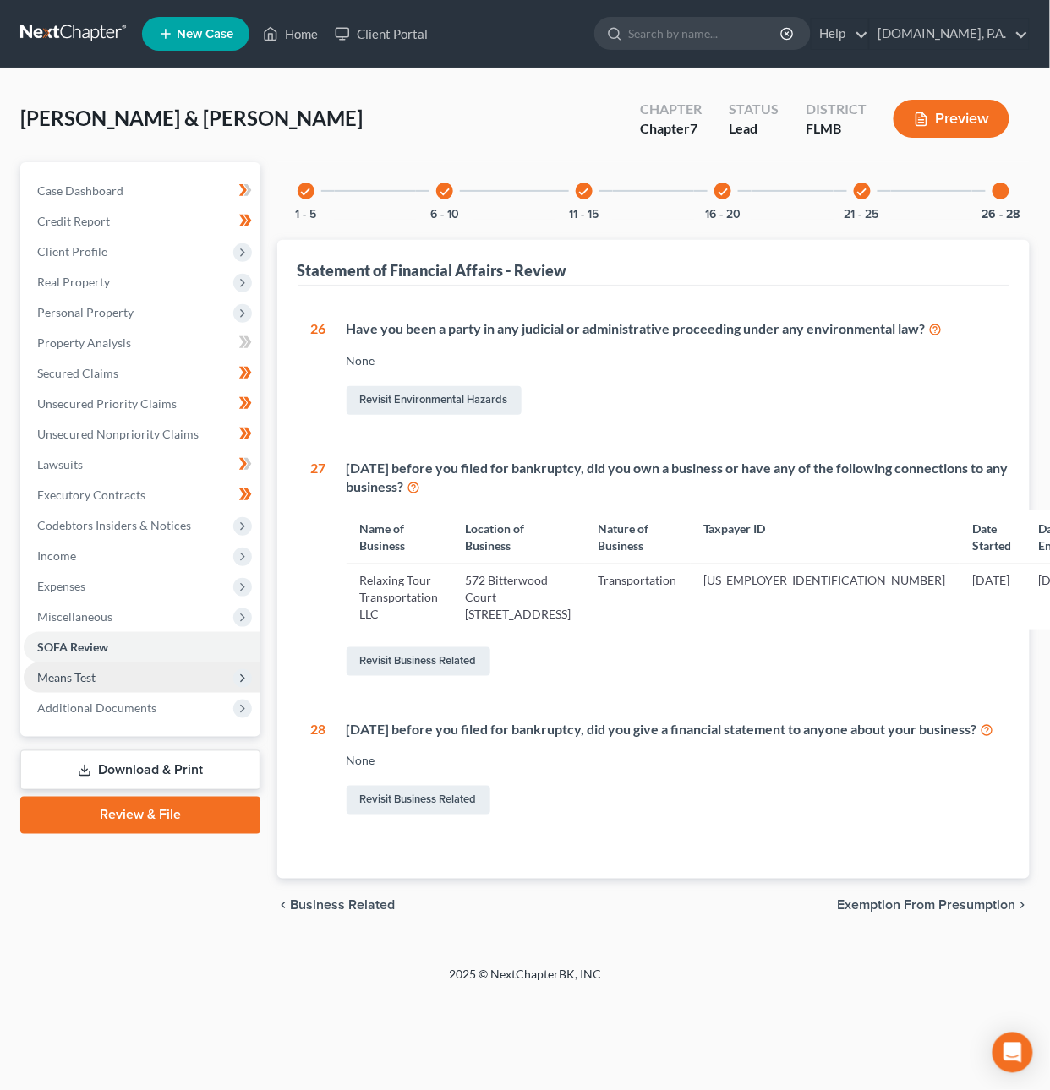
click at [95, 670] on span "Means Test" at bounding box center [66, 677] width 58 height 14
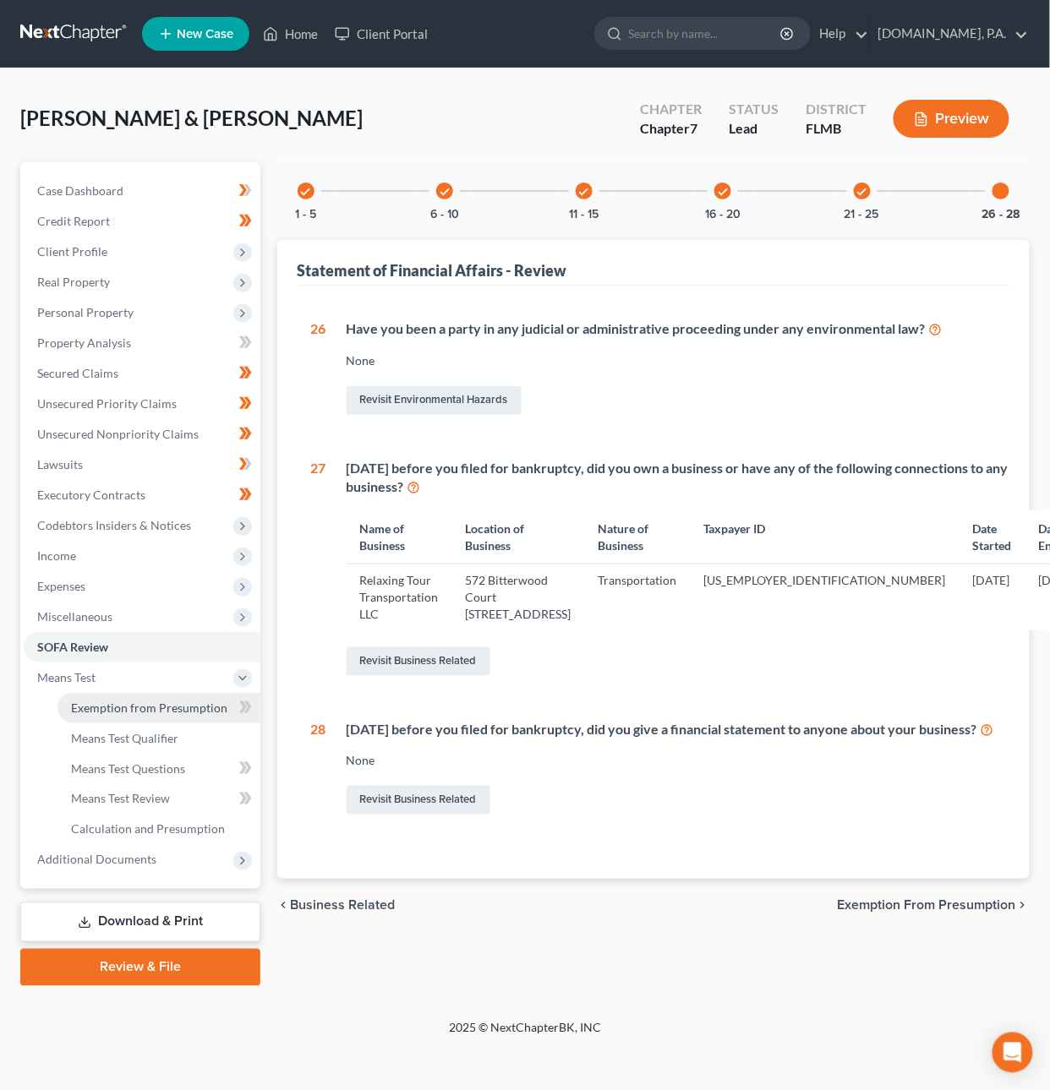
click at [175, 712] on span "Exemption from Presumption" at bounding box center [149, 708] width 156 height 14
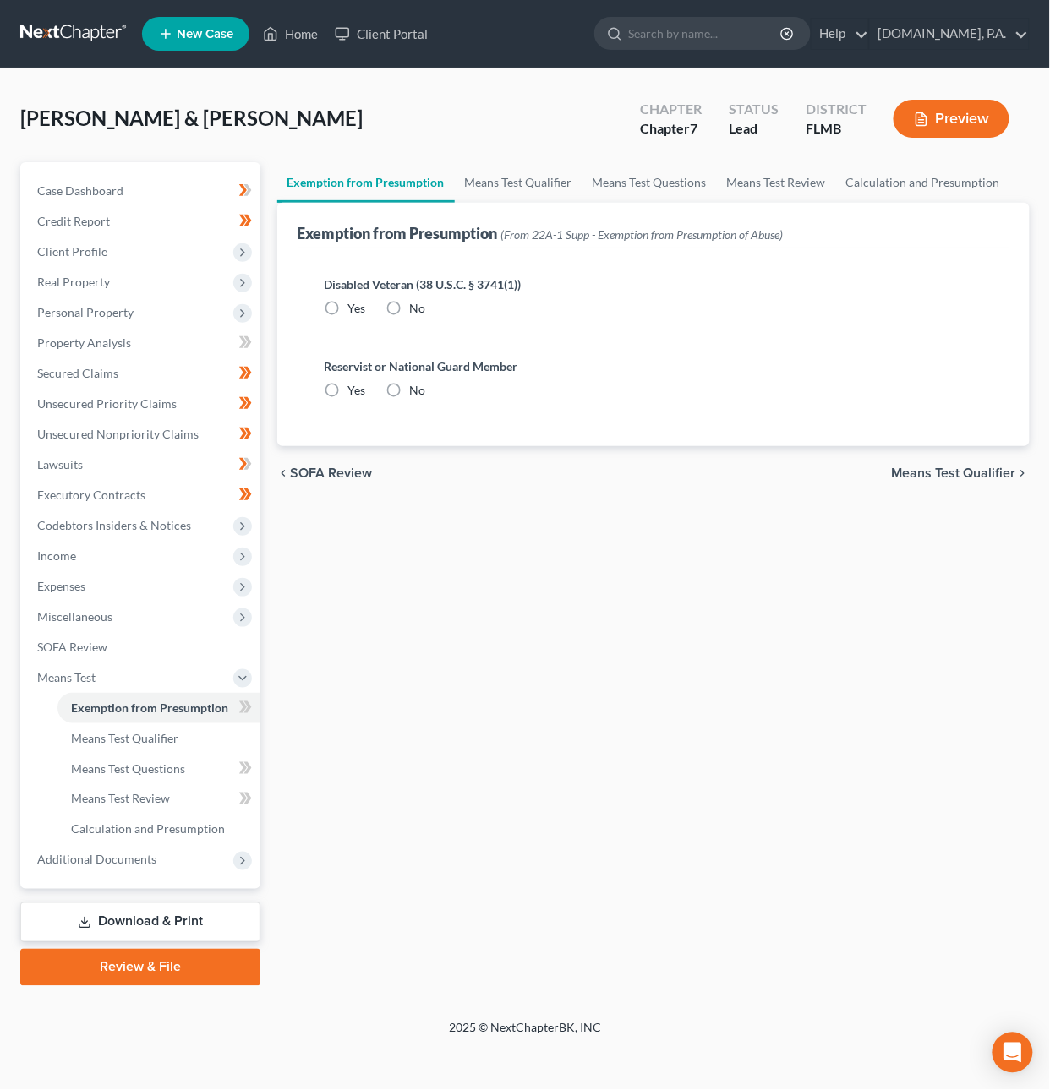
click at [410, 305] on label "No" at bounding box center [418, 308] width 16 height 17
click at [417, 305] on input "No" at bounding box center [422, 305] width 11 height 11
radio input "true"
click at [410, 392] on label "No" at bounding box center [418, 390] width 16 height 17
click at [417, 392] on input "No" at bounding box center [422, 387] width 11 height 11
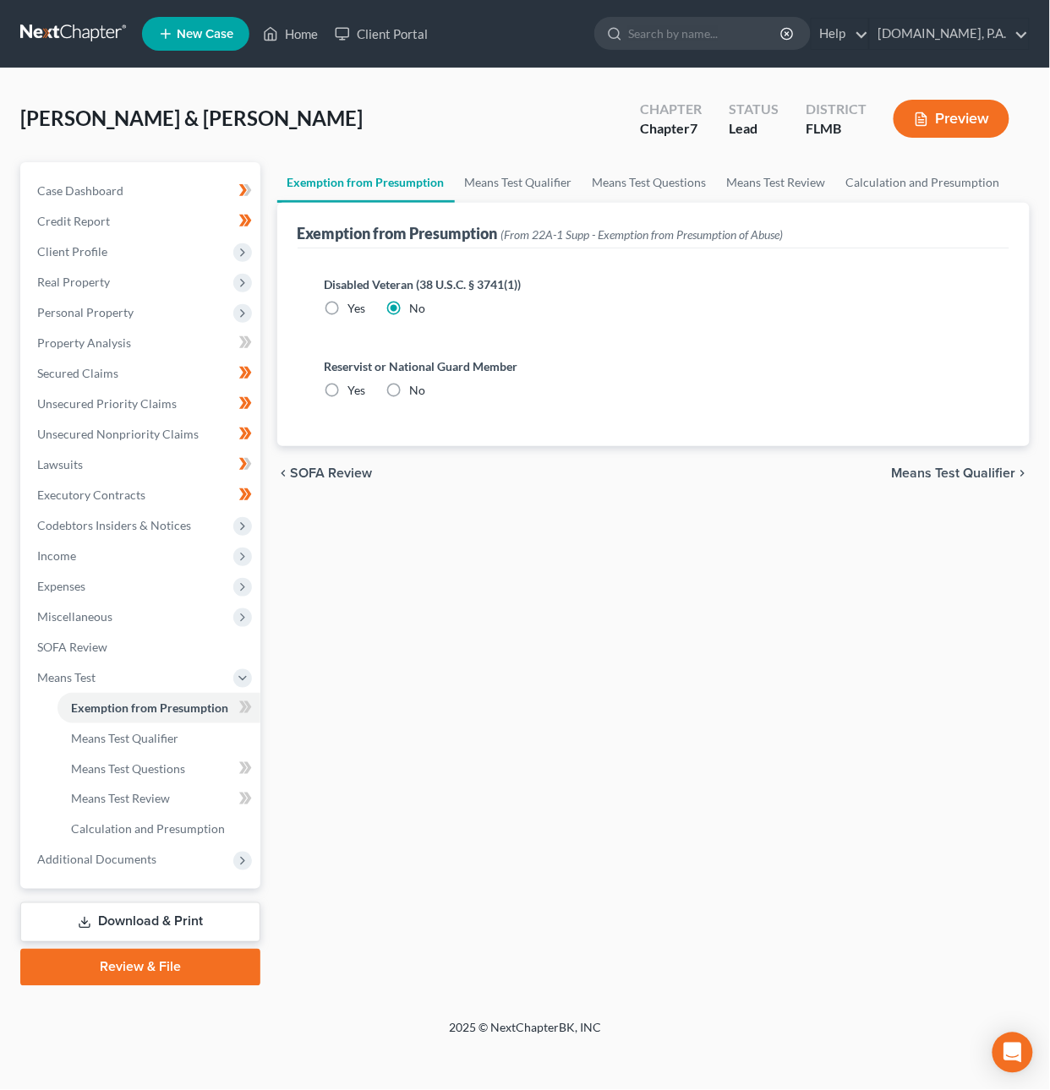
radio input "true"
click at [917, 467] on span "Means Test Qualifier" at bounding box center [954, 474] width 124 height 14
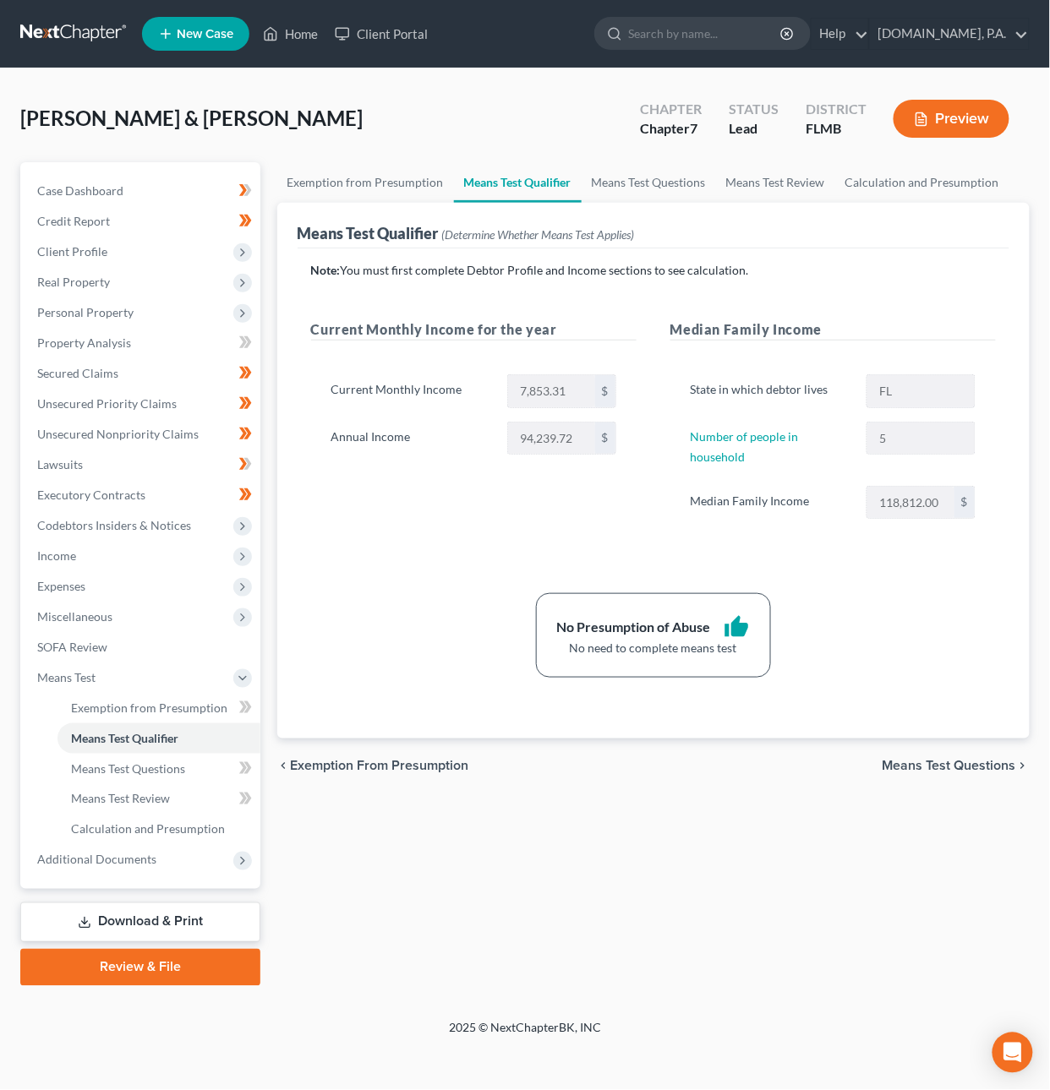
click at [920, 768] on span "Means Test Questions" at bounding box center [949, 766] width 134 height 14
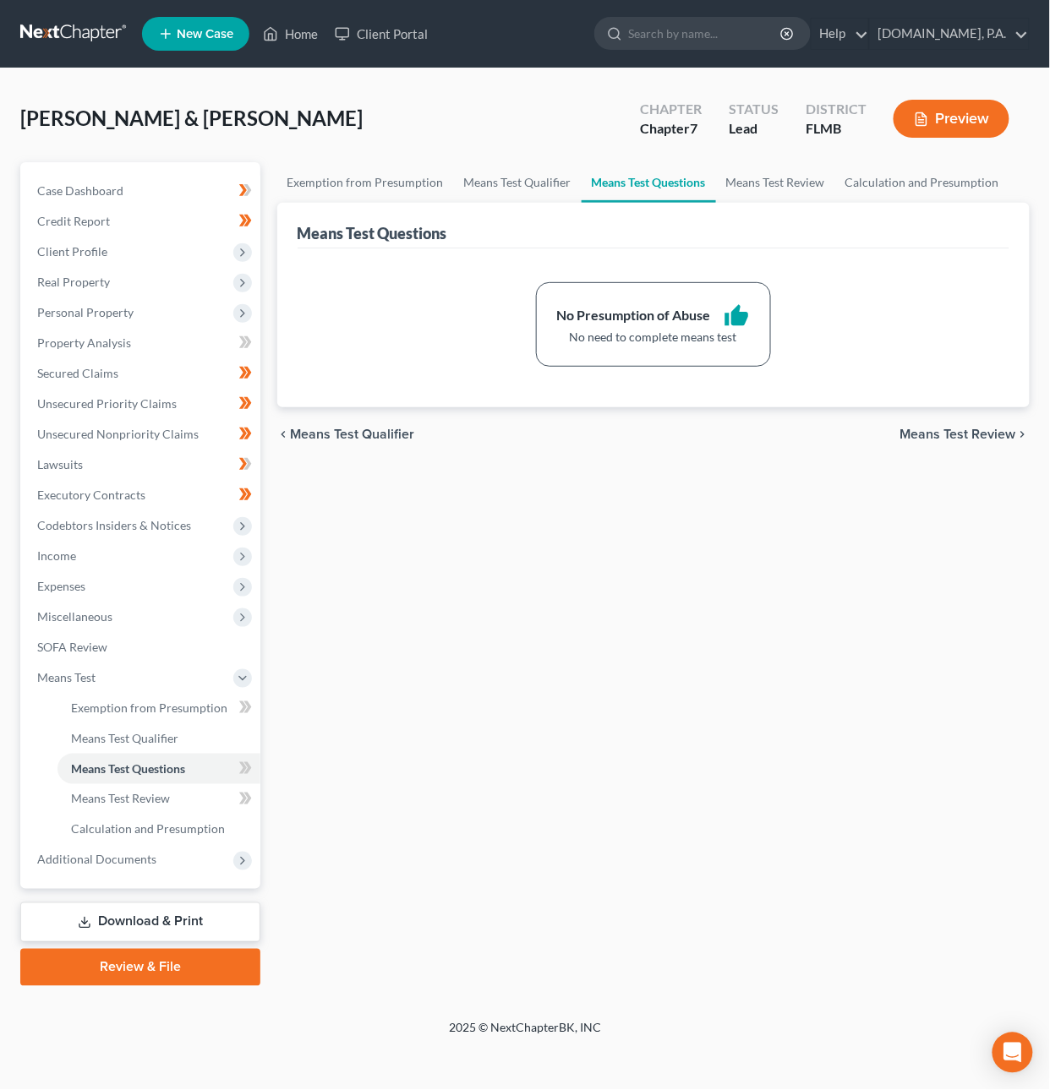
click at [966, 433] on span "Means Test Review" at bounding box center [958, 435] width 116 height 14
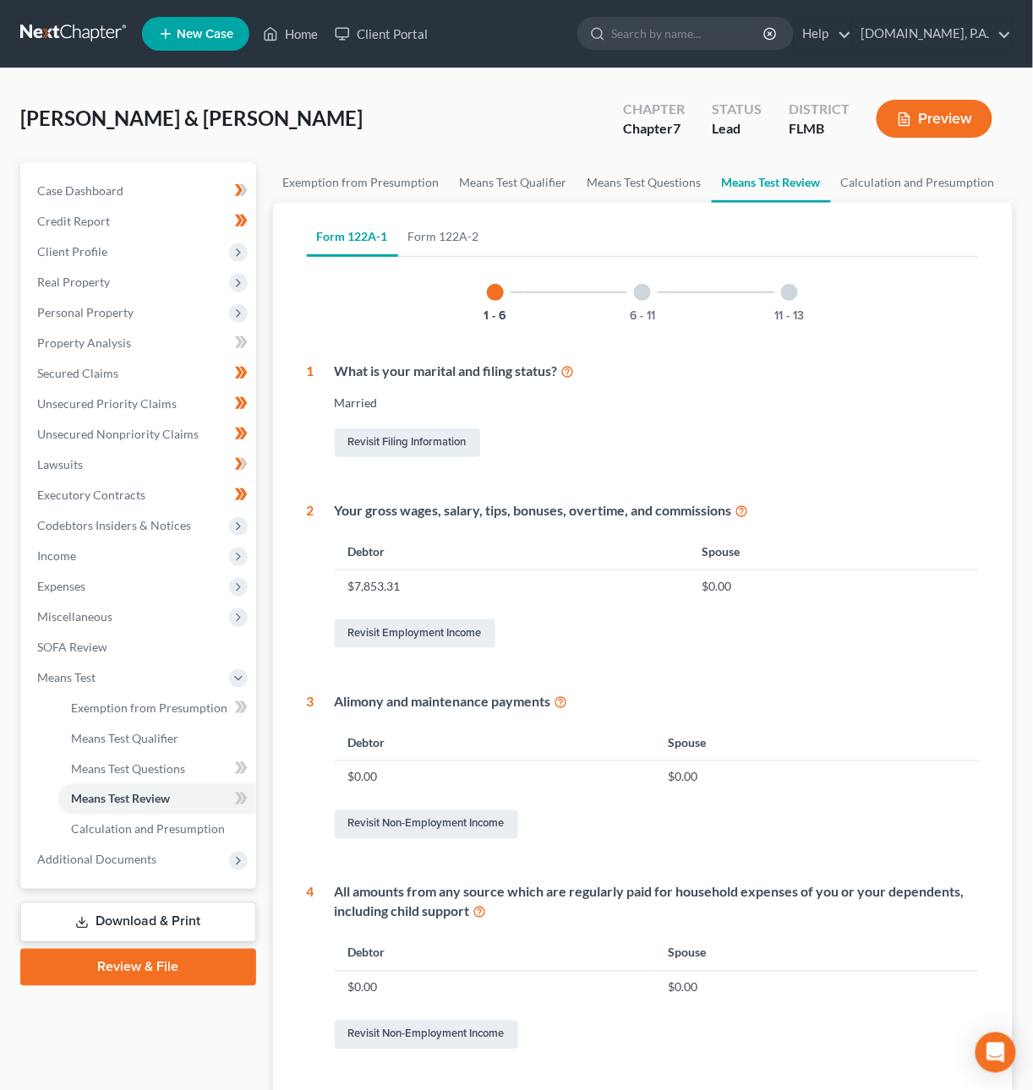
drag, startPoint x: 645, startPoint y: 297, endPoint x: 709, endPoint y: 293, distance: 64.3
click at [645, 298] on div at bounding box center [642, 292] width 17 height 17
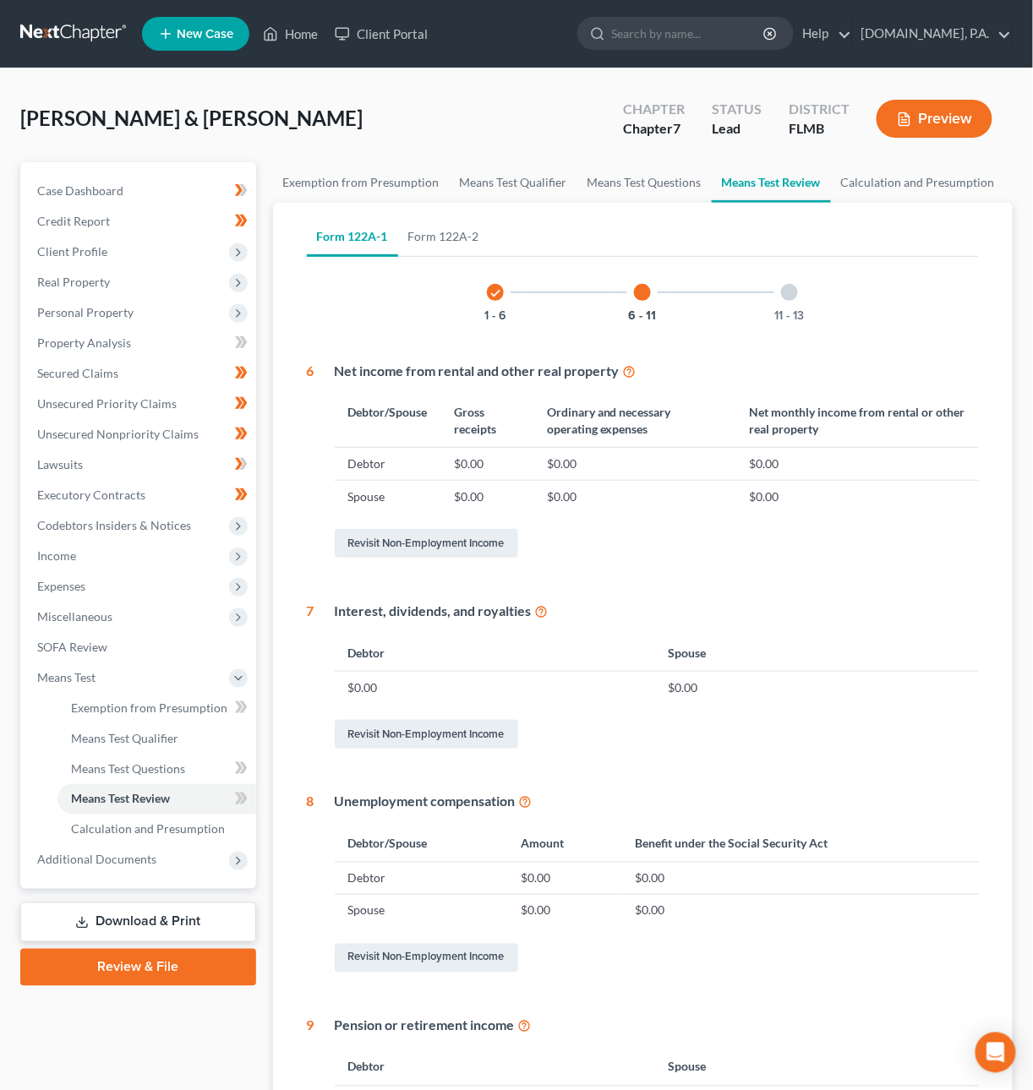
click at [799, 294] on div "11 - 13" at bounding box center [789, 292] width 57 height 57
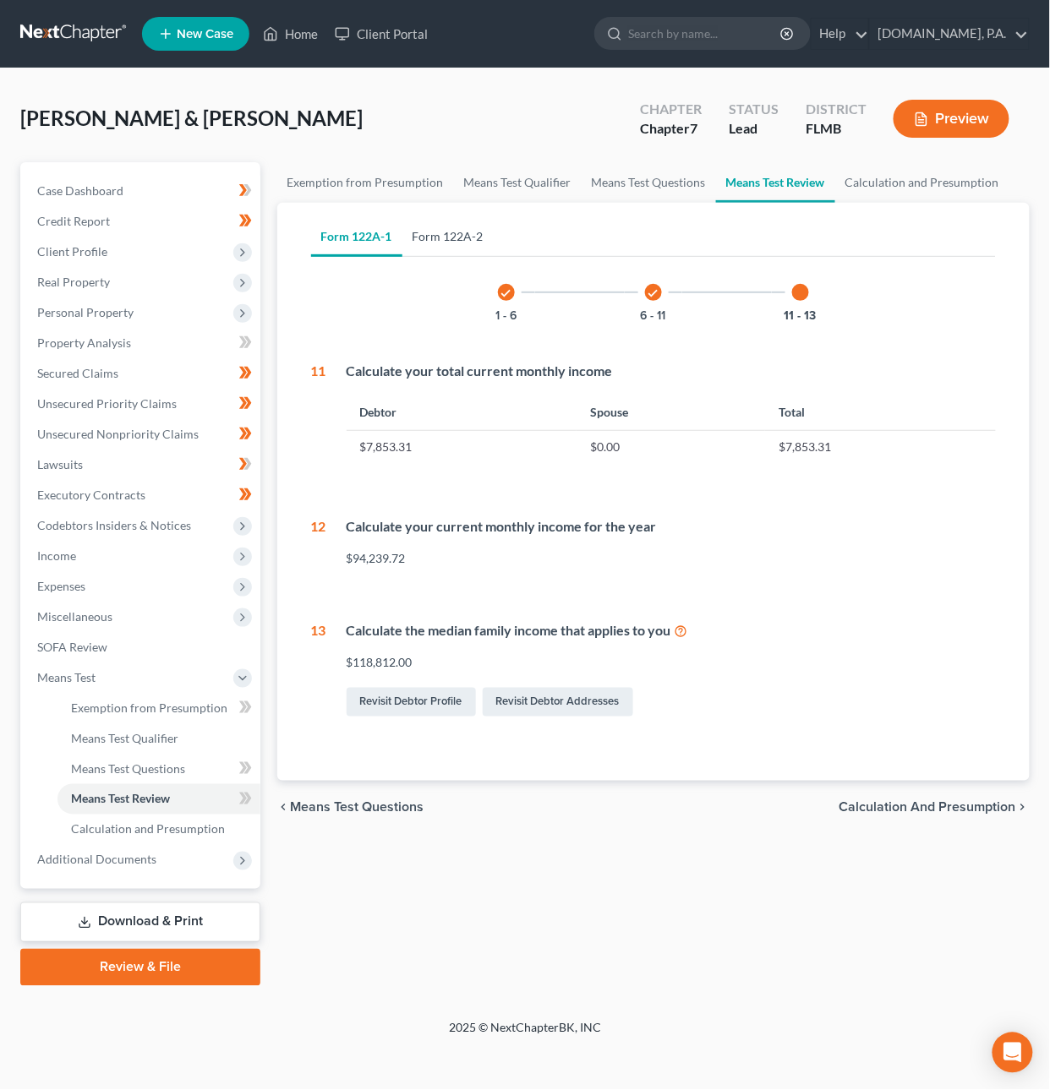
click at [450, 234] on link "Form 122A-2" at bounding box center [447, 236] width 91 height 41
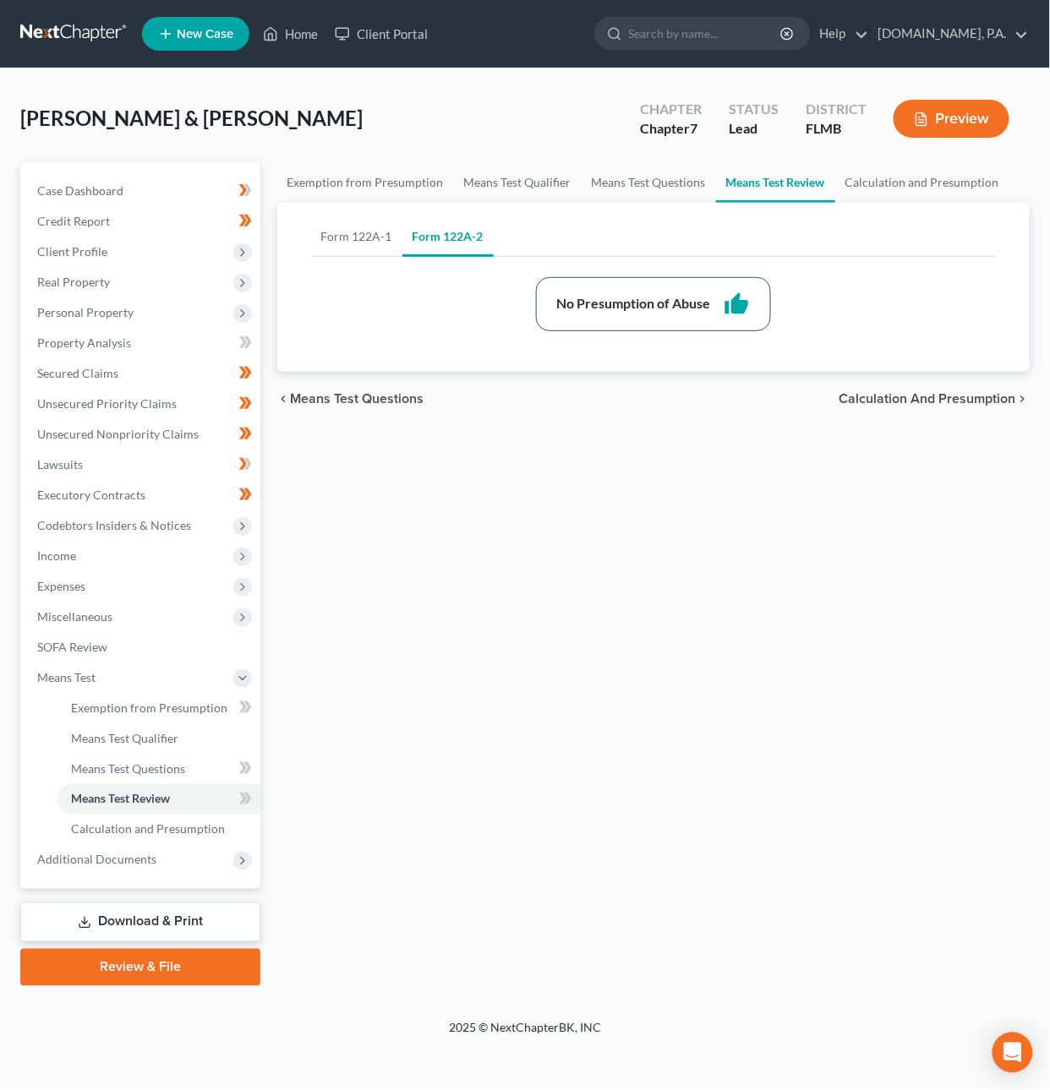
click at [893, 398] on span "Calculation and Presumption" at bounding box center [927, 399] width 177 height 14
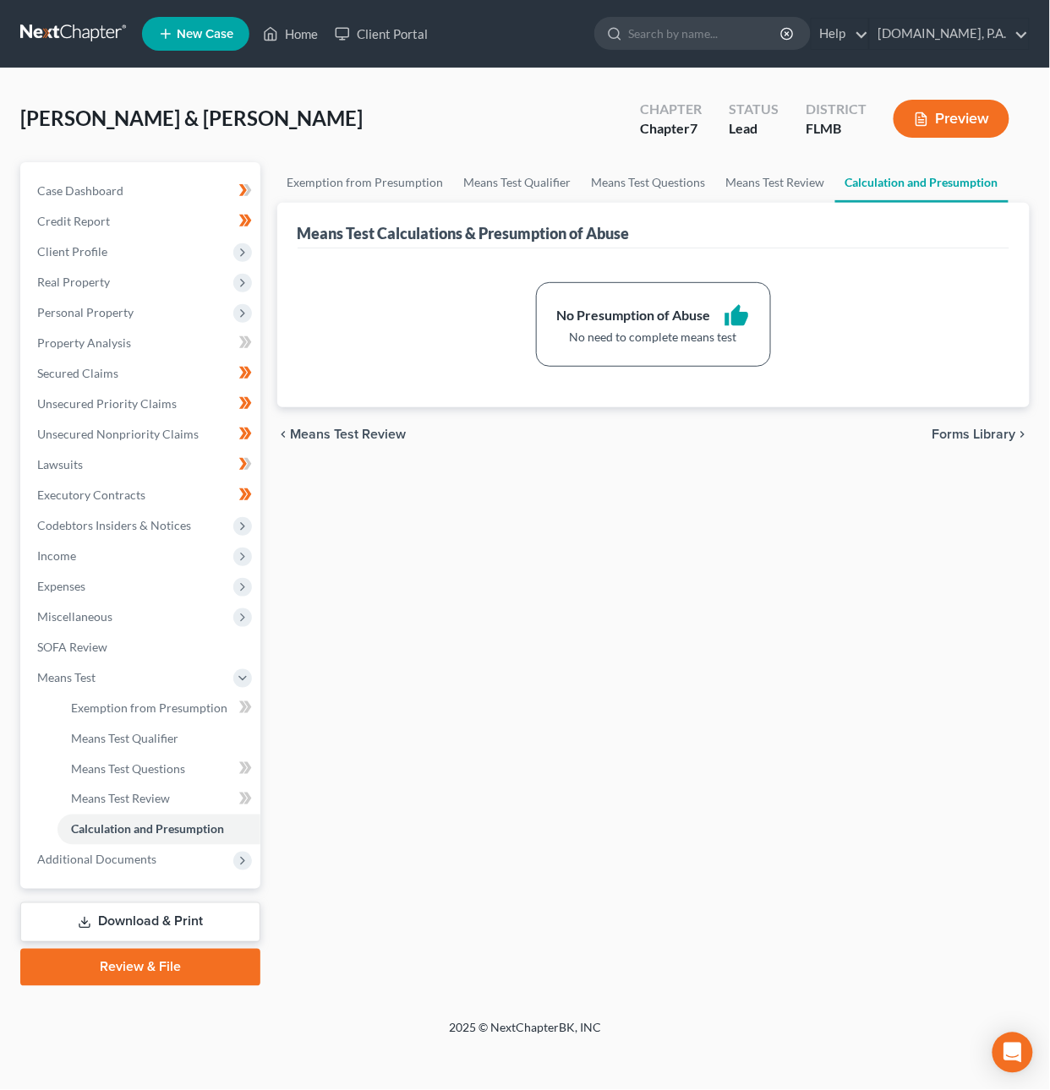
click at [963, 432] on span "Forms Library" at bounding box center [974, 435] width 84 height 14
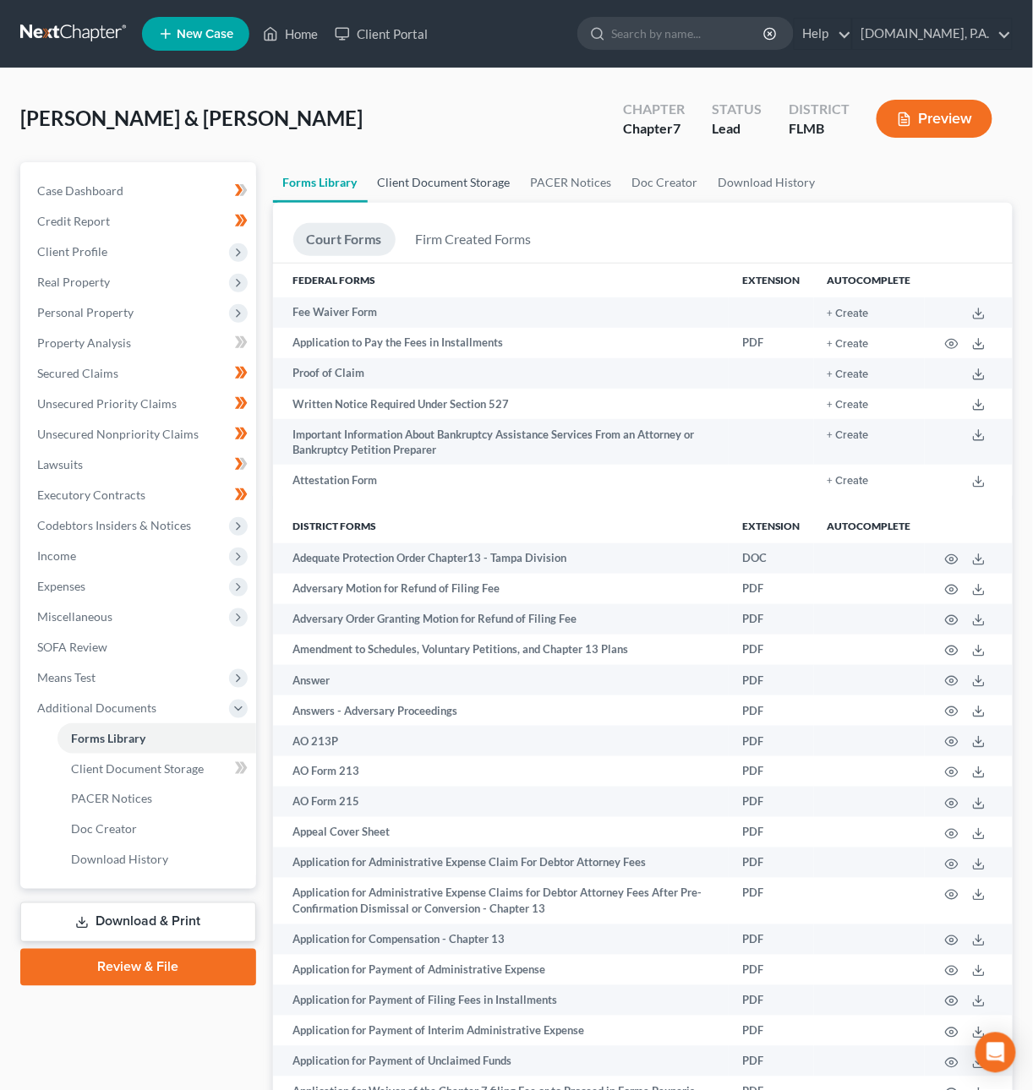
click at [468, 187] on link "Client Document Storage" at bounding box center [444, 182] width 153 height 41
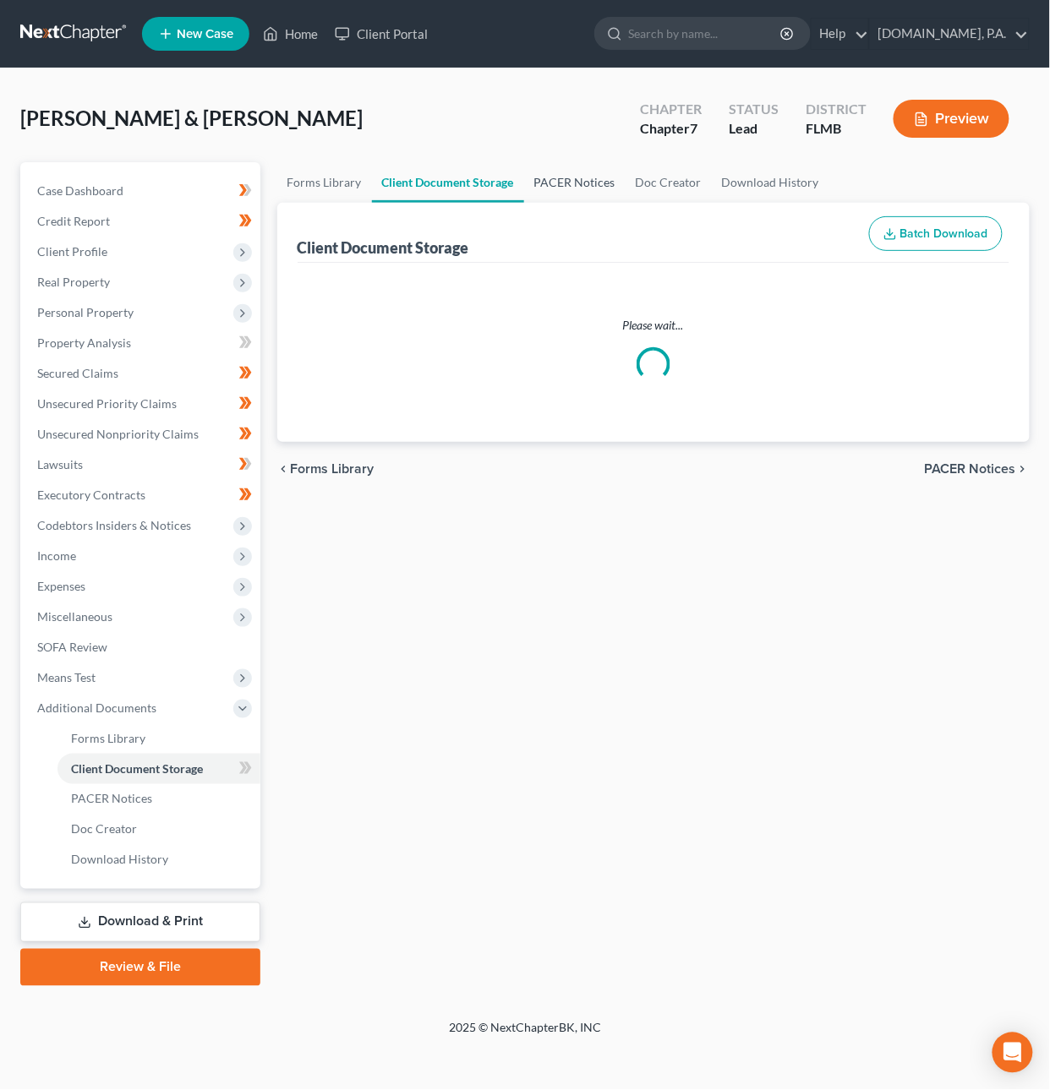
select select "9"
select select "4"
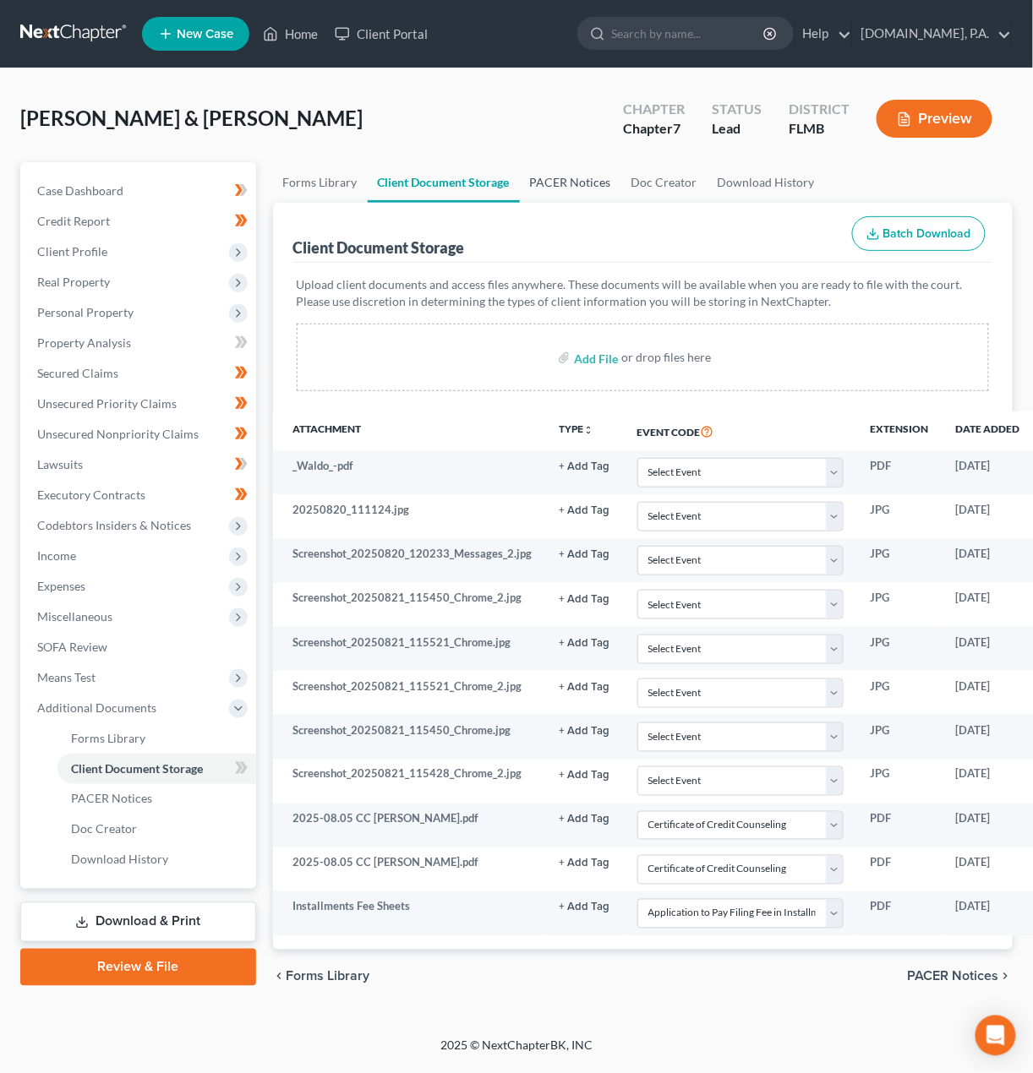
click at [587, 184] on link "PACER Notices" at bounding box center [570, 182] width 101 height 41
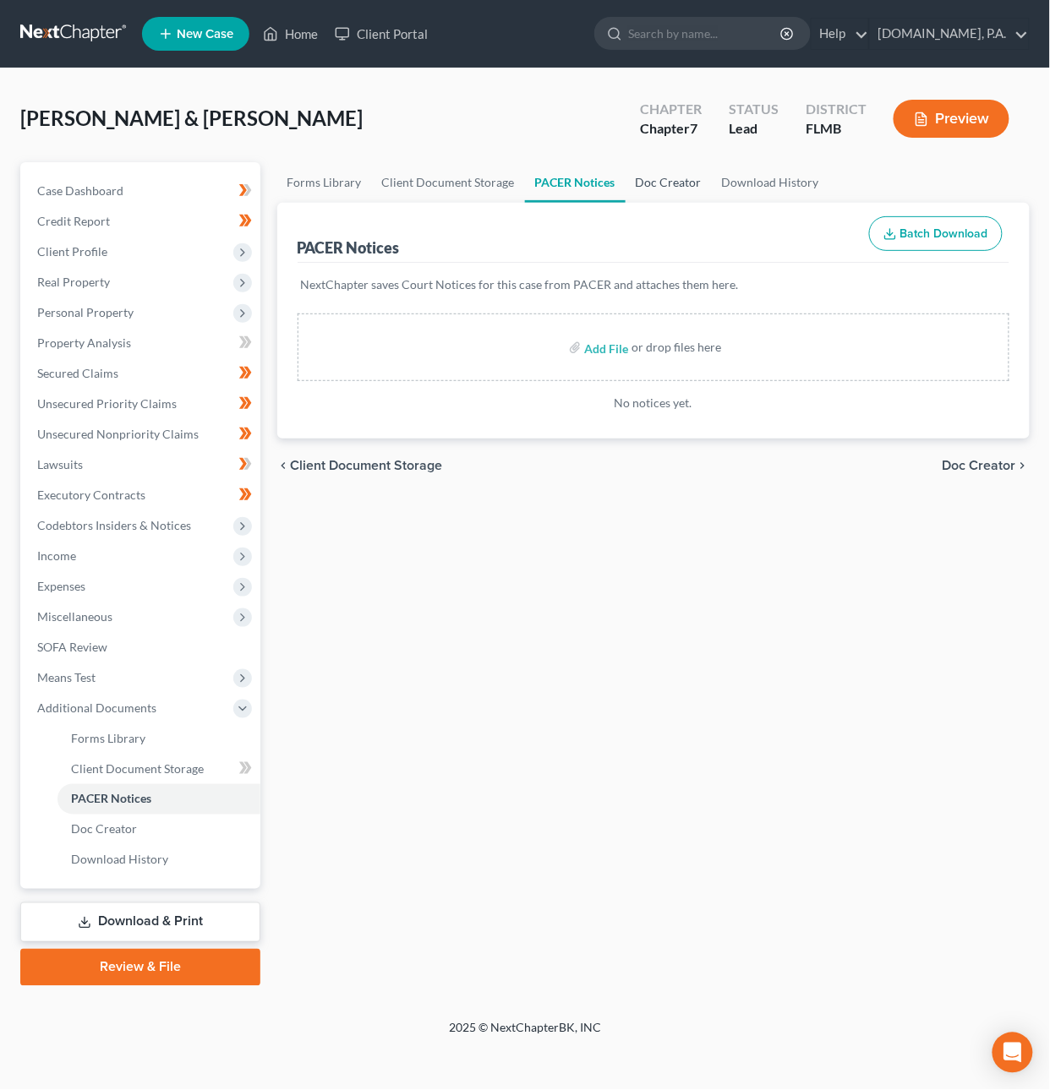
click at [656, 184] on link "Doc Creator" at bounding box center [668, 182] width 86 height 41
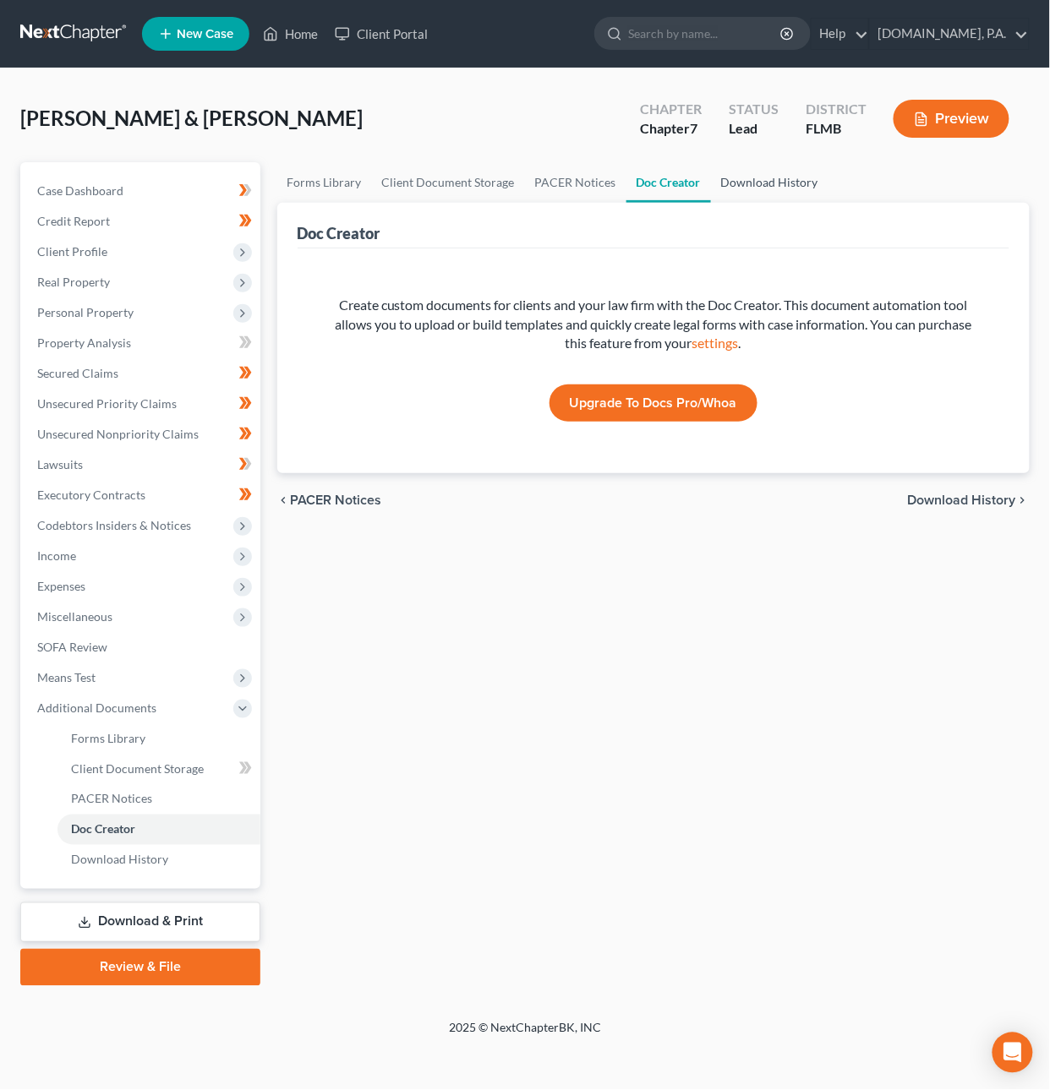
click at [744, 188] on link "Download History" at bounding box center [769, 182] width 117 height 41
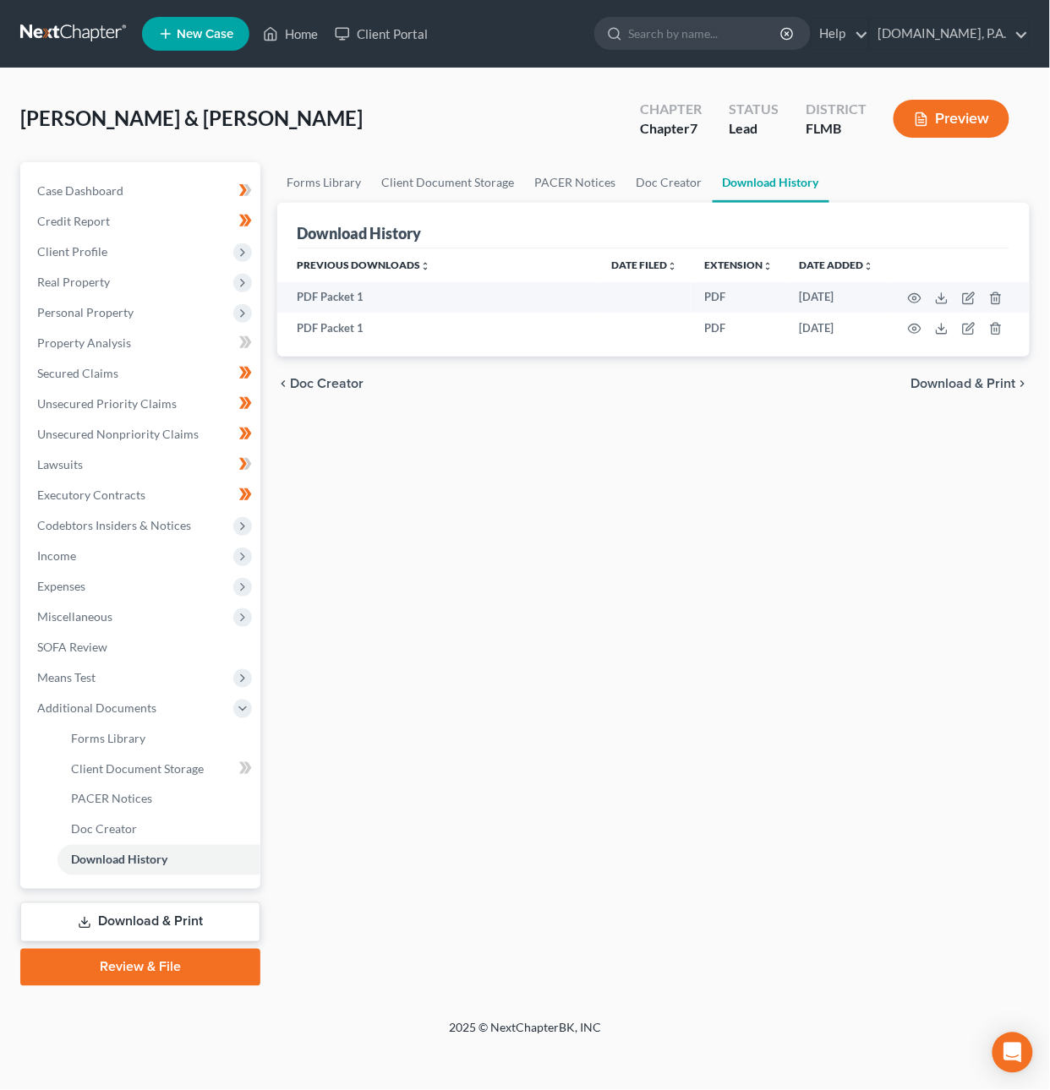
click at [960, 385] on span "Download & Print" at bounding box center [963, 384] width 105 height 14
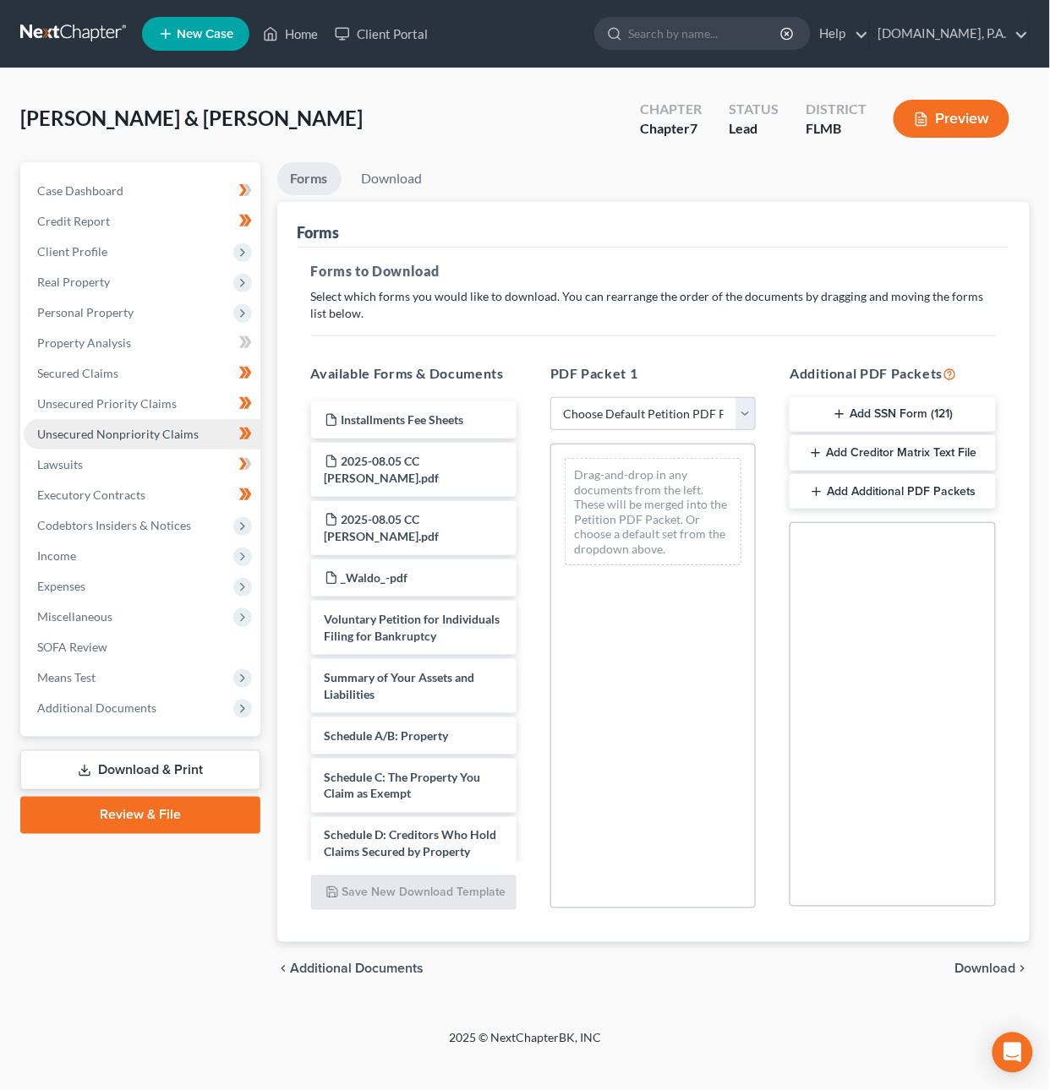
click at [138, 431] on span "Unsecured Nonpriority Claims" at bounding box center [117, 434] width 161 height 14
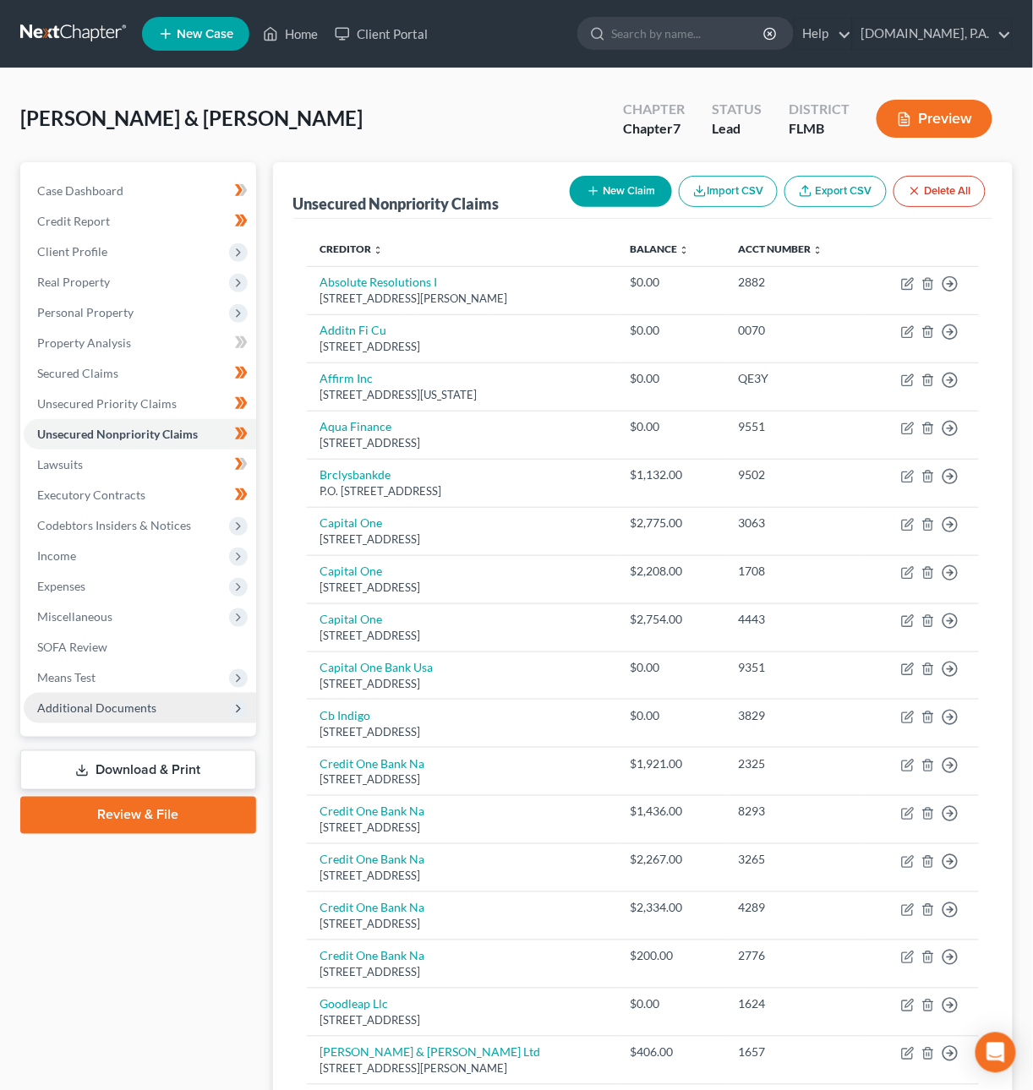
click at [130, 707] on span "Additional Documents" at bounding box center [96, 708] width 119 height 14
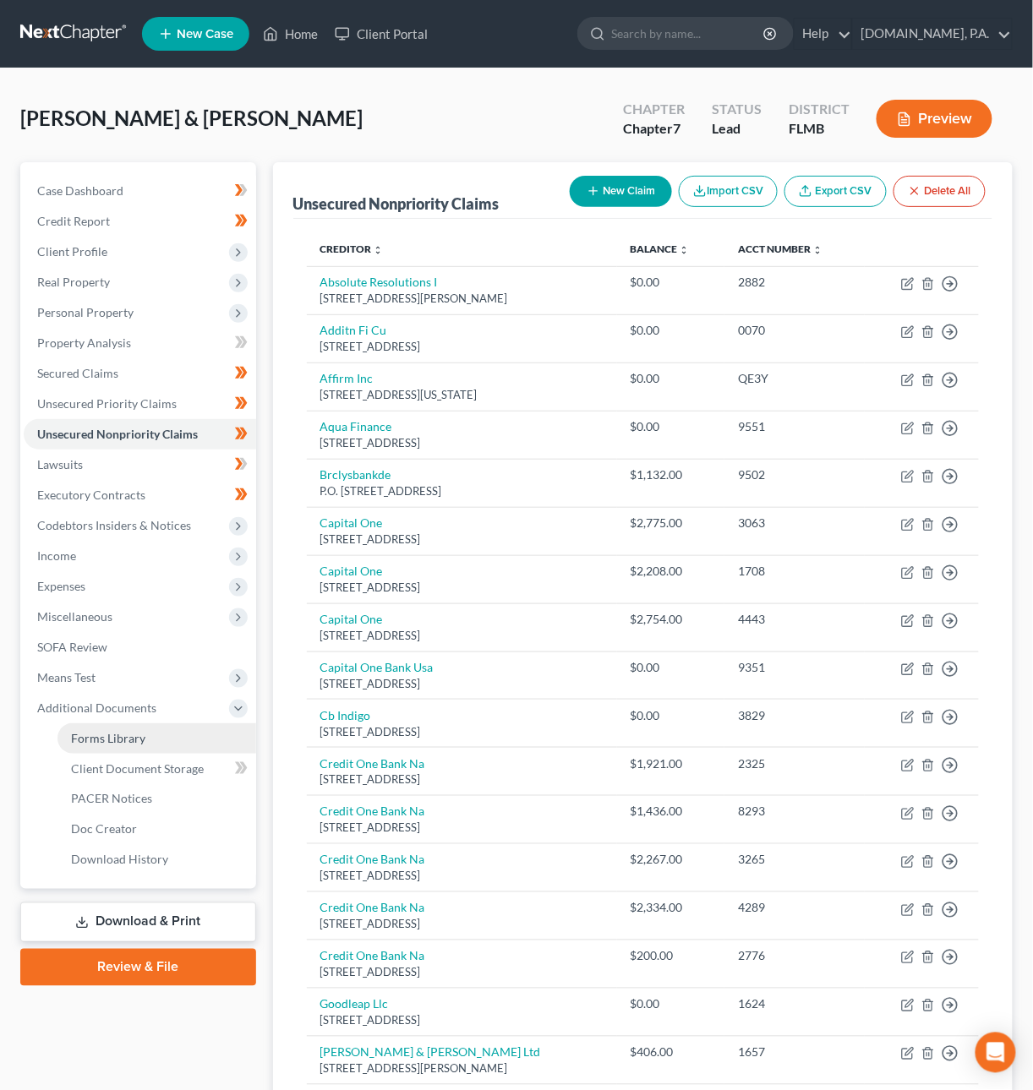
click at [131, 735] on span "Forms Library" at bounding box center [108, 738] width 74 height 14
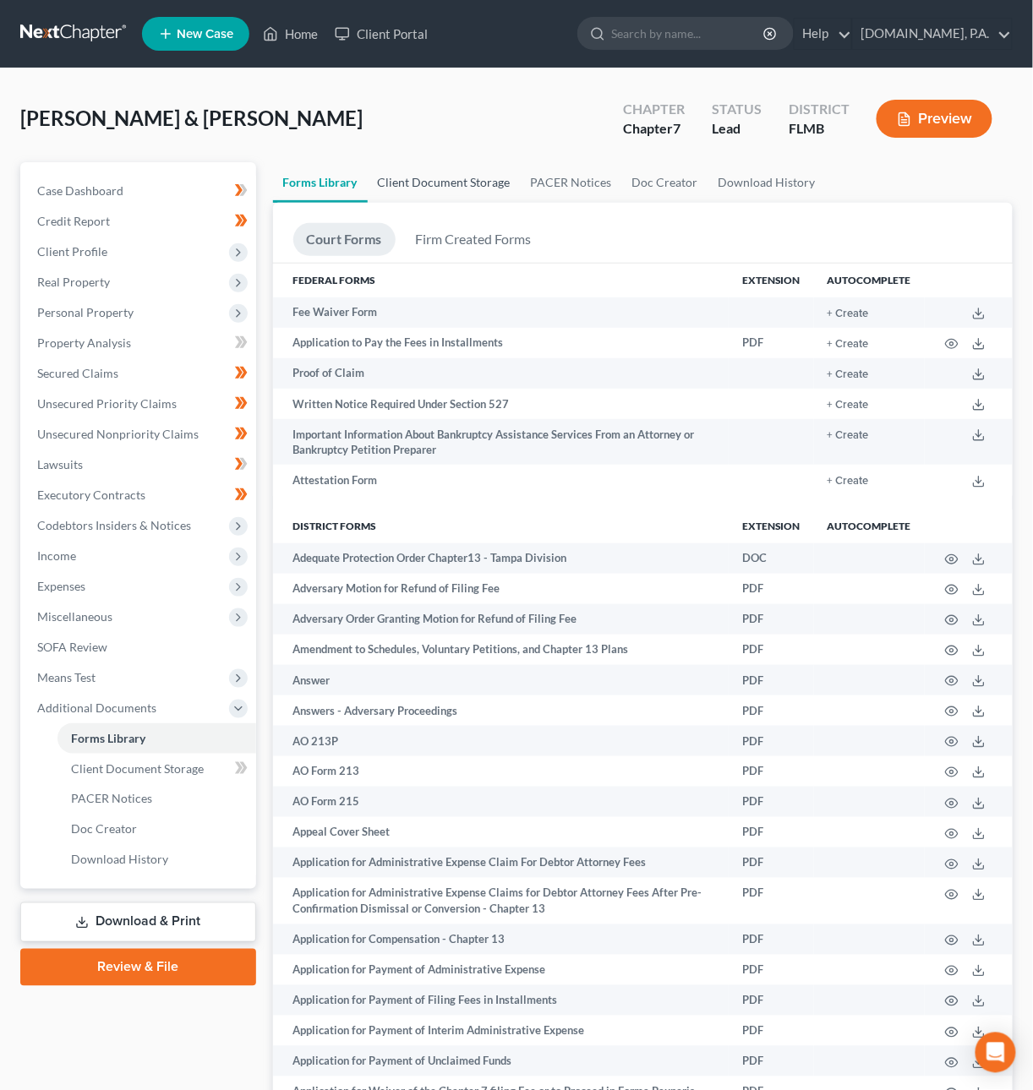
click at [445, 184] on link "Client Document Storage" at bounding box center [444, 182] width 153 height 41
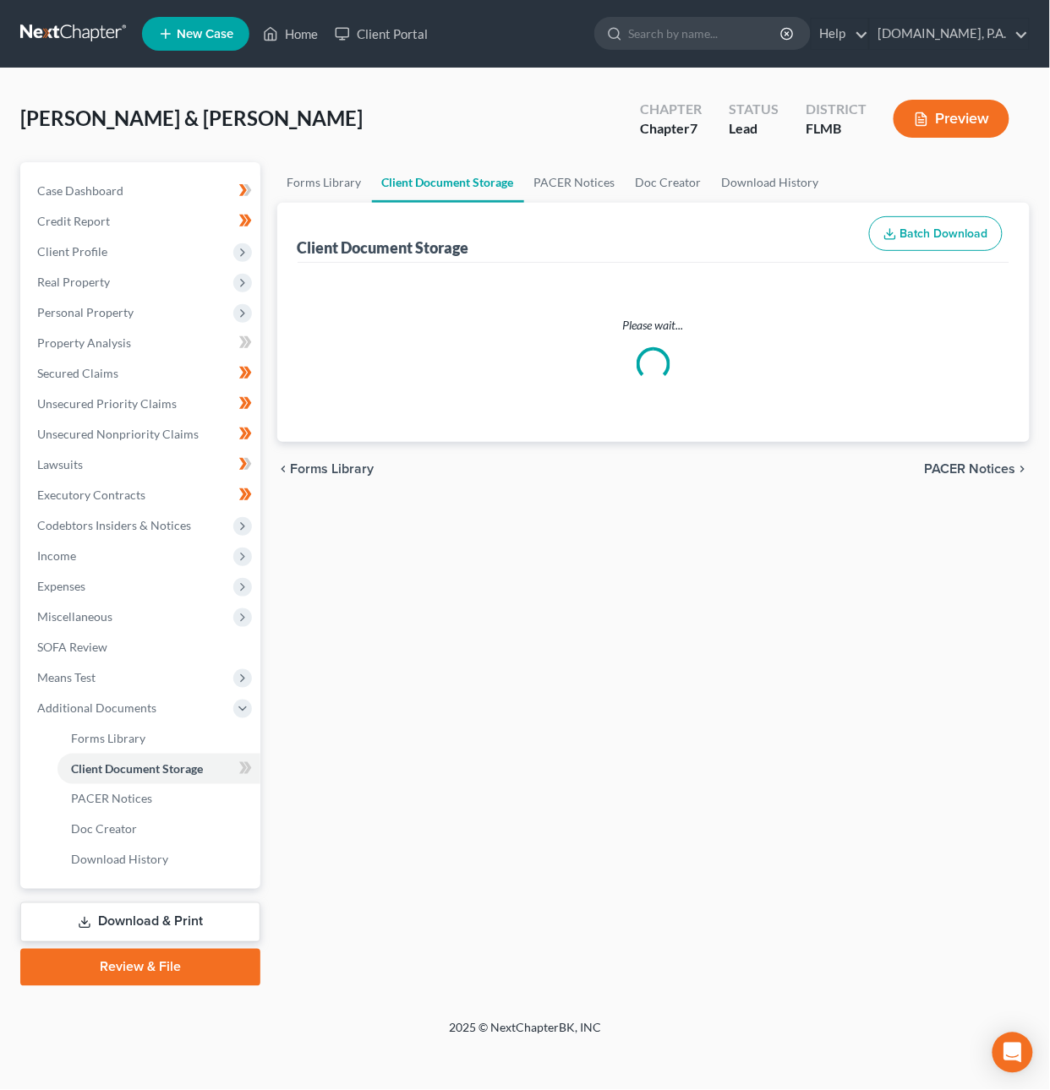
select select "9"
select select "4"
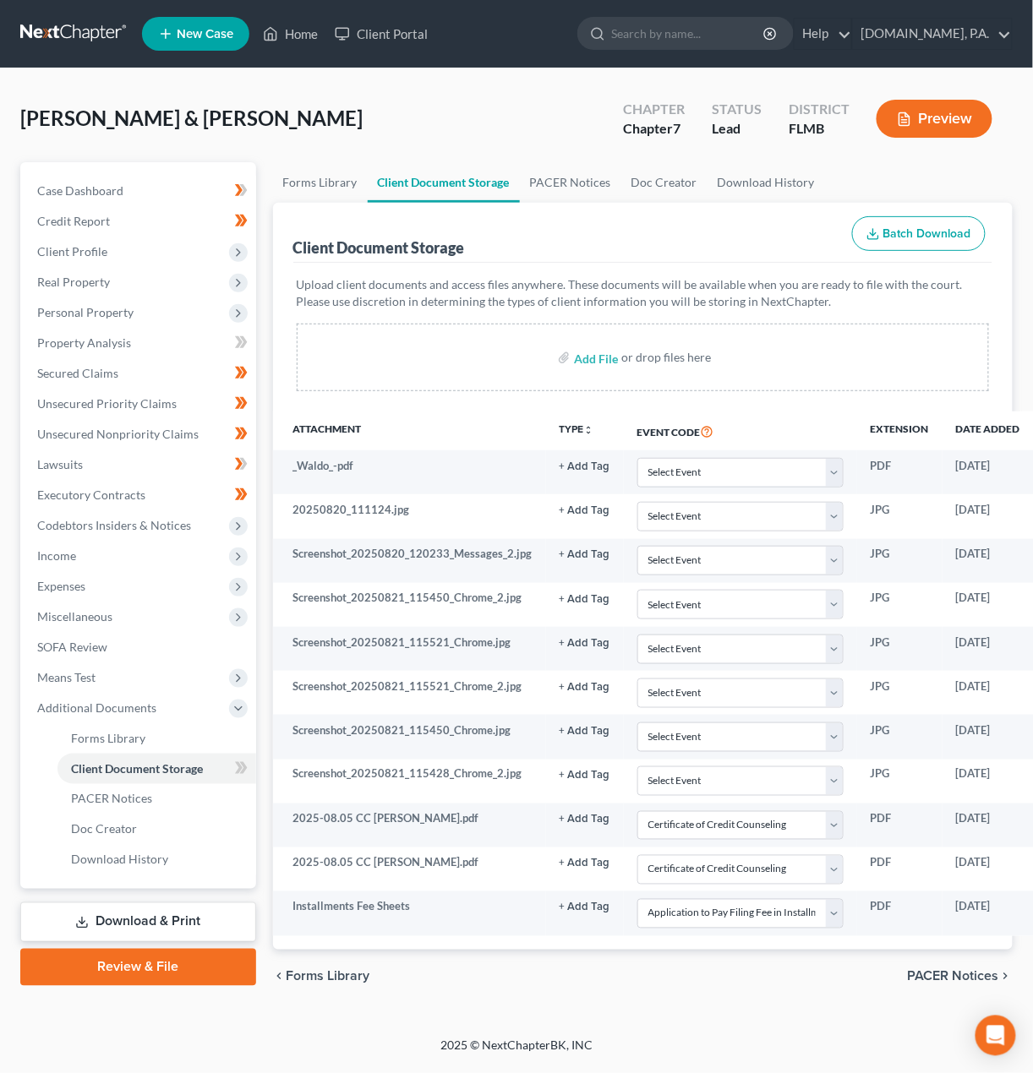
click at [201, 914] on link "Download & Print" at bounding box center [138, 923] width 236 height 40
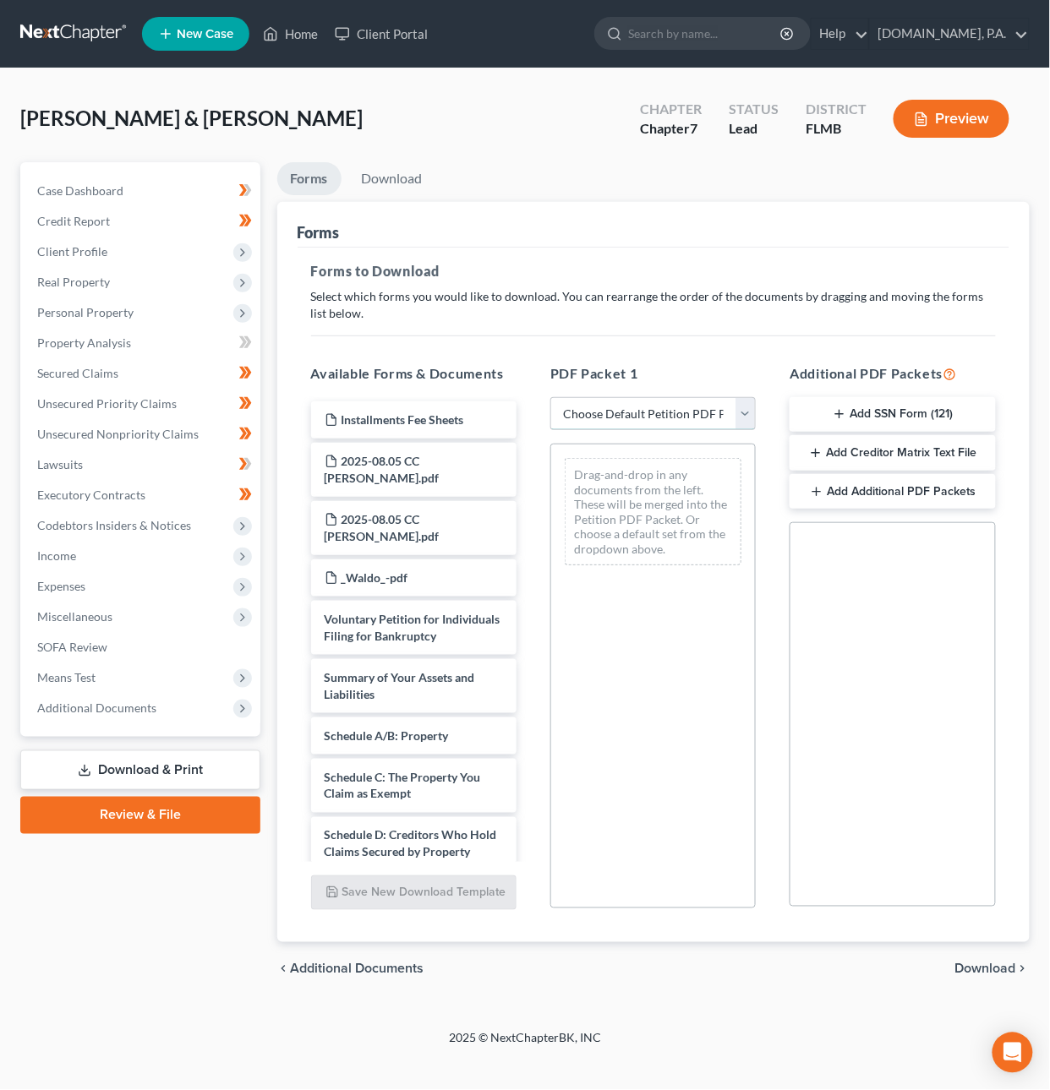
click at [670, 410] on select "Choose Default Petition PDF Packet Complete Bankruptcy Petition (all forms and …" at bounding box center [652, 414] width 205 height 34
select select "0"
click at [550, 397] on select "Choose Default Petition PDF Packet Complete Bankruptcy Petition (all forms and …" at bounding box center [652, 414] width 205 height 34
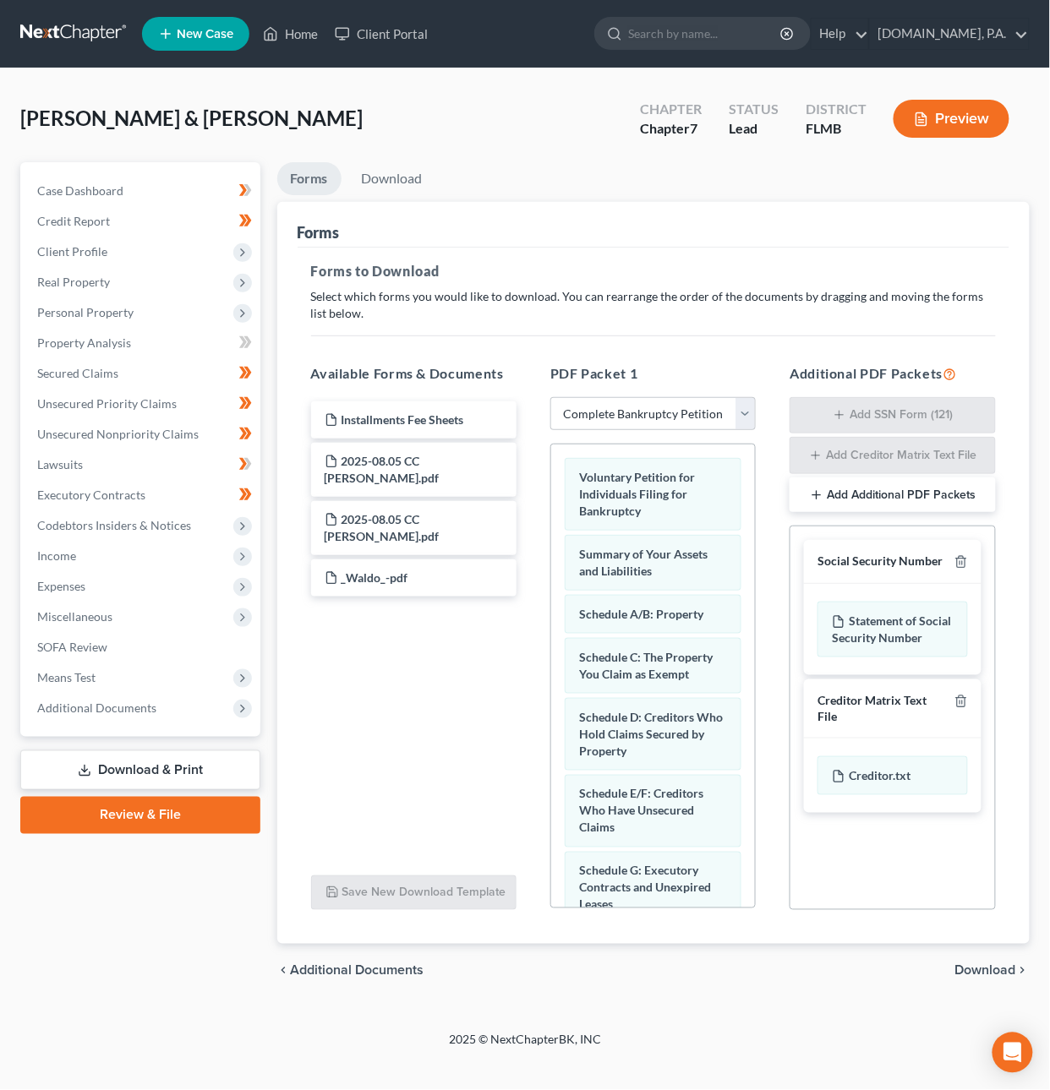
click at [975, 974] on span "Download" at bounding box center [985, 971] width 61 height 14
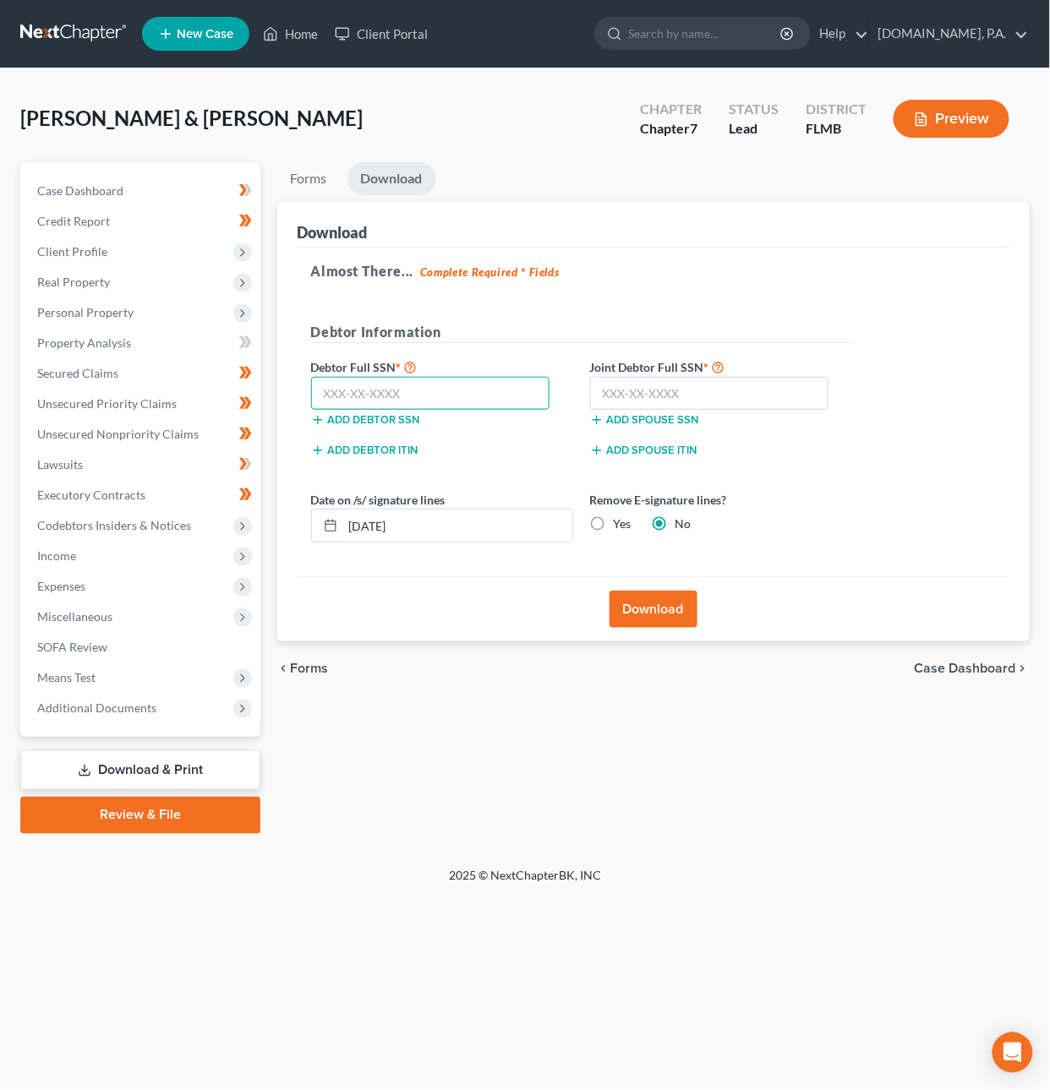
click at [344, 396] on input "text" at bounding box center [430, 394] width 239 height 34
type input "027-76-2799"
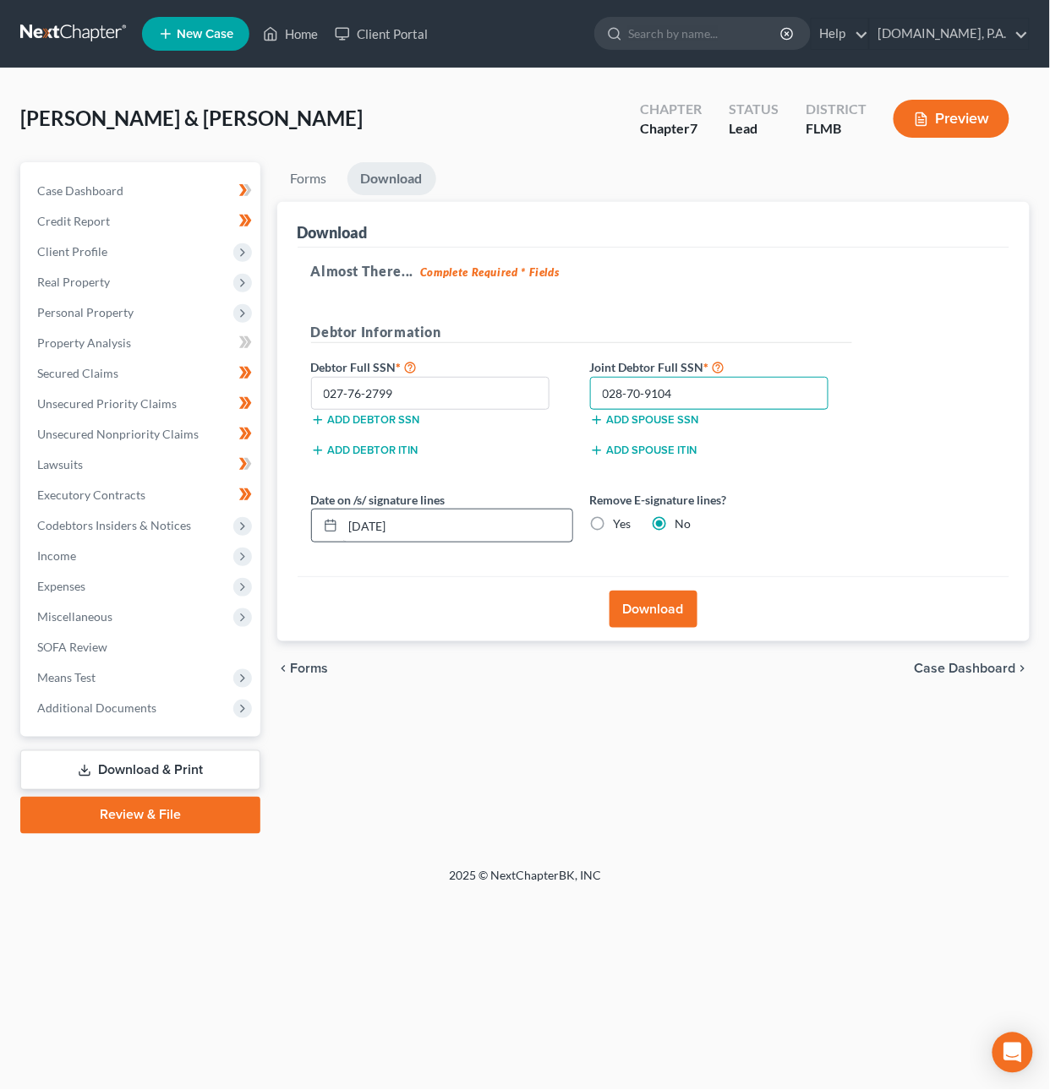
type input "028-70-9104"
click at [375, 525] on input "10/03/2025" at bounding box center [457, 526] width 229 height 32
type input "10/07/2025"
click at [663, 607] on button "Download" at bounding box center [653, 609] width 88 height 37
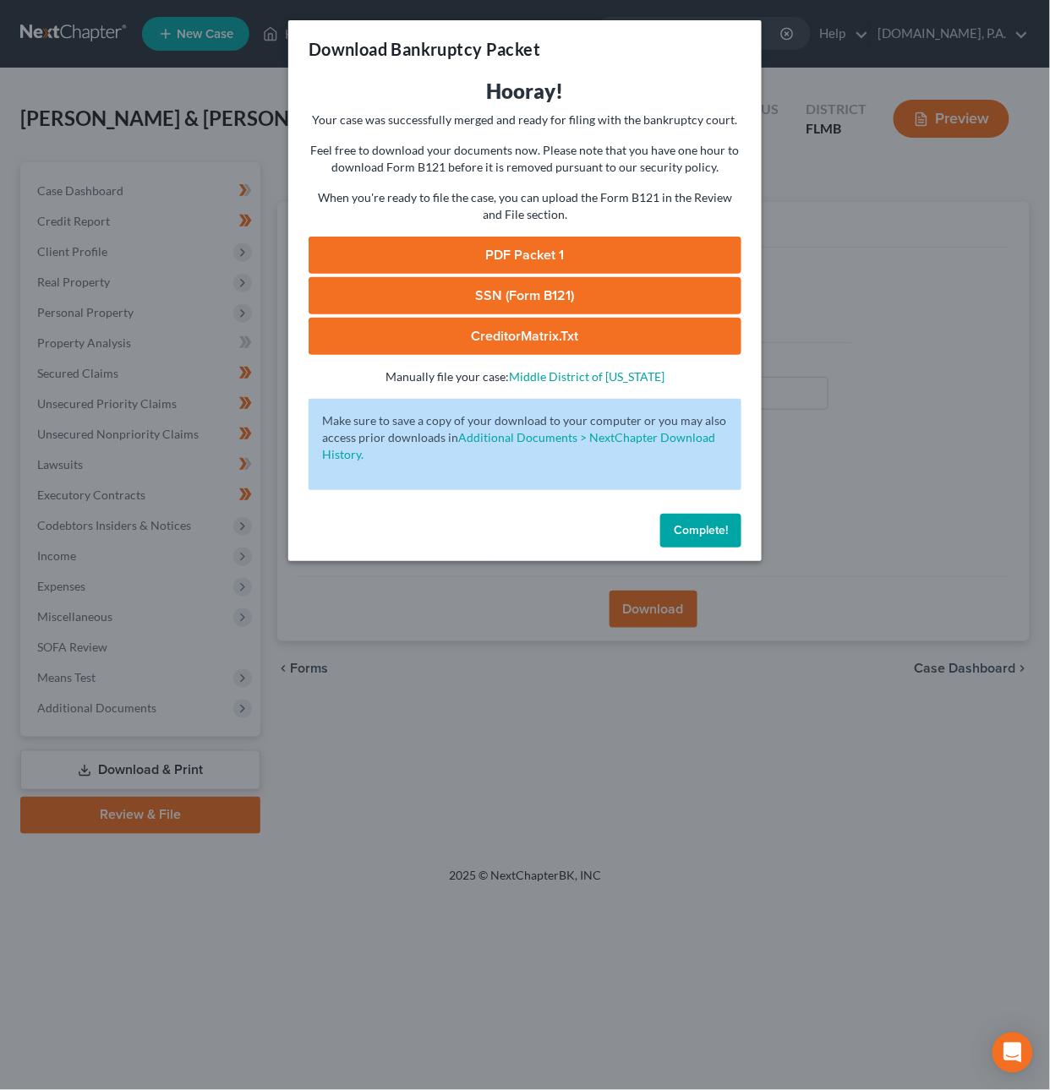
click at [536, 296] on link "SSN (Form B121)" at bounding box center [524, 295] width 433 height 37
click at [477, 257] on link "PDF Packet 1" at bounding box center [524, 255] width 433 height 37
click at [526, 258] on link "PDF Packet 1" at bounding box center [524, 255] width 433 height 37
click at [605, 291] on link "SSN (Form B121)" at bounding box center [524, 295] width 433 height 37
click at [695, 530] on span "Complete!" at bounding box center [701, 530] width 54 height 14
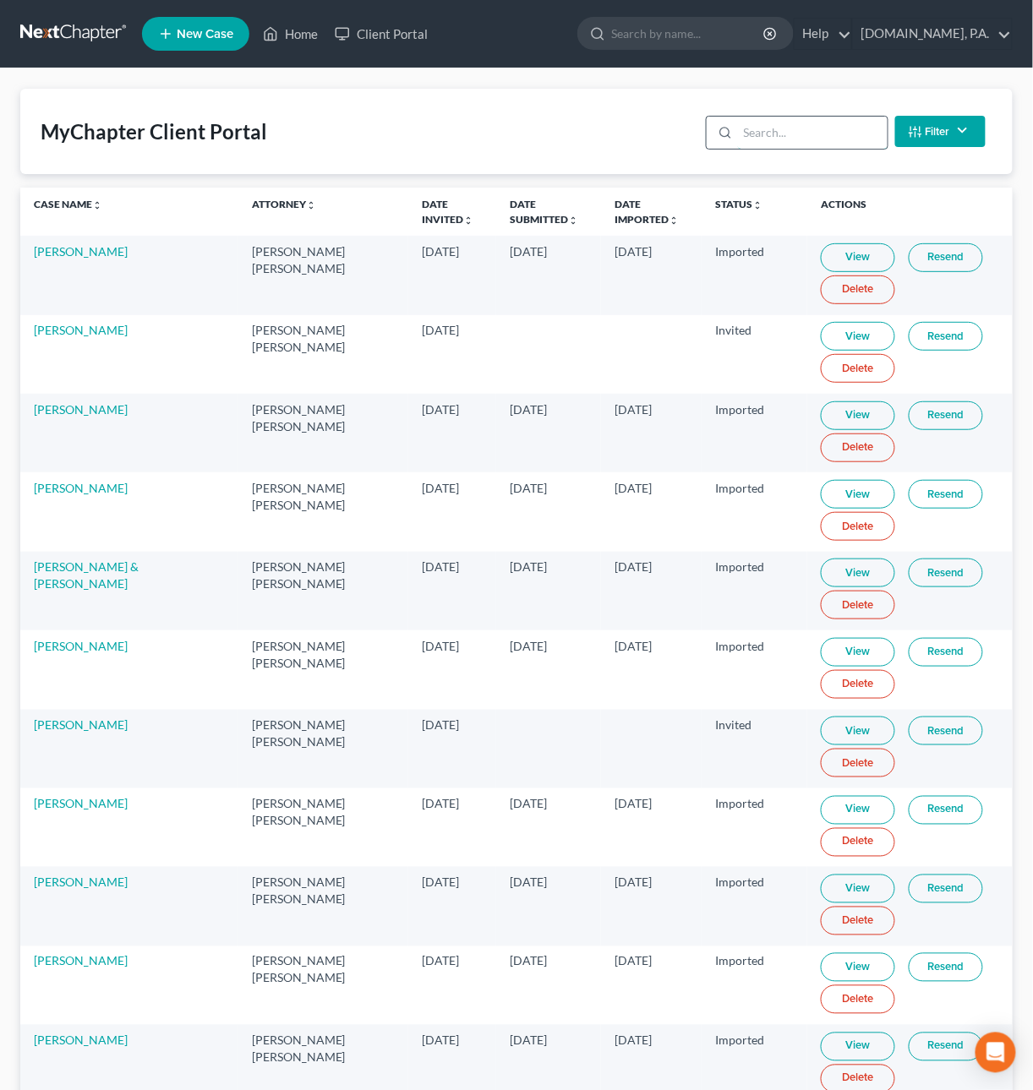
click at [820, 130] on input "search" at bounding box center [813, 133] width 150 height 32
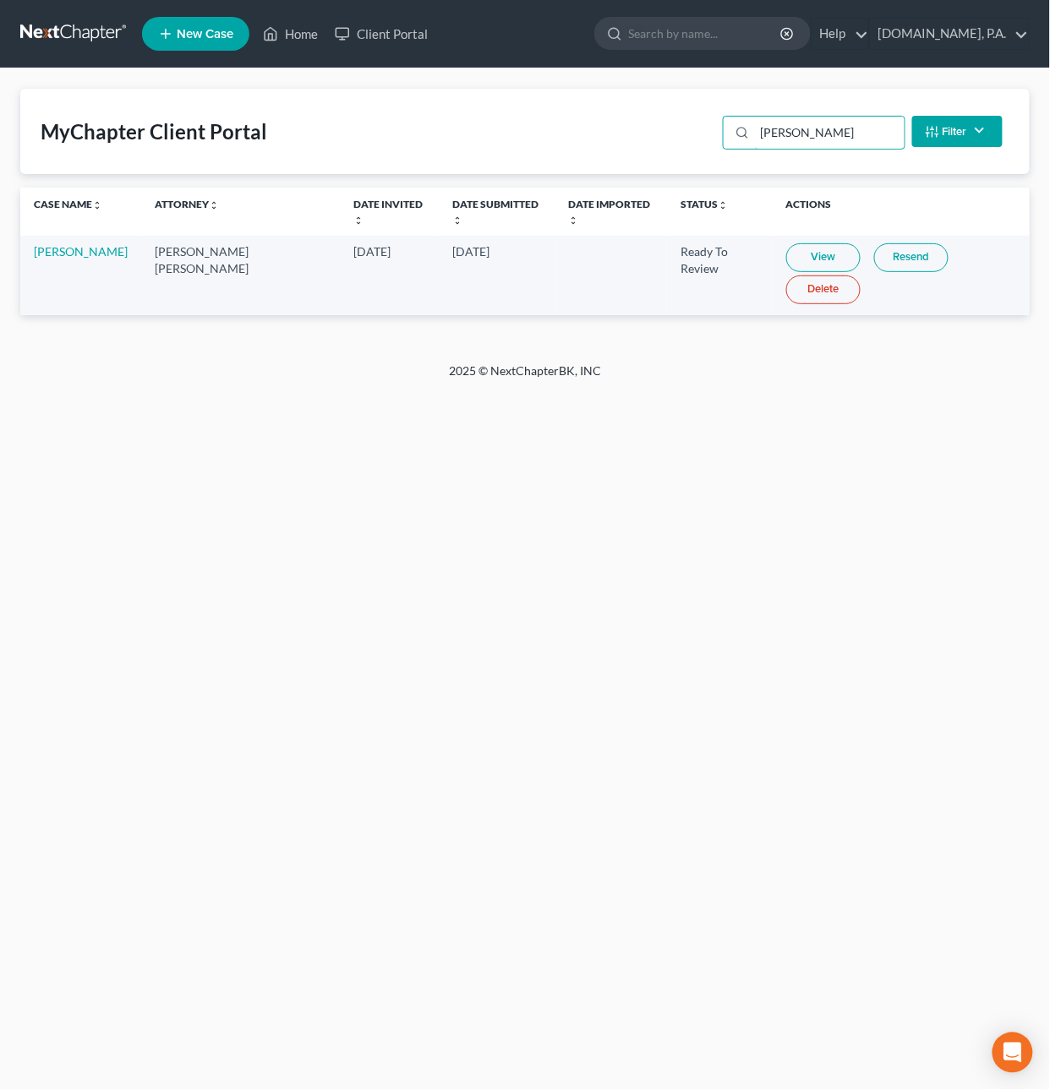
type input "Daniels"
click at [876, 243] on link "Resend" at bounding box center [911, 257] width 74 height 29
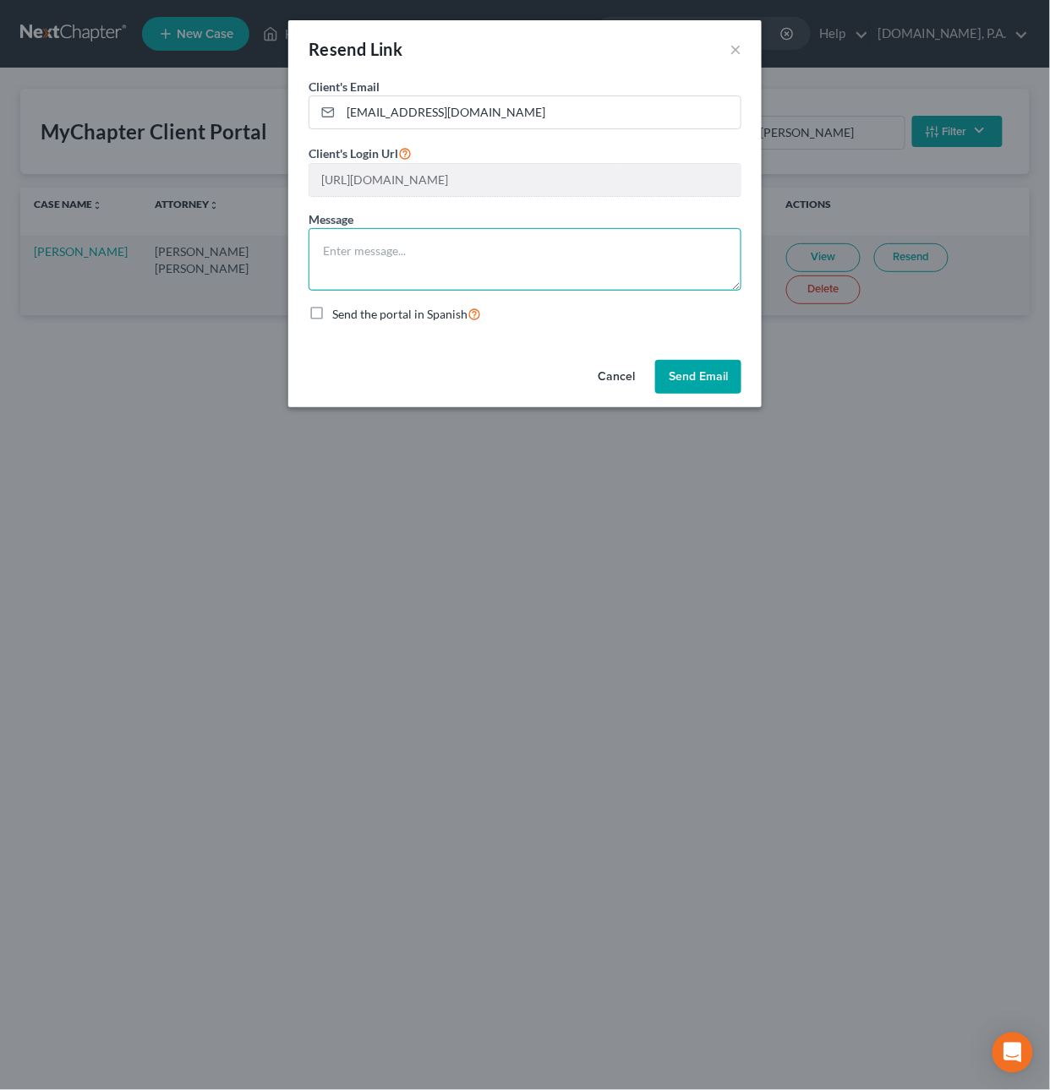
click at [524, 261] on textarea at bounding box center [524, 259] width 433 height 63
type textarea "Resent to add documents. Respectfully, Dirk"
click at [694, 380] on button "Send Email" at bounding box center [698, 377] width 86 height 34
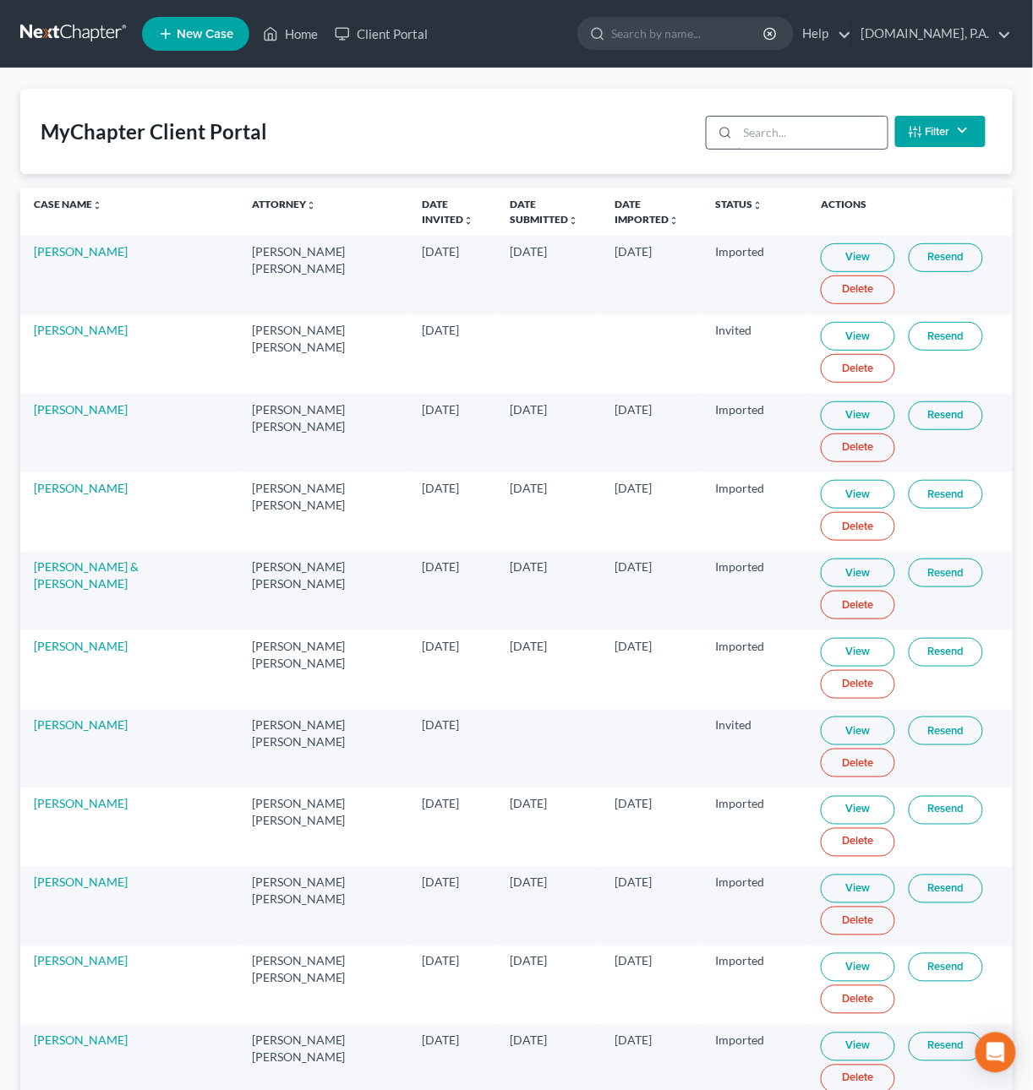
click at [805, 134] on input "search" at bounding box center [813, 133] width 150 height 32
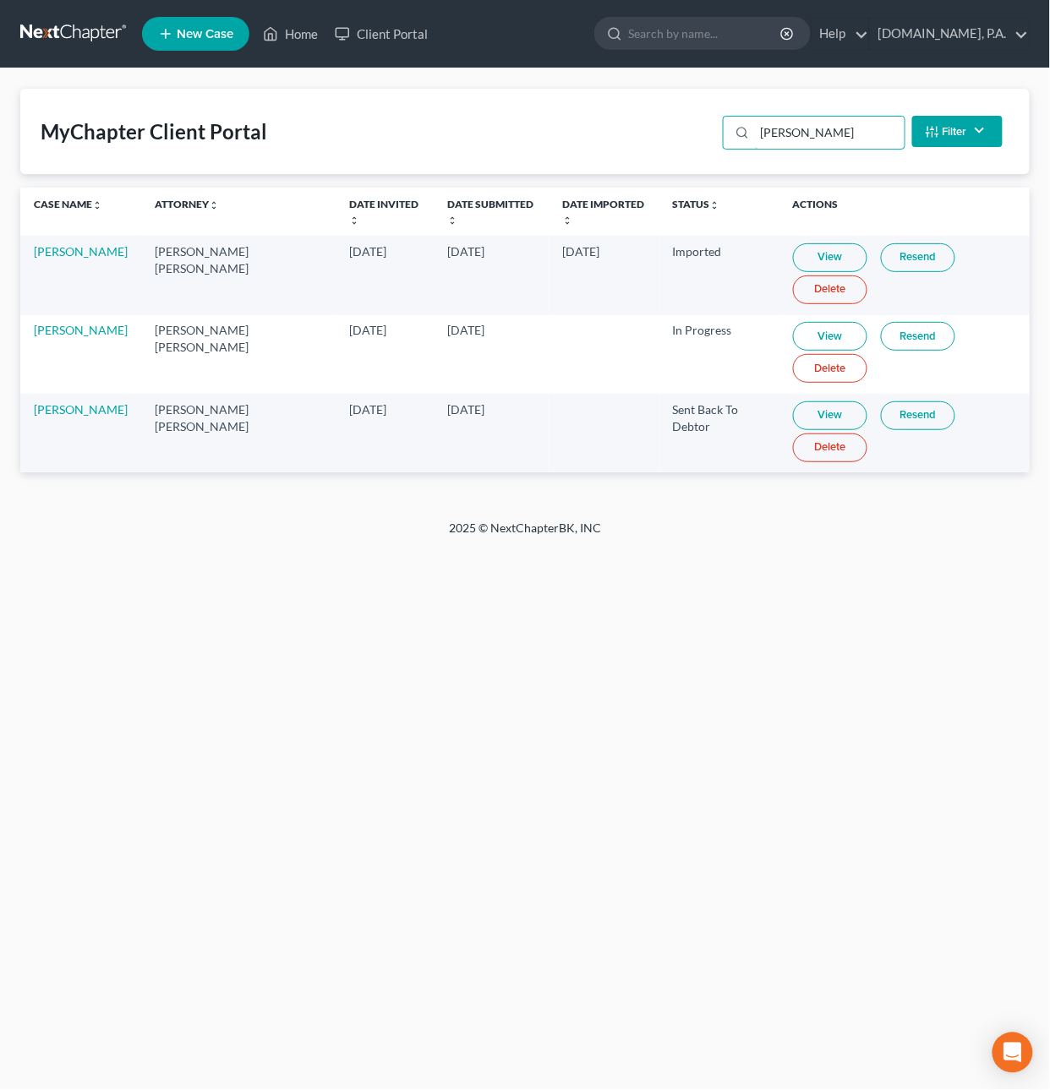
type input "[PERSON_NAME]"
